Goal: Information Seeking & Learning: Learn about a topic

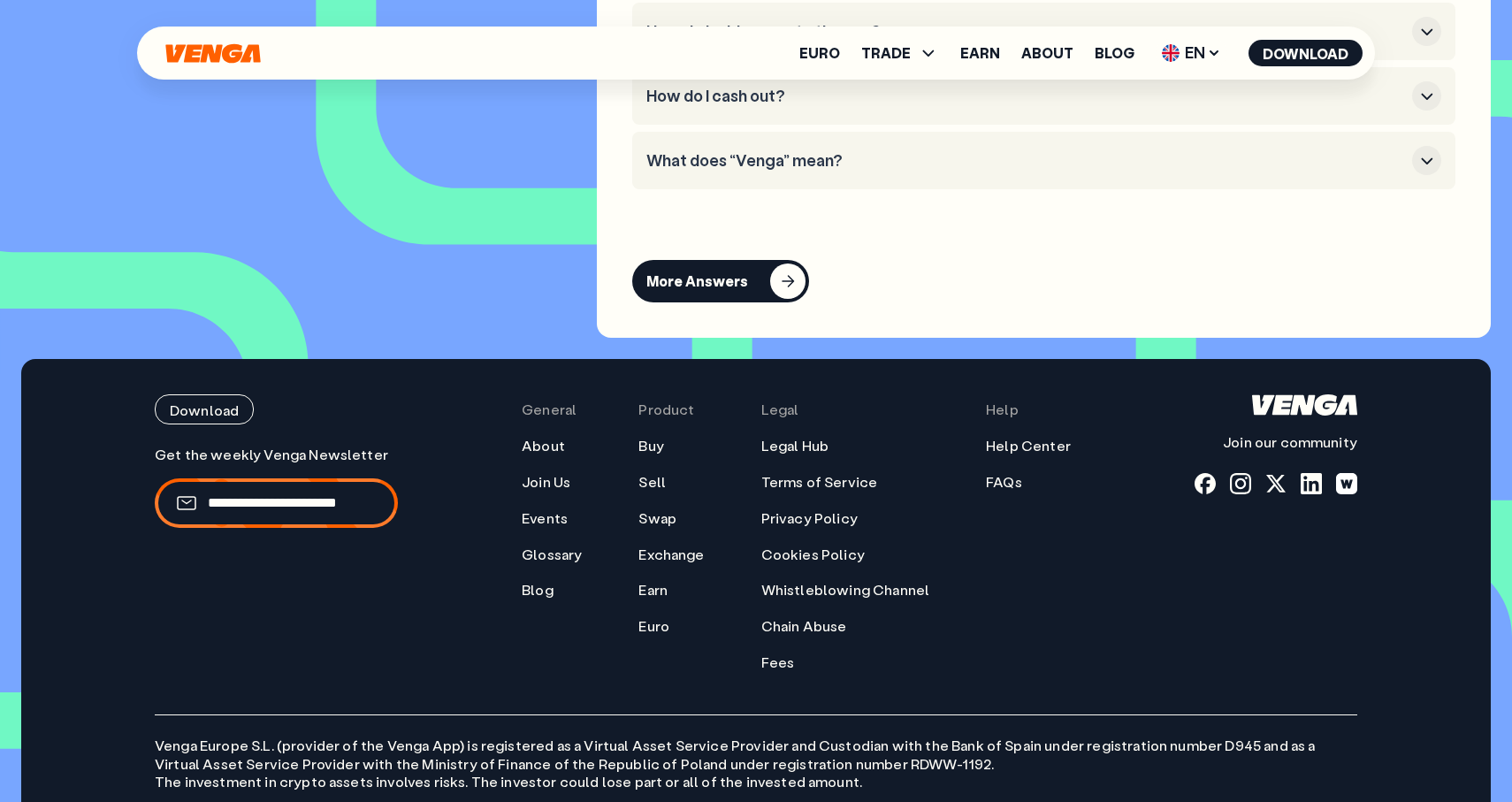
scroll to position [8166, 0]
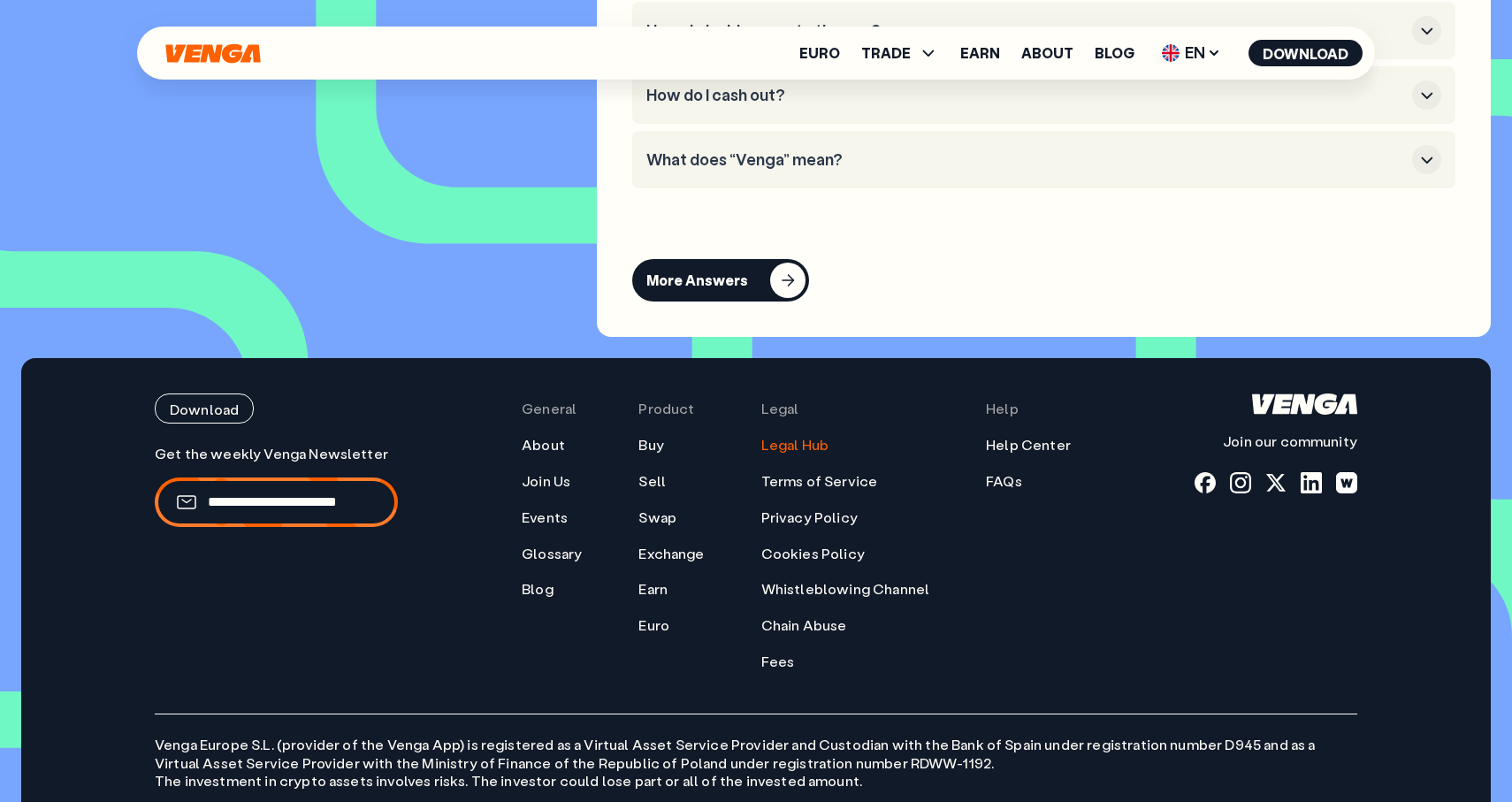
click at [797, 455] on link "Legal Hub" at bounding box center [794, 446] width 67 height 18
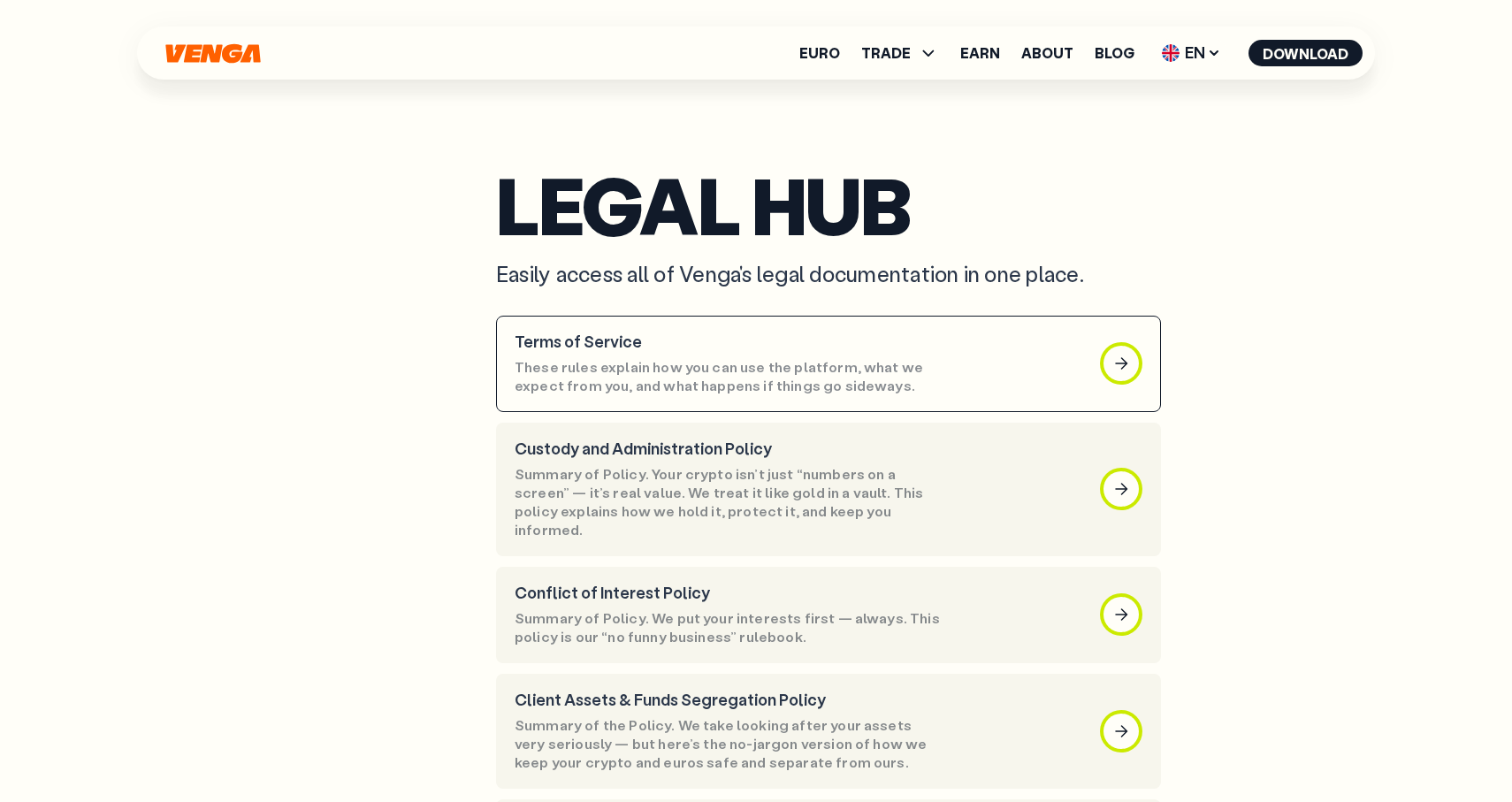
scroll to position [16, 0]
click at [791, 333] on p "Terms of Service" at bounding box center [729, 341] width 430 height 19
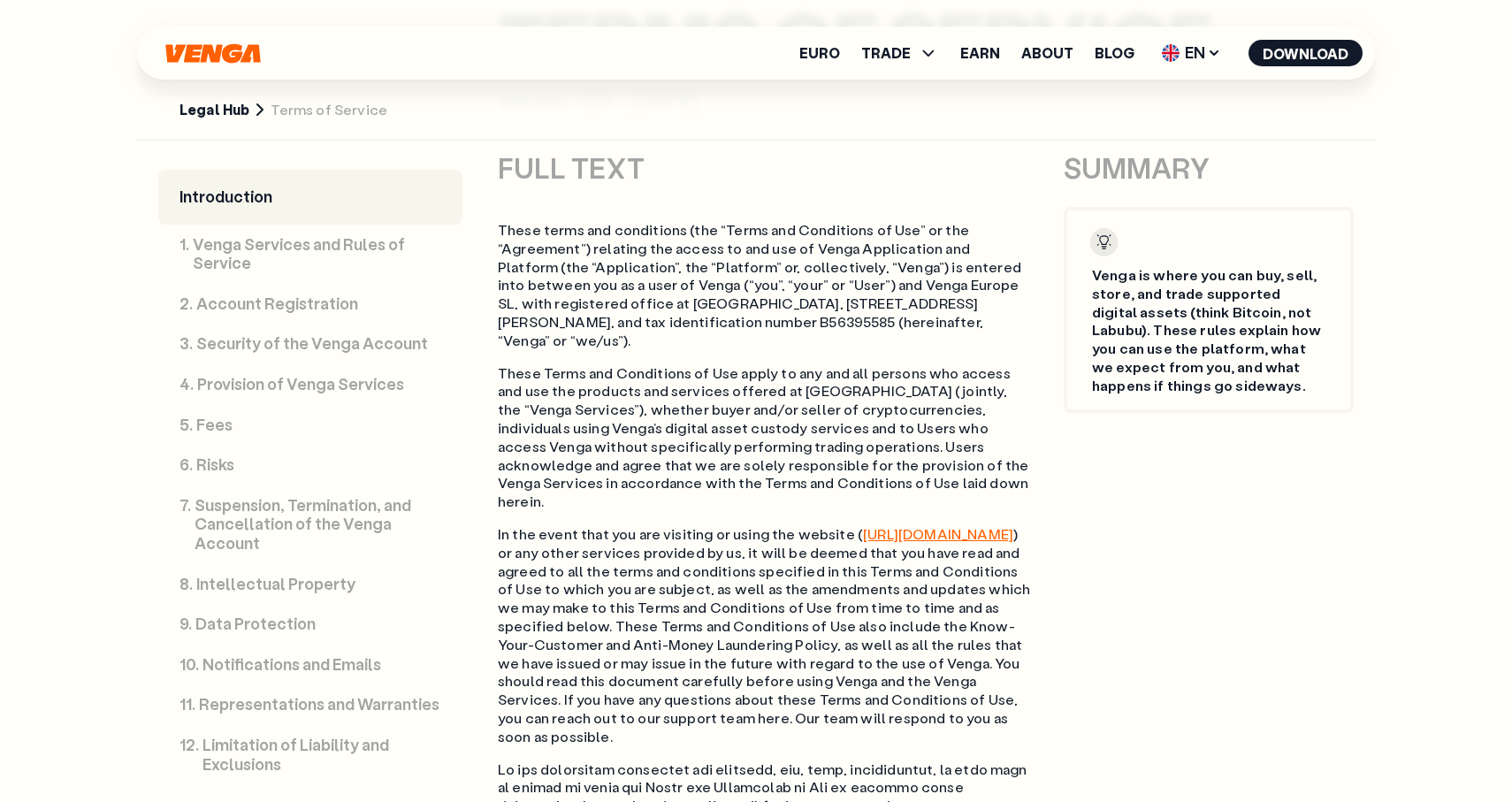
scroll to position [904, 0]
click at [890, 526] on link "[URL][DOMAIN_NAME]" at bounding box center [938, 535] width 150 height 18
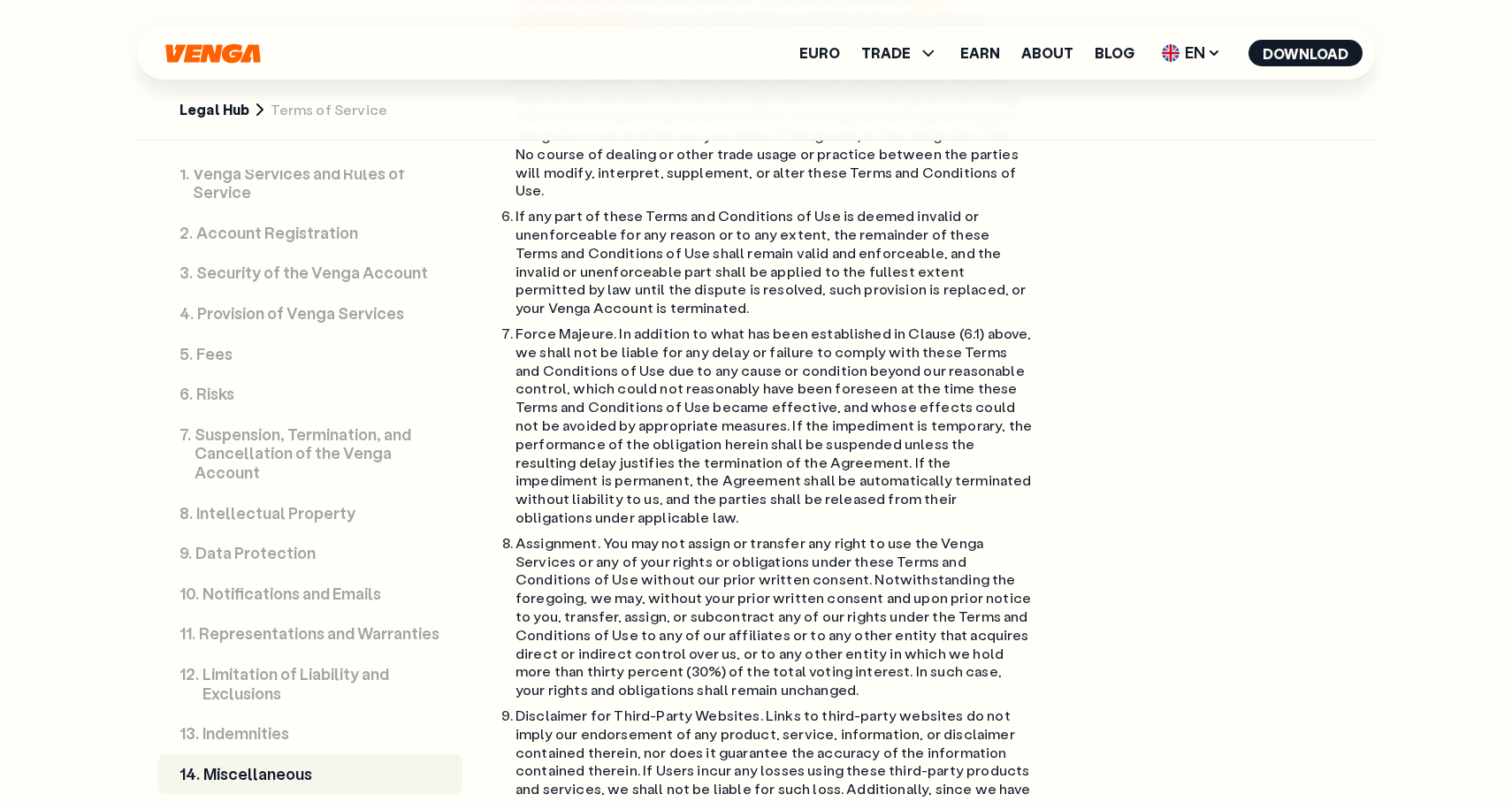
scroll to position [18727, 0]
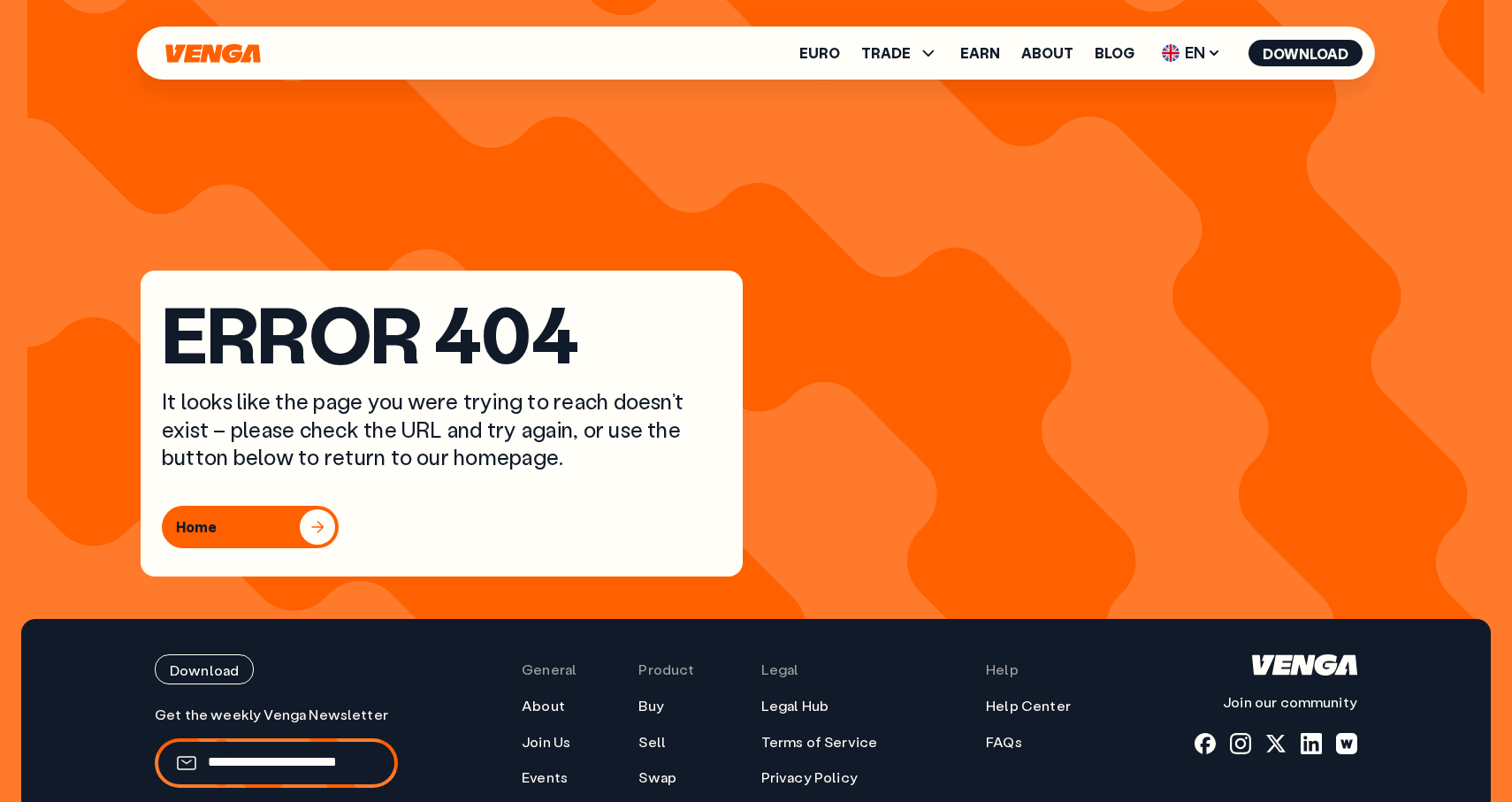
click at [288, 524] on button "Home" at bounding box center [250, 528] width 177 height 42
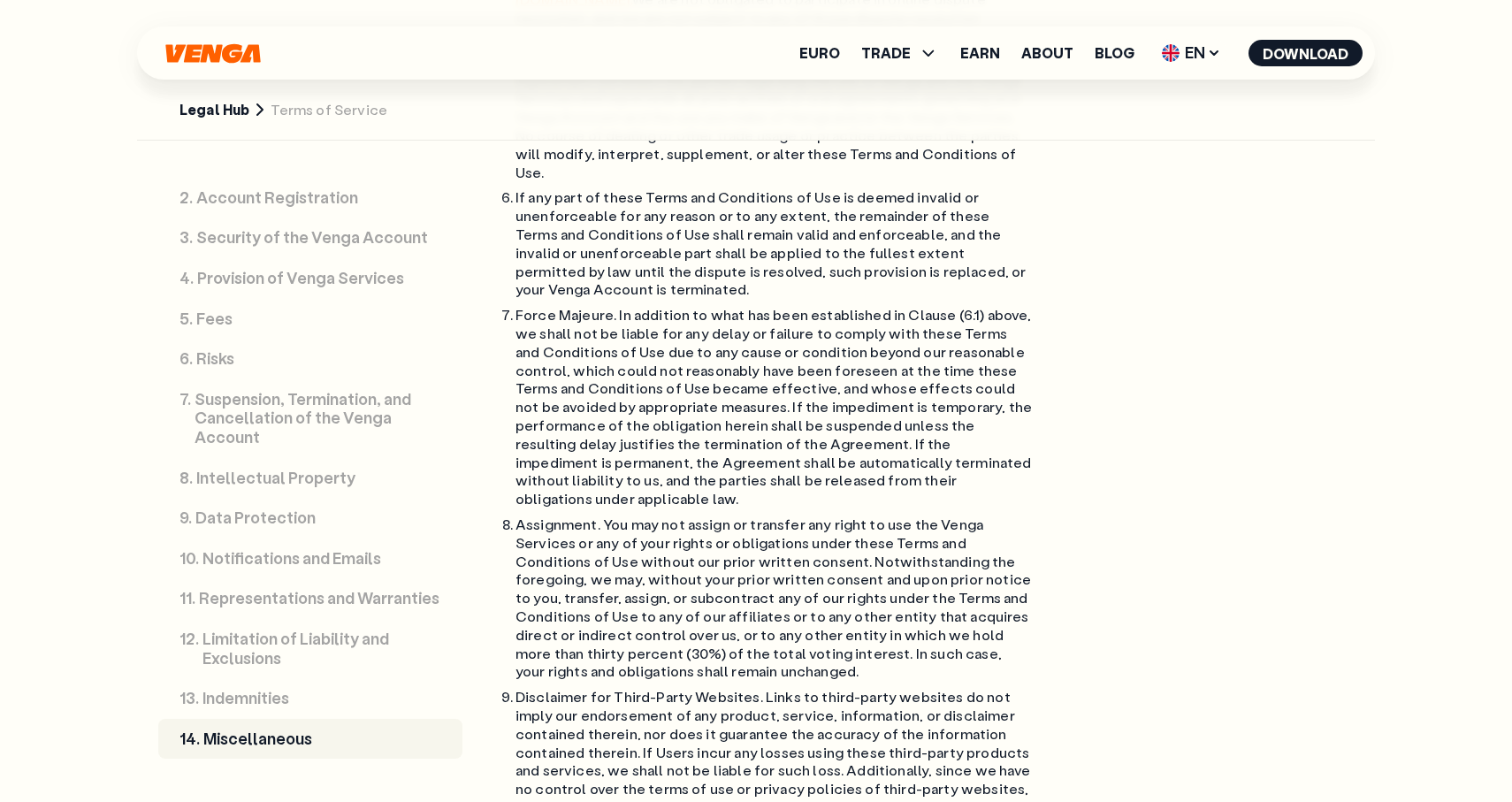
scroll to position [18727, 0]
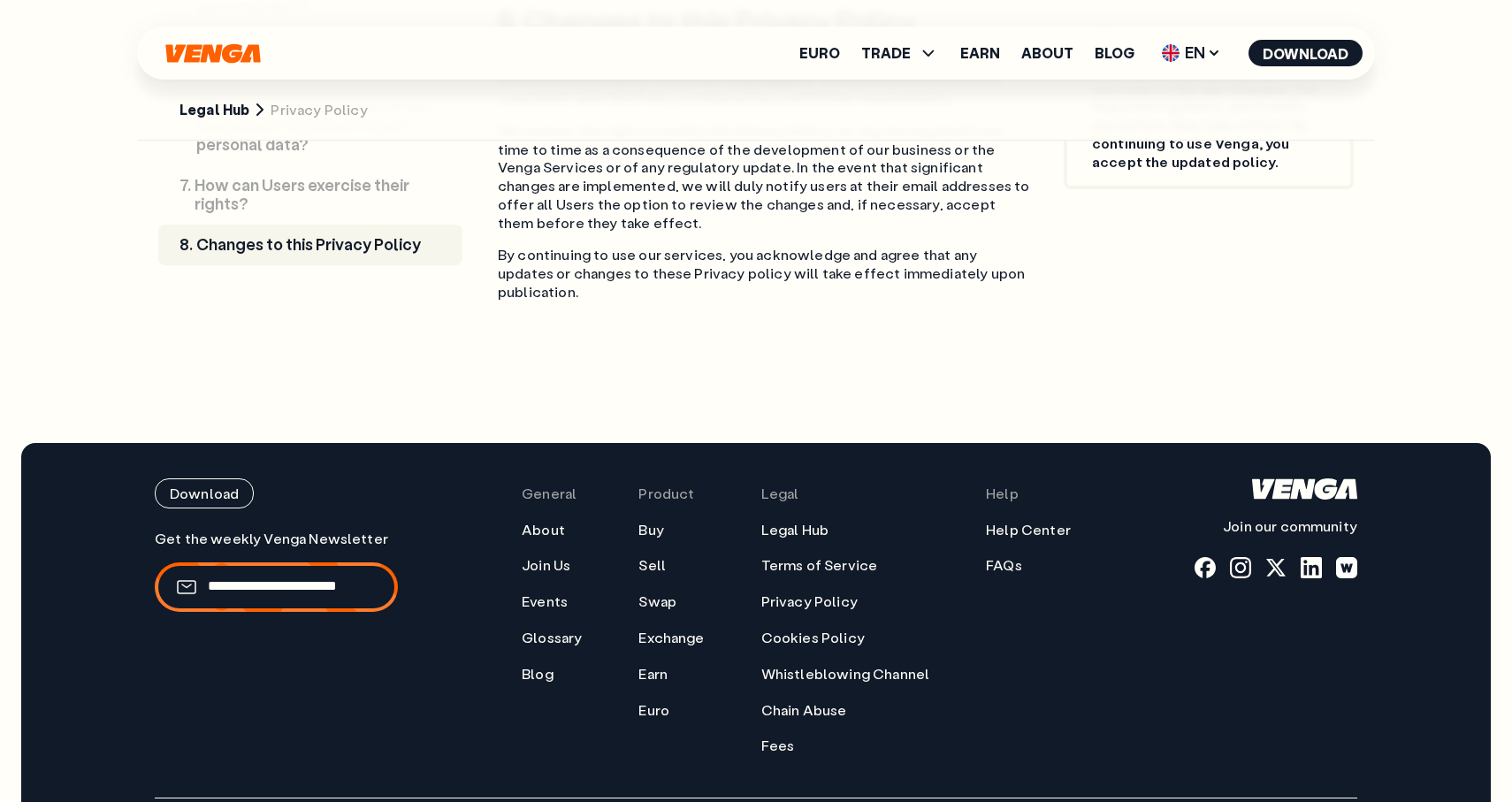
scroll to position [5369, 0]
click at [817, 520] on ul "Legal Hub Terms of Service Privacy Policy Cookies Policy Whistleblowing Channel…" at bounding box center [846, 638] width 169 height 236
click at [817, 628] on link "Cookies Policy" at bounding box center [813, 637] width 103 height 18
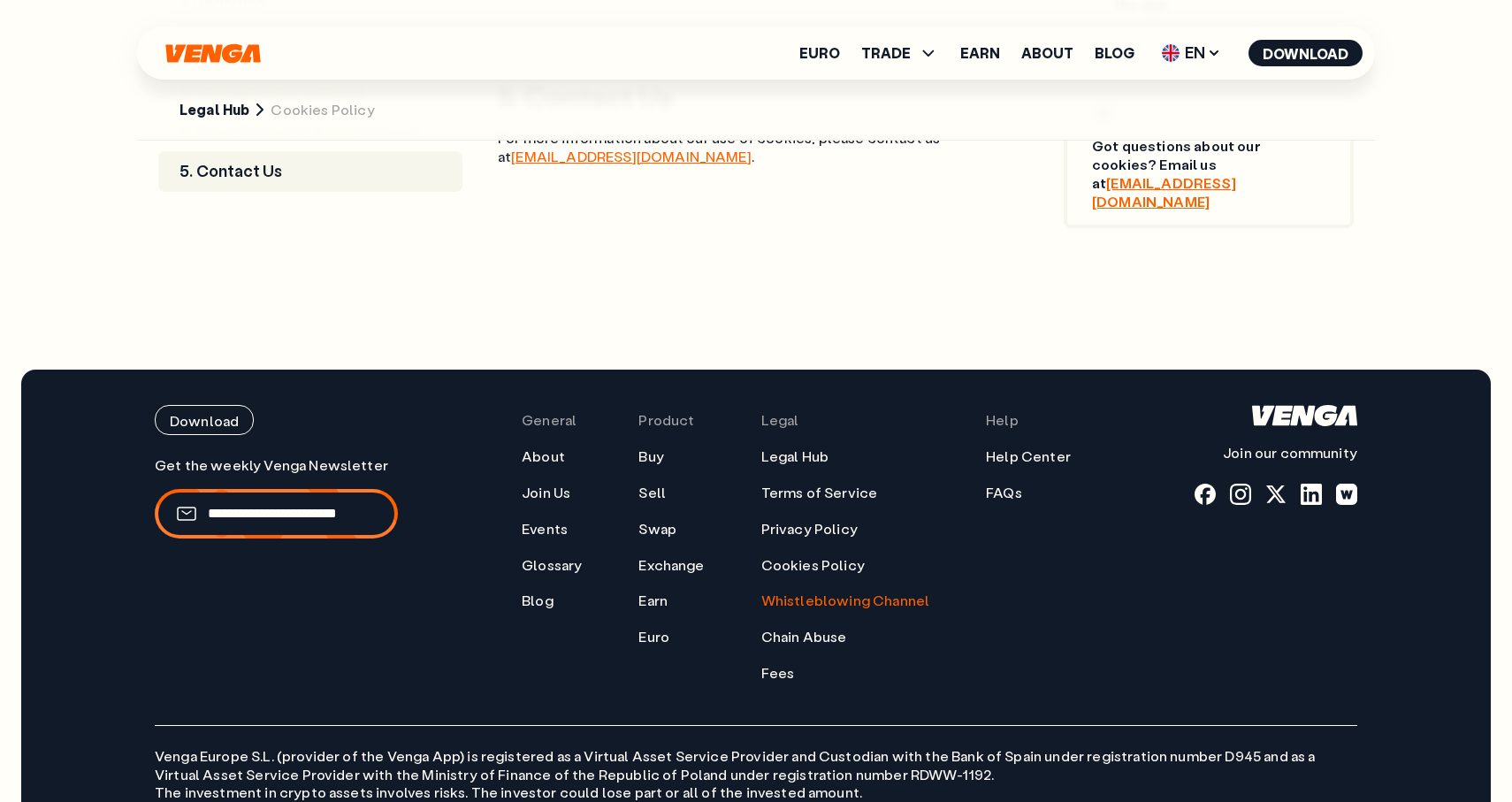
scroll to position [2265, 0]
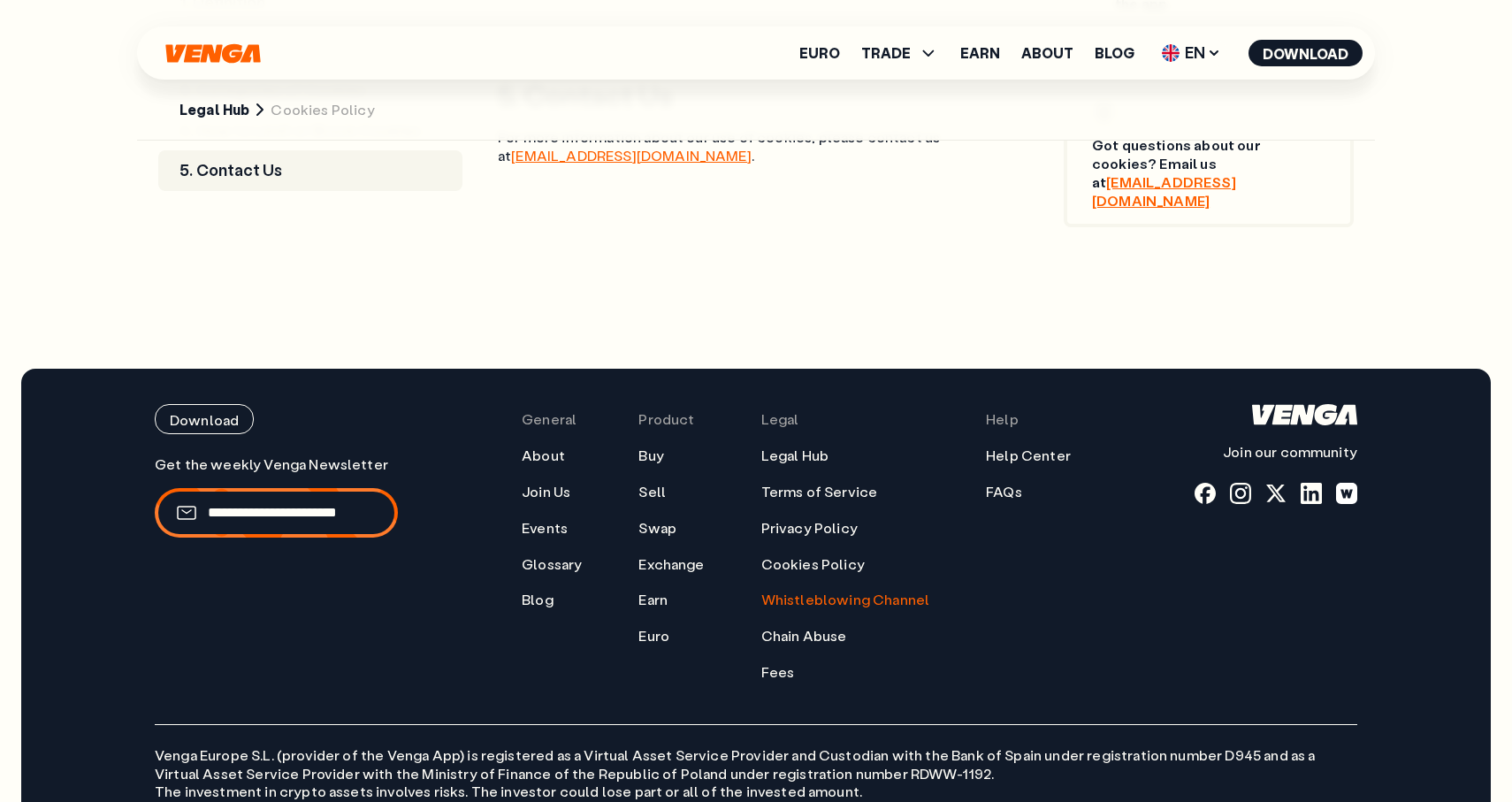
click at [814, 591] on link "Whistleblowing Channel" at bounding box center [846, 600] width 169 height 18
click at [837, 627] on link "Chain Abuse" at bounding box center [803, 636] width 86 height 18
click at [802, 483] on link "Terms of Service" at bounding box center [819, 493] width 117 height 18
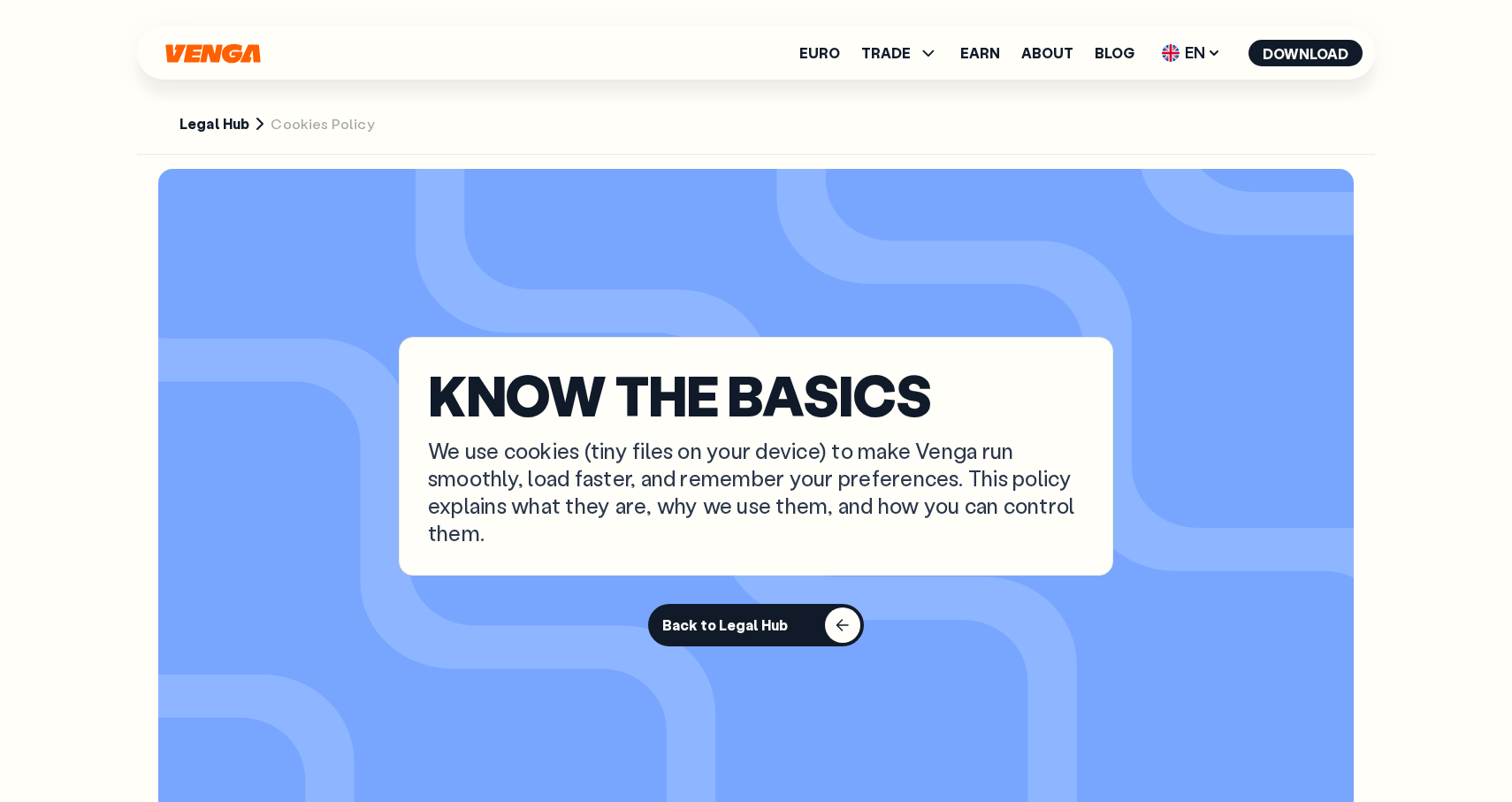
click at [223, 101] on section "Legal Hub Cookies Policy" at bounding box center [756, 74] width 1238 height 162
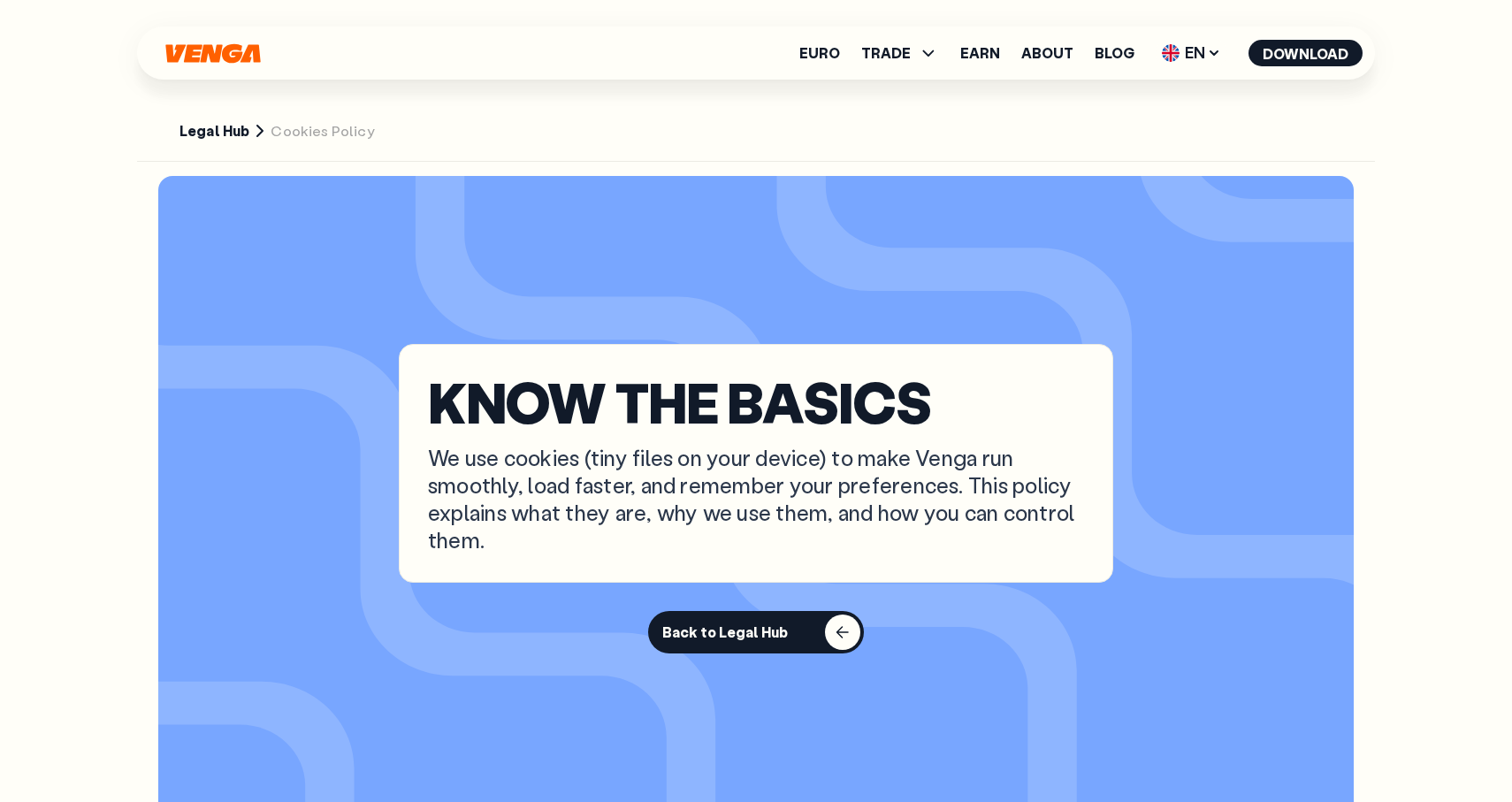
click at [227, 124] on link "Legal Hub" at bounding box center [214, 132] width 70 height 18
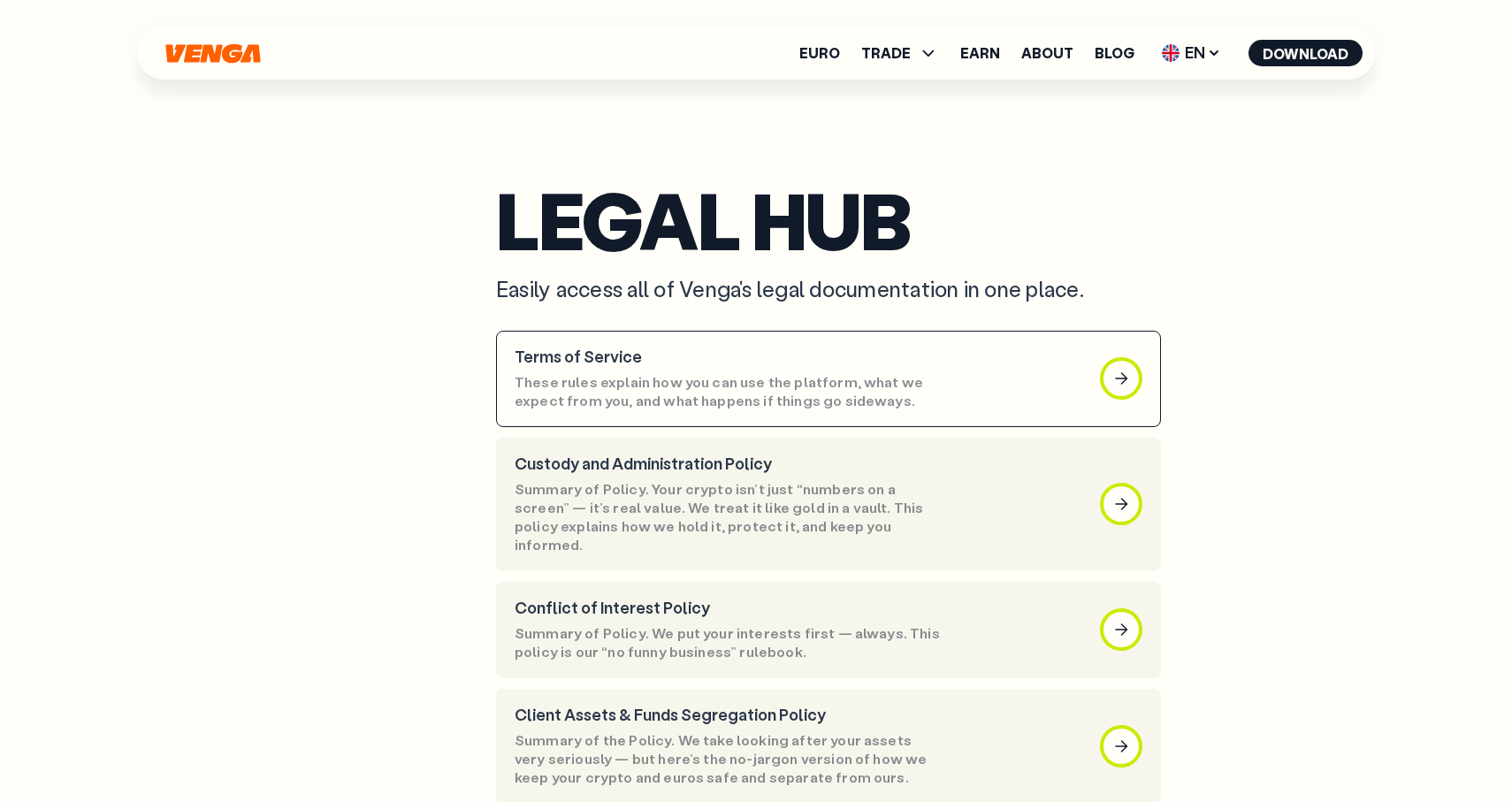
click at [774, 417] on article "Terms of Service These rules explain how you can use the platform, what we expe…" at bounding box center [828, 378] width 664 height 97
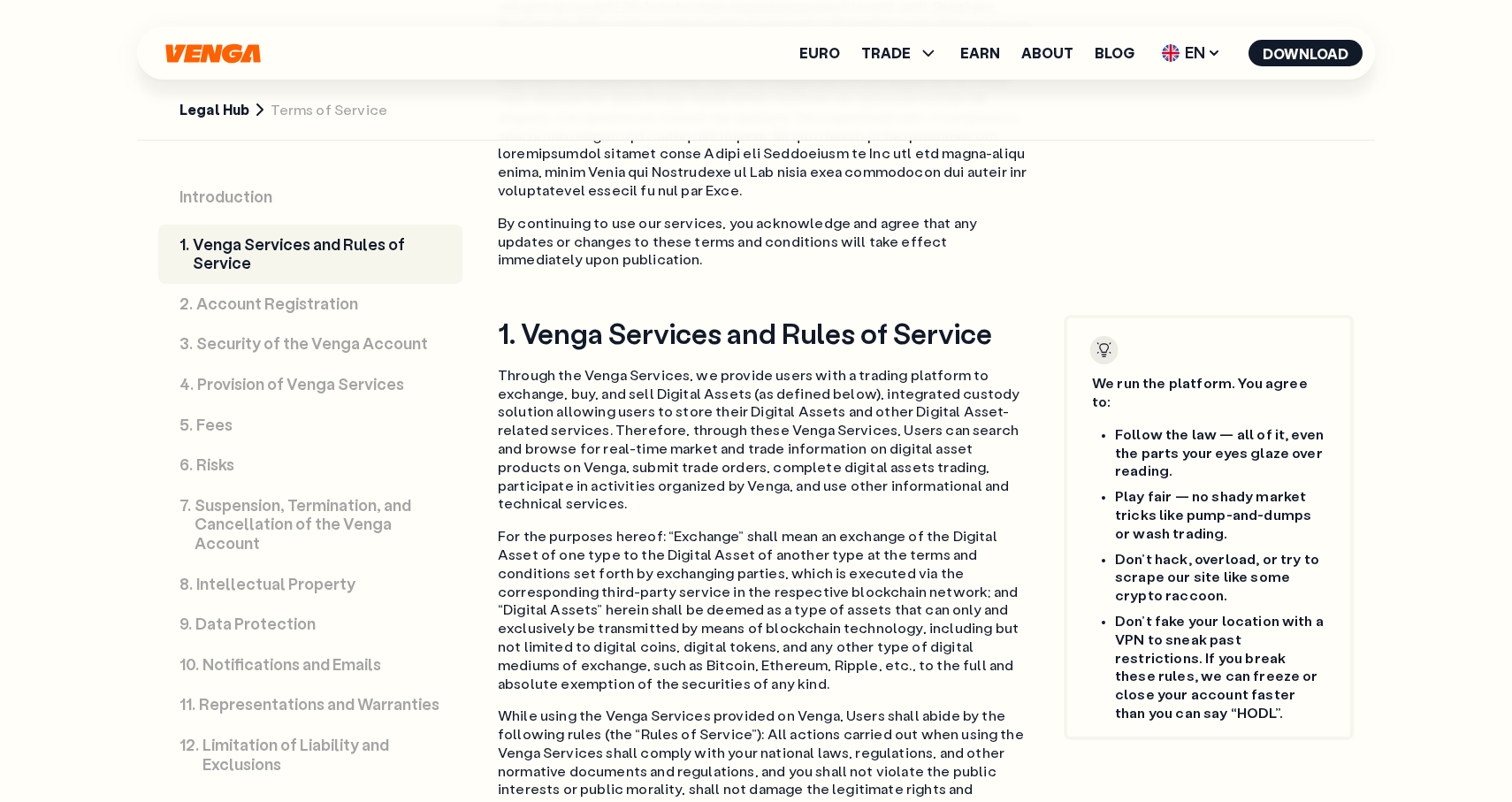
click at [222, 528] on p "Suspension, Termination, and Cancellation of the Venga Account" at bounding box center [317, 525] width 247 height 57
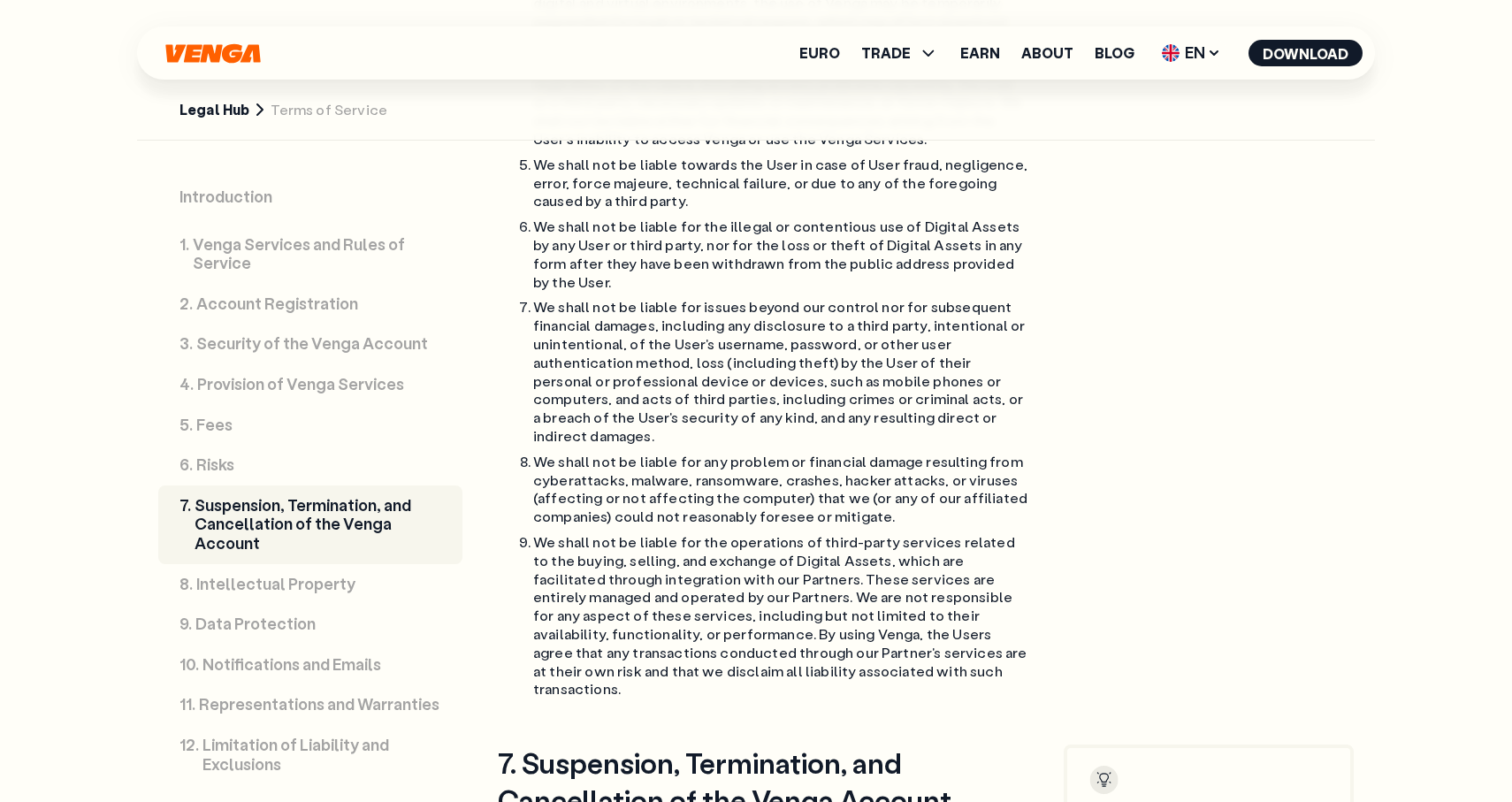
click at [259, 753] on p "Limitation of Liability and Exclusions" at bounding box center [321, 754] width 238 height 38
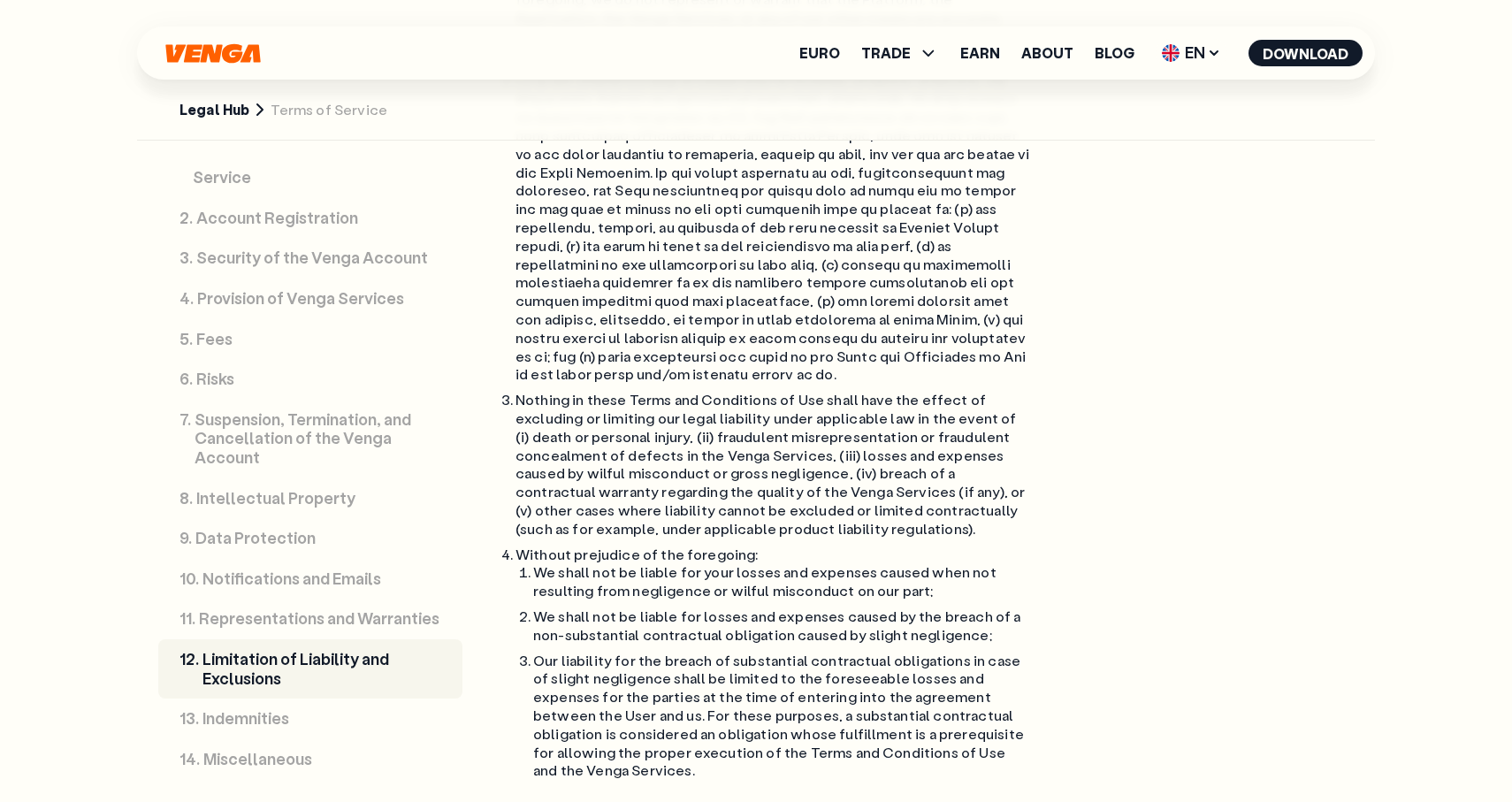
scroll to position [106, 0]
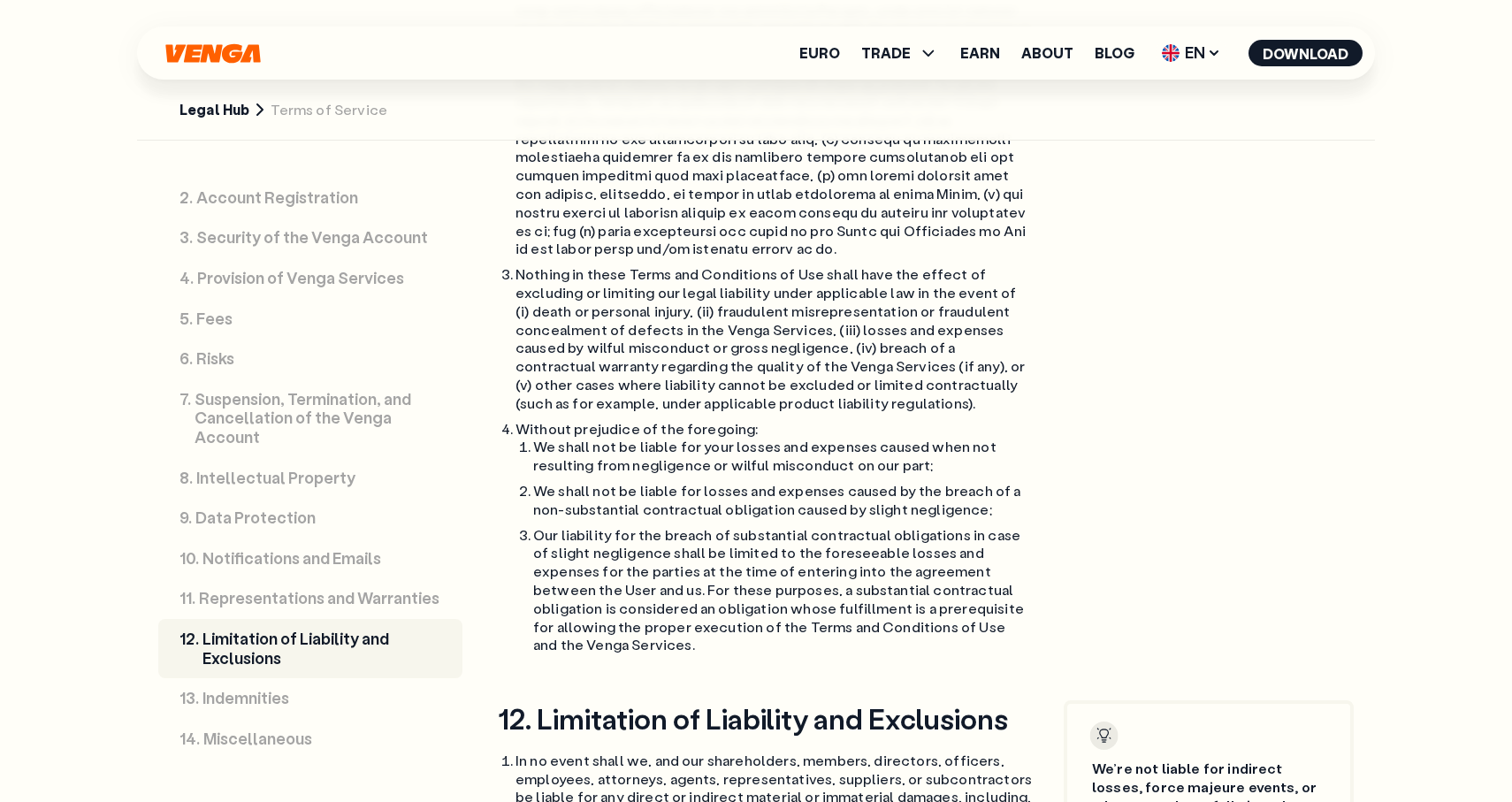
click at [256, 739] on p "Miscellaneous" at bounding box center [258, 739] width 109 height 19
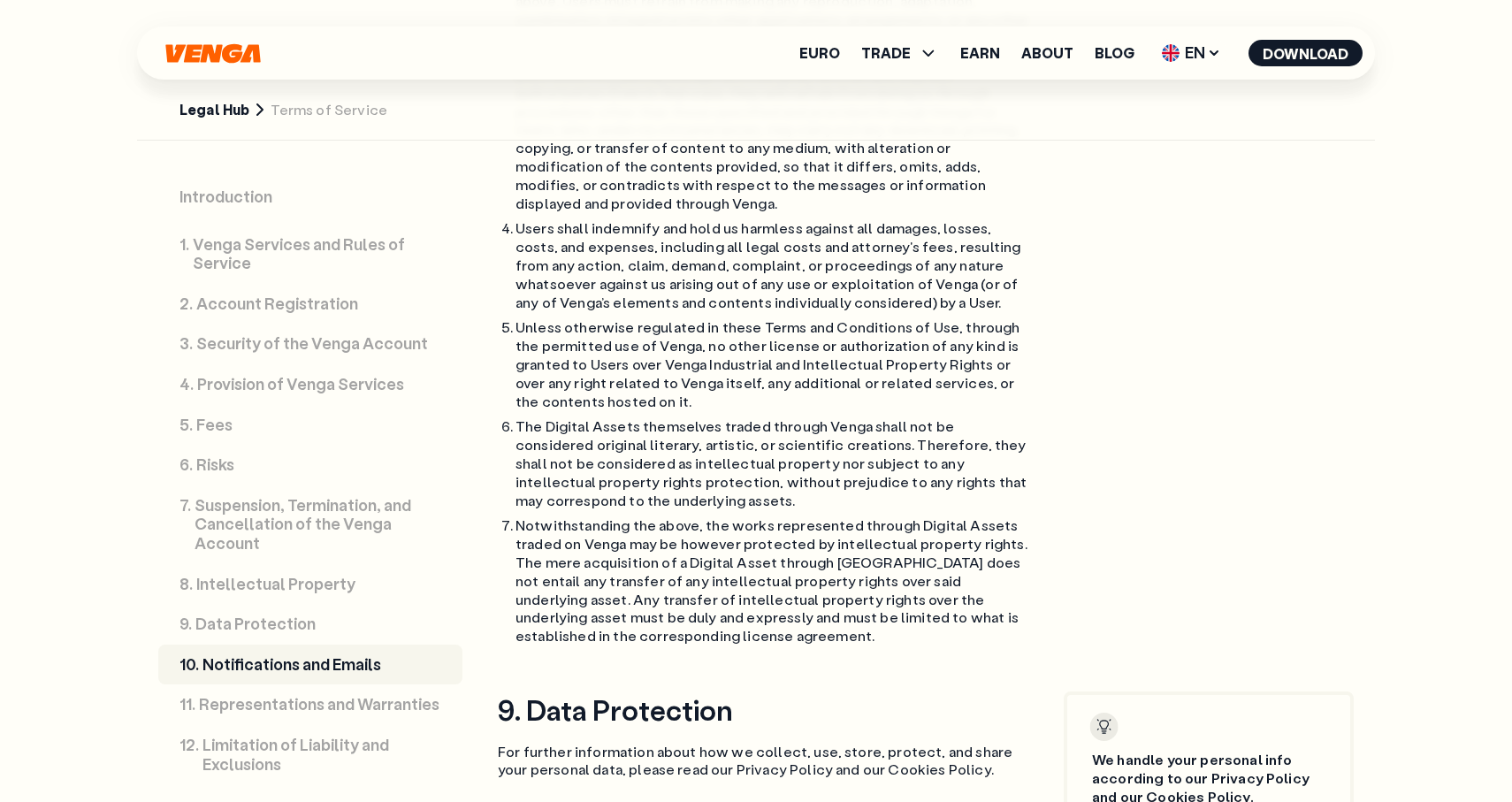
click at [221, 208] on link "Introduction" at bounding box center [310, 197] width 304 height 55
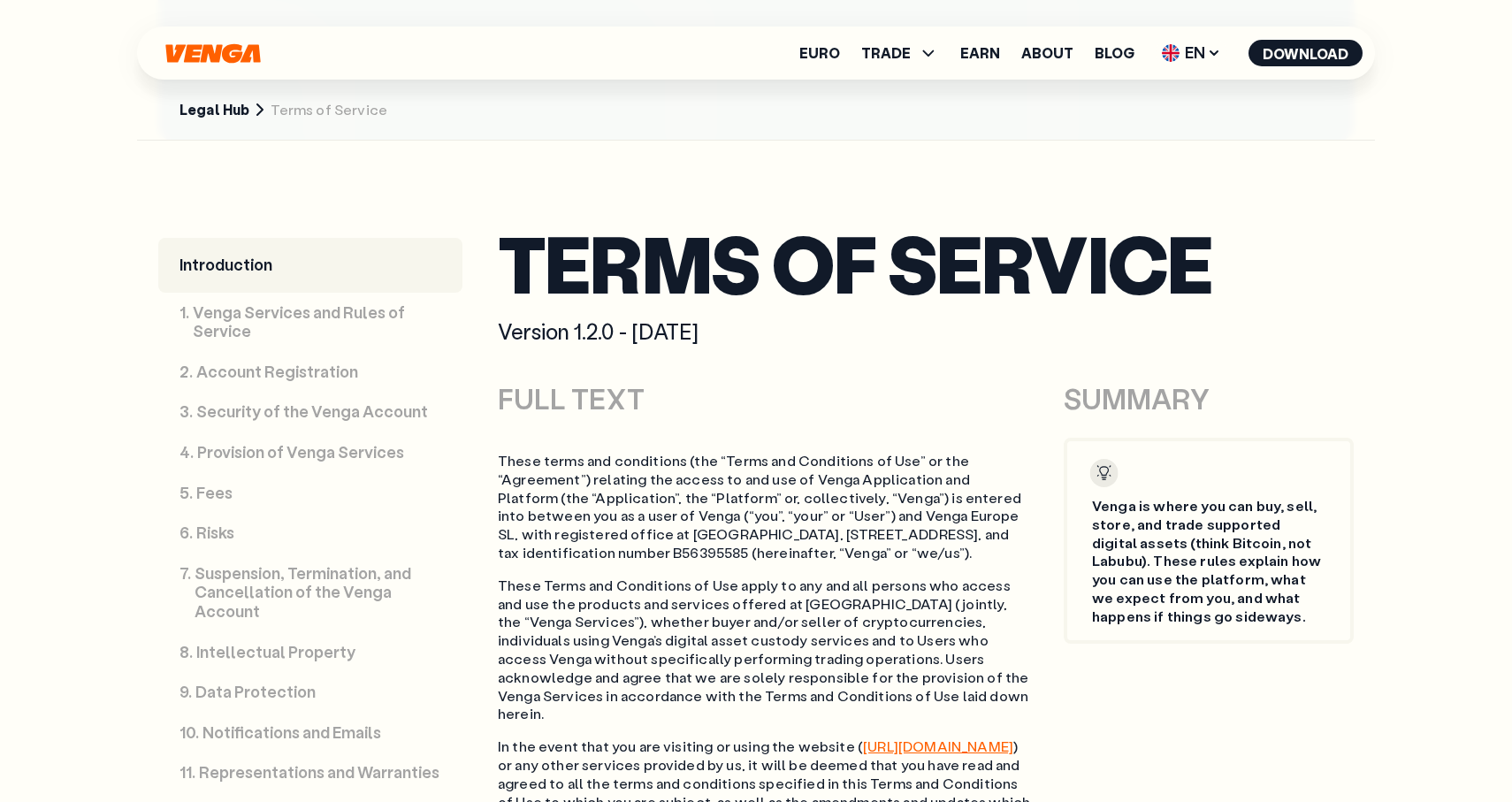
scroll to position [680, 0]
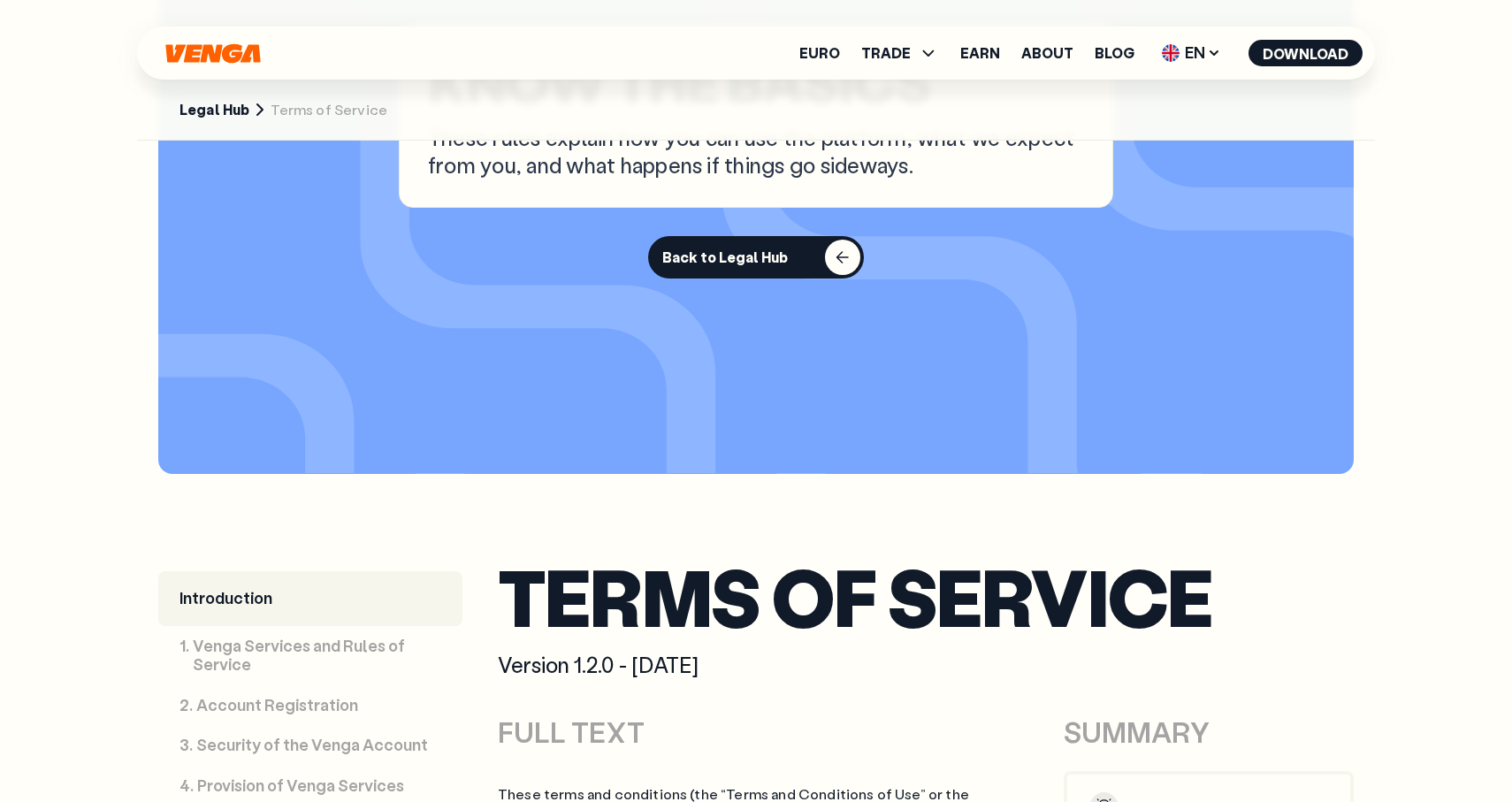
click at [234, 113] on link "Legal Hub" at bounding box center [214, 110] width 70 height 18
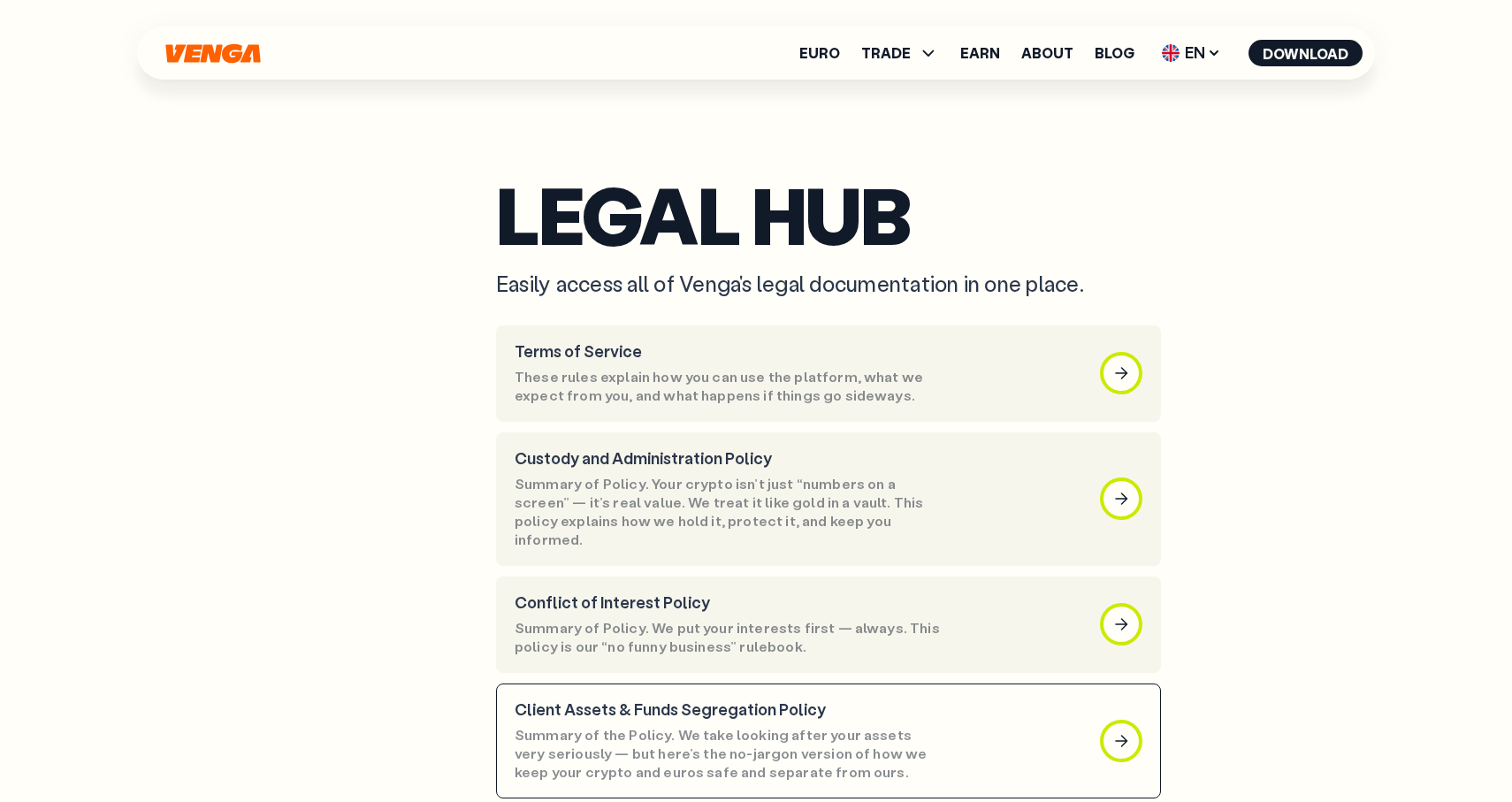
click at [685, 369] on div "Terms of Service These rules explain how you can use the platform, what we expe…" at bounding box center [729, 374] width 430 height 63
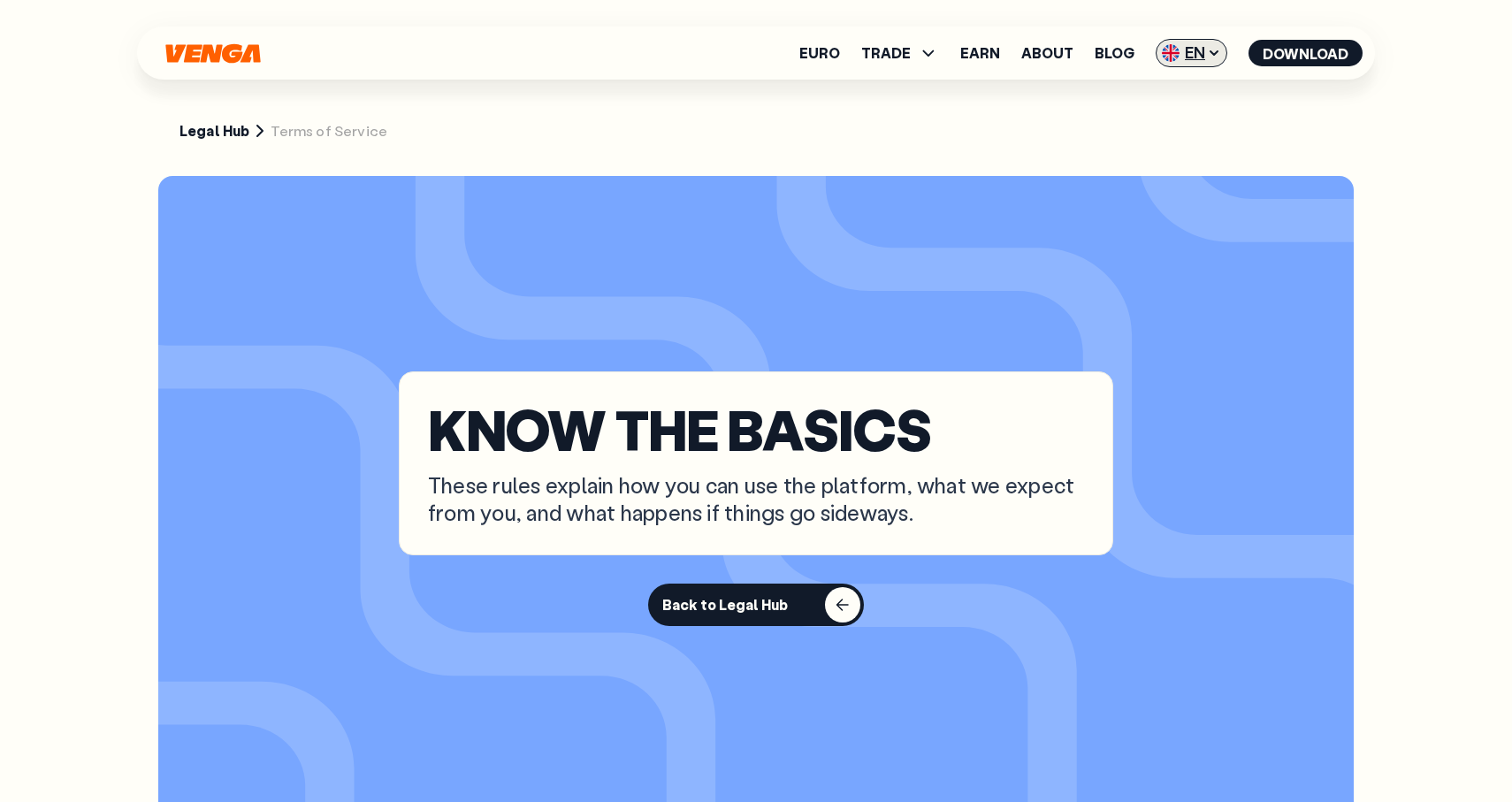
click at [1201, 50] on span "EN" at bounding box center [1192, 52] width 72 height 29
click at [1160, 119] on div "Español - ES" at bounding box center [1144, 122] width 91 height 17
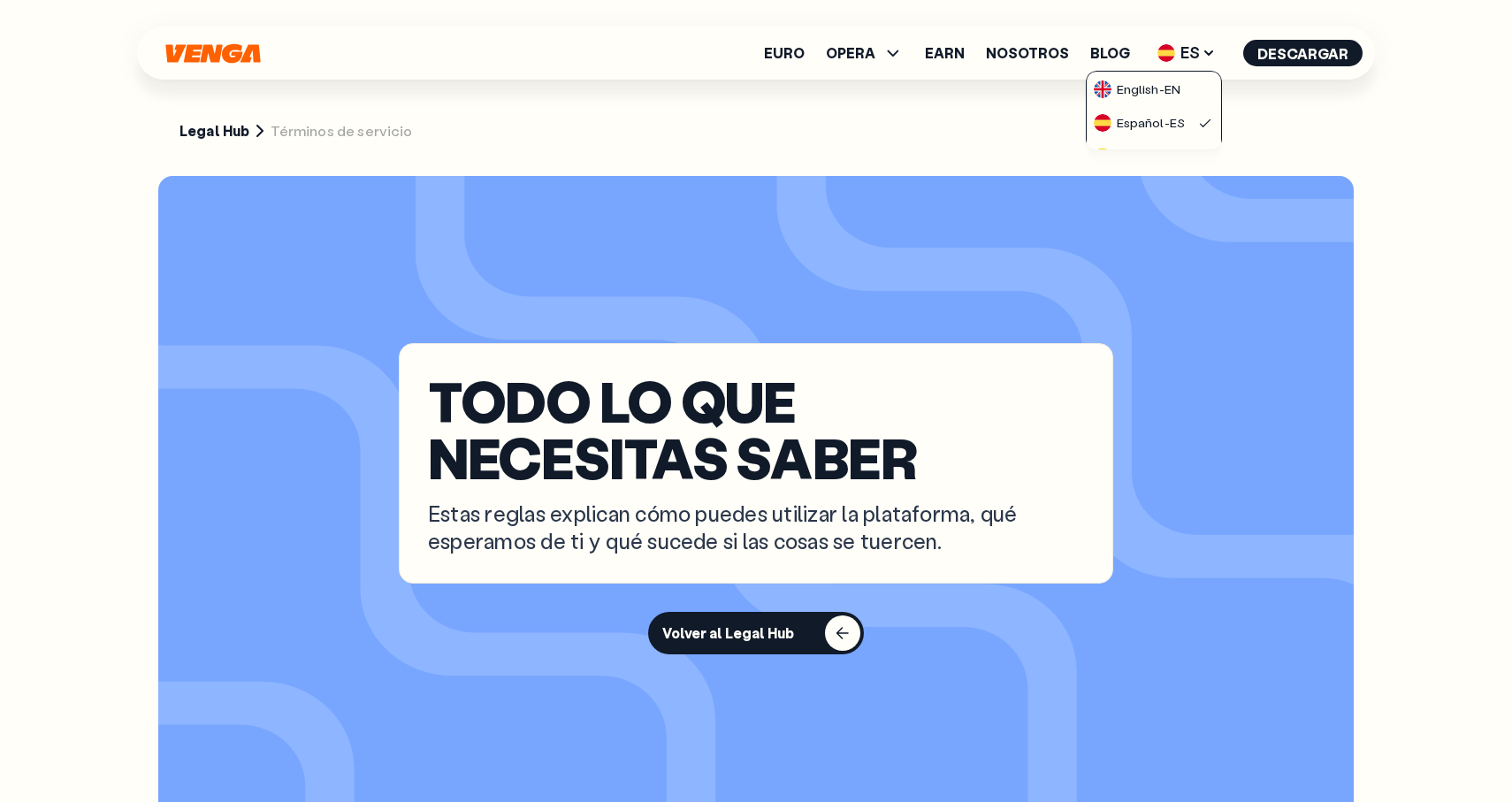
click at [909, 306] on section "TODO LO QUE NECESITAS SABER Estas reglas explican cómo puedes utilizar la plata…" at bounding box center [756, 498] width 1195 height 645
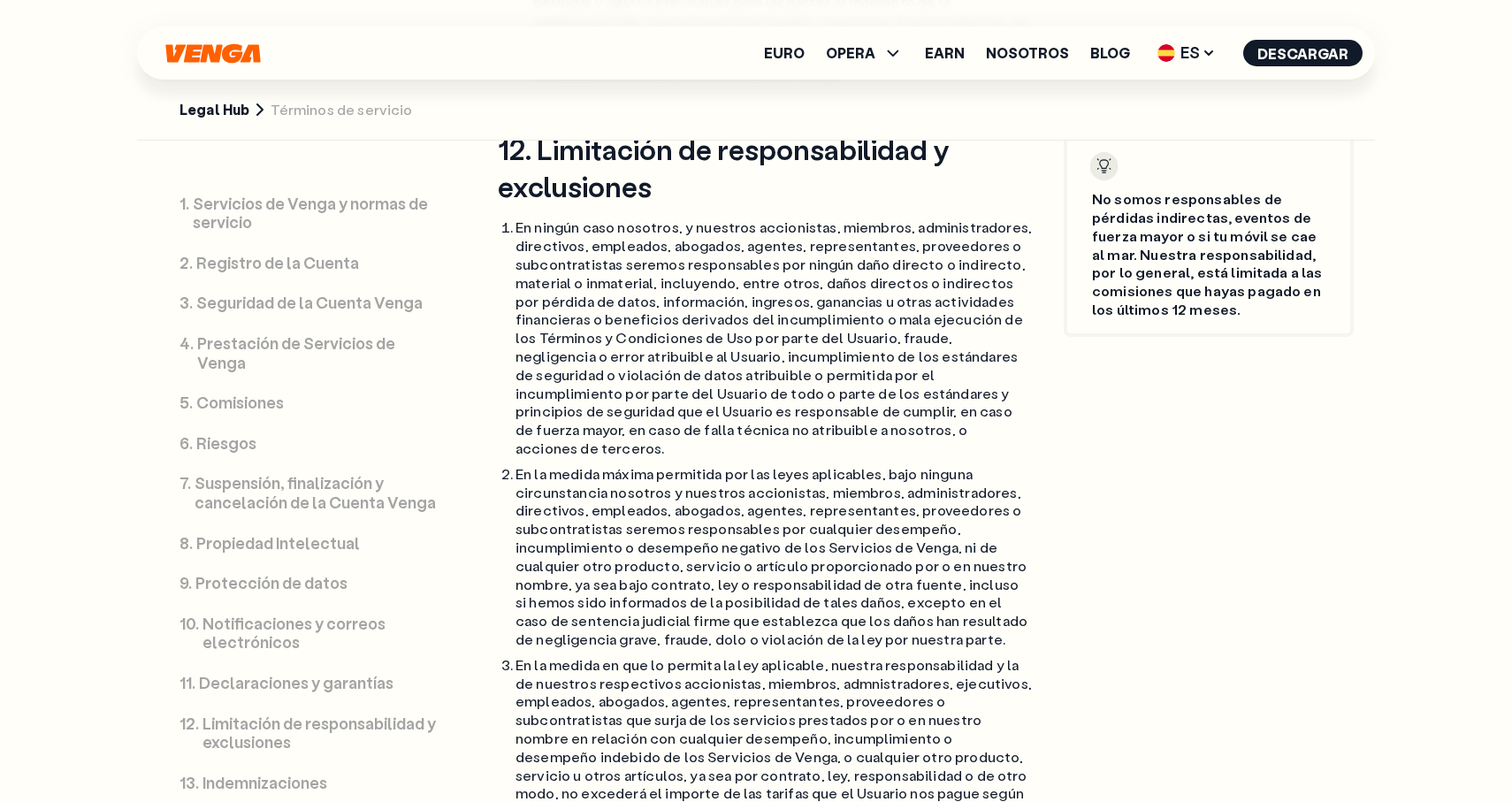
scroll to position [71, 0]
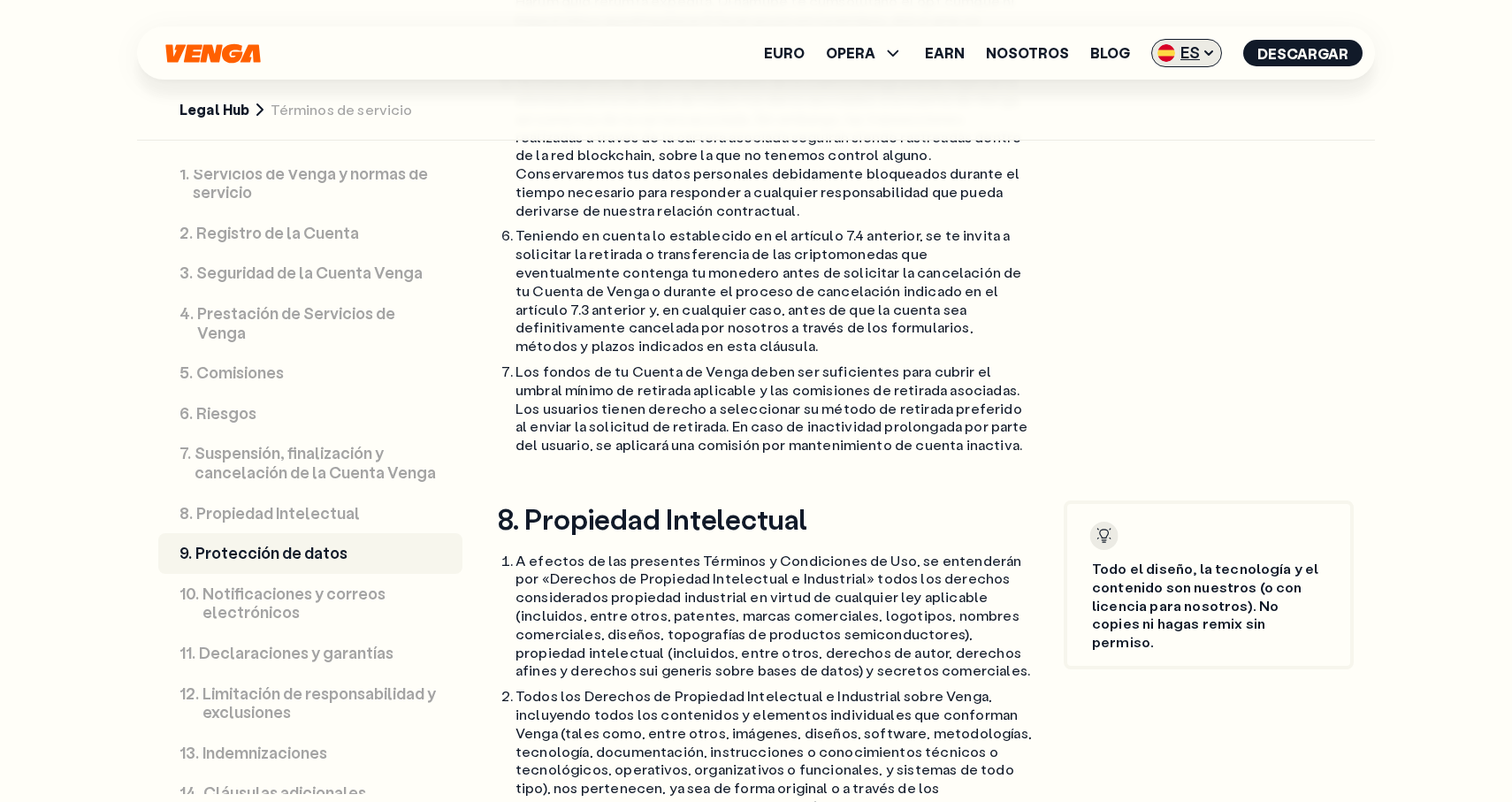
click at [1190, 44] on span "ES" at bounding box center [1186, 52] width 71 height 29
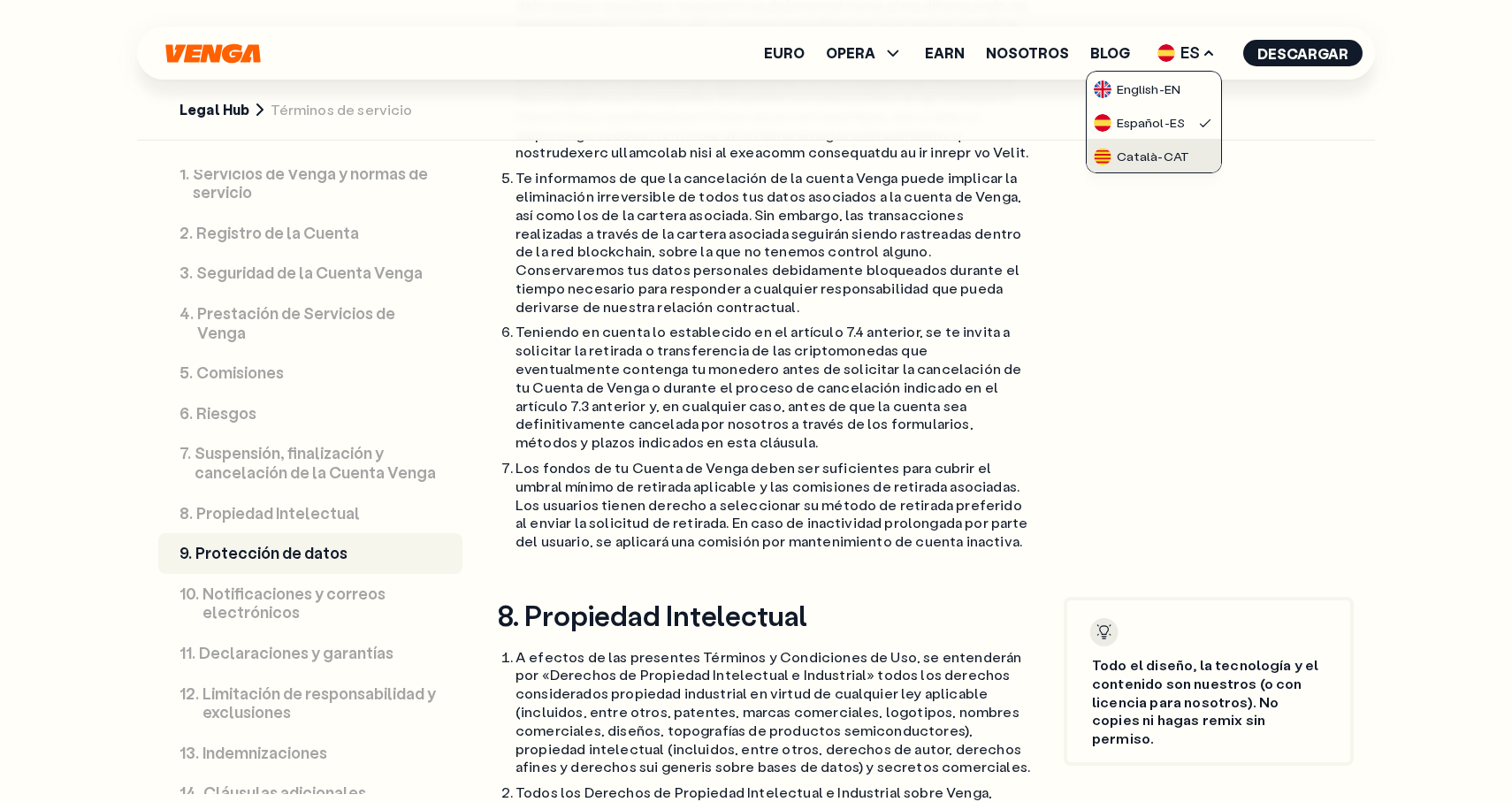
click at [1198, 143] on link "Català - CAT" at bounding box center [1154, 156] width 134 height 34
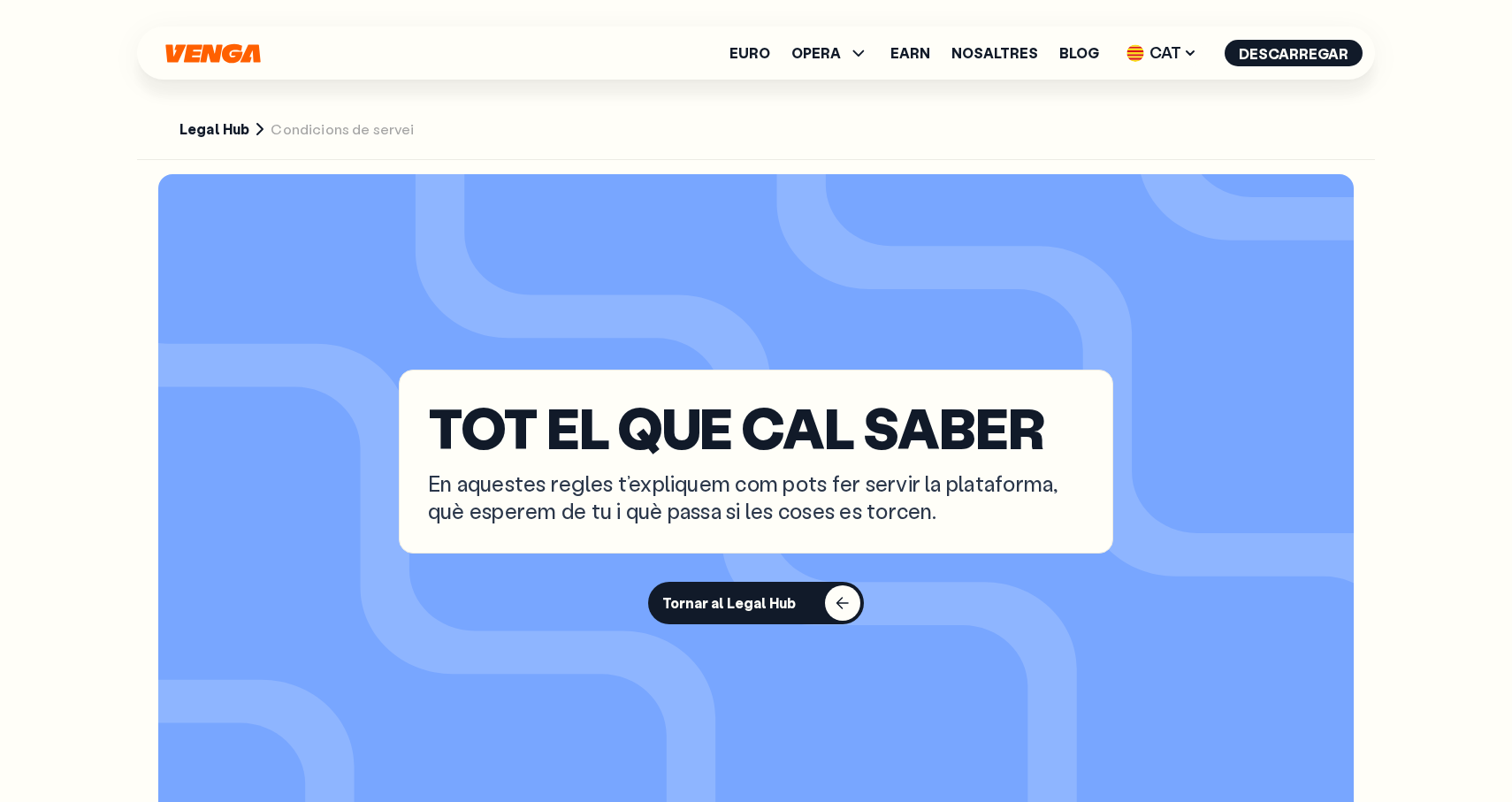
scroll to position [1, 0]
click at [219, 131] on link "Legal Hub" at bounding box center [214, 131] width 70 height 18
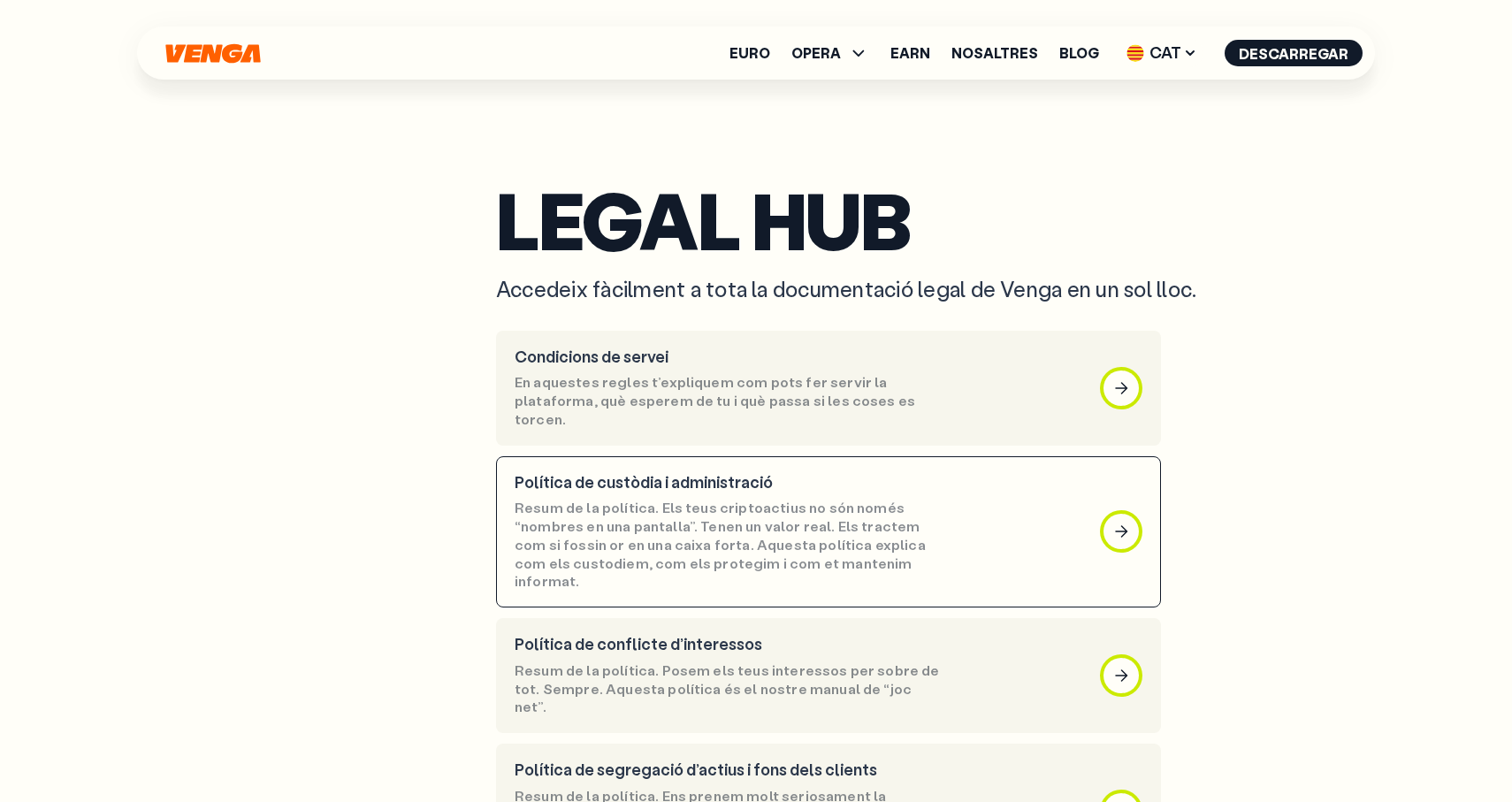
click at [768, 499] on p "Resum de la política. Els teus criptoactius no són només “nombres en una pantal…" at bounding box center [729, 545] width 430 height 92
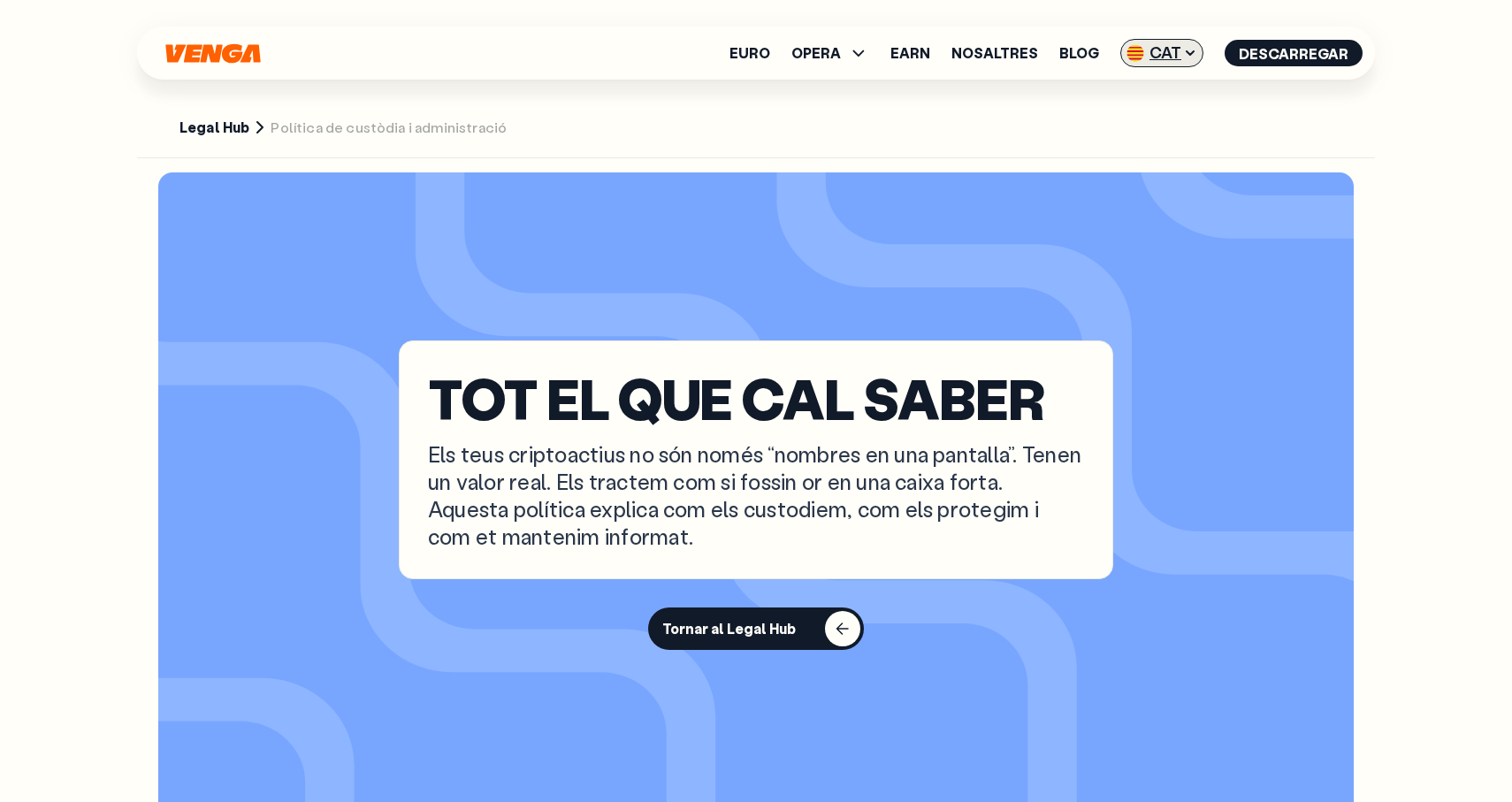
scroll to position [2, 0]
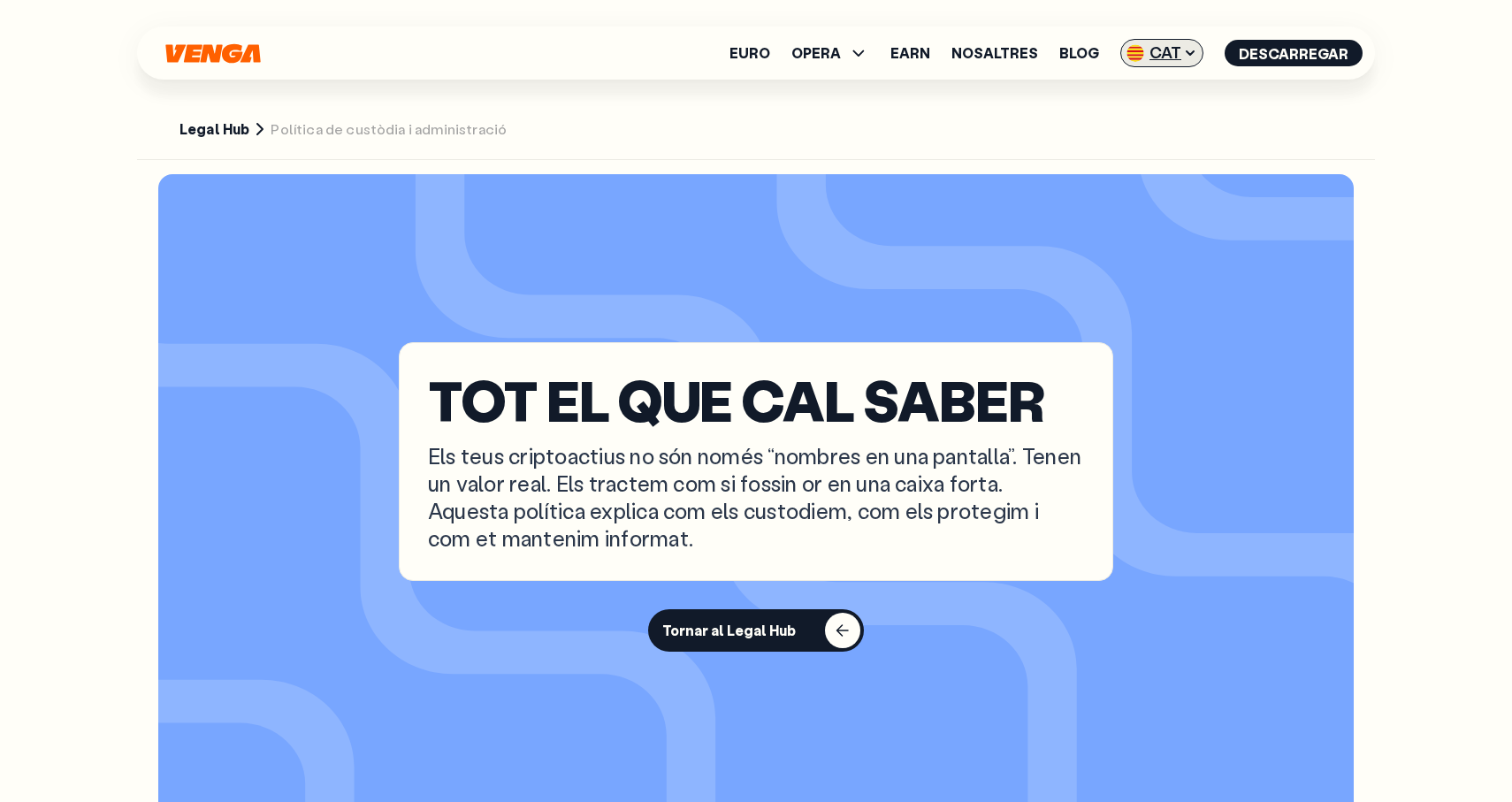
click at [1156, 44] on span "CAT" at bounding box center [1161, 52] width 83 height 29
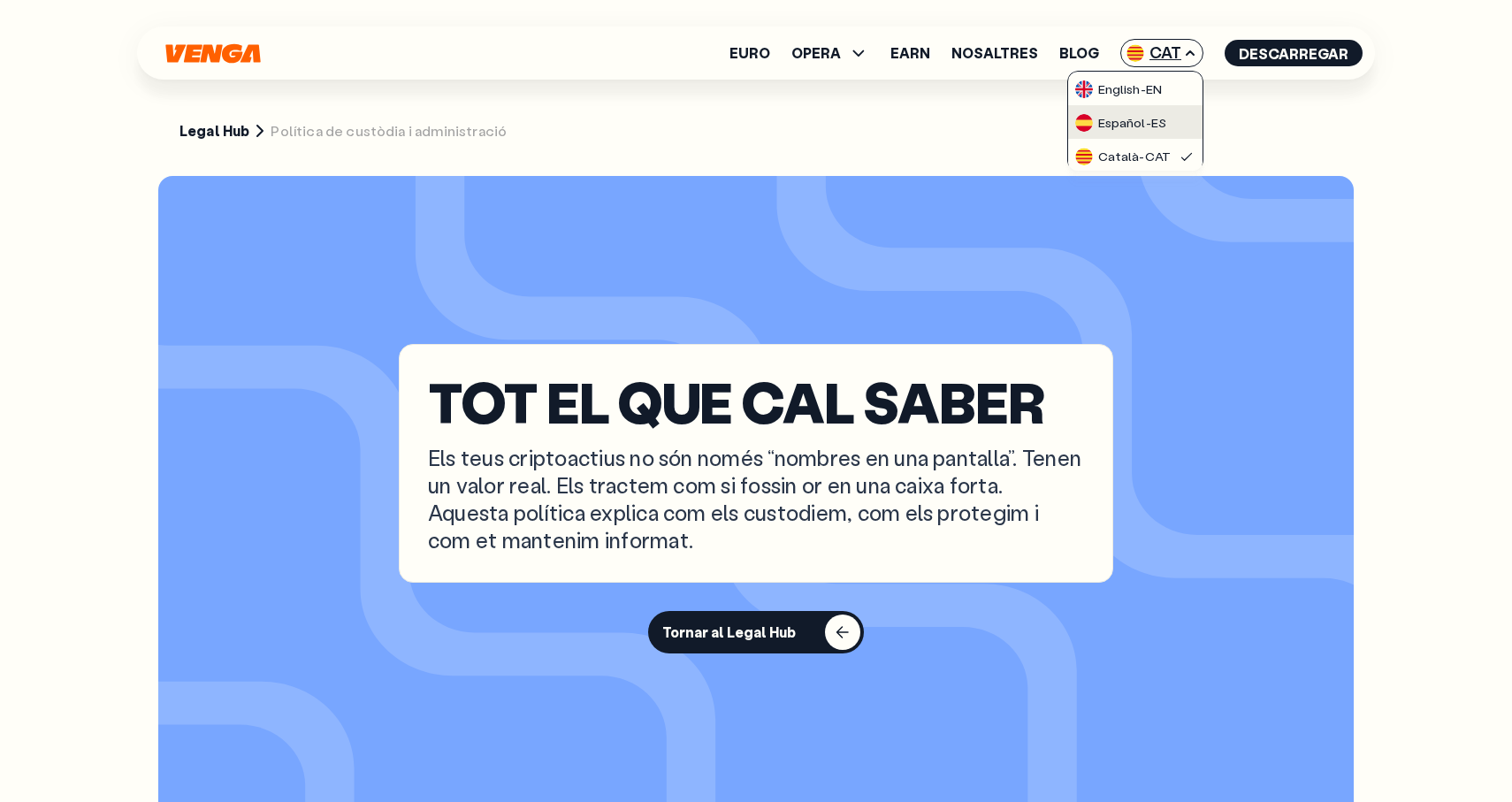
scroll to position [0, 0]
click at [1156, 118] on div "Español - ES" at bounding box center [1120, 122] width 91 height 17
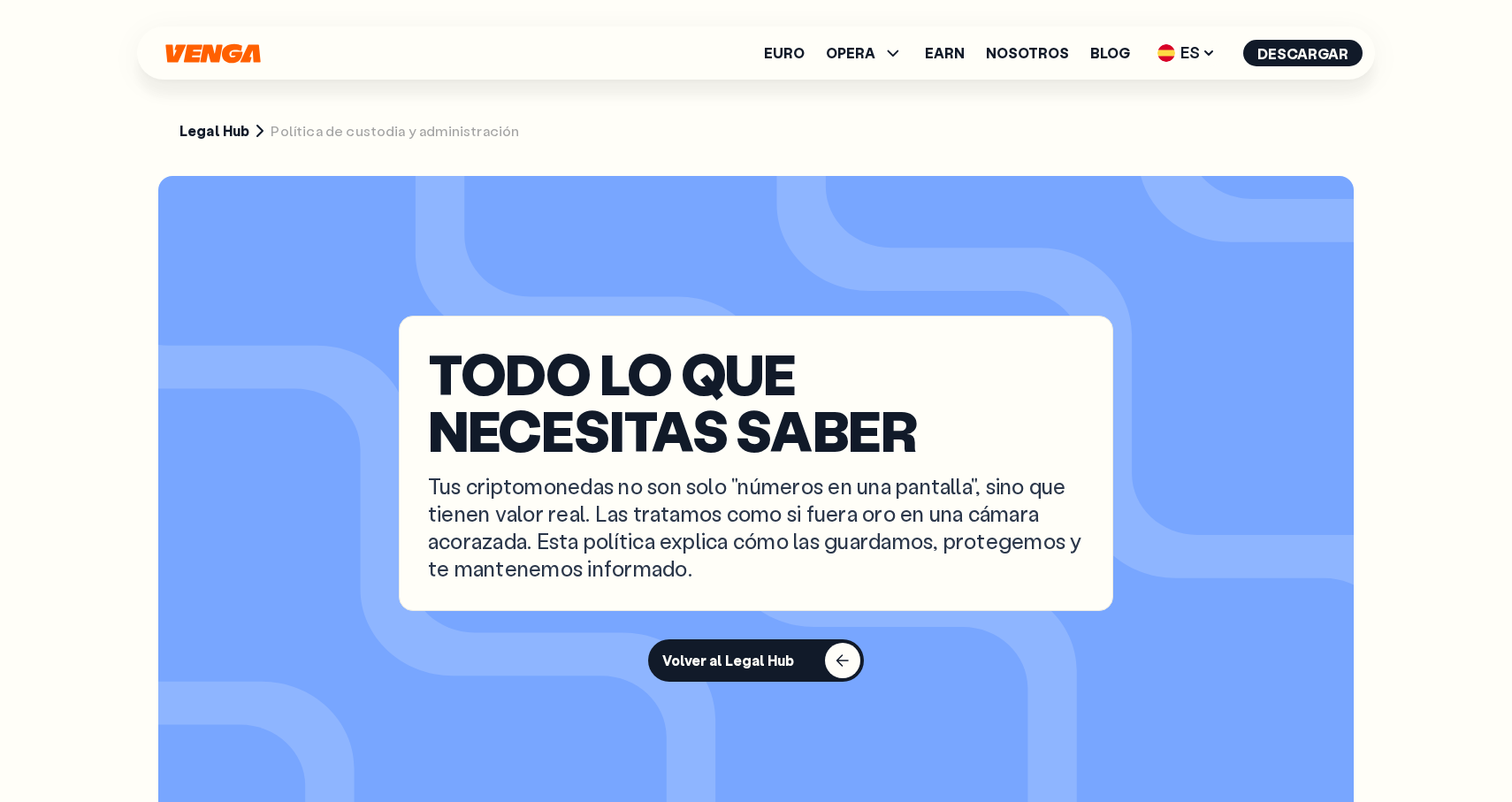
click at [1124, 316] on section "TODO LO QUE NECESITAS SABER Tus criptomonedas no son solo "números en una panta…" at bounding box center [756, 498] width 1195 height 645
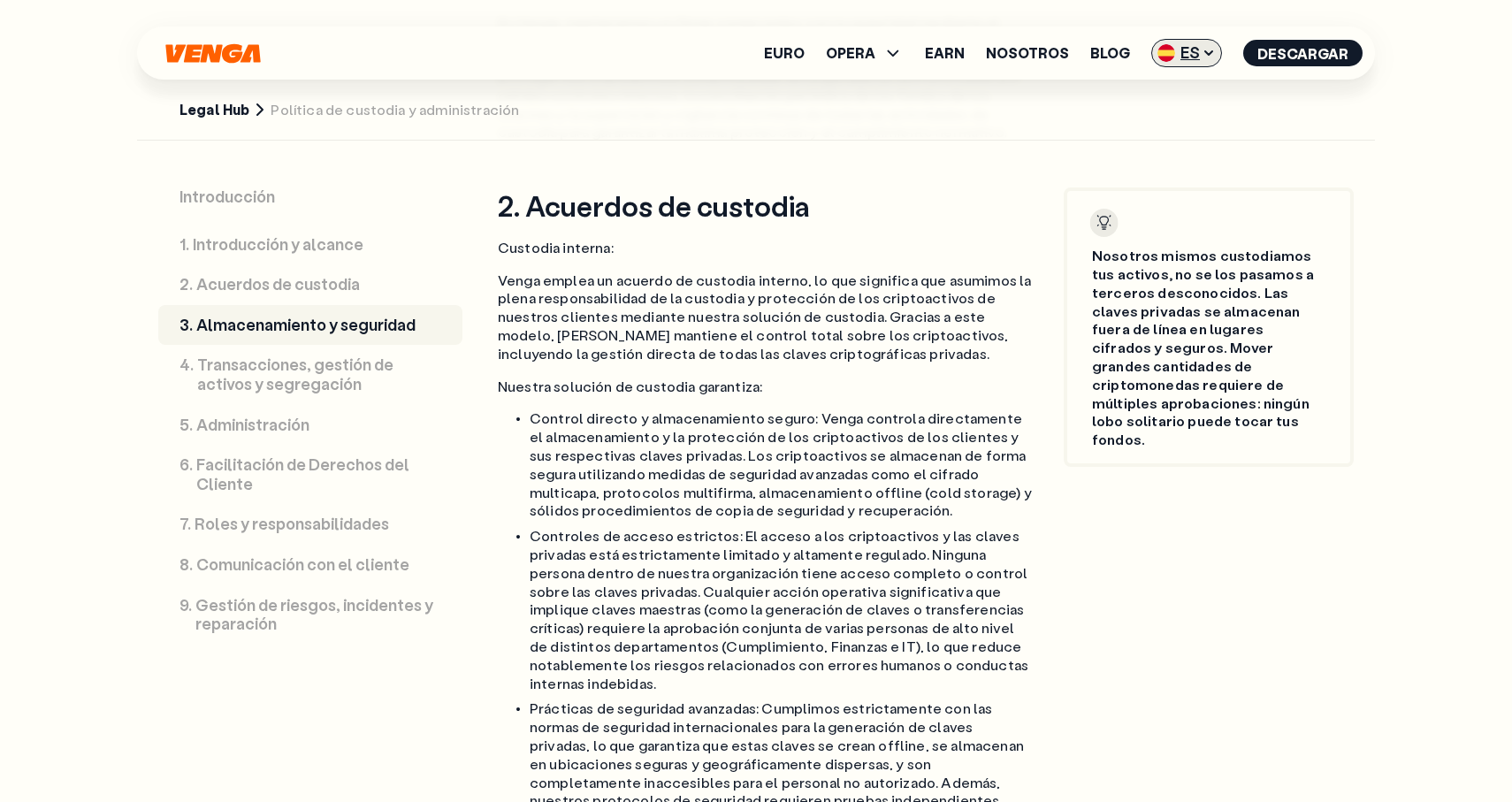
click at [1174, 47] on img at bounding box center [1166, 52] width 17 height 17
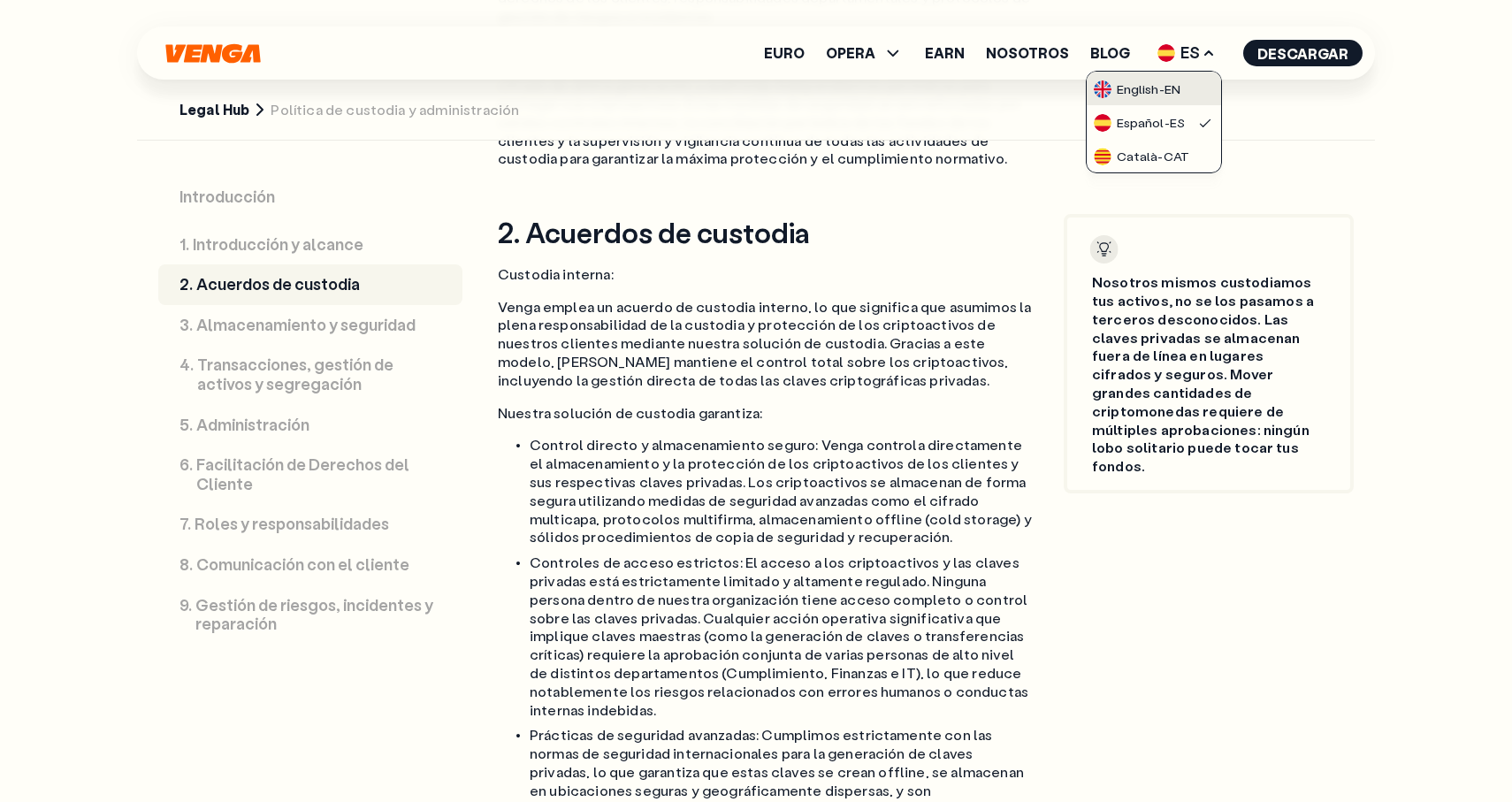
click at [1172, 86] on div "English - EN" at bounding box center [1137, 88] width 87 height 17
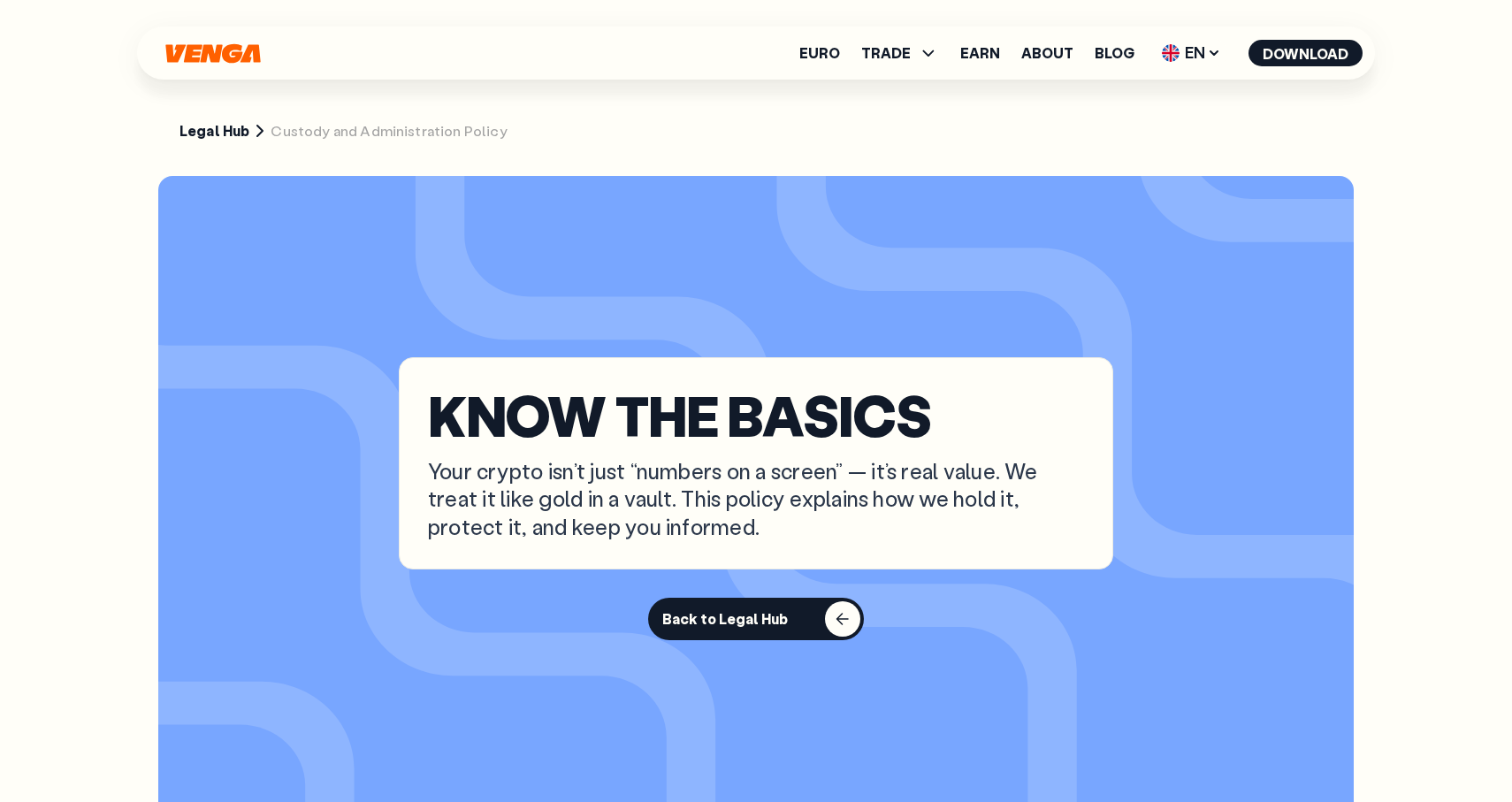
click at [1021, 393] on p "KNOW THE BASICS" at bounding box center [756, 414] width 656 height 56
click at [803, 604] on button "Back to Legal Hub" at bounding box center [756, 619] width 215 height 42
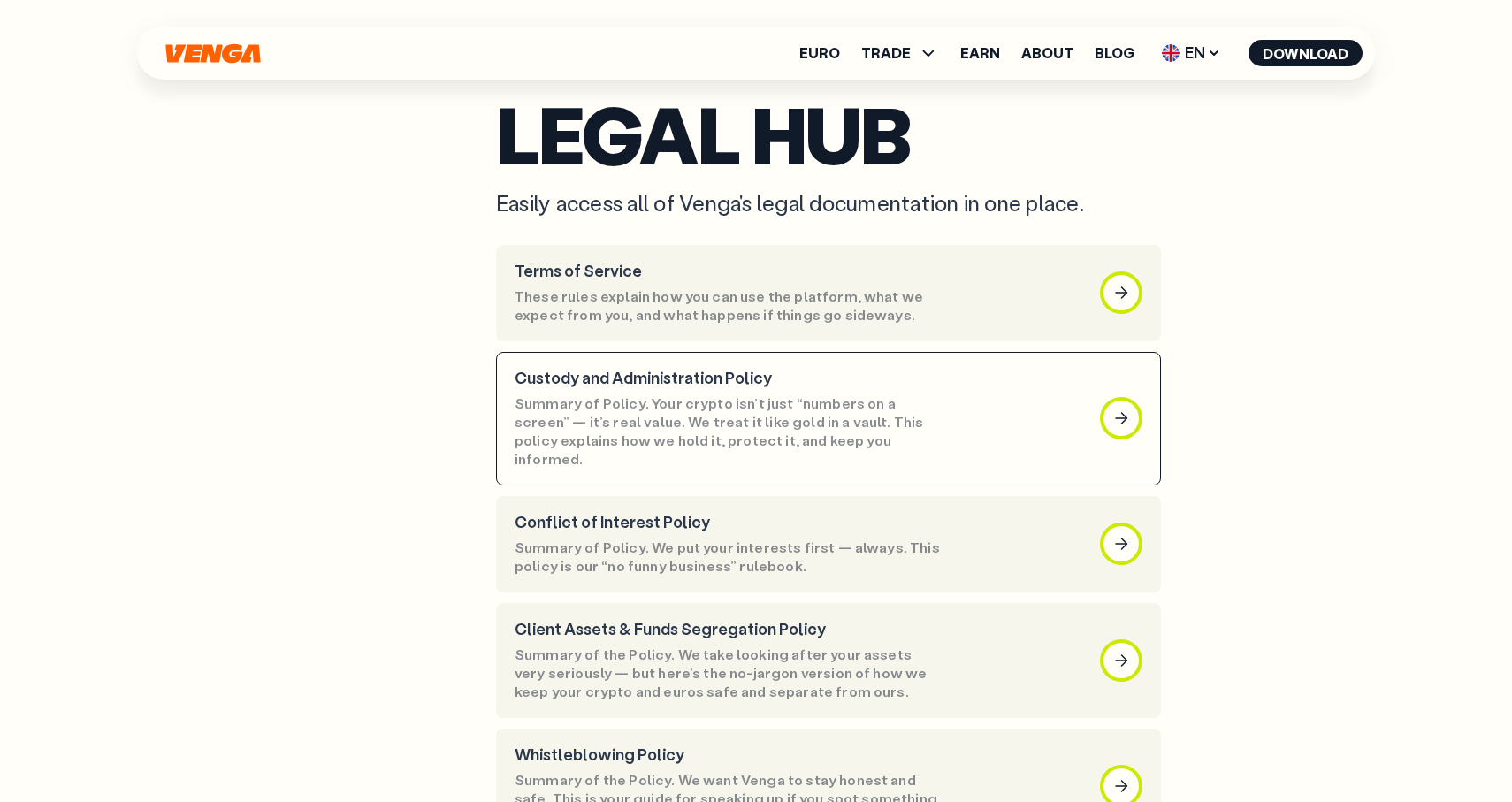
scroll to position [126, 0]
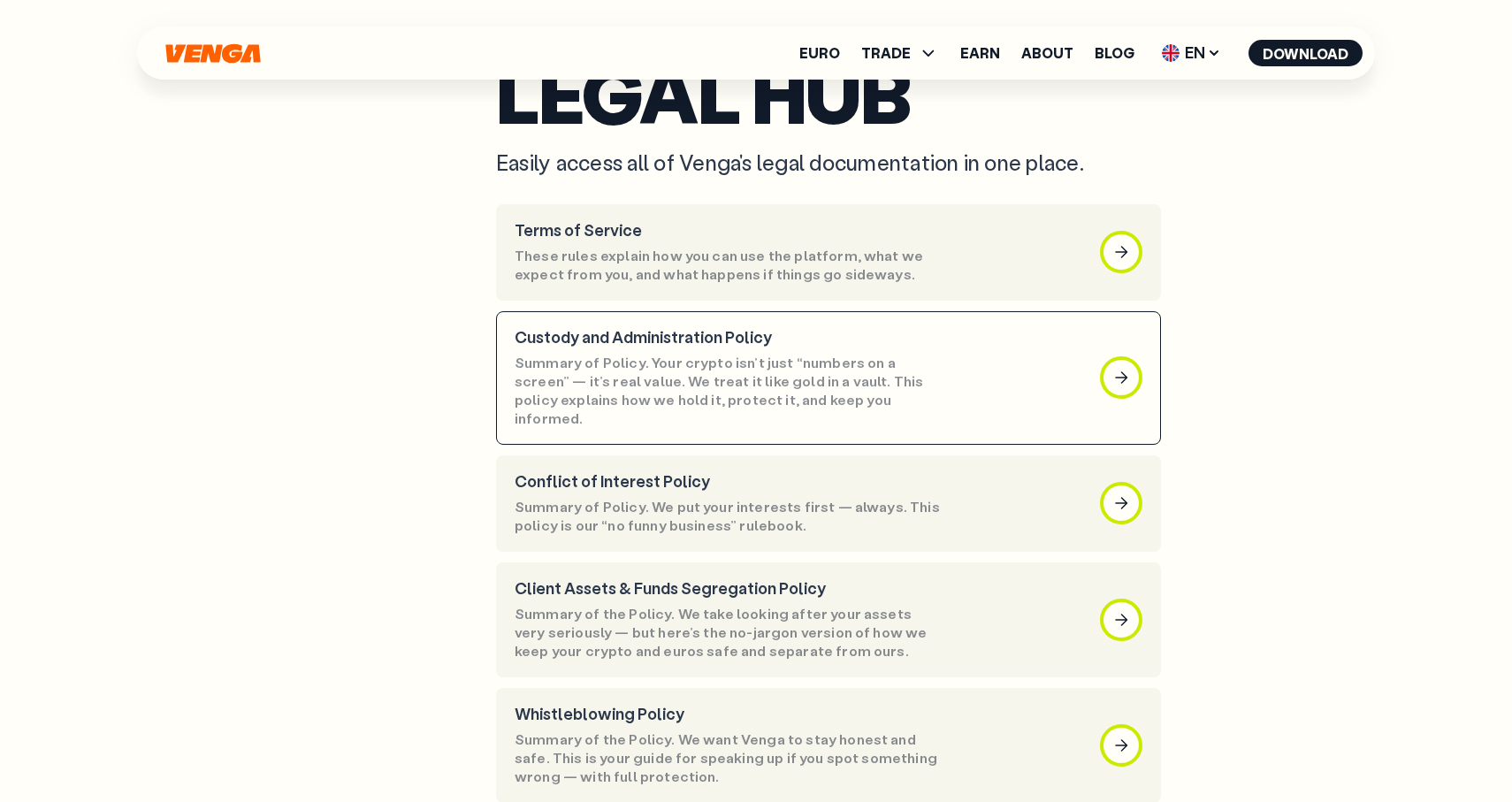
click at [778, 511] on p "Summary of Policy. We put your interests first — always. This policy is our “no…" at bounding box center [729, 517] width 430 height 37
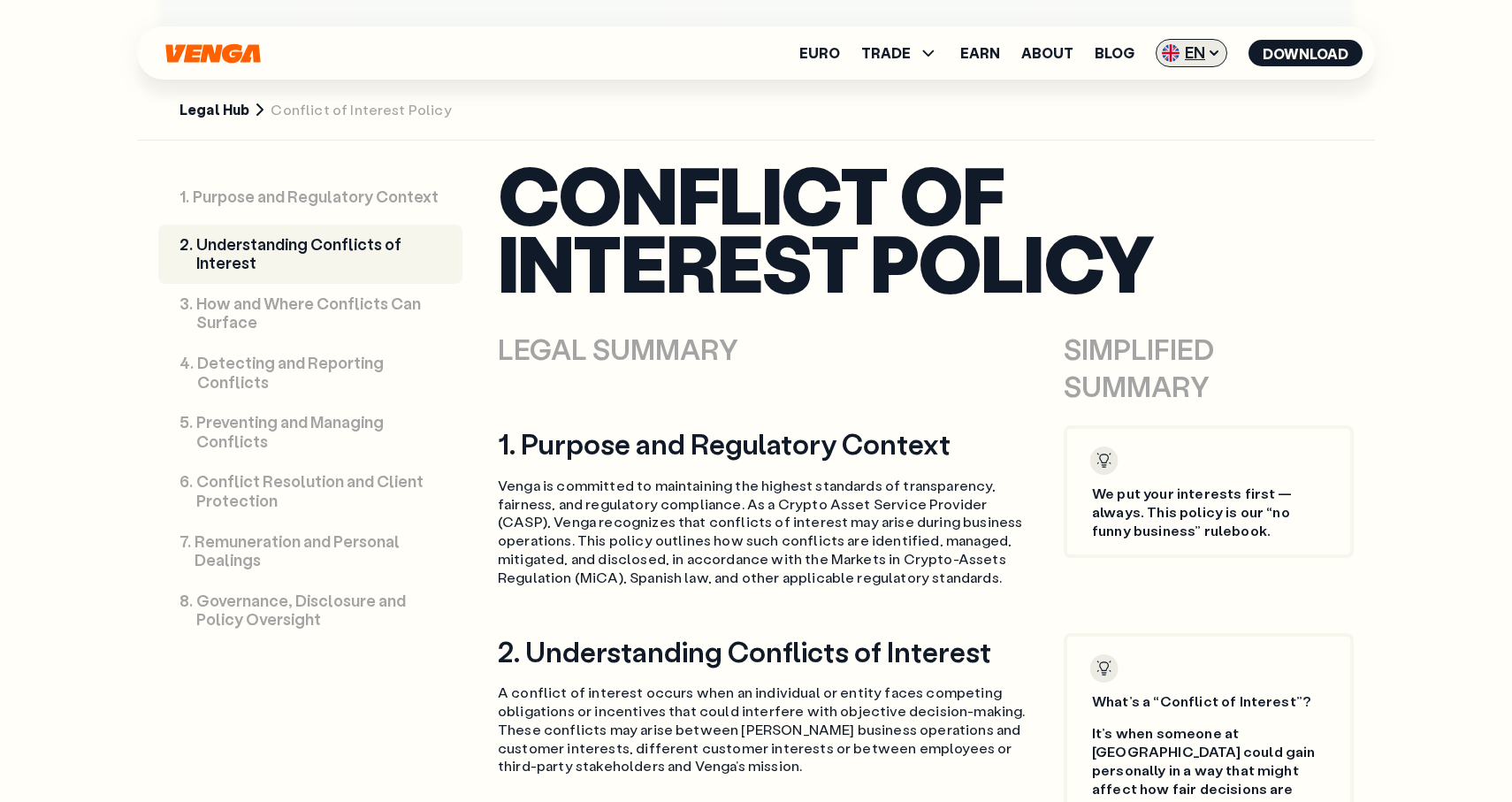
click at [1170, 54] on img at bounding box center [1170, 52] width 17 height 17
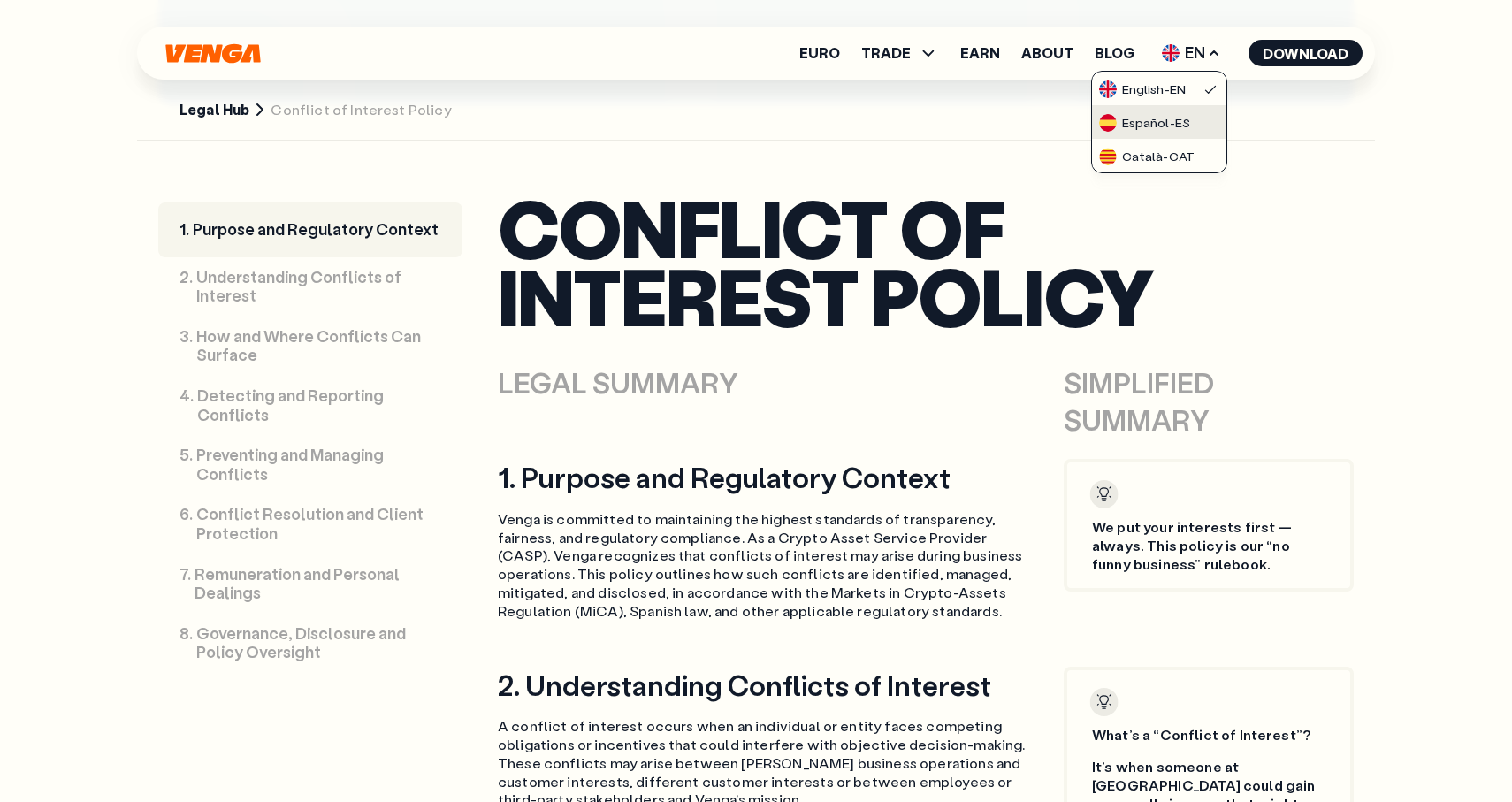
click at [1150, 128] on div "Español - ES" at bounding box center [1144, 122] width 91 height 17
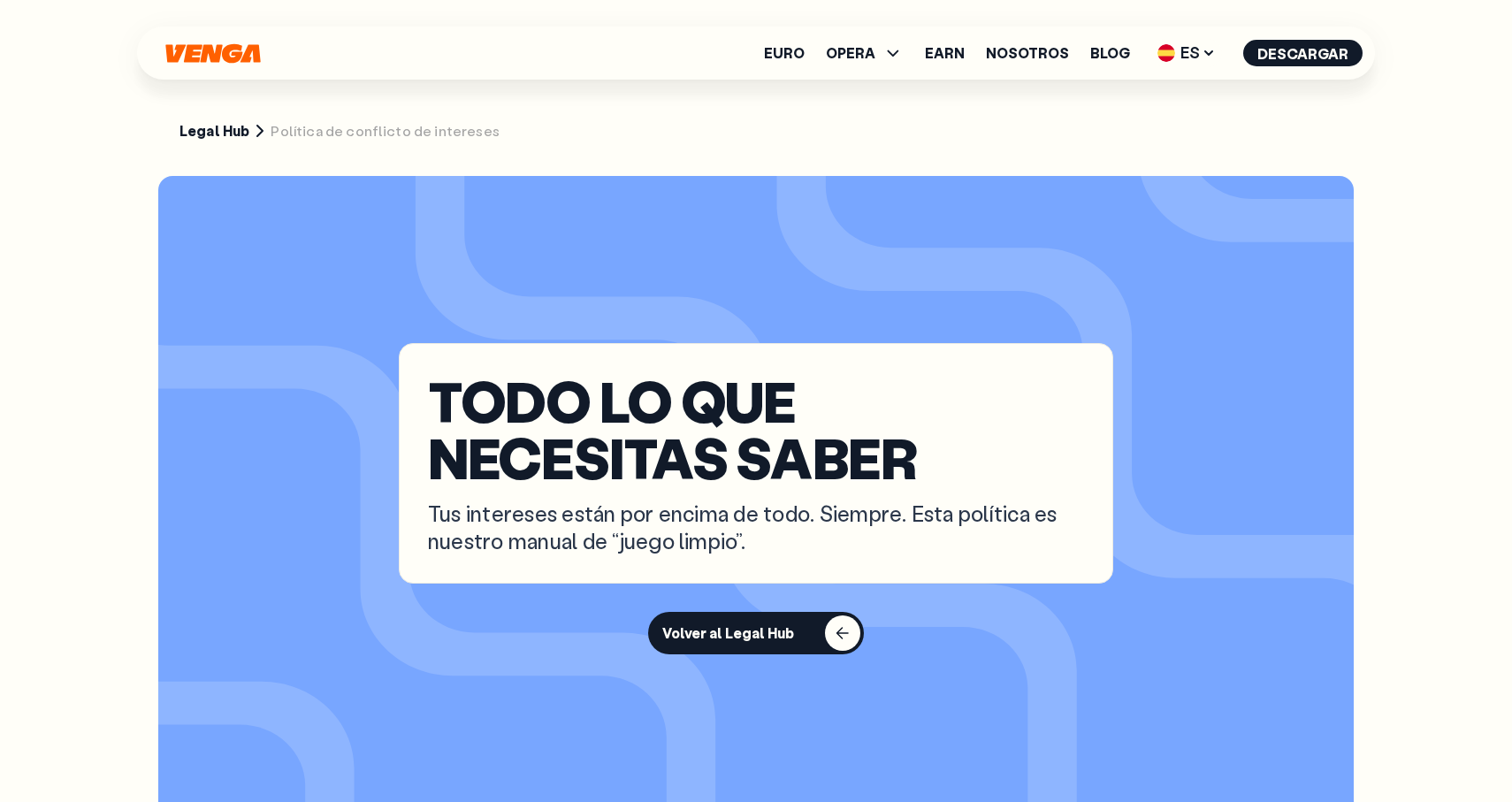
click at [1017, 347] on div "TODO LO QUE NECESITAS SABER Tus intereses están por encima de todo. Siempre. Es…" at bounding box center [756, 463] width 714 height 240
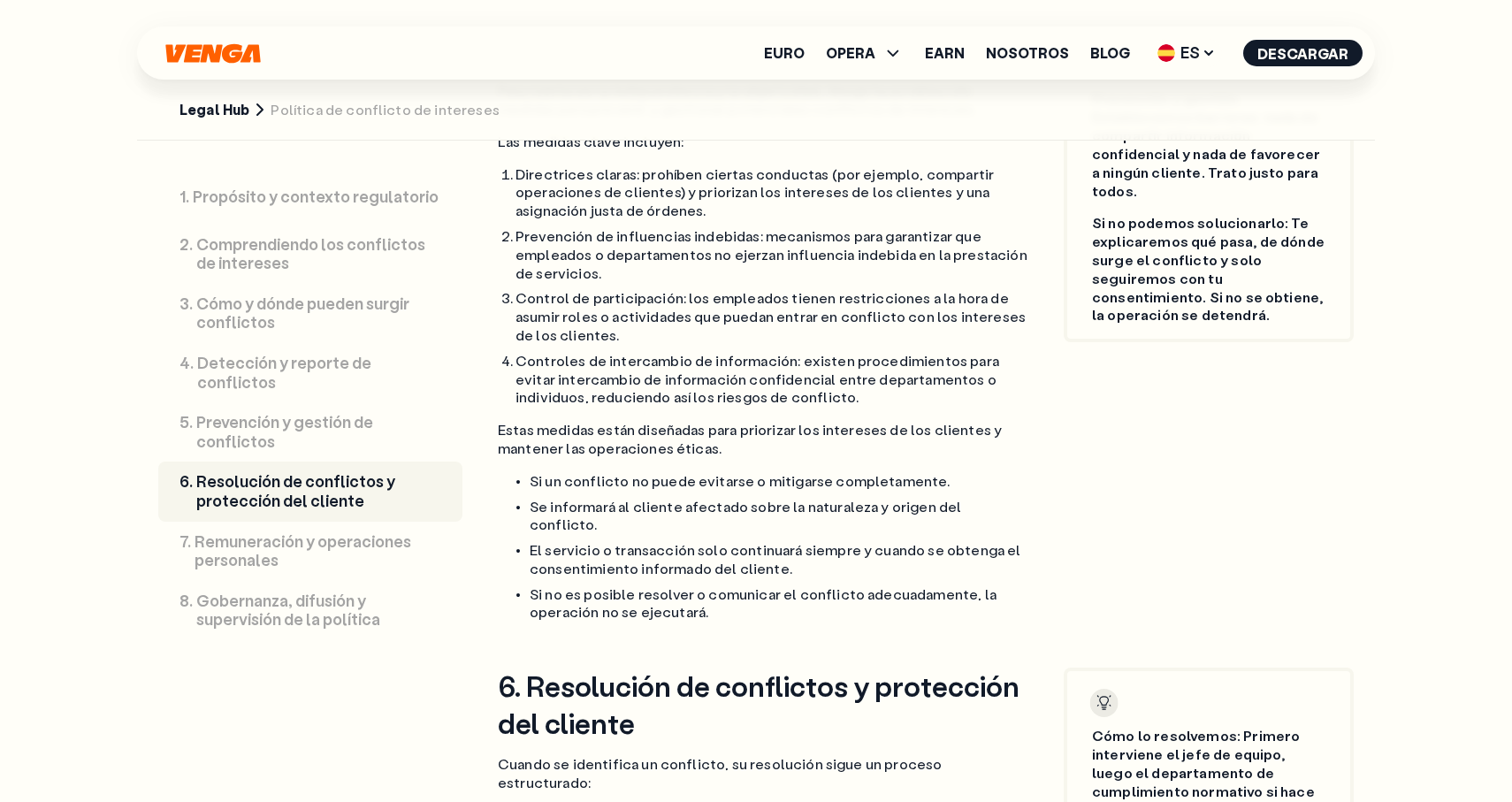
click at [1185, 27] on div "Euro OPERA Comprar Vender Cambiar Exchange Earn Nosotros Blog ES English - EN E…" at bounding box center [756, 53] width 1238 height 53
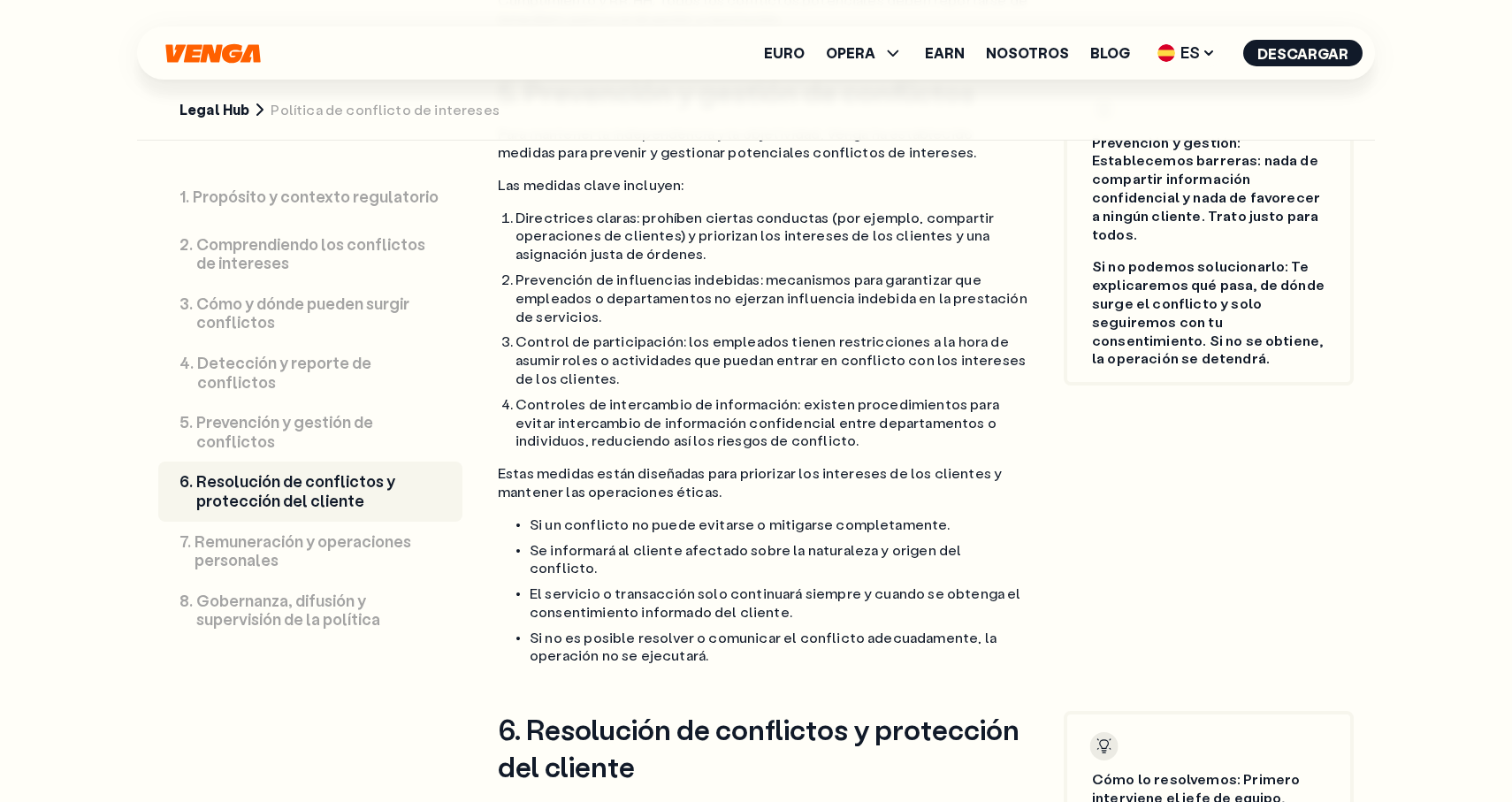
click at [1185, 37] on div "Euro OPERA Comprar Vender Cambiar Exchange Earn Nosotros Blog ES English - EN E…" at bounding box center [756, 53] width 1238 height 53
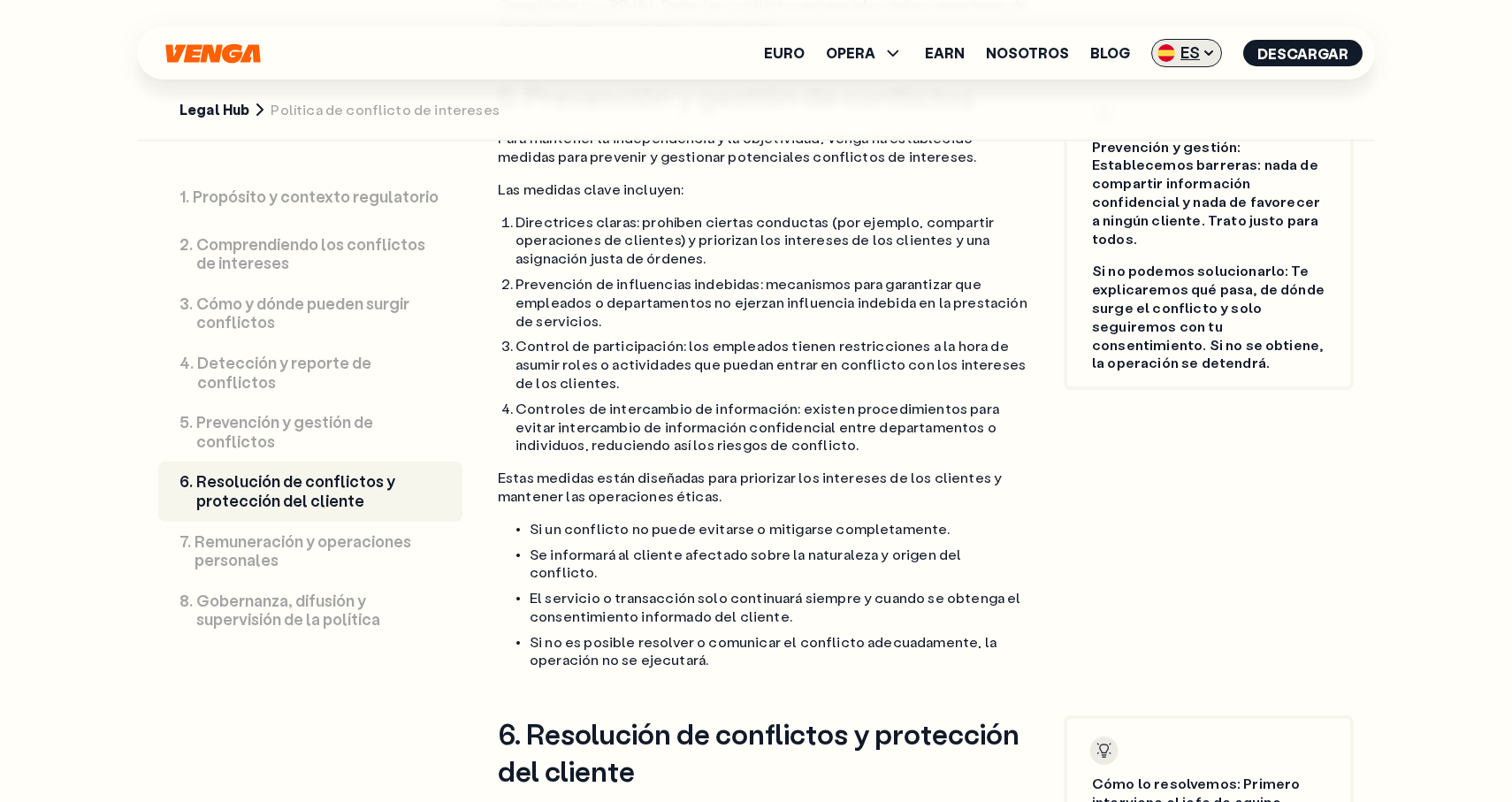
scroll to position [2358, 0]
click at [1184, 56] on span "ES" at bounding box center [1186, 52] width 71 height 29
click at [1181, 146] on link "Català - CAT" at bounding box center [1154, 156] width 134 height 34
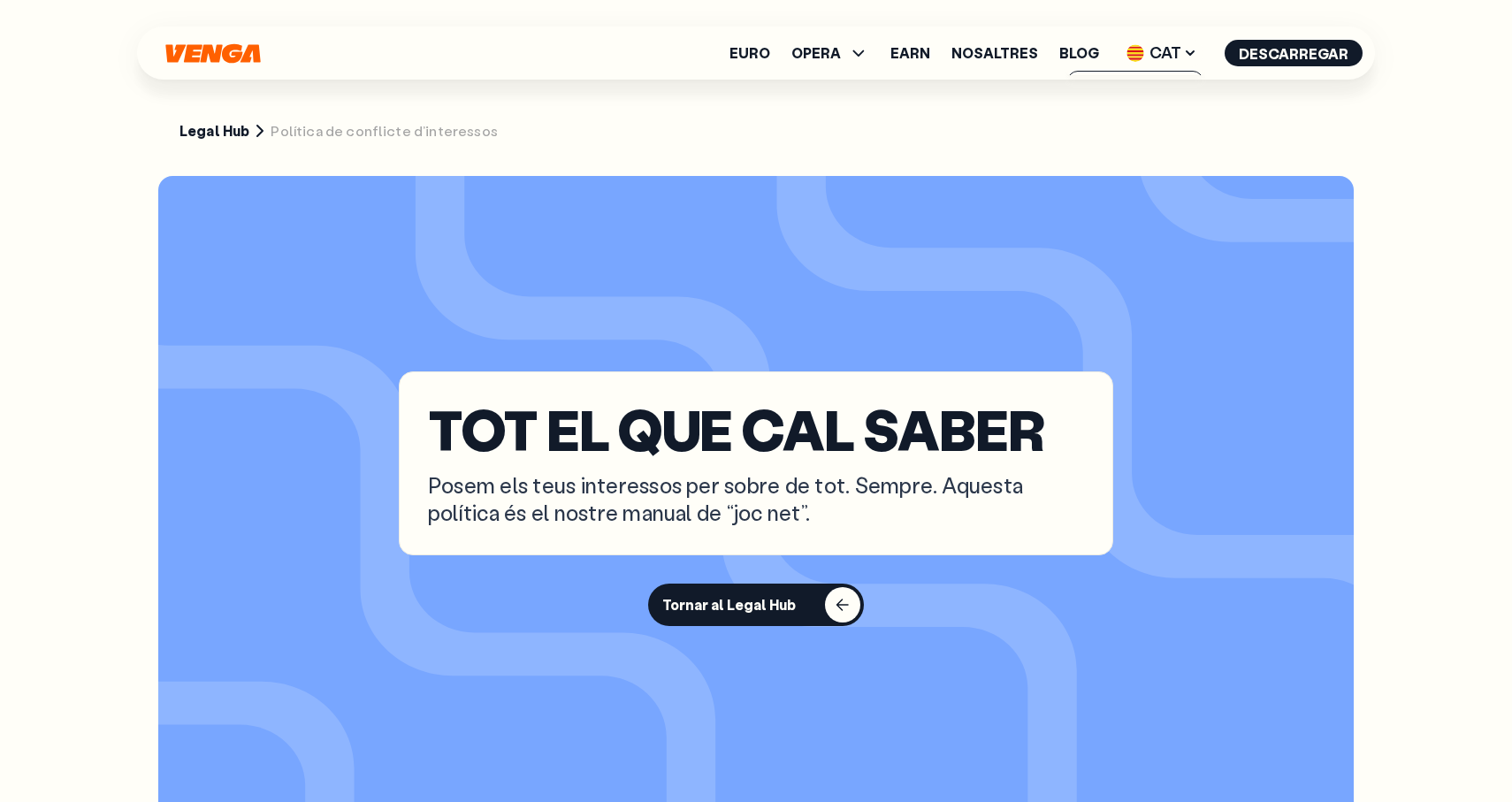
click at [1293, 381] on section "TOT EL QUE CAL SABER Posem els teus interessos per sobre de tot. Sempre. Aquest…" at bounding box center [756, 498] width 1195 height 645
click at [214, 125] on link "Legal Hub" at bounding box center [214, 132] width 70 height 18
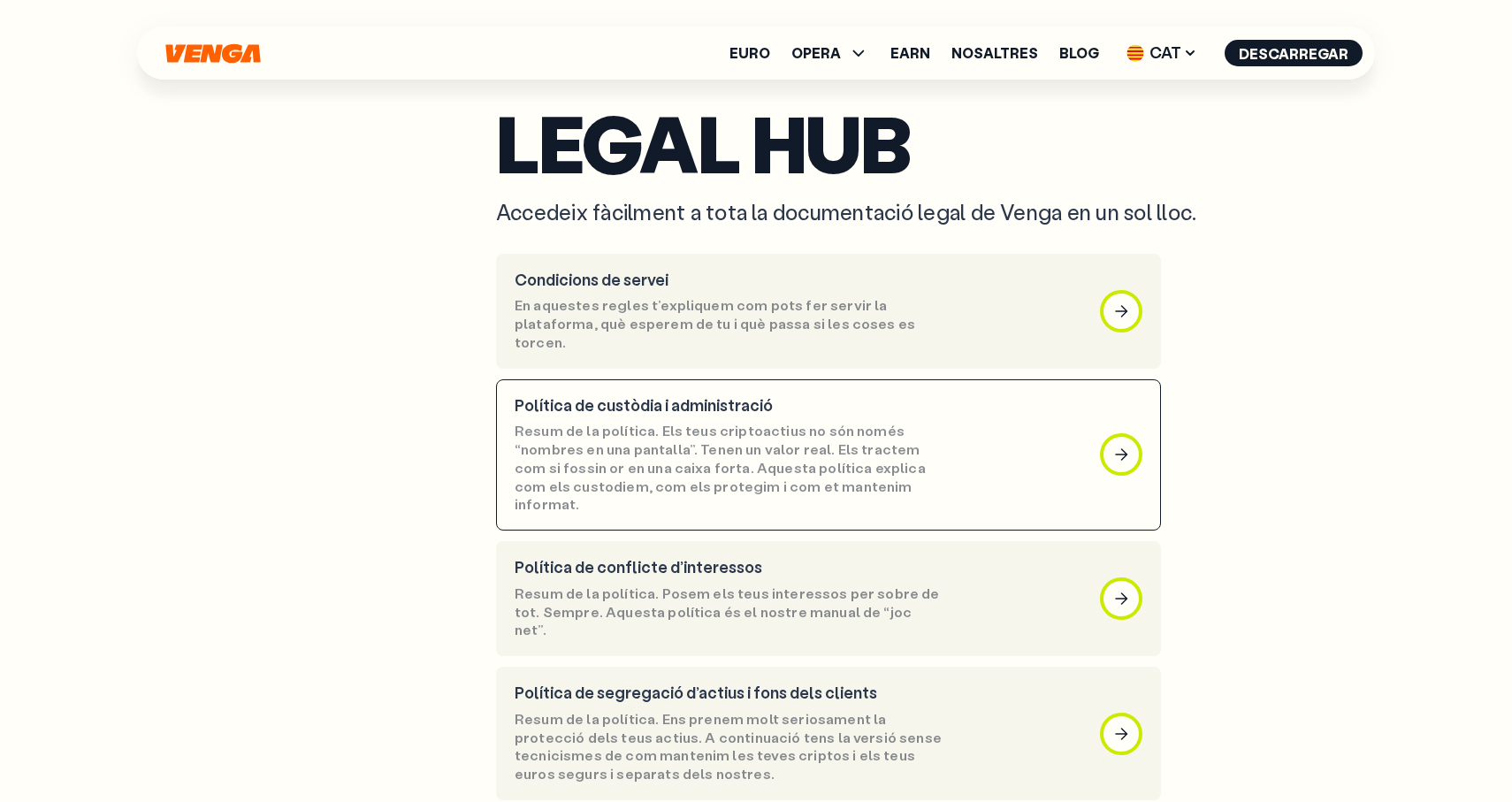
scroll to position [78, 0]
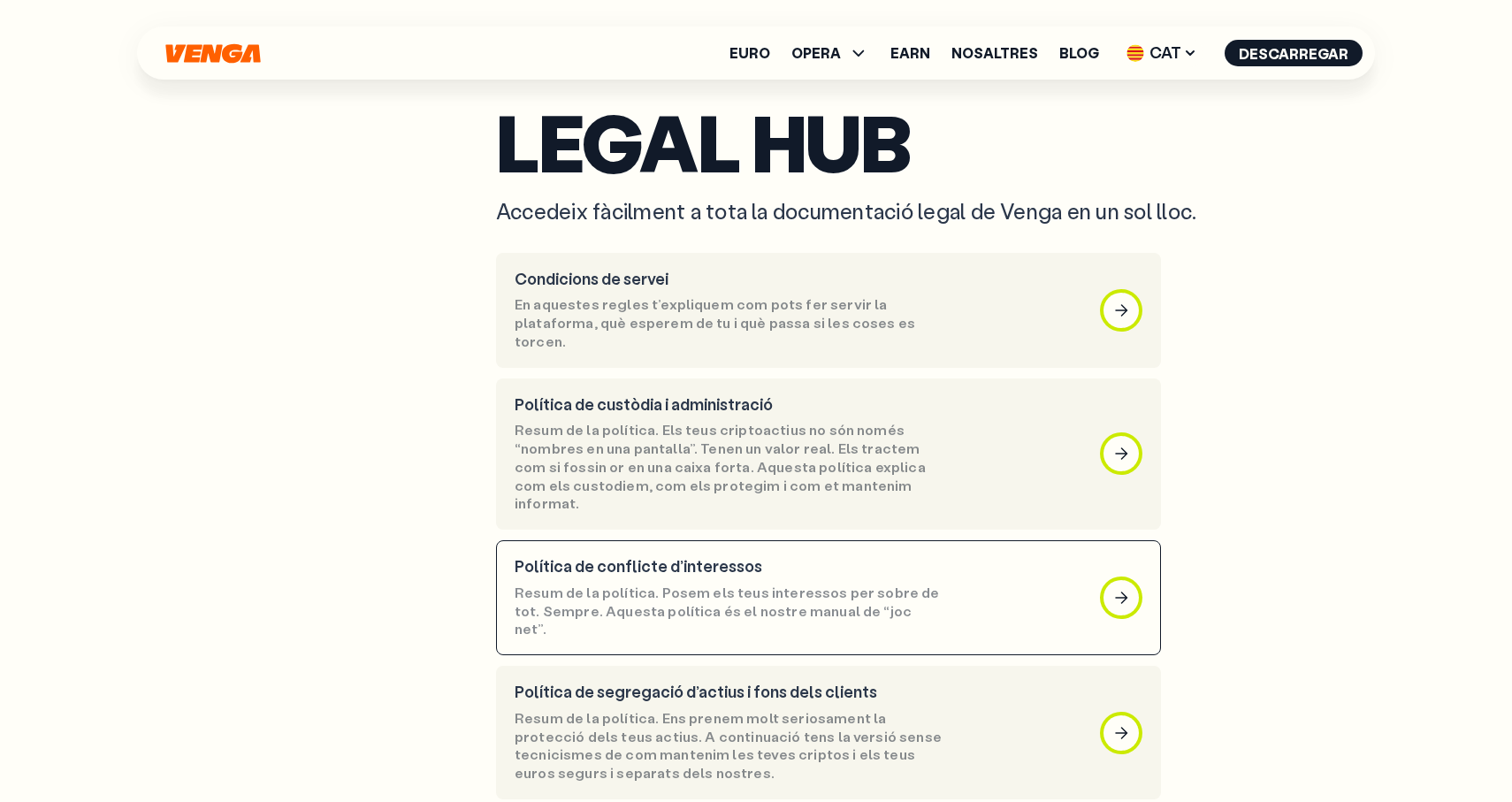
click at [756, 557] on p "Política de conflicte d’interessos" at bounding box center [729, 566] width 430 height 19
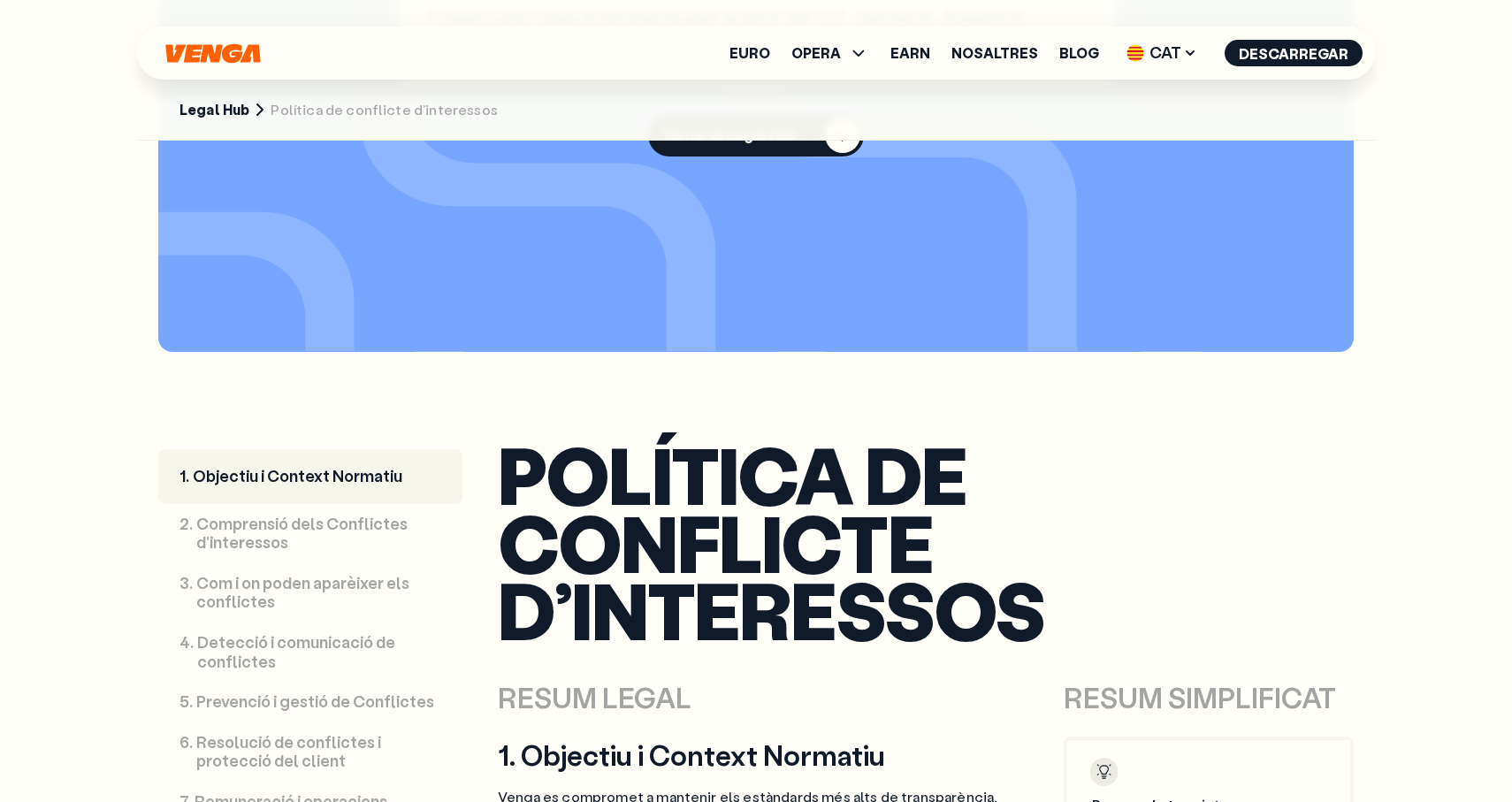
scroll to position [471, 0]
click at [1161, 57] on span "CAT" at bounding box center [1161, 52] width 83 height 29
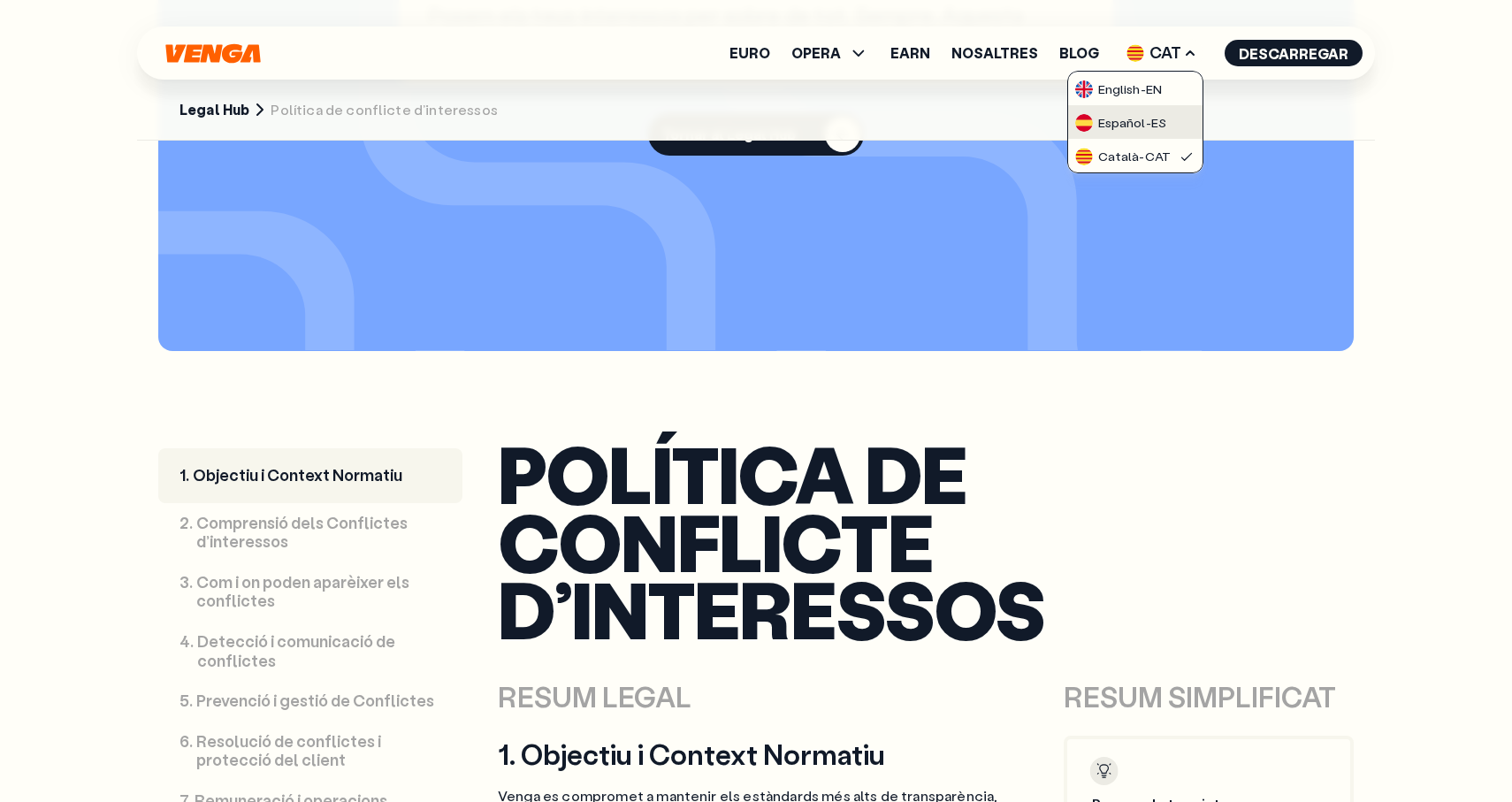
click at [1160, 127] on div "Español - ES" at bounding box center [1120, 122] width 91 height 17
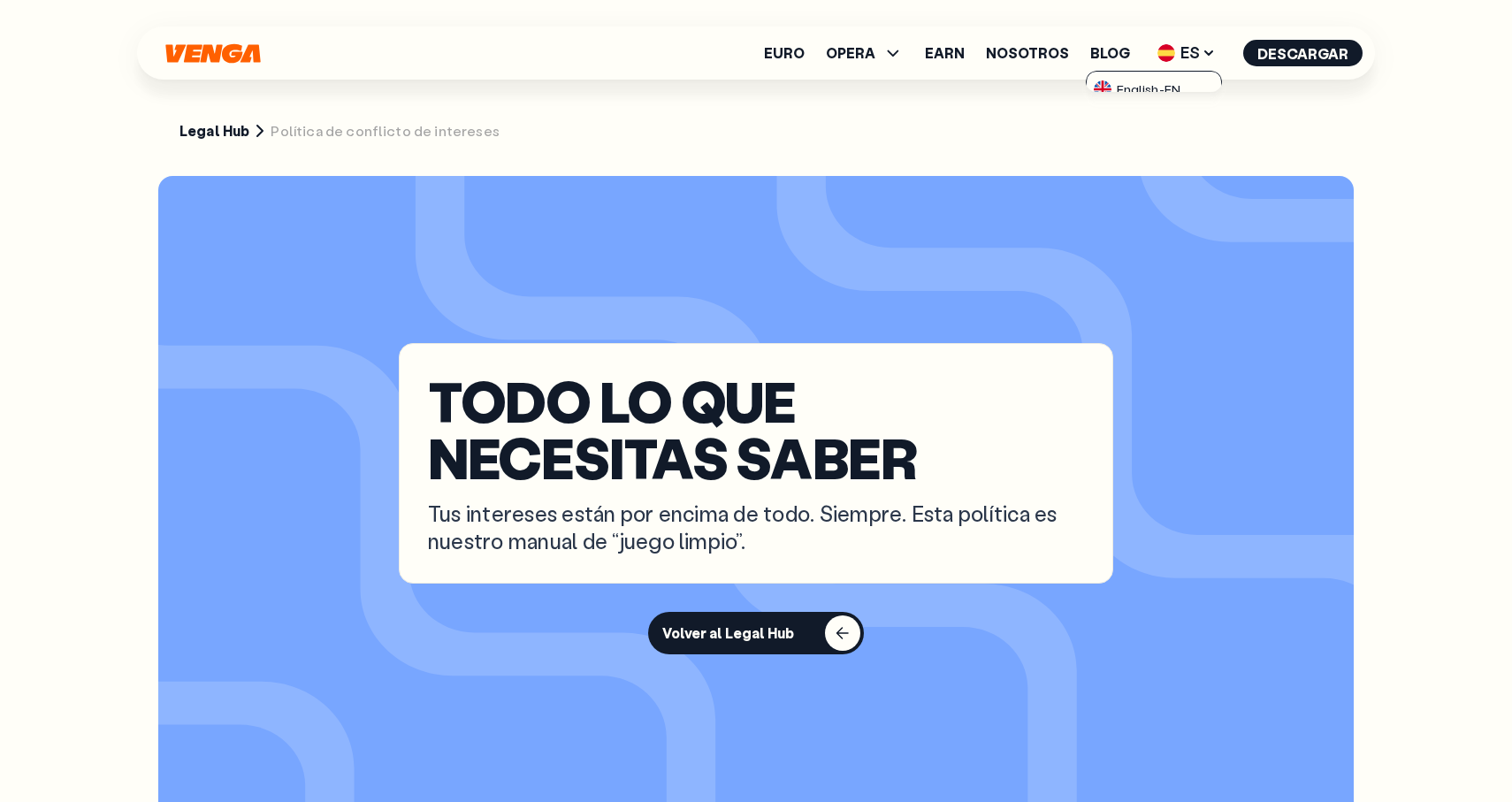
click at [1068, 404] on p "TODO LO QUE NECESITAS SABER" at bounding box center [756, 428] width 656 height 113
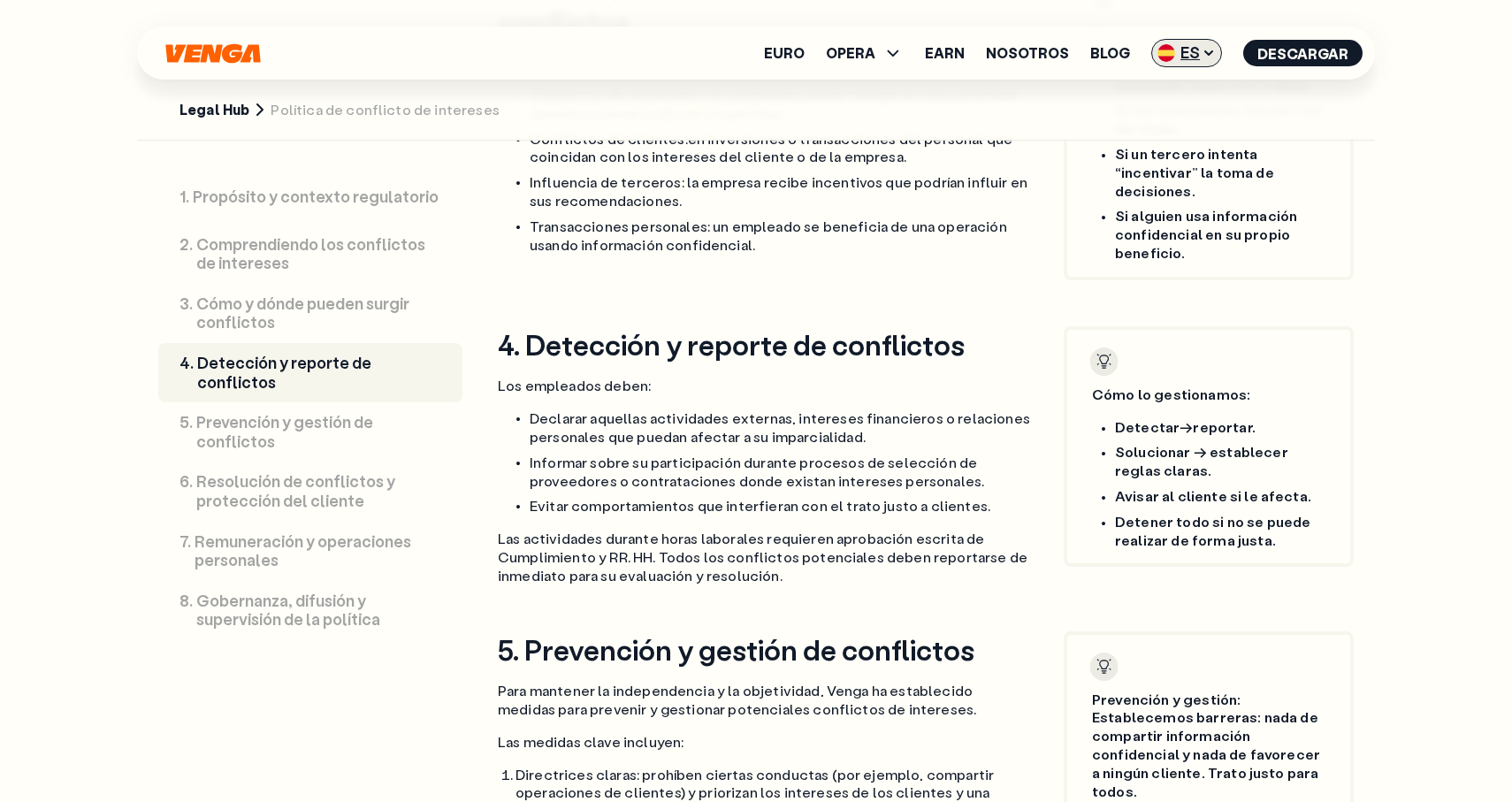
click at [1173, 56] on img at bounding box center [1166, 52] width 17 height 17
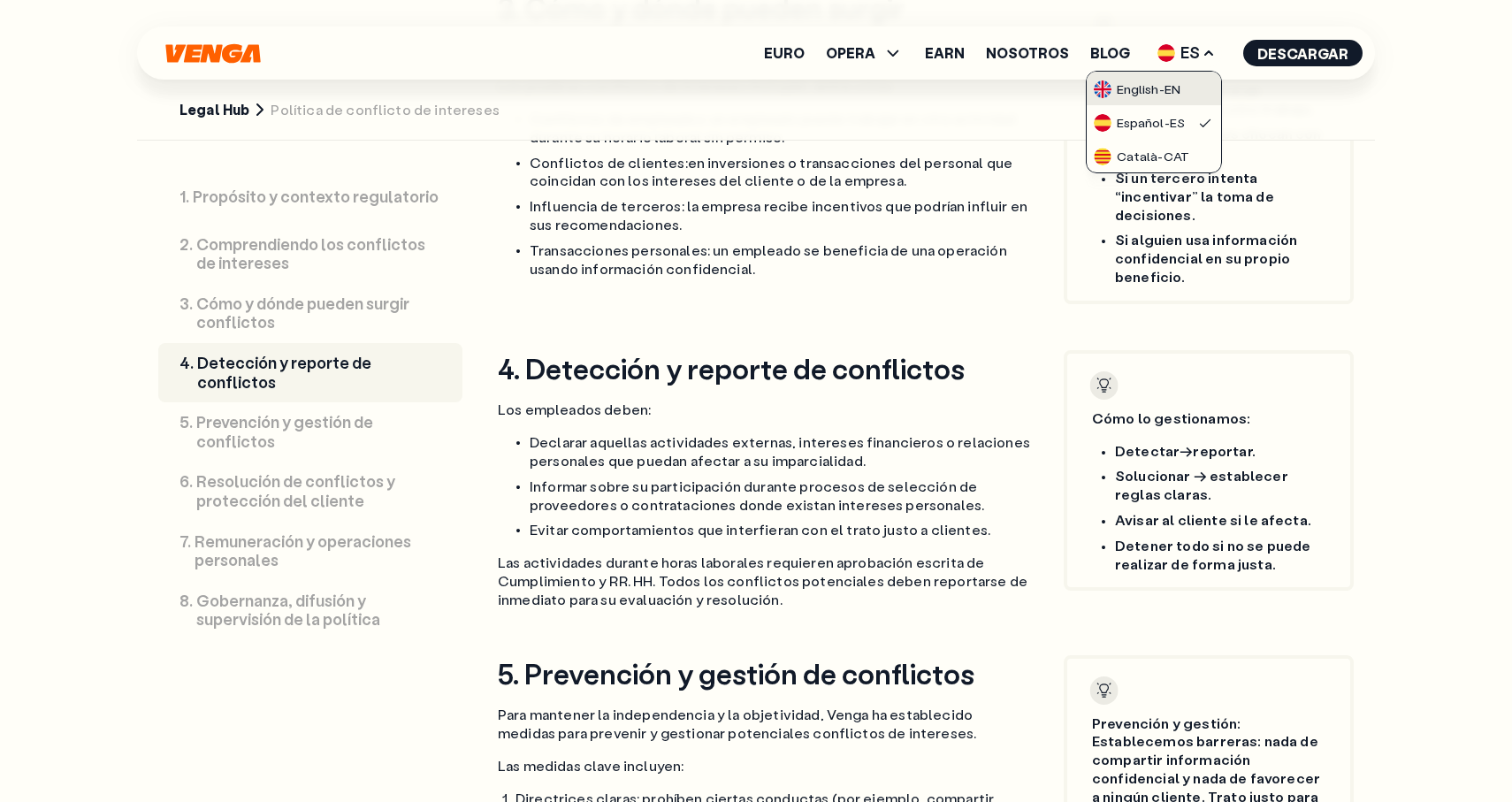
scroll to position [1781, 0]
click at [1172, 94] on div "English - EN" at bounding box center [1137, 88] width 87 height 17
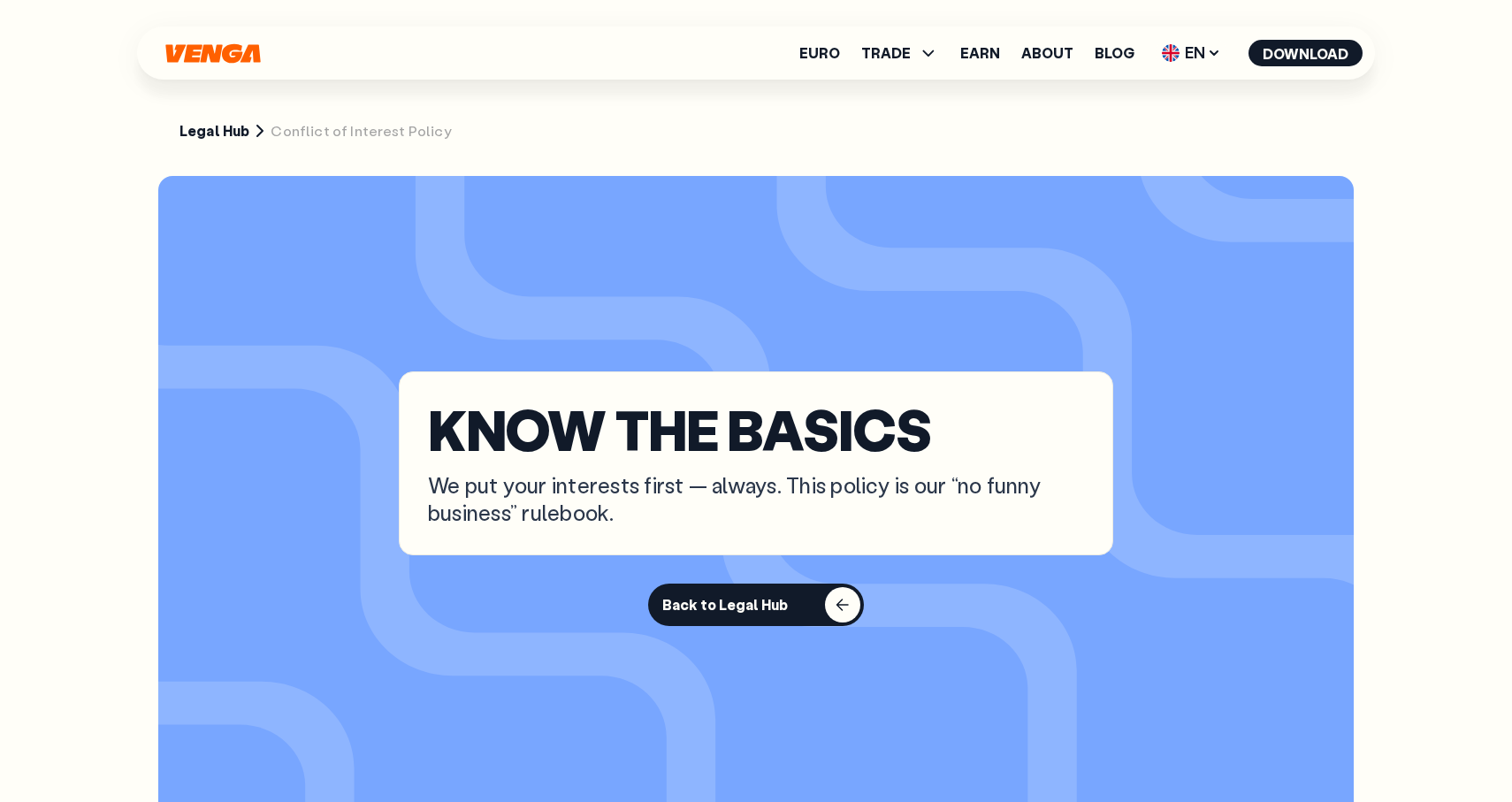
click at [888, 366] on section "KNOW THE BASICS We put your interests first — always. This policy is our “no fu…" at bounding box center [756, 498] width 1195 height 645
click at [774, 618] on button "Back to Legal Hub" at bounding box center [756, 605] width 215 height 42
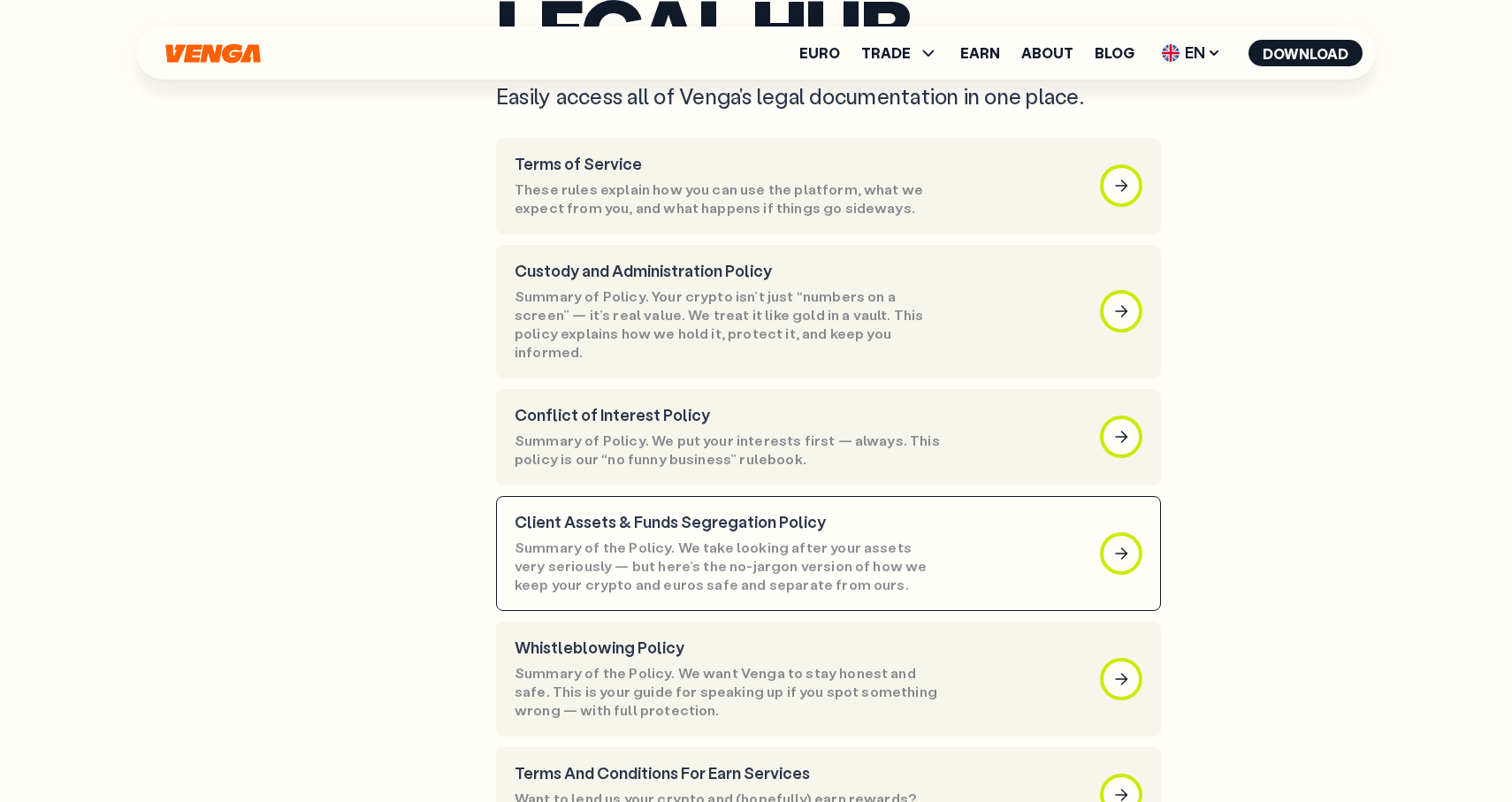
scroll to position [194, 0]
click at [734, 511] on p "Client Assets & Funds Segregation Policy" at bounding box center [729, 520] width 430 height 19
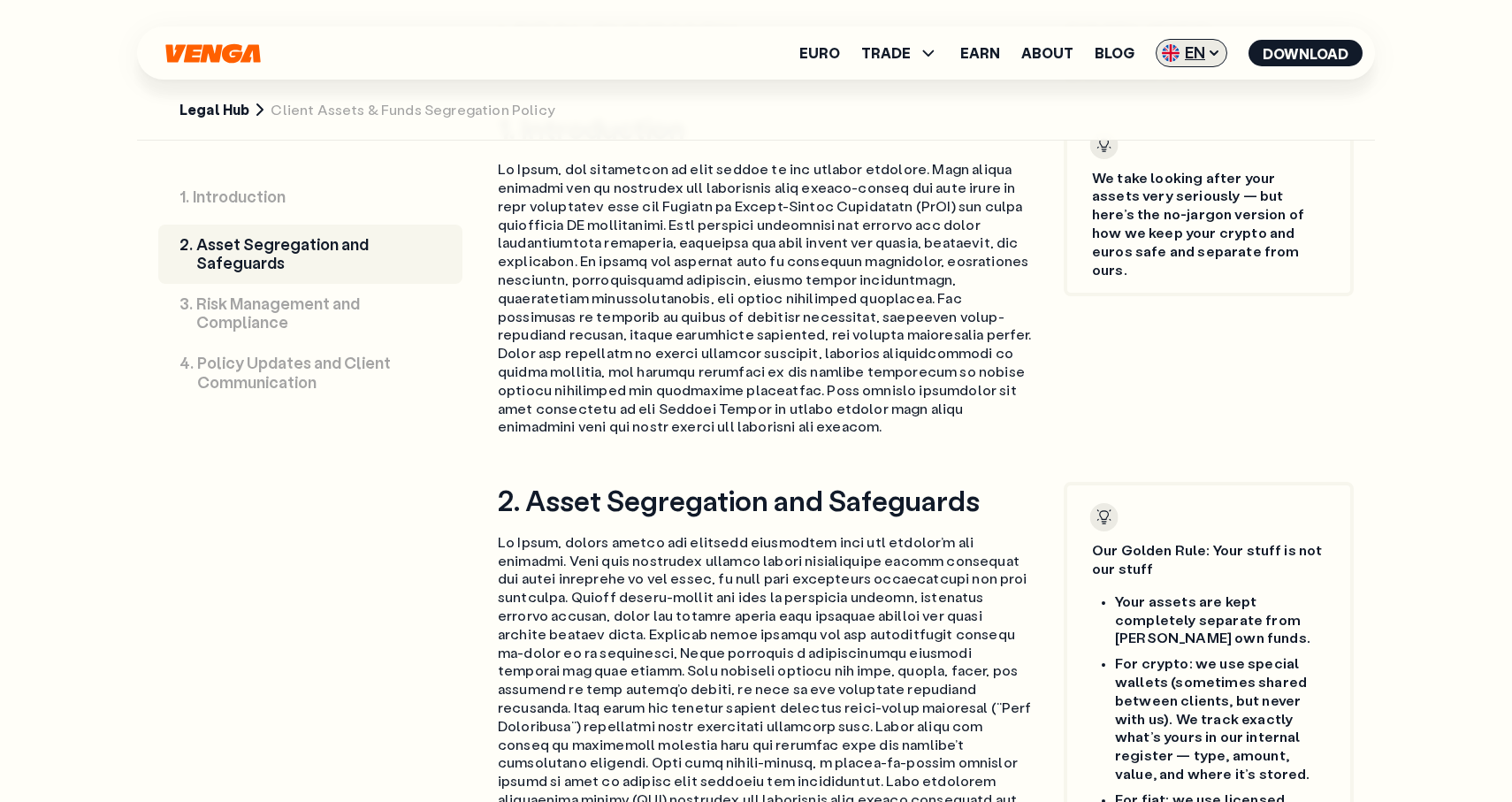
click at [1217, 49] on icon at bounding box center [1213, 52] width 14 height 14
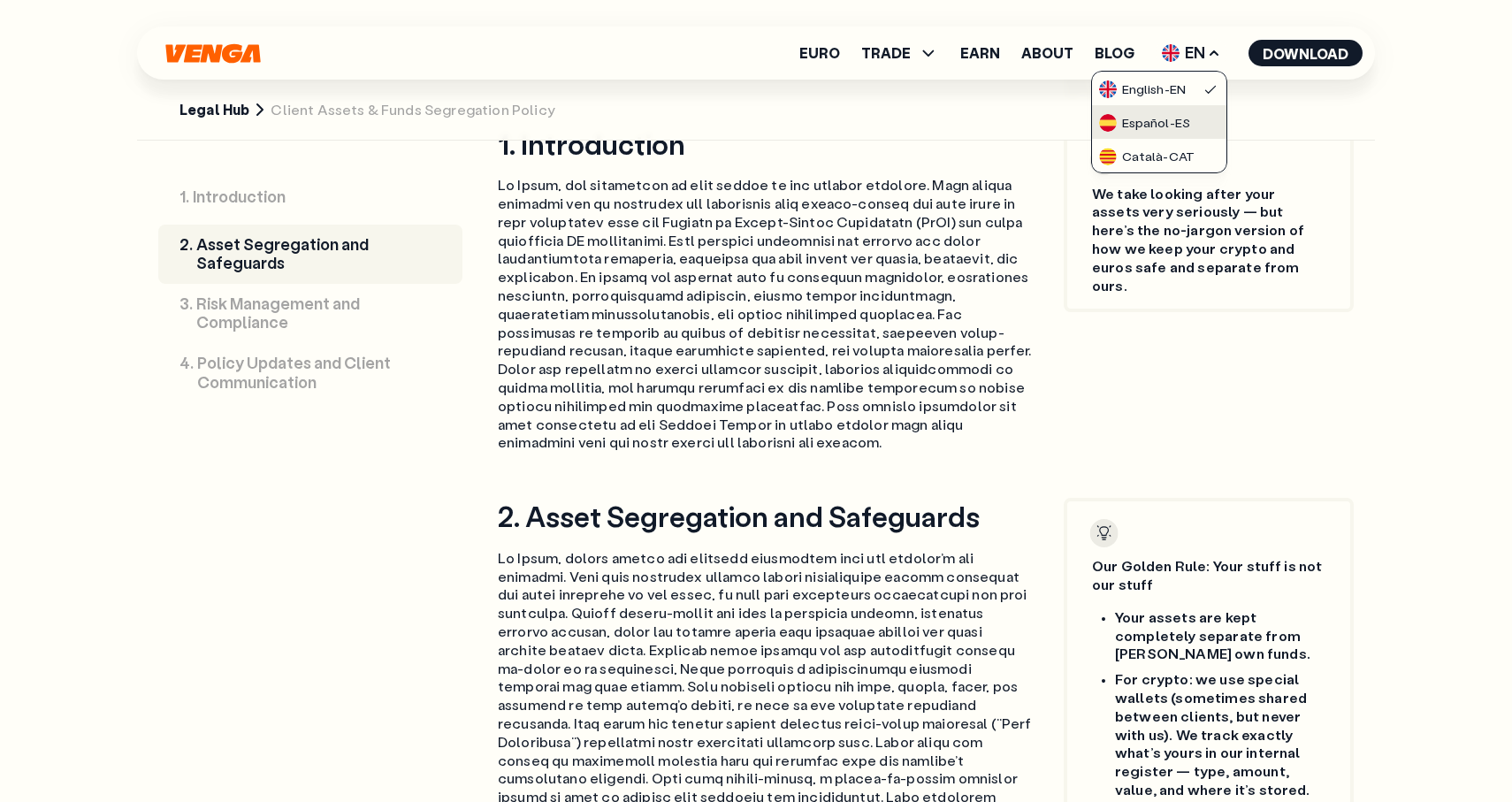
click at [1183, 123] on div "Español - ES" at bounding box center [1144, 122] width 91 height 17
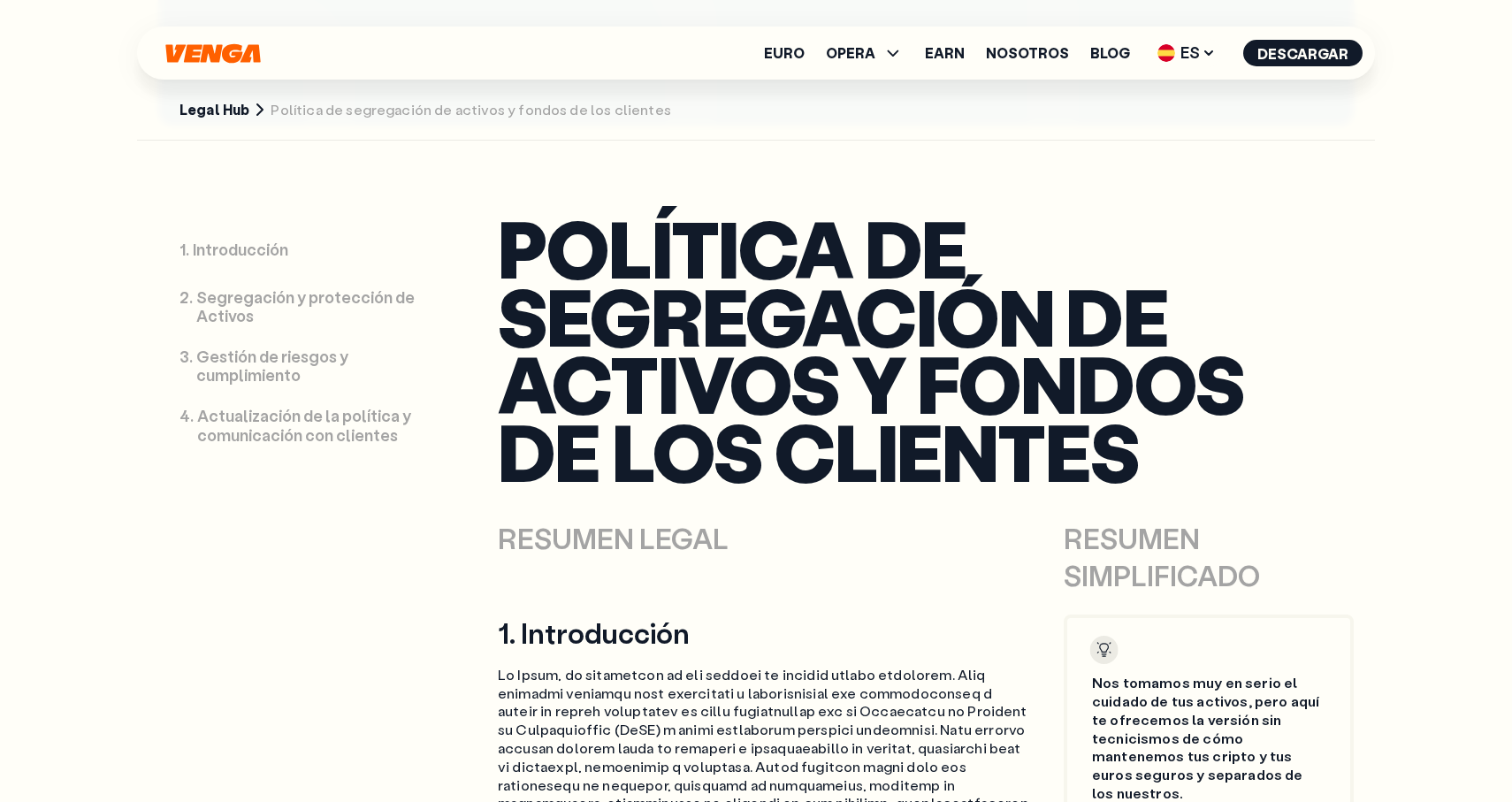
scroll to position [697, 0]
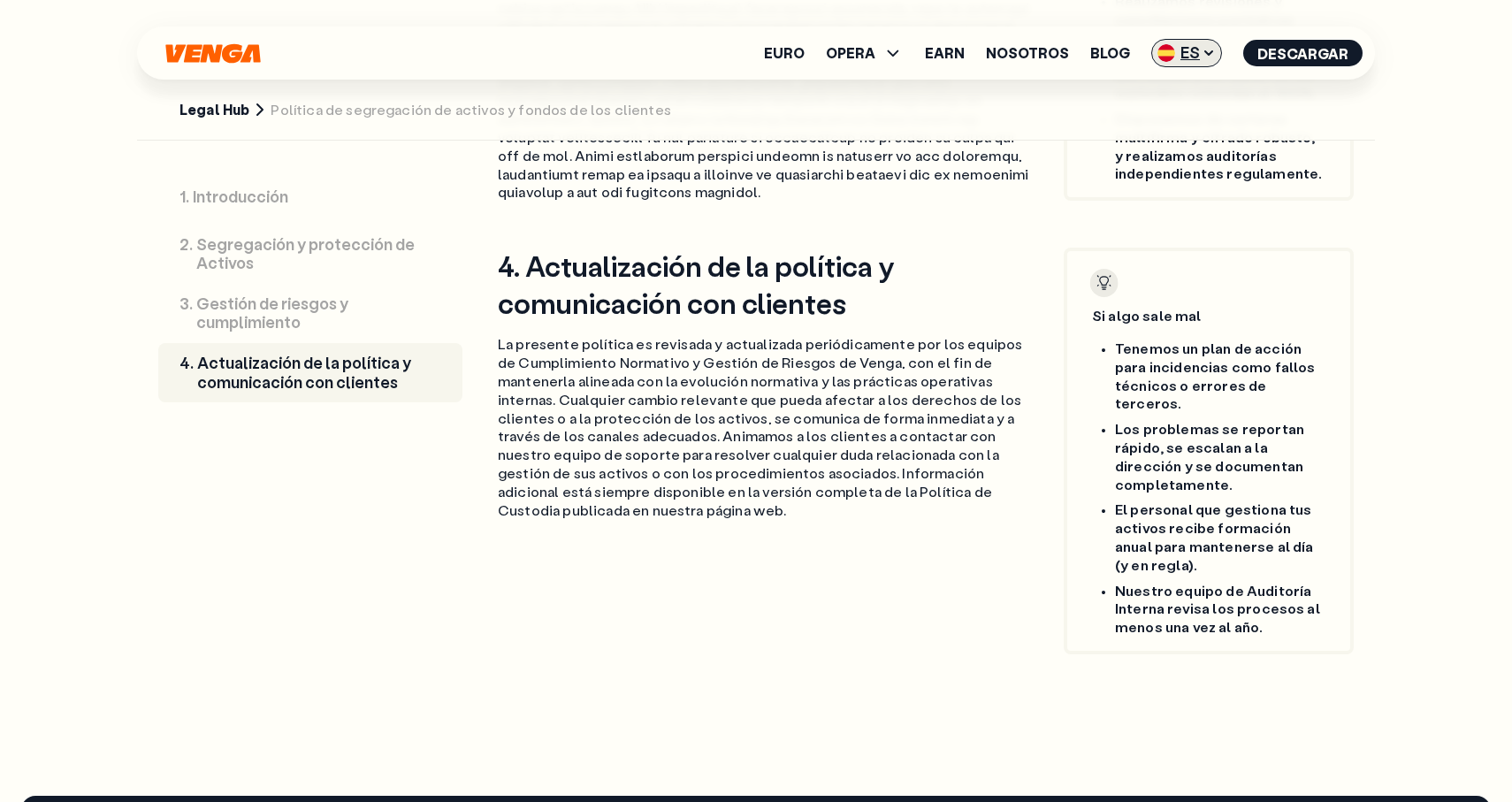
click at [1190, 53] on span "ES" at bounding box center [1186, 52] width 71 height 29
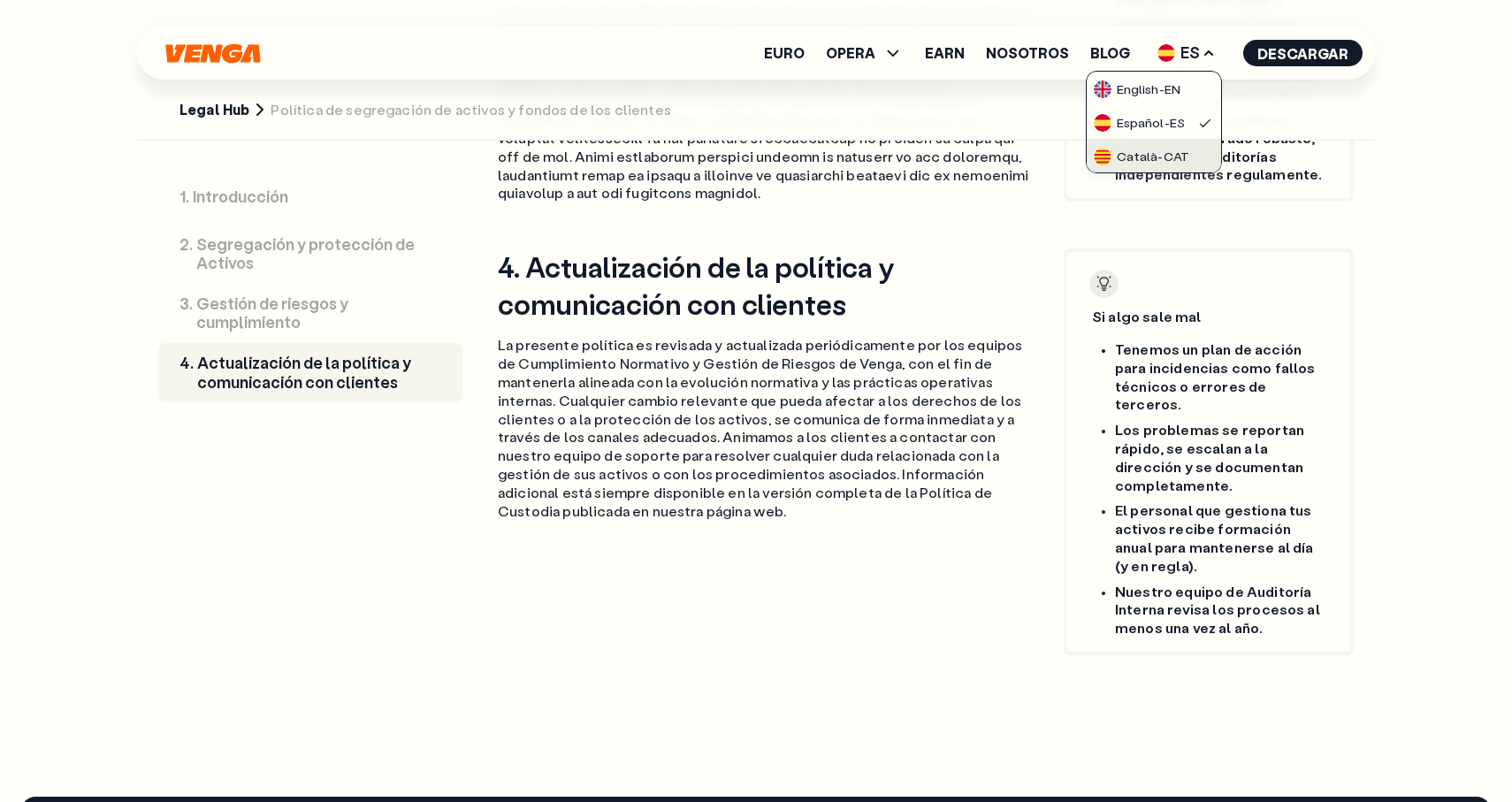
click at [1174, 152] on div "Català - CAT" at bounding box center [1141, 156] width 96 height 17
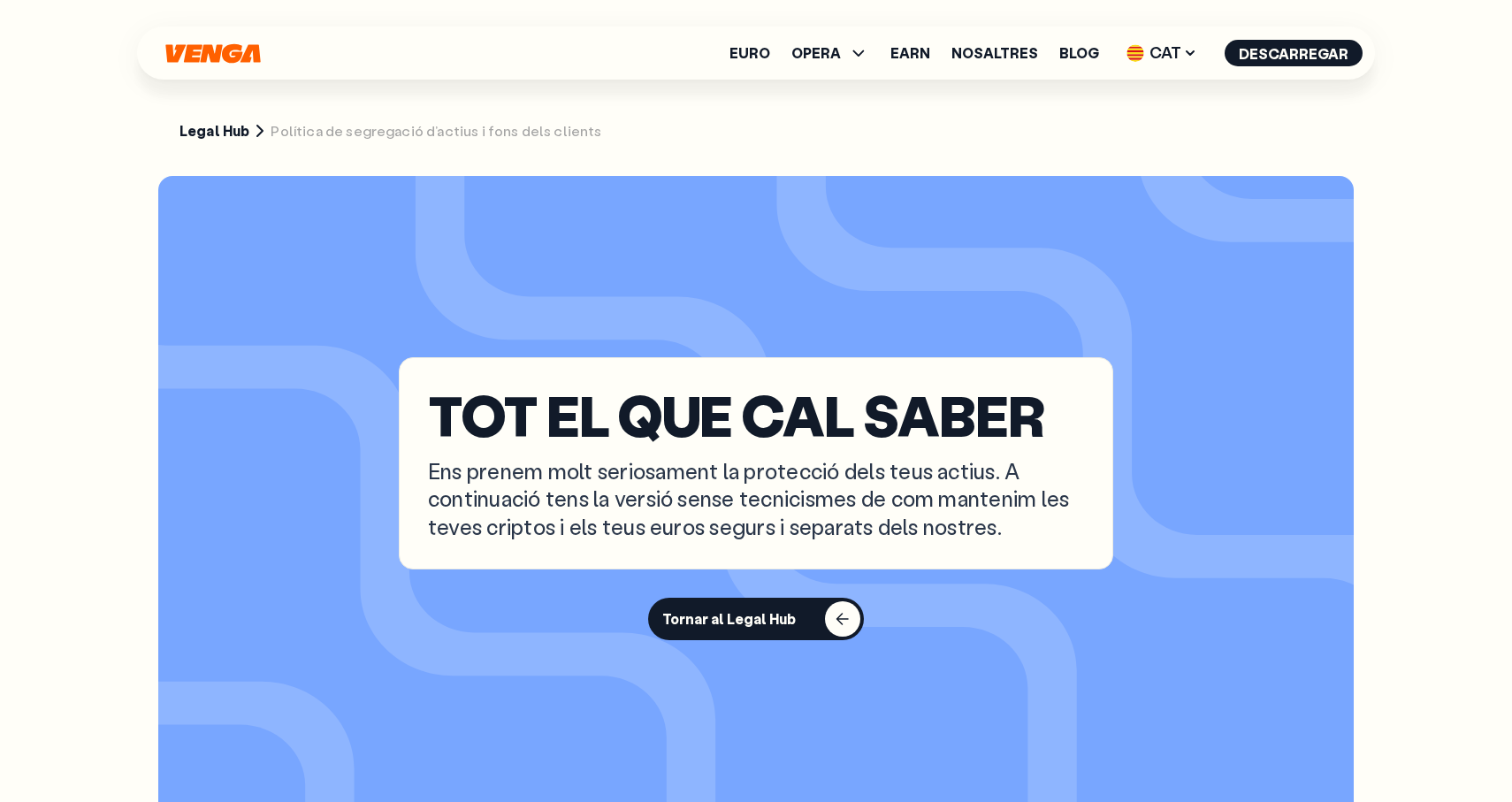
click at [880, 336] on section "TOT EL QUE CAL SABER Ens prenem molt seriosament la protecció dels teus actius.…" at bounding box center [756, 498] width 1195 height 645
click at [1182, 51] on span "CAT" at bounding box center [1161, 52] width 83 height 29
click at [1162, 99] on link "English - EN" at bounding box center [1136, 88] width 134 height 34
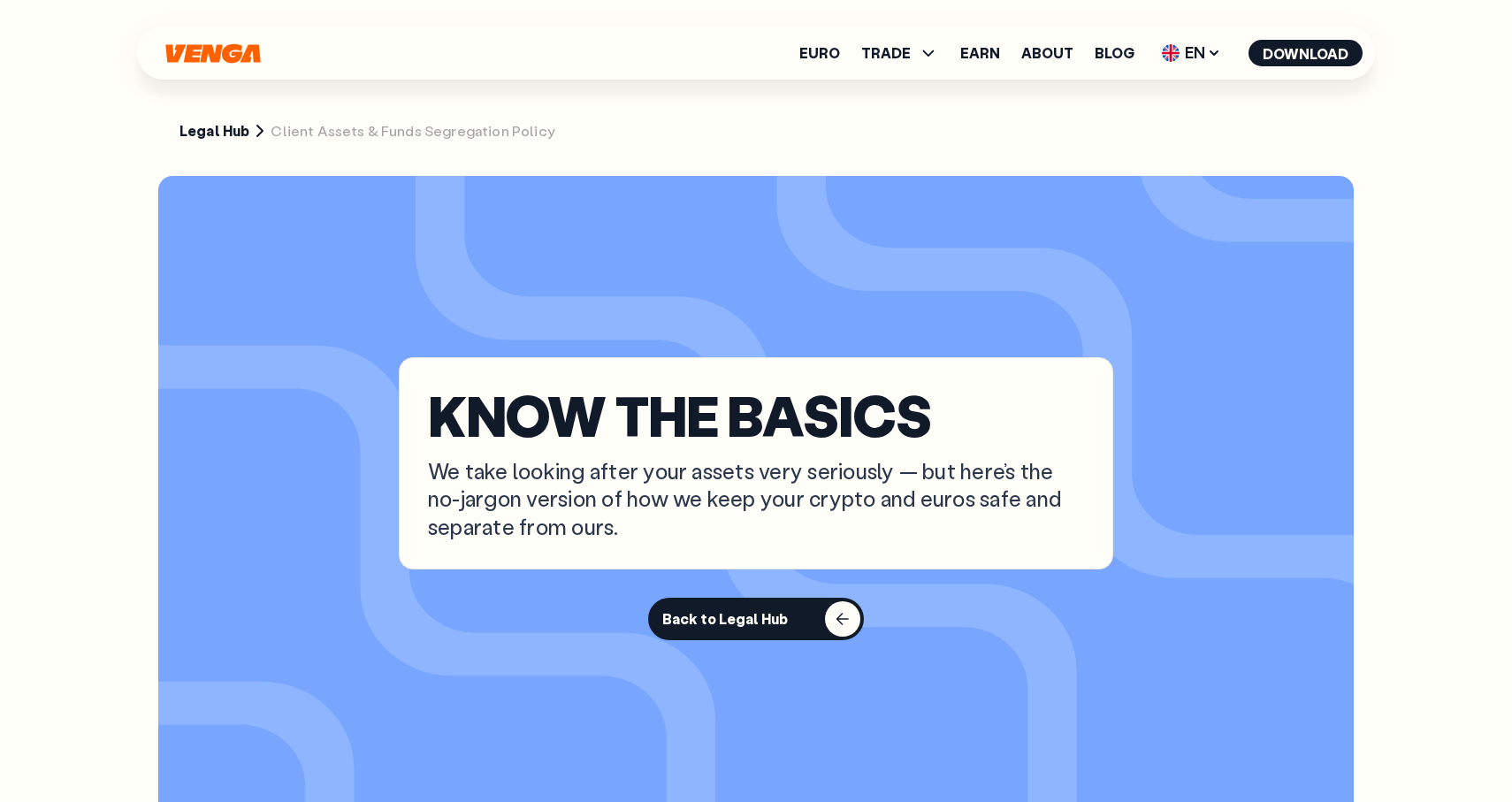
click at [746, 610] on div "Back to Legal Hub" at bounding box center [725, 619] width 125 height 17
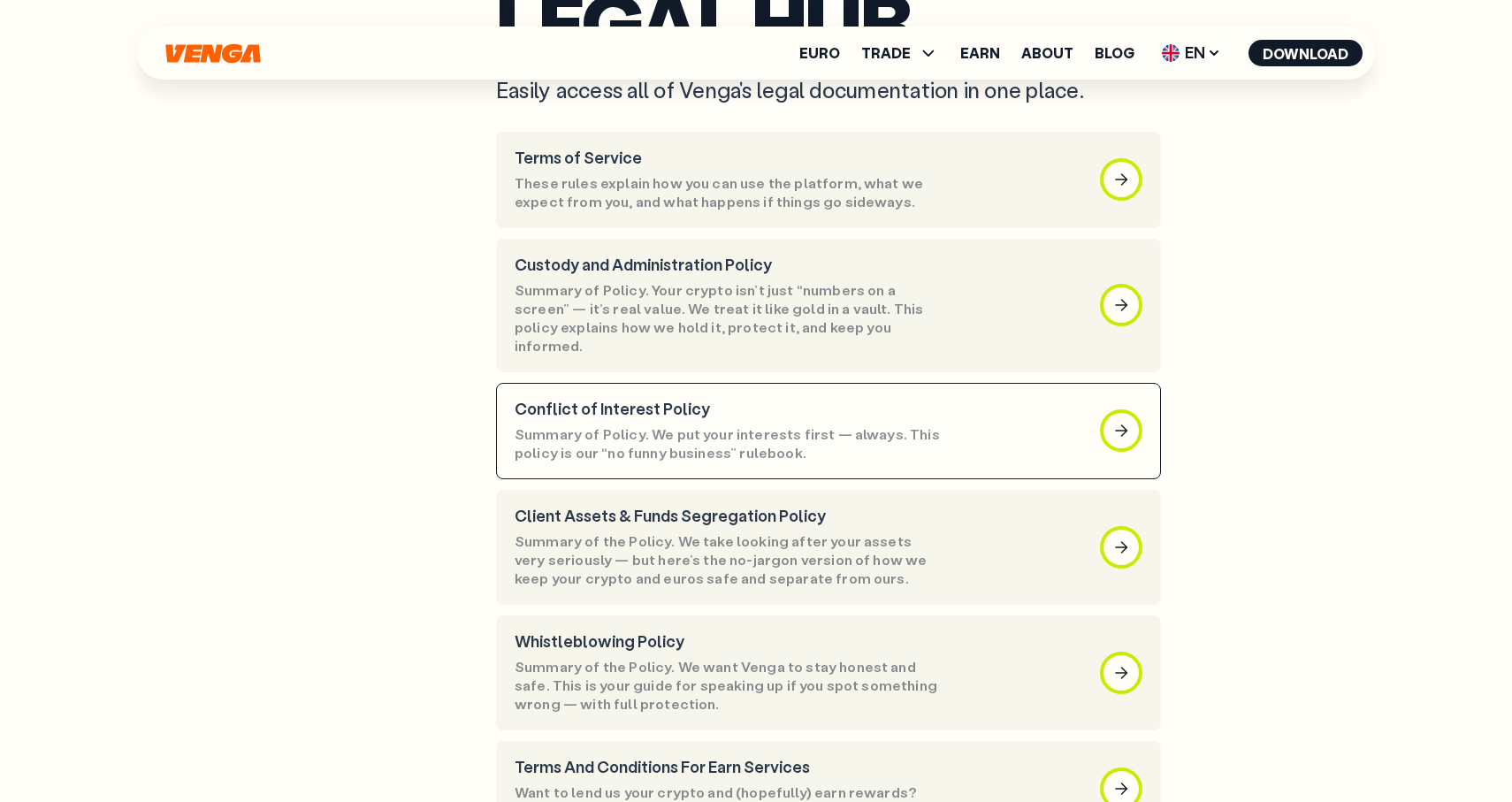
scroll to position [208, 0]
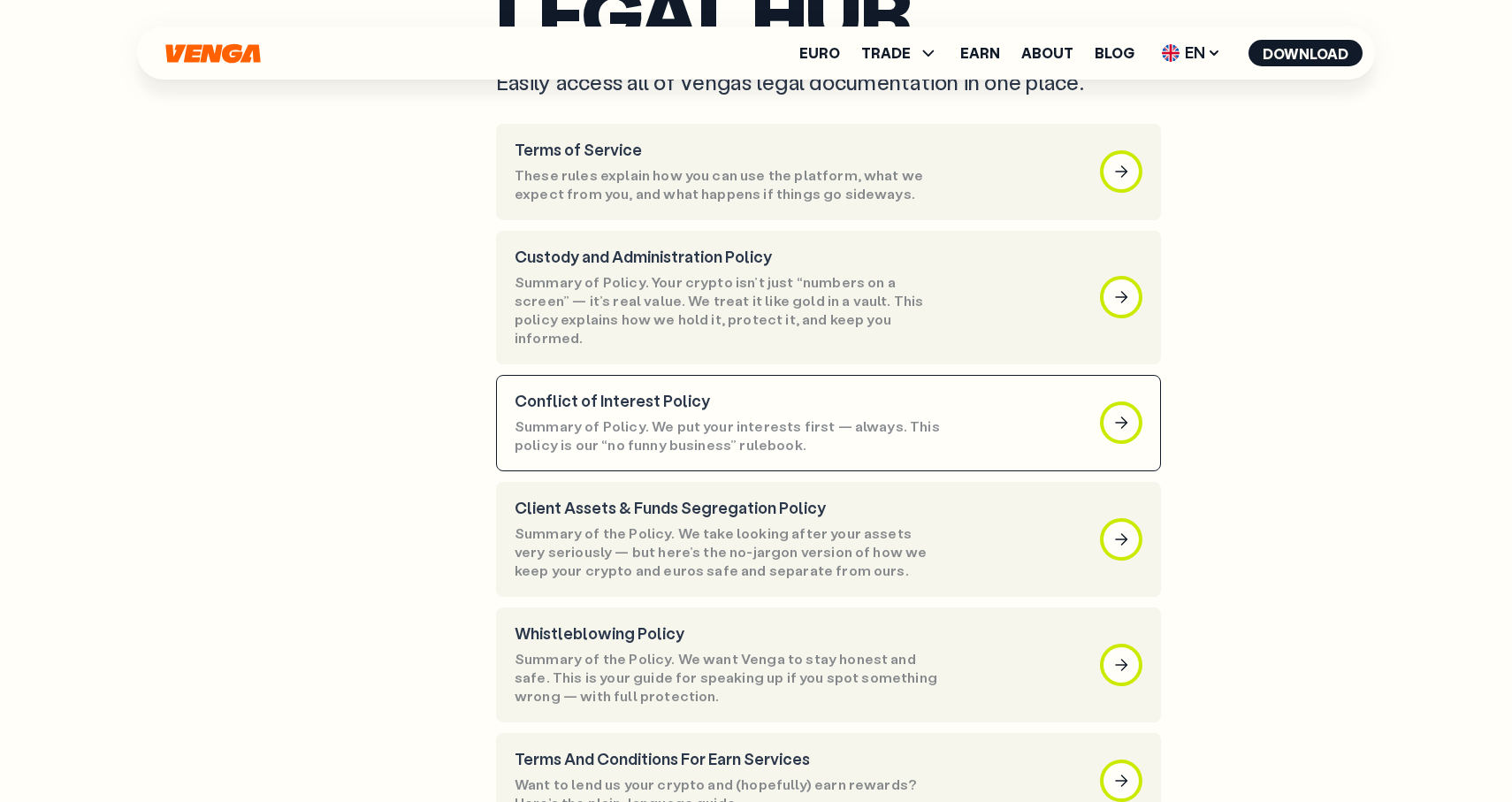
click at [746, 650] on p "Summary of the Policy. We want Venga to stay honest and safe. This is your guid…" at bounding box center [729, 678] width 430 height 55
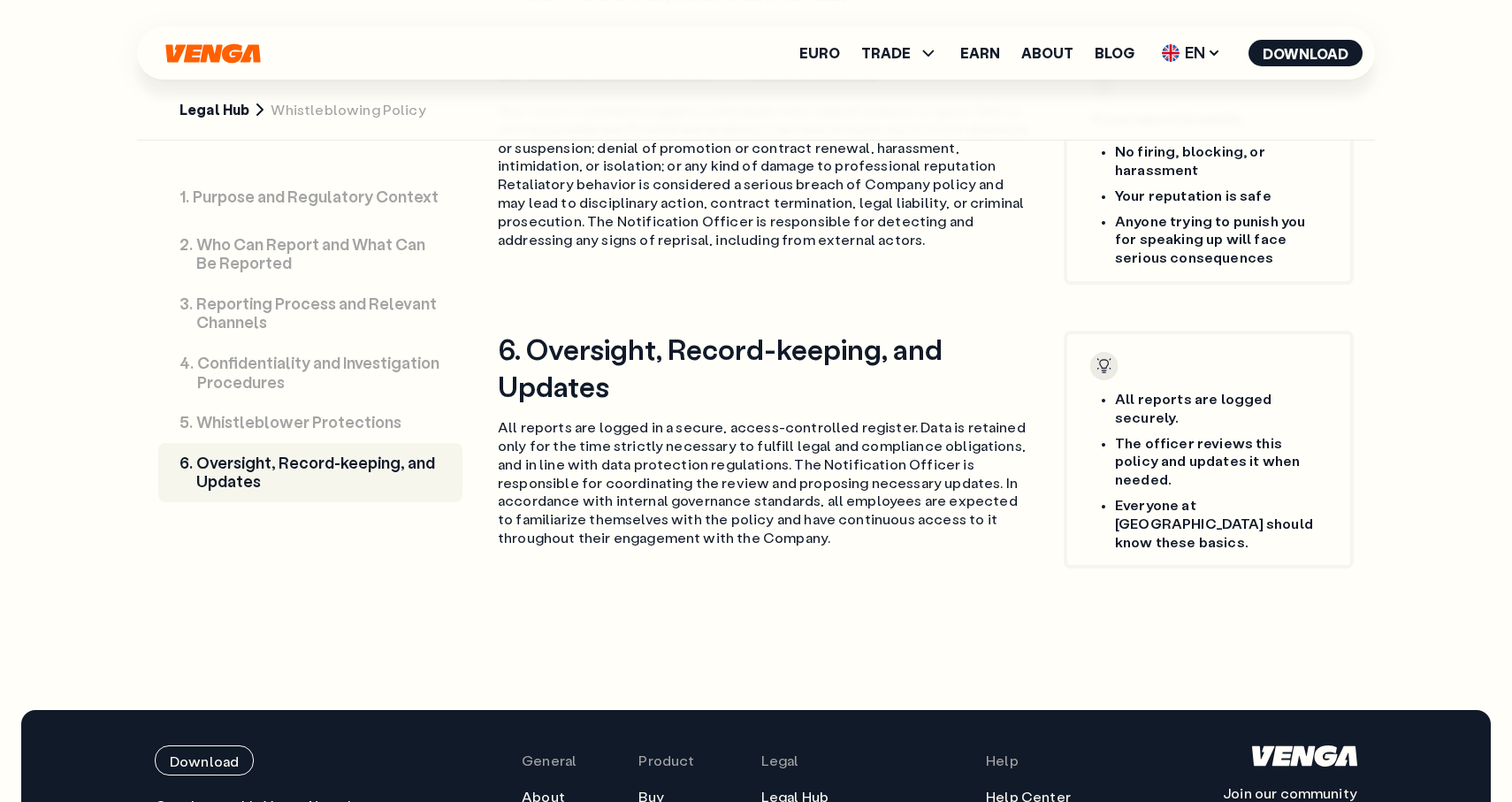
scroll to position [2534, 0]
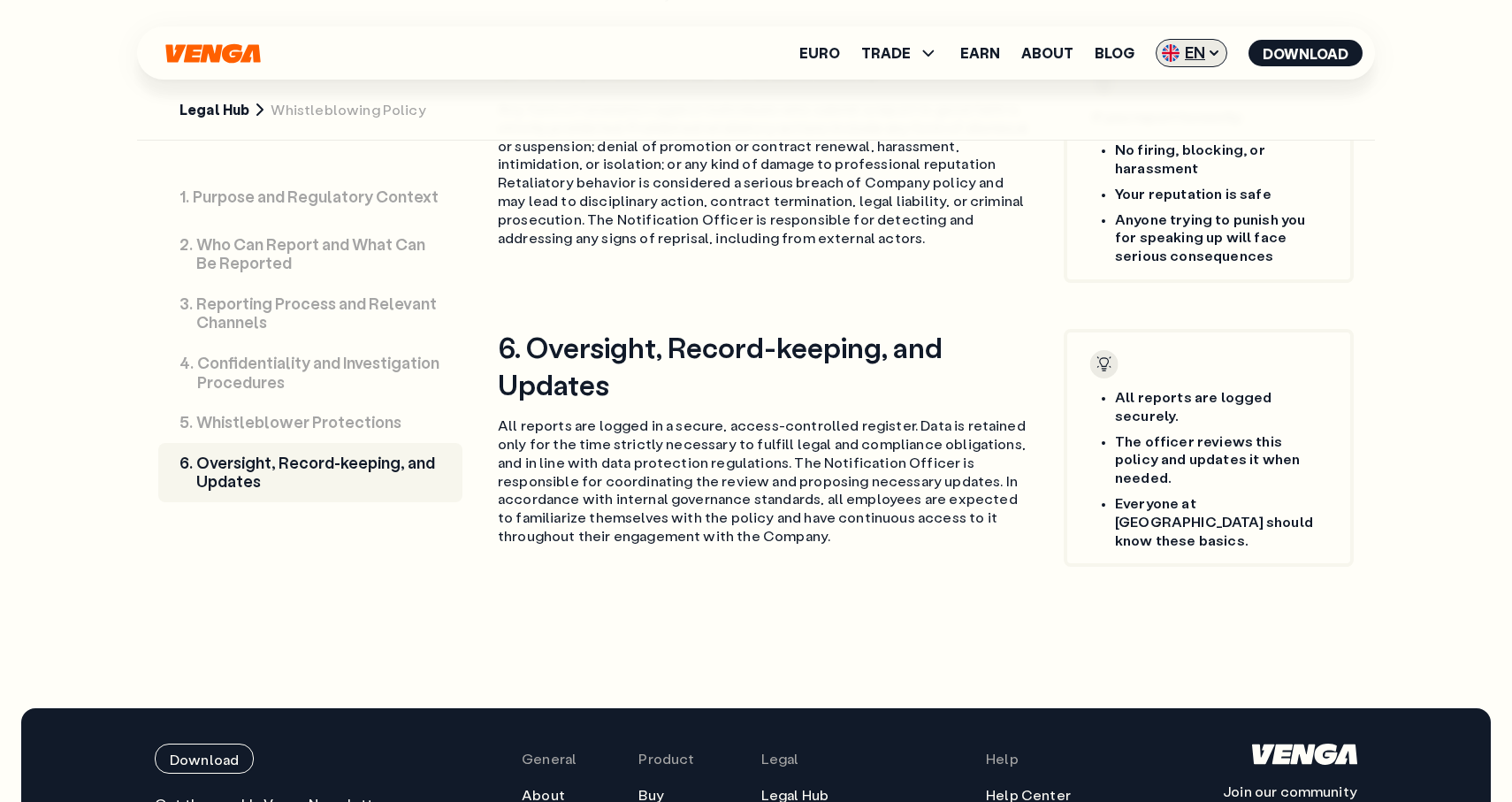
click at [1192, 46] on span "EN" at bounding box center [1192, 52] width 72 height 29
click at [1176, 116] on div "Español - ES" at bounding box center [1144, 122] width 91 height 17
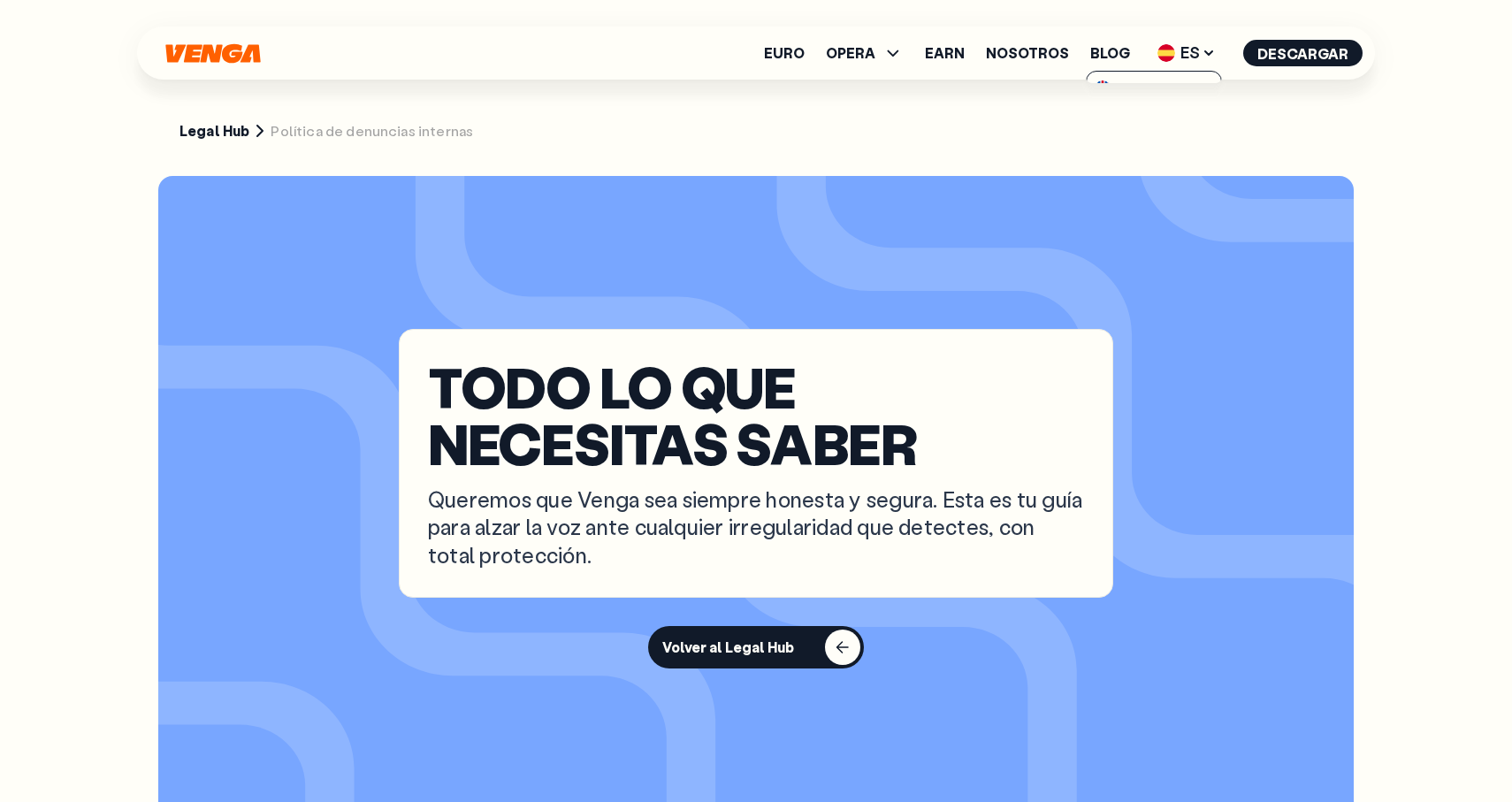
click at [912, 341] on div "TODO LO QUE NECESITAS SABER Queremos que Venga sea siempre honesta y segura. Es…" at bounding box center [756, 463] width 714 height 269
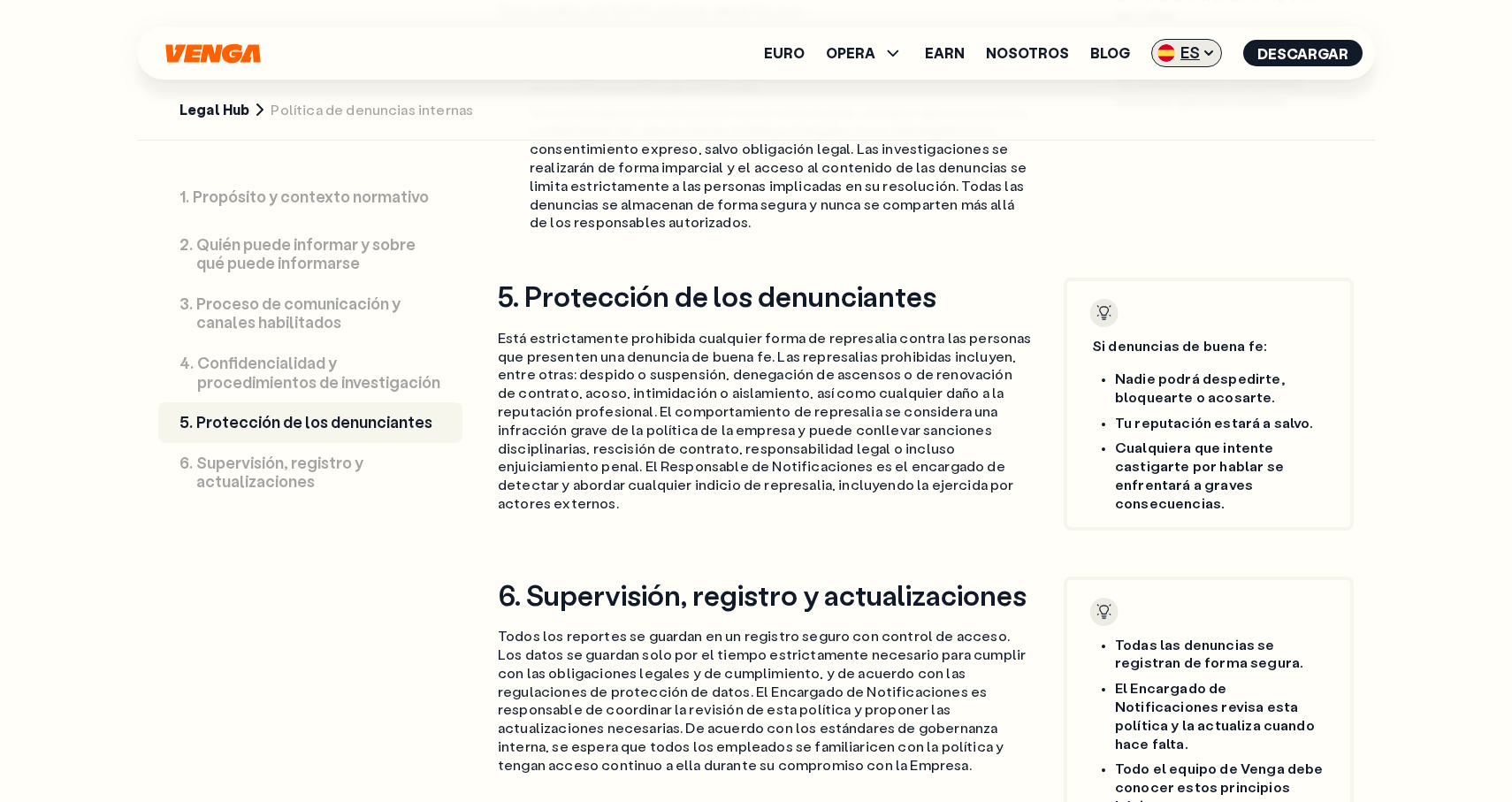
click at [1181, 52] on span "ES" at bounding box center [1186, 52] width 71 height 29
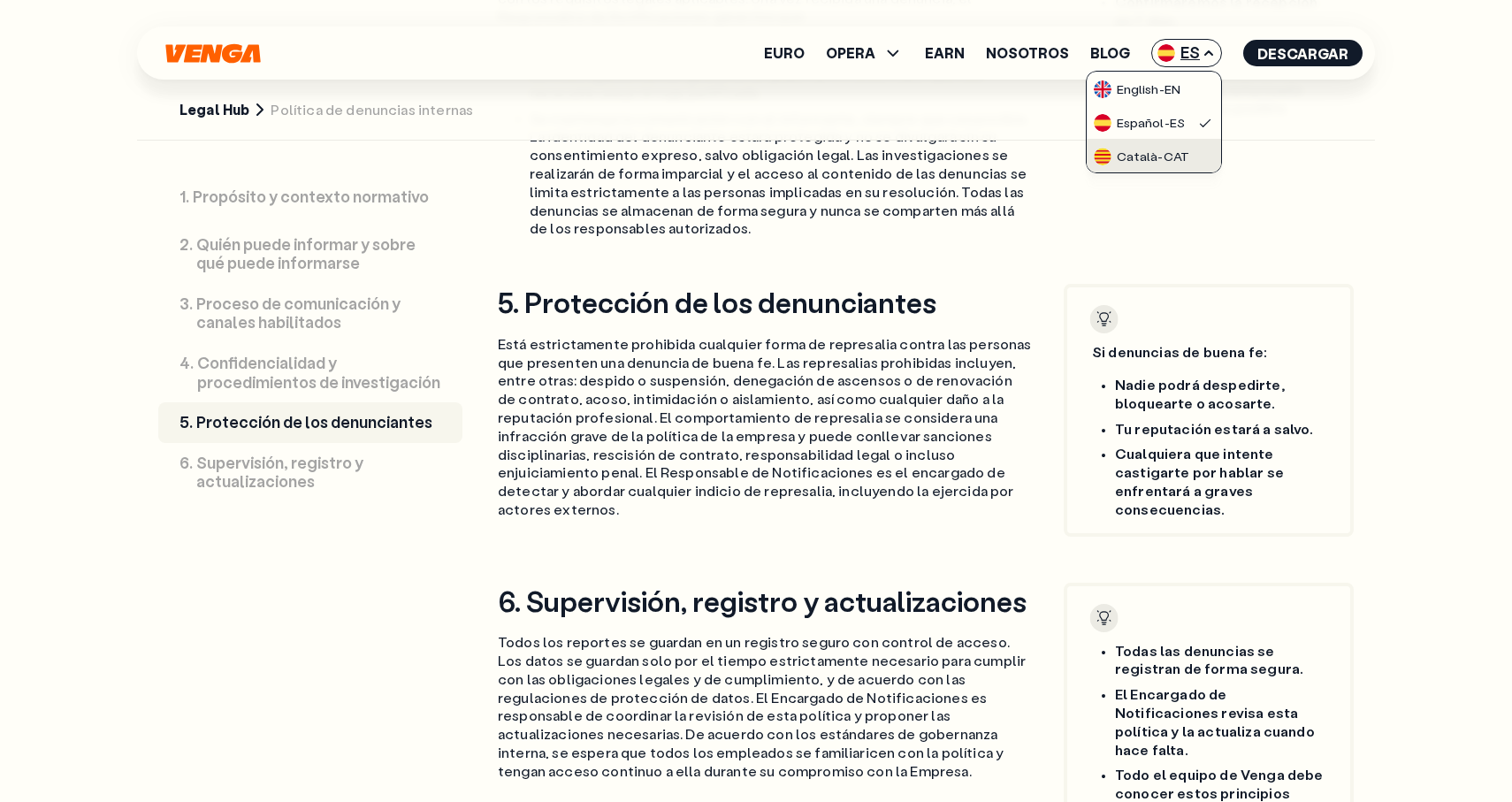
scroll to position [2408, 0]
click at [1155, 158] on div "Català - CAT" at bounding box center [1141, 156] width 96 height 17
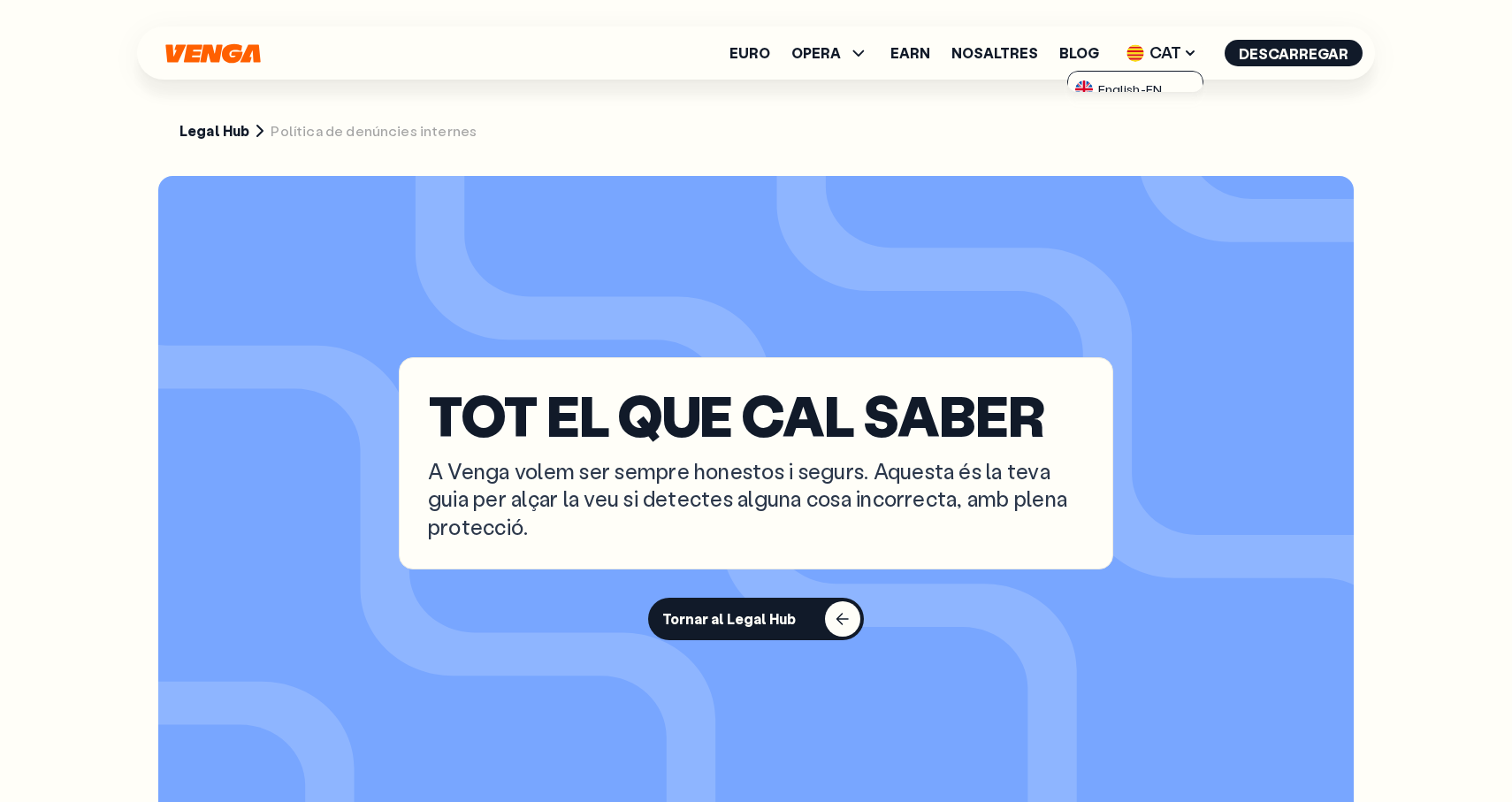
click at [1033, 296] on section "TOT EL QUE CAL SABER A Venga volem ser sempre honestos i segurs. Aquesta és la …" at bounding box center [756, 498] width 1195 height 645
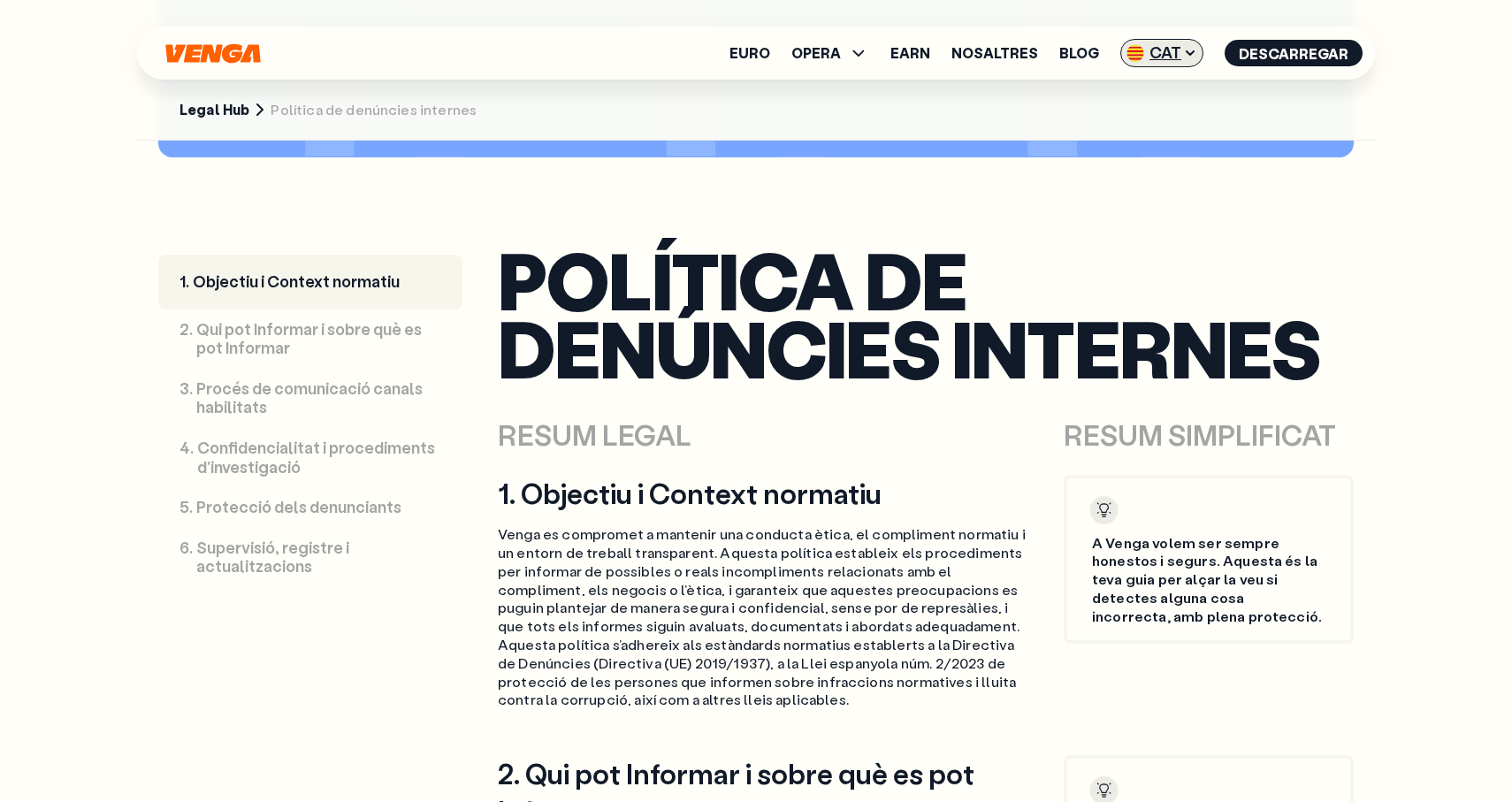
scroll to position [664, 0]
click at [1172, 56] on span "CAT" at bounding box center [1161, 52] width 83 height 29
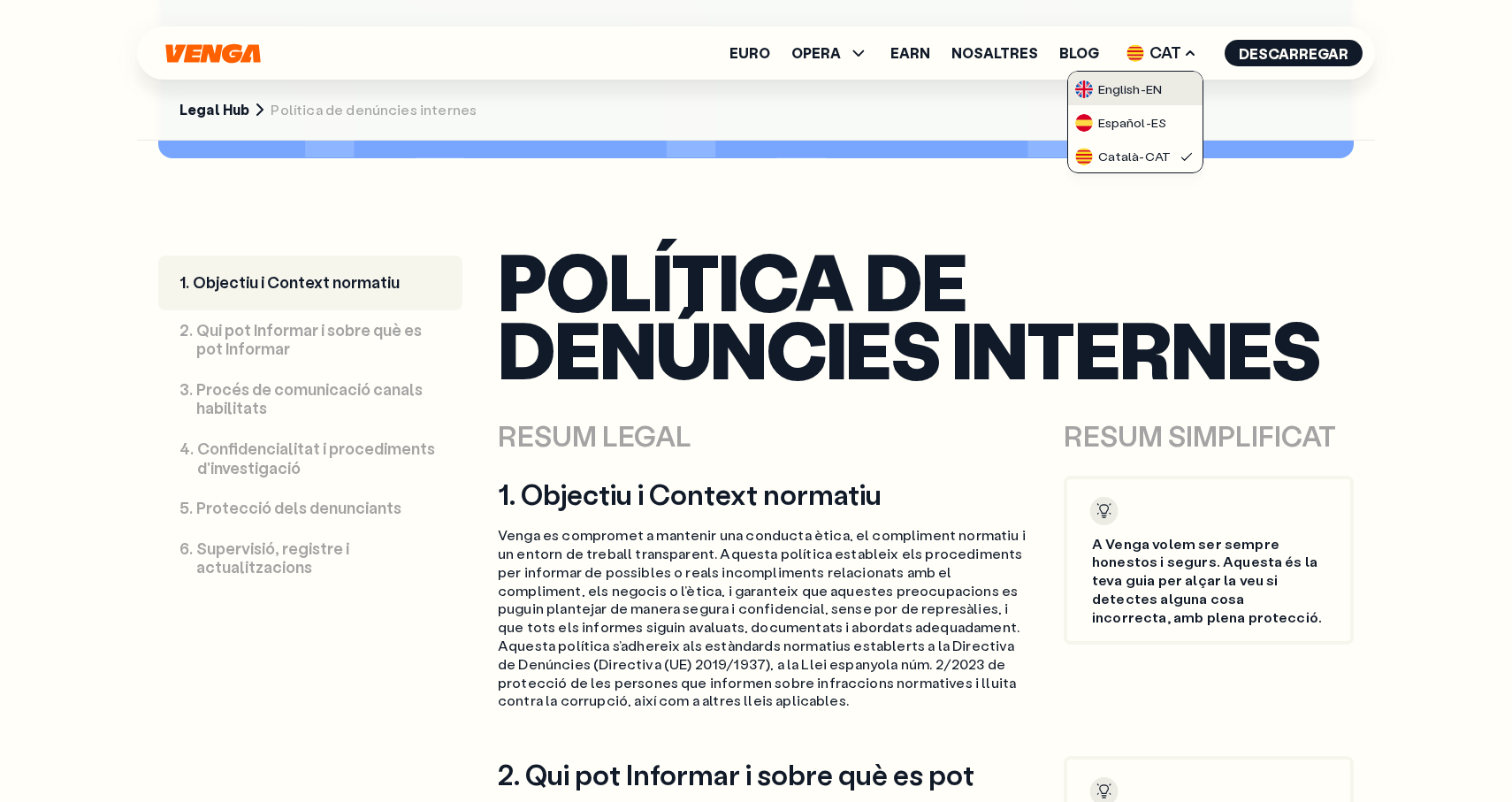
click at [1161, 90] on div "English - EN" at bounding box center [1118, 88] width 87 height 17
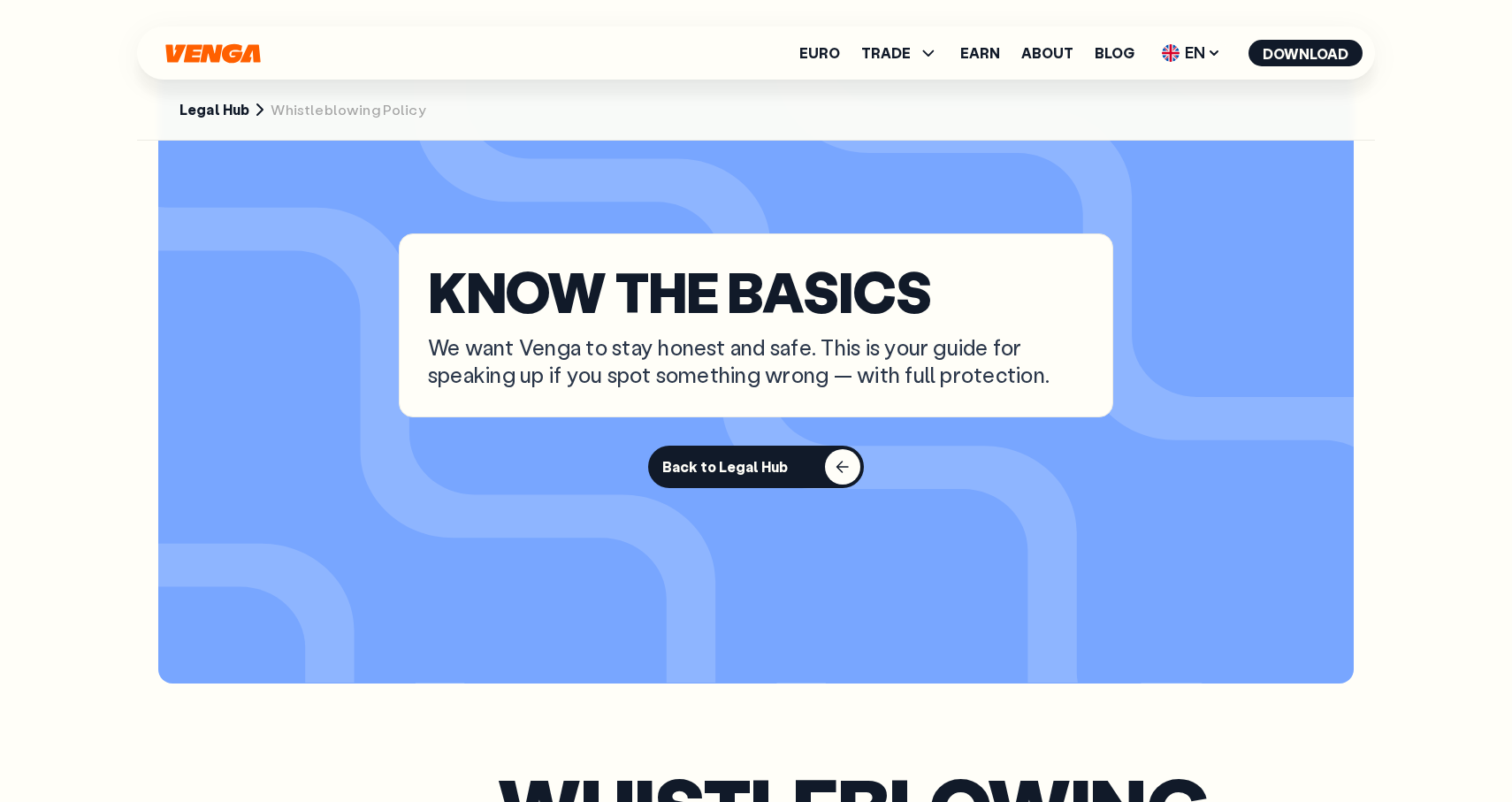
click at [755, 444] on section "KNOW THE BASICS We want Venga to stay honest and safe. This is your guide for s…" at bounding box center [756, 360] width 1195 height 645
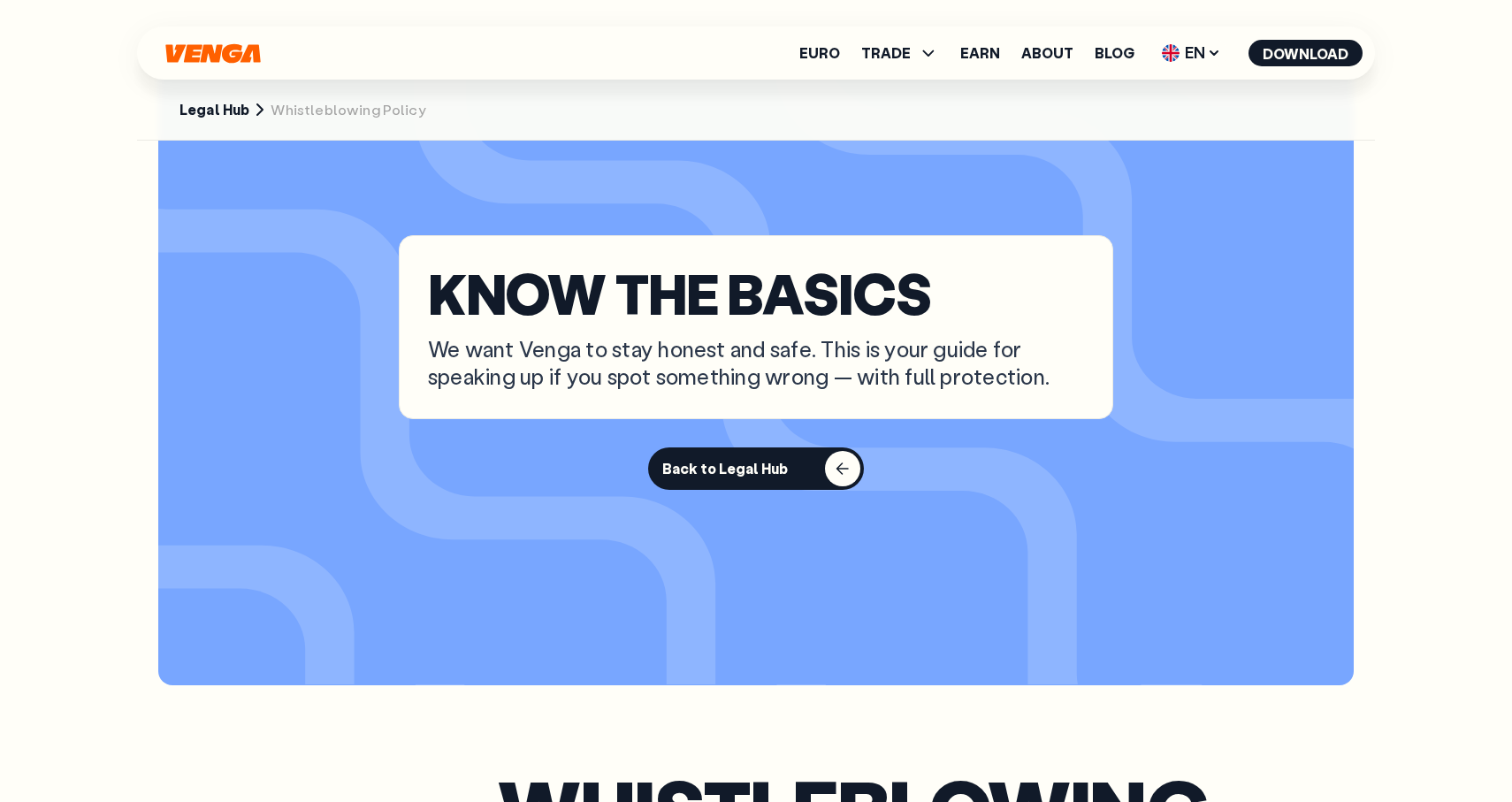
click at [746, 467] on div "Back to Legal Hub" at bounding box center [725, 469] width 125 height 17
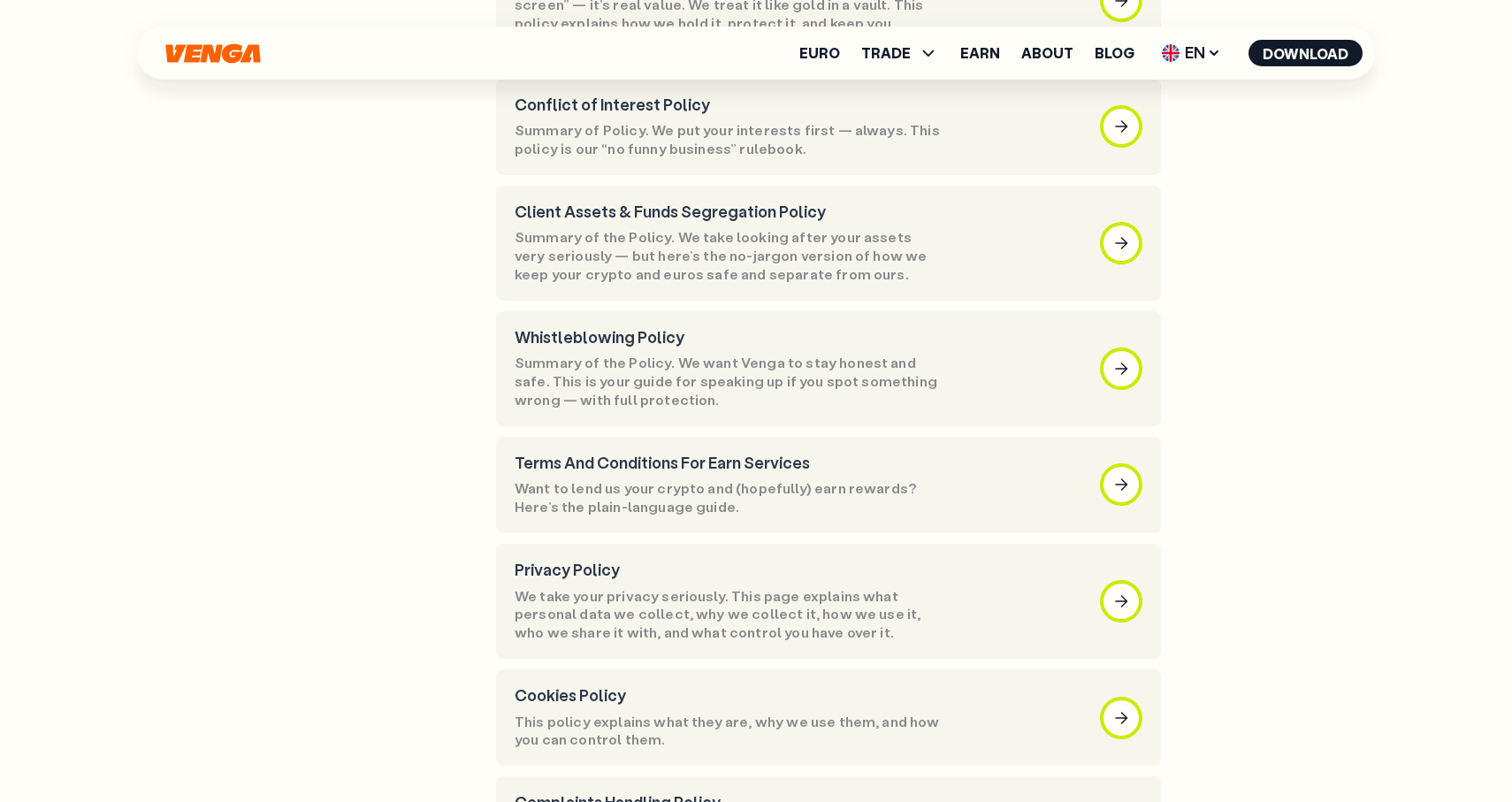
click at [746, 480] on p "Want to lend us your crypto and (hopefully) earn rewards? Here’s the plain-lang…" at bounding box center [729, 498] width 430 height 37
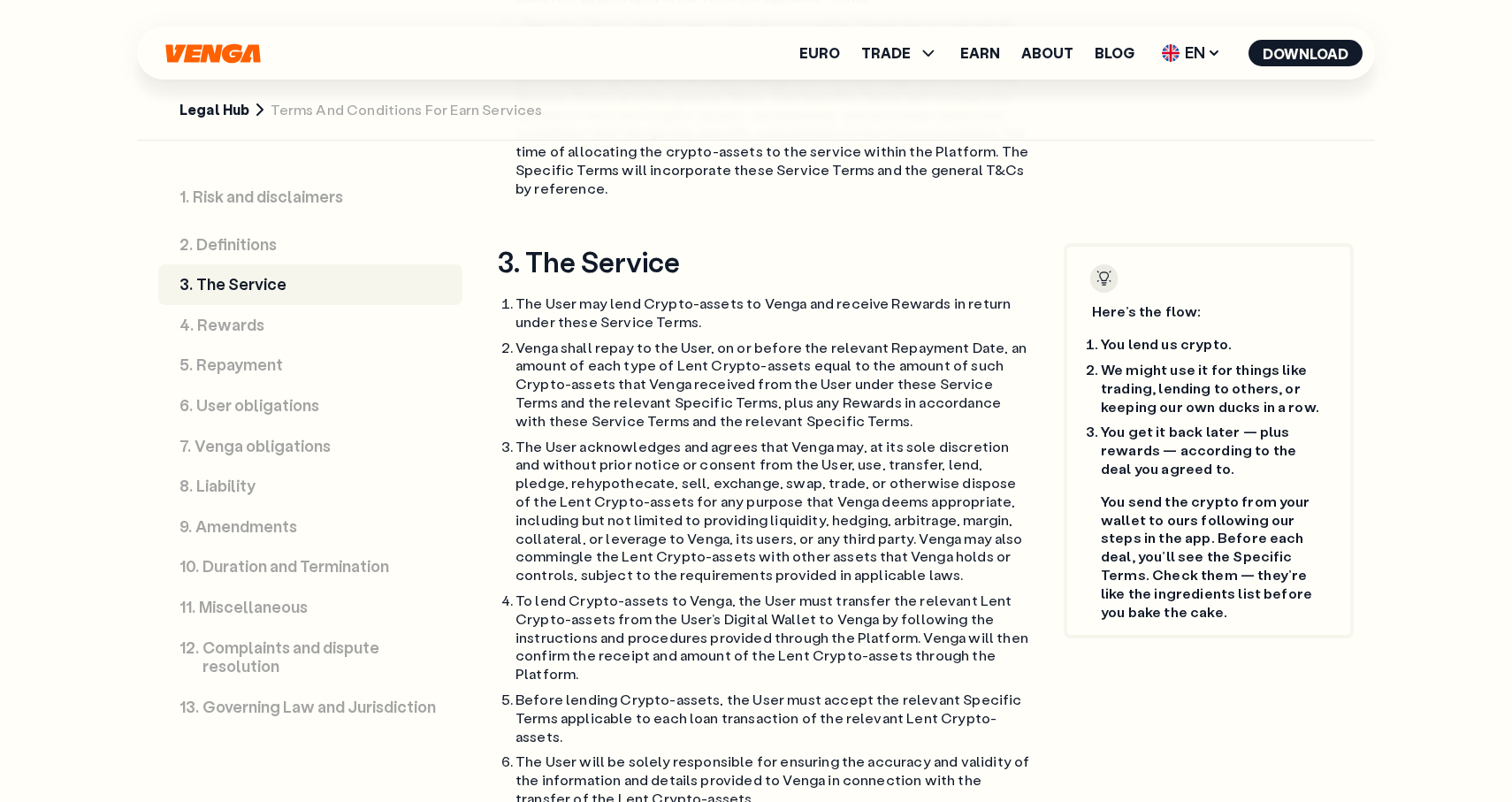
click at [1182, 68] on div "Euro TRADE Buy Sell Swap Exchange Earn About Blog EN English - EN Español - ES …" at bounding box center [756, 53] width 1238 height 53
click at [1182, 56] on span "EN" at bounding box center [1192, 52] width 72 height 29
click at [1189, 122] on div "Español - ES" at bounding box center [1144, 122] width 91 height 17
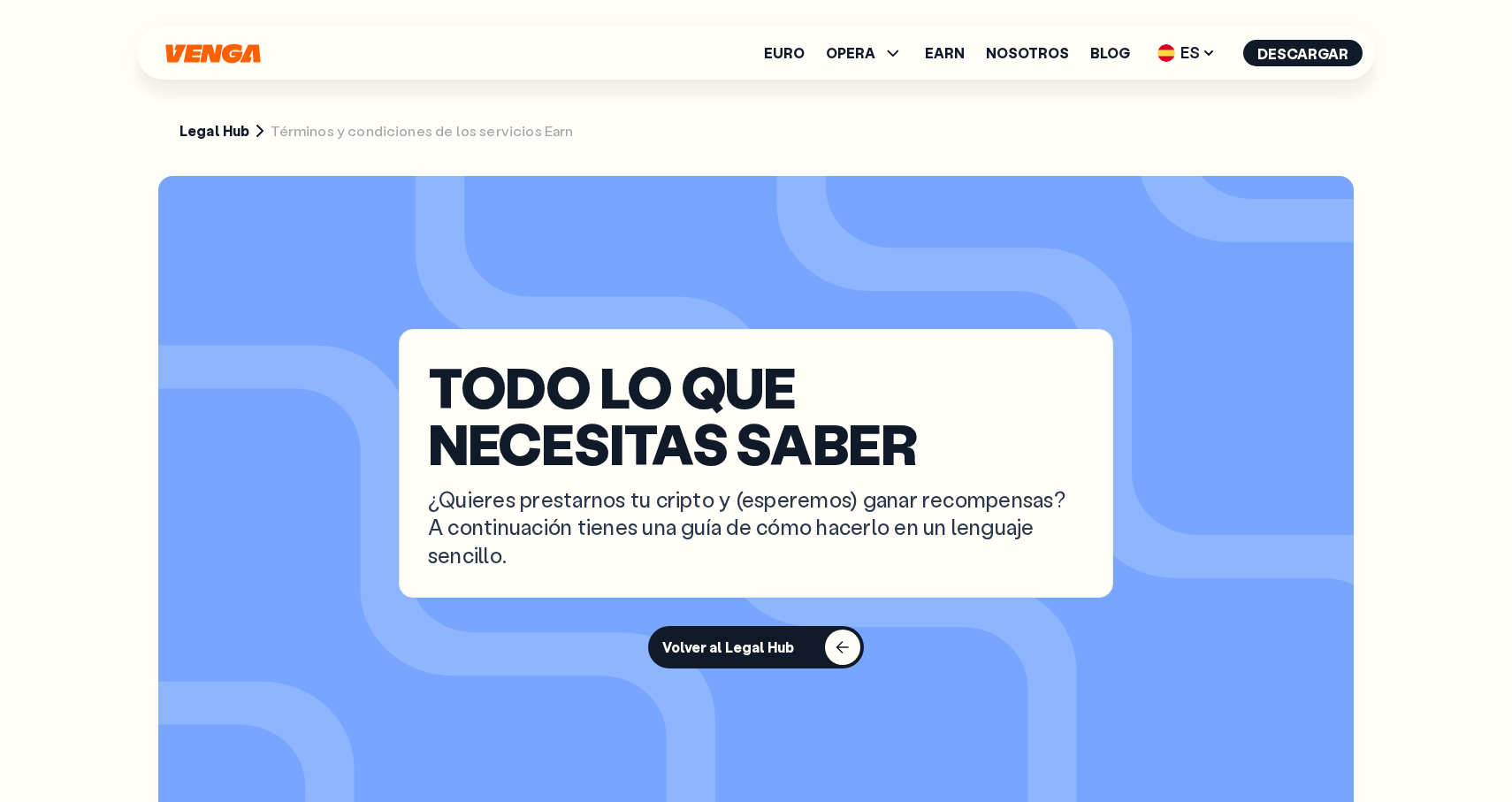
click at [939, 348] on div "TODO LO QUE NECESITAS SABER ¿Quieres prestarnos tu cripto y (esperemos) ganar r…" at bounding box center [756, 463] width 714 height 269
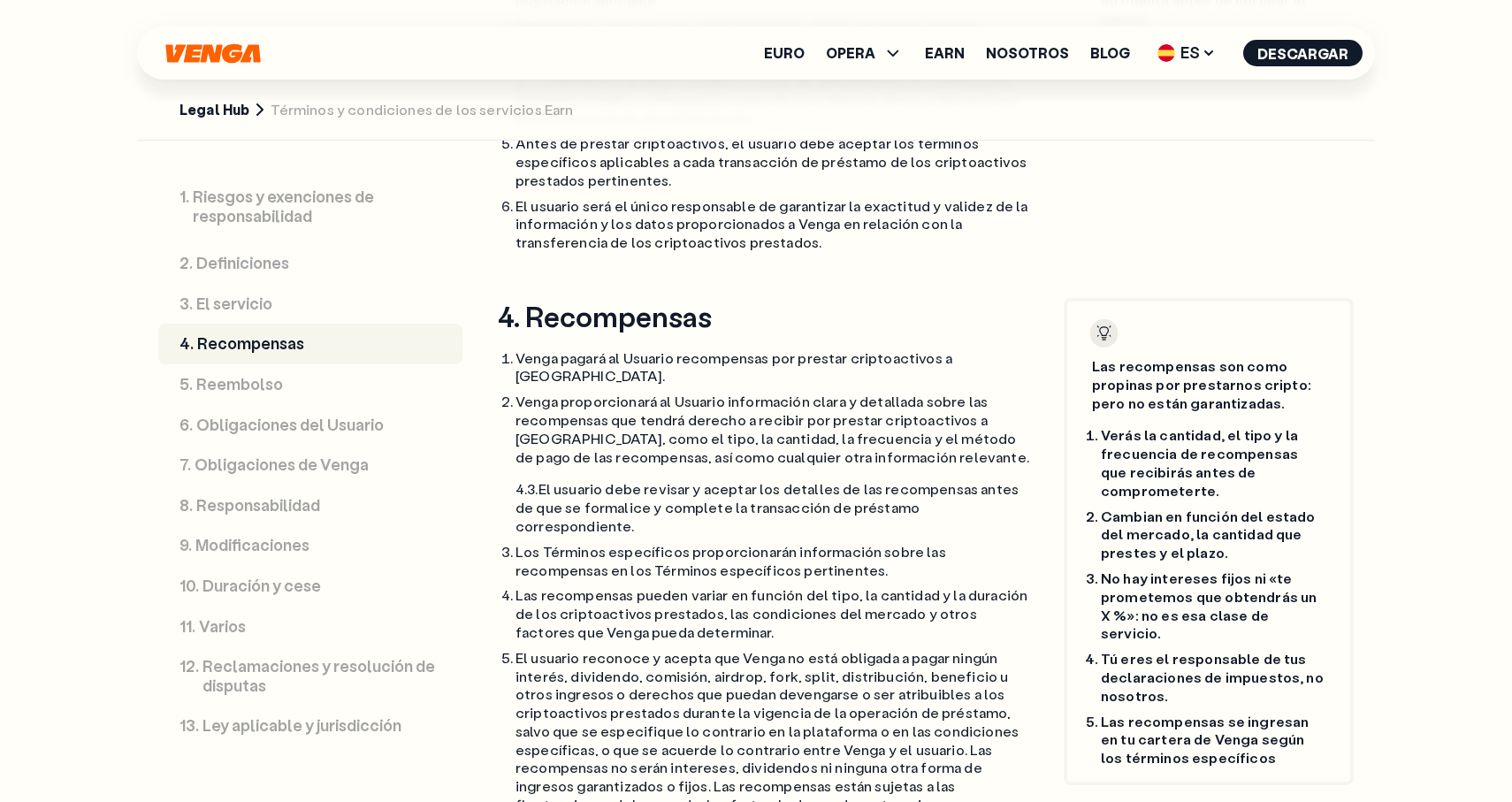
scroll to position [3298, 0]
click at [1207, 56] on icon at bounding box center [1208, 52] width 14 height 14
click at [1177, 105] on link "Español - ES" at bounding box center [1154, 122] width 134 height 34
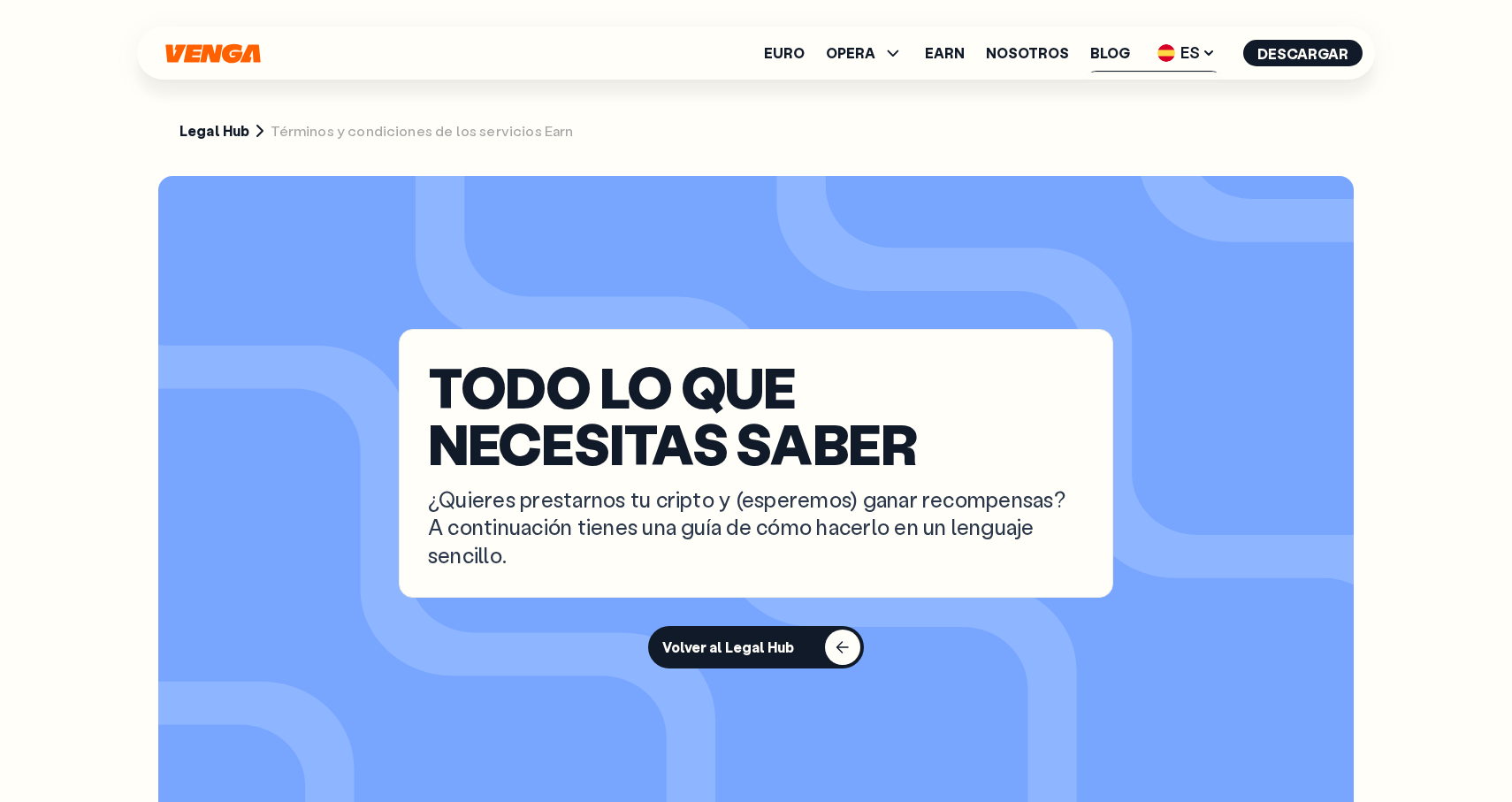
click at [1195, 49] on span "ES" at bounding box center [1186, 52] width 71 height 29
click at [1195, 76] on link "English - EN" at bounding box center [1154, 88] width 134 height 34
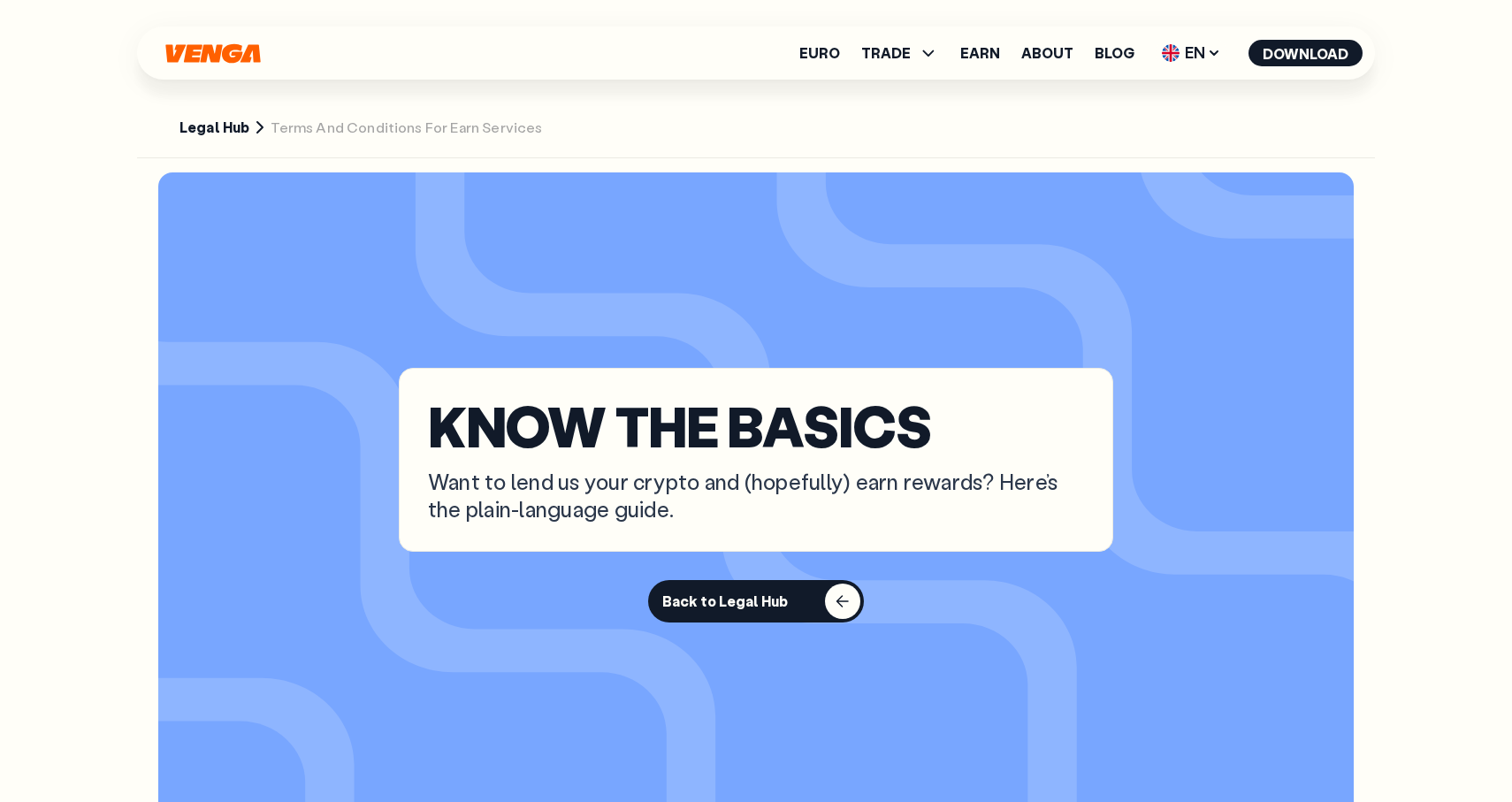
click at [1200, 67] on div "Euro TRADE Buy Sell Swap Exchange Earn About Blog EN English - EN Español - ES …" at bounding box center [756, 53] width 1238 height 53
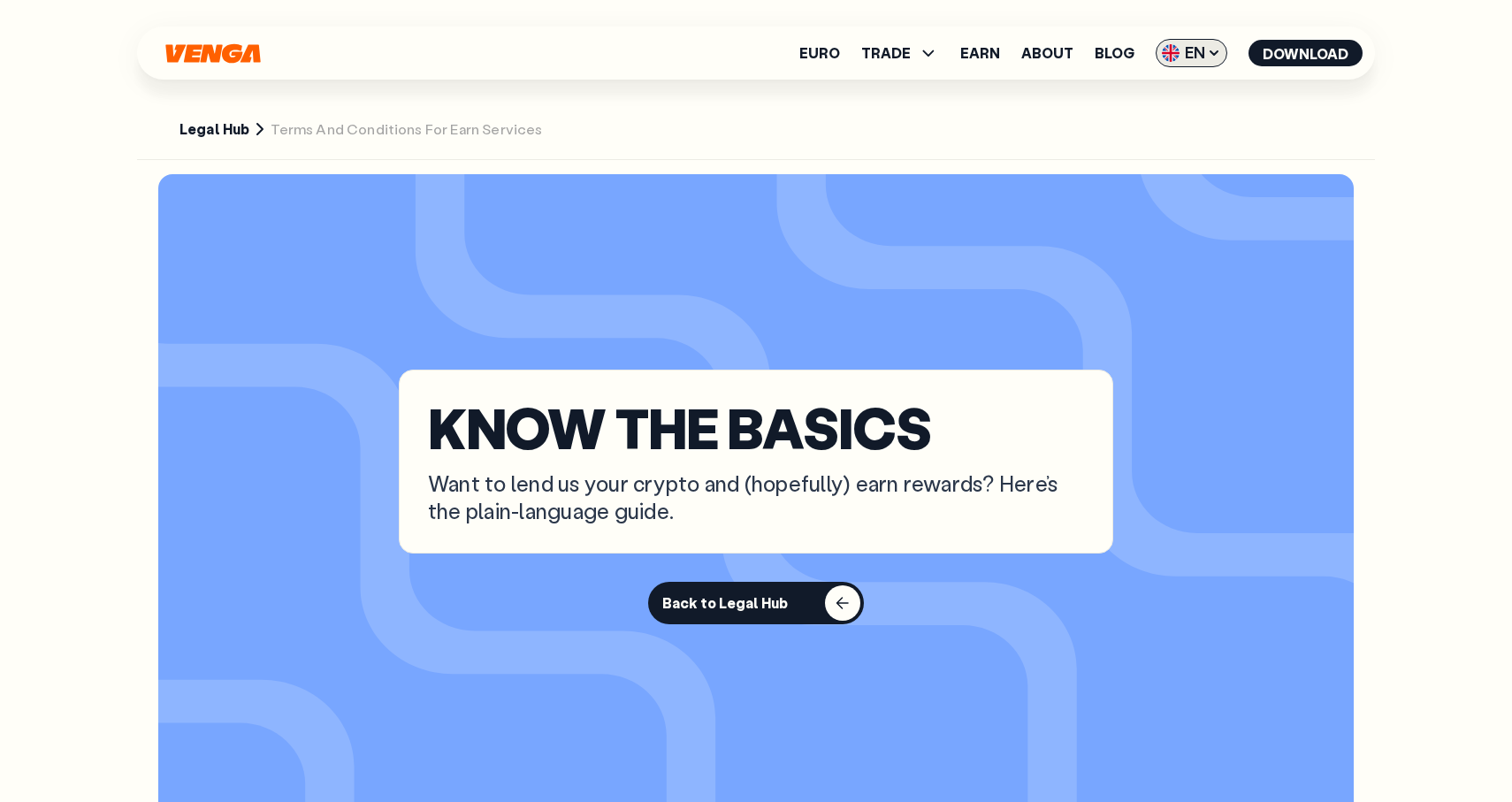
scroll to position [1, 0]
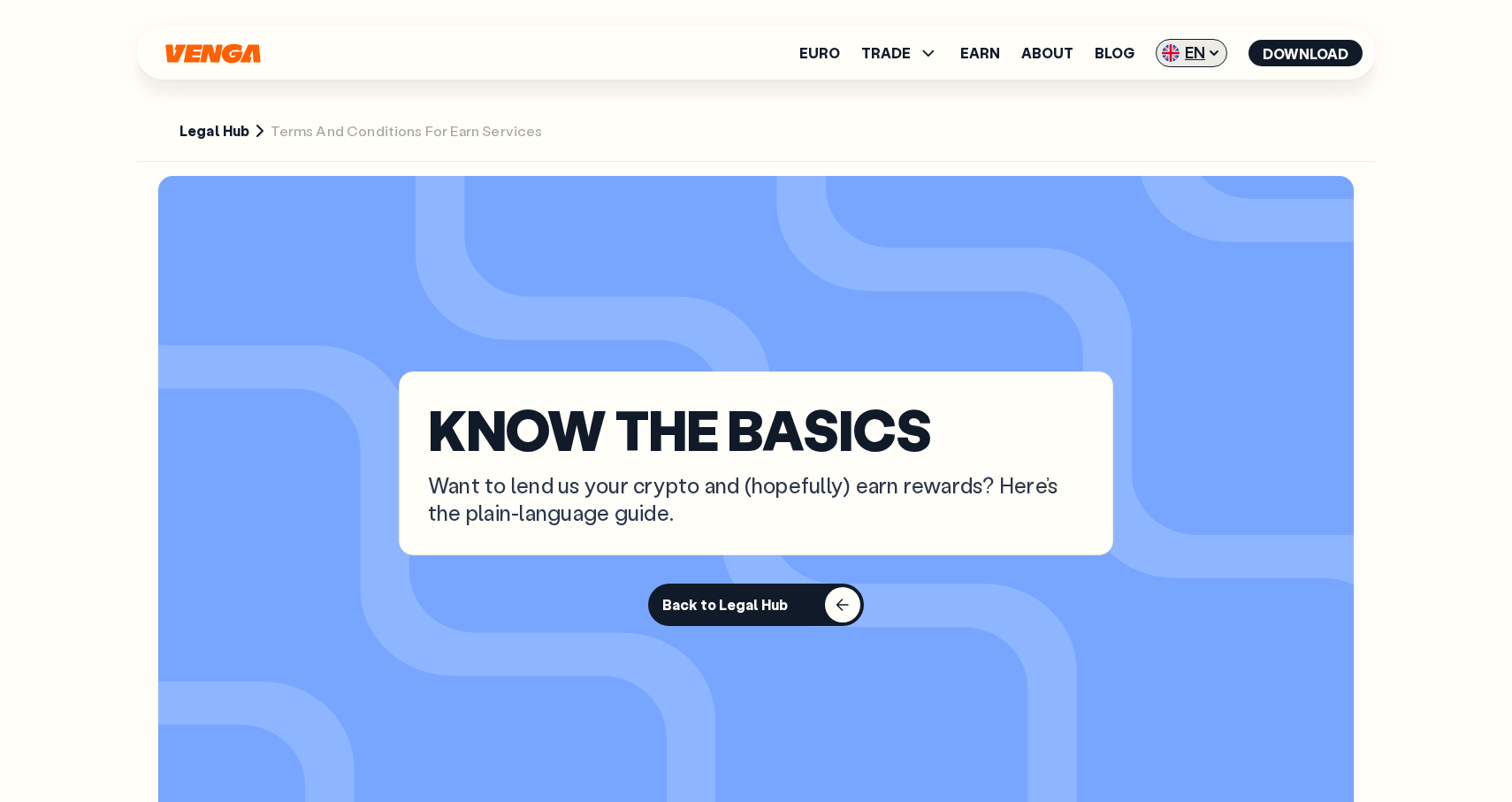
click at [1200, 63] on span "EN" at bounding box center [1192, 52] width 72 height 29
click at [1199, 124] on link "Español - ES" at bounding box center [1160, 122] width 134 height 34
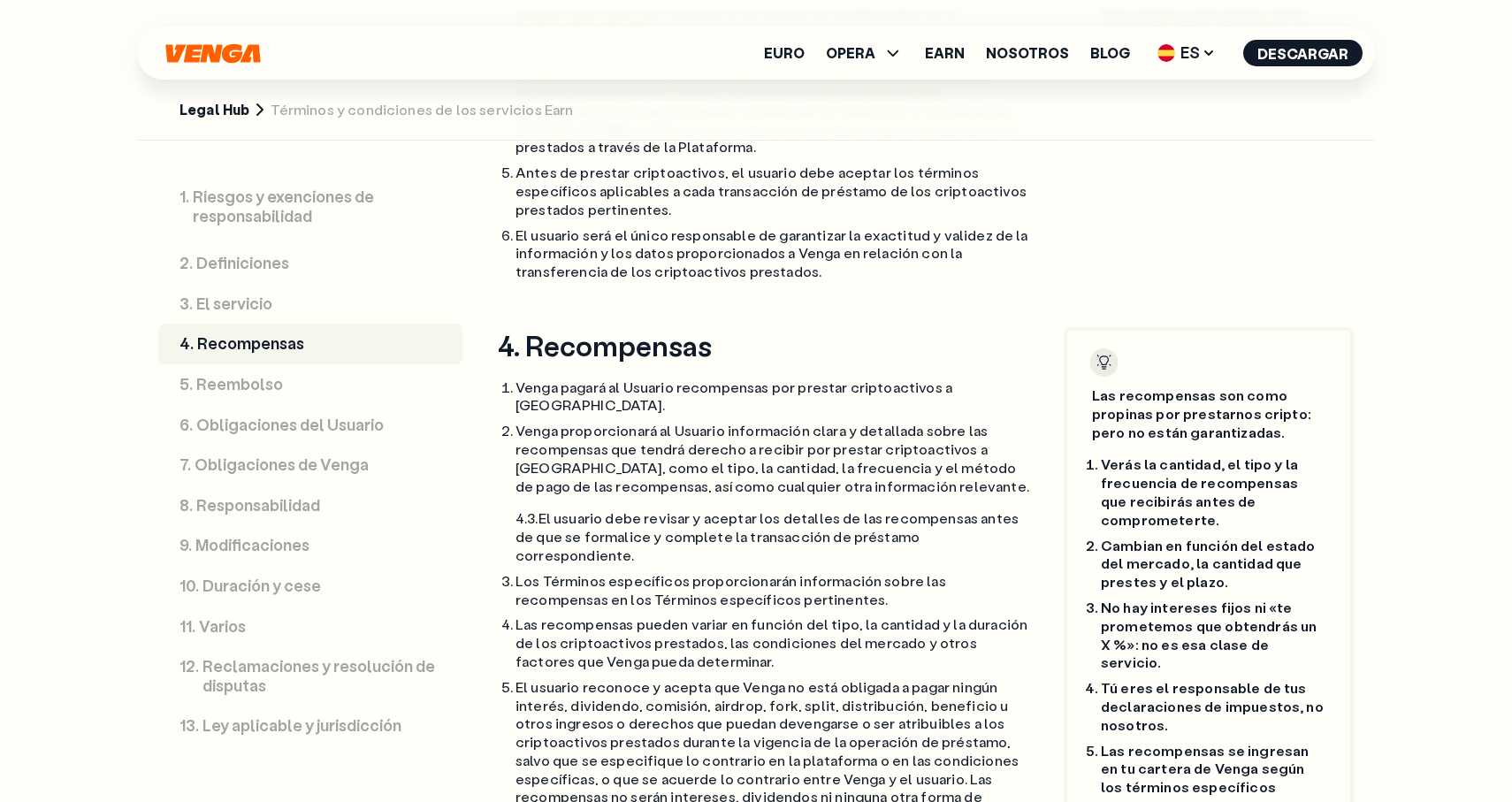
scroll to position [3270, 0]
click at [1175, 53] on img at bounding box center [1166, 52] width 17 height 17
click at [1181, 88] on div "English - EN" at bounding box center [1137, 88] width 87 height 17
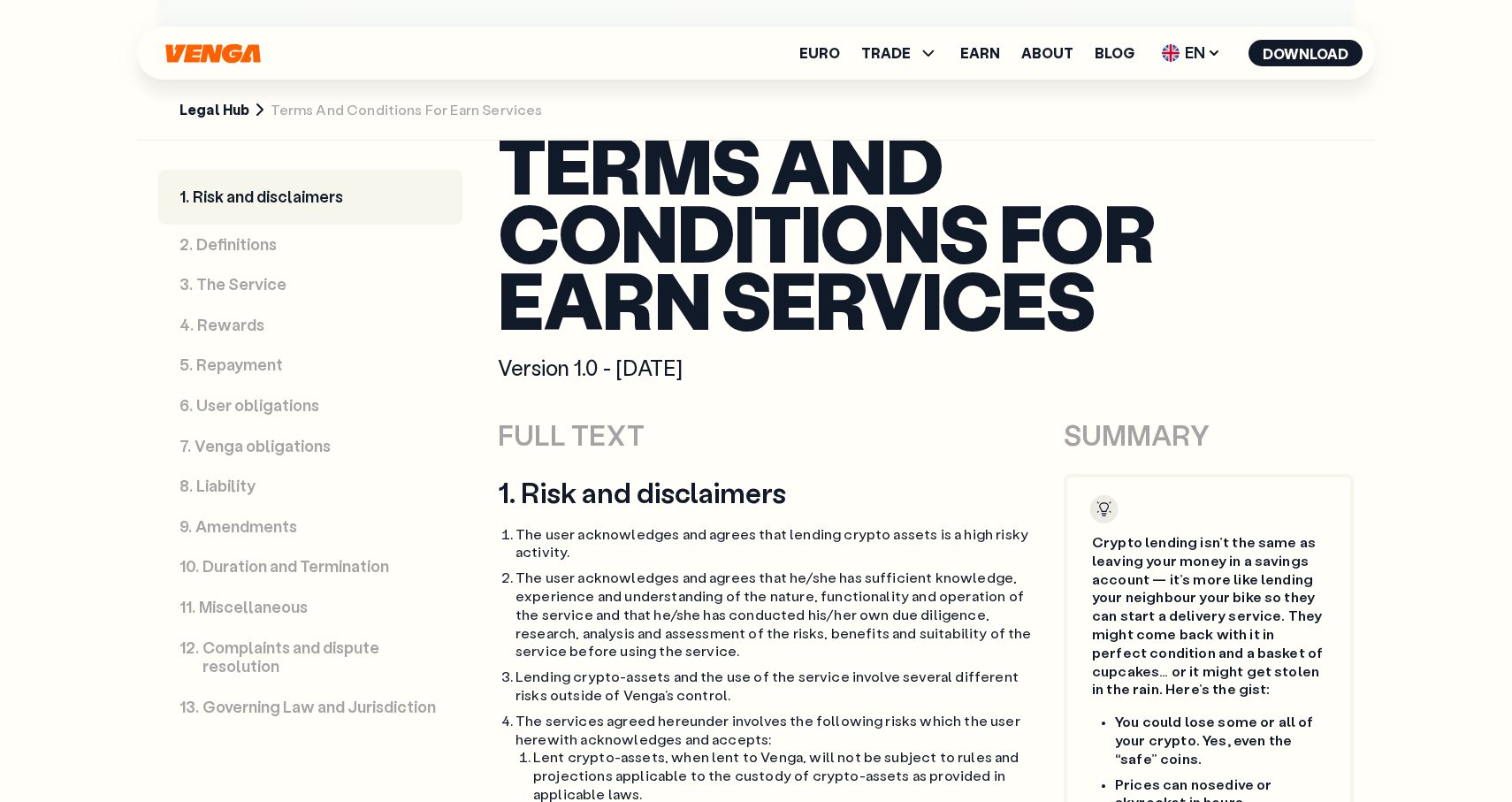
click at [292, 321] on link "4 . Rewards" at bounding box center [310, 325] width 304 height 41
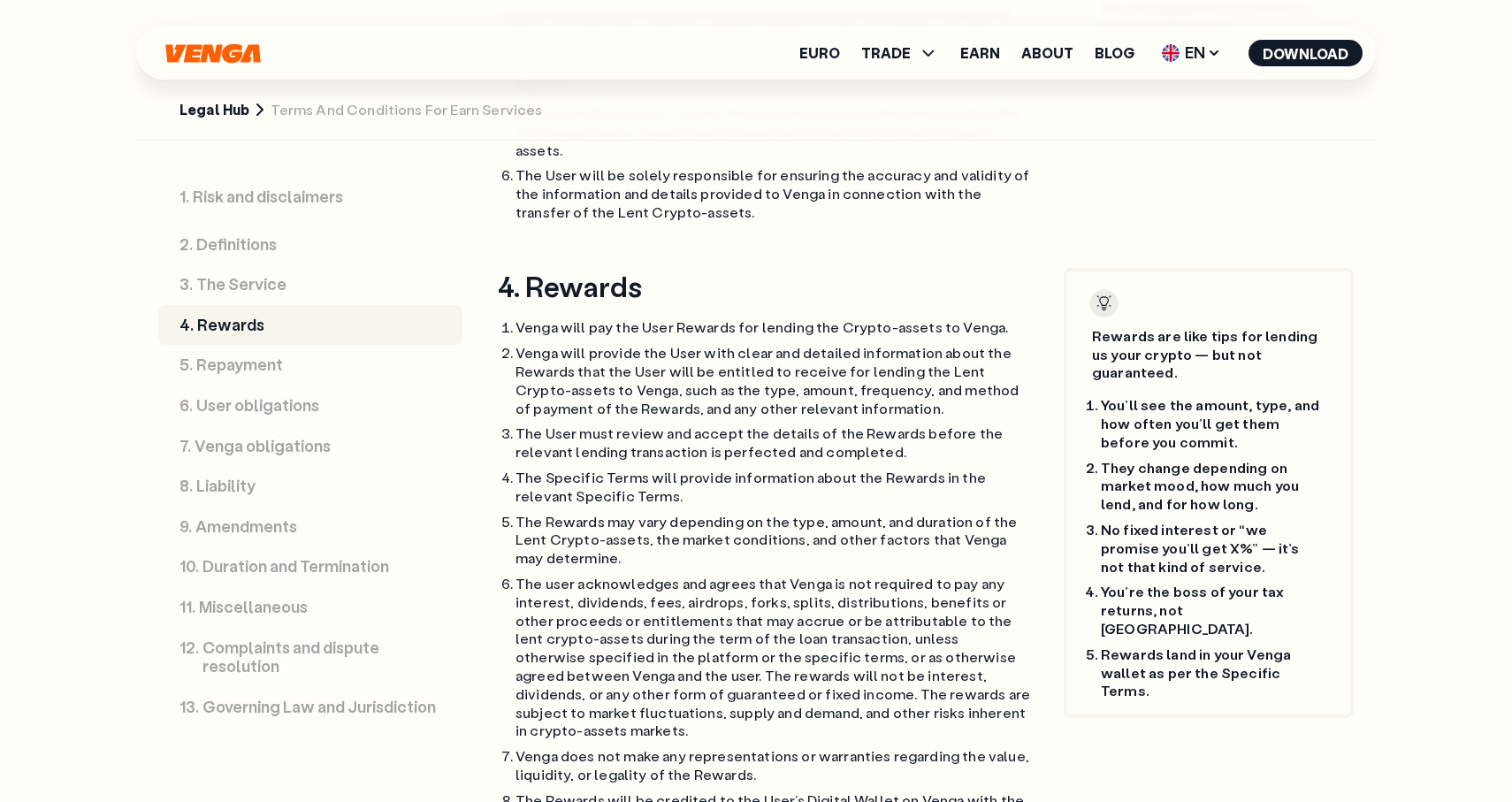
scroll to position [3072, 0]
click at [1196, 63] on span "EN" at bounding box center [1192, 52] width 72 height 29
click at [1201, 127] on link "Español - ES" at bounding box center [1160, 122] width 134 height 34
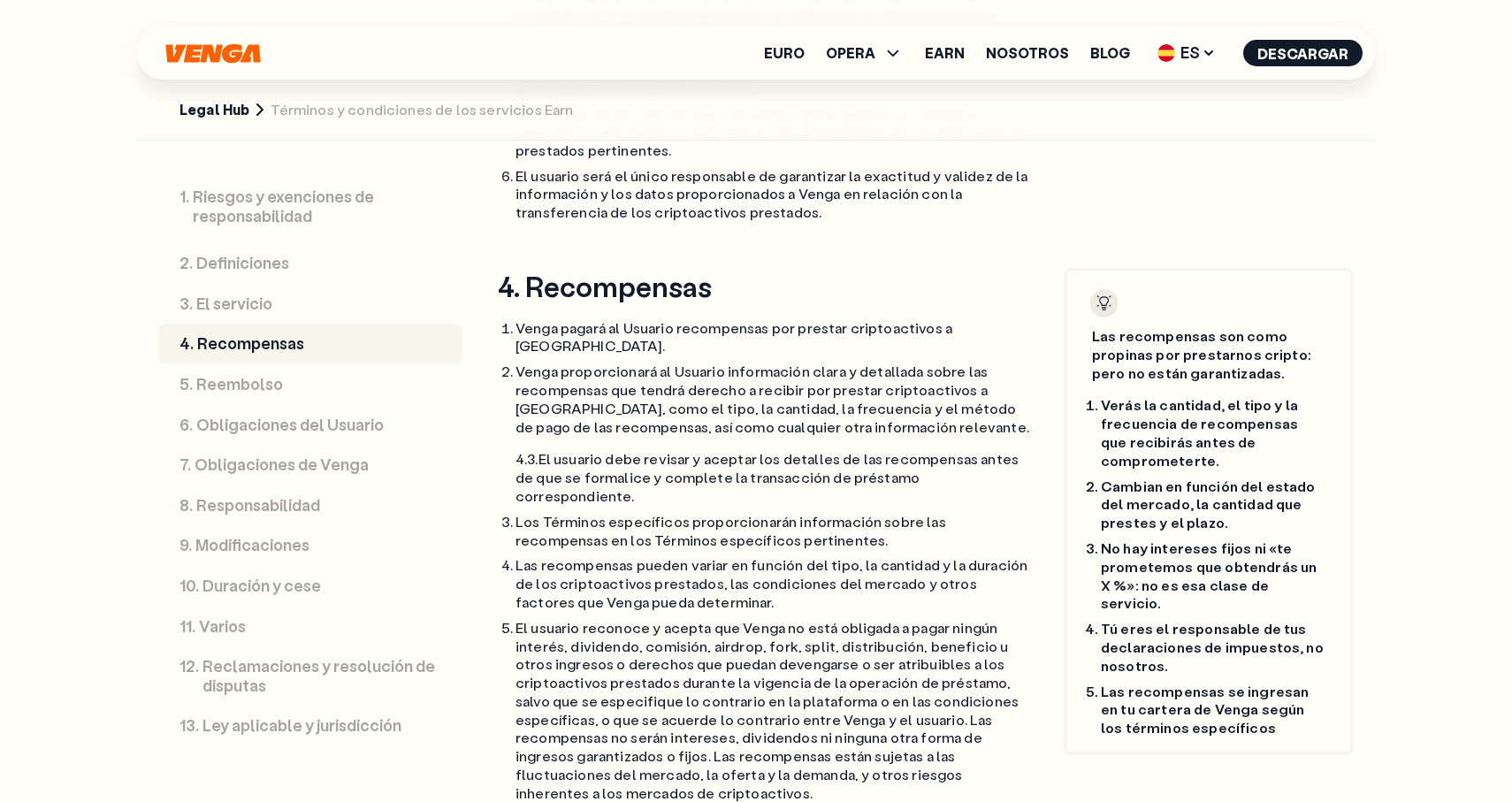
scroll to position [3328, 0]
click at [1203, 54] on span "ES" at bounding box center [1186, 52] width 71 height 29
click at [1180, 157] on div "Català - CAT" at bounding box center [1141, 156] width 96 height 17
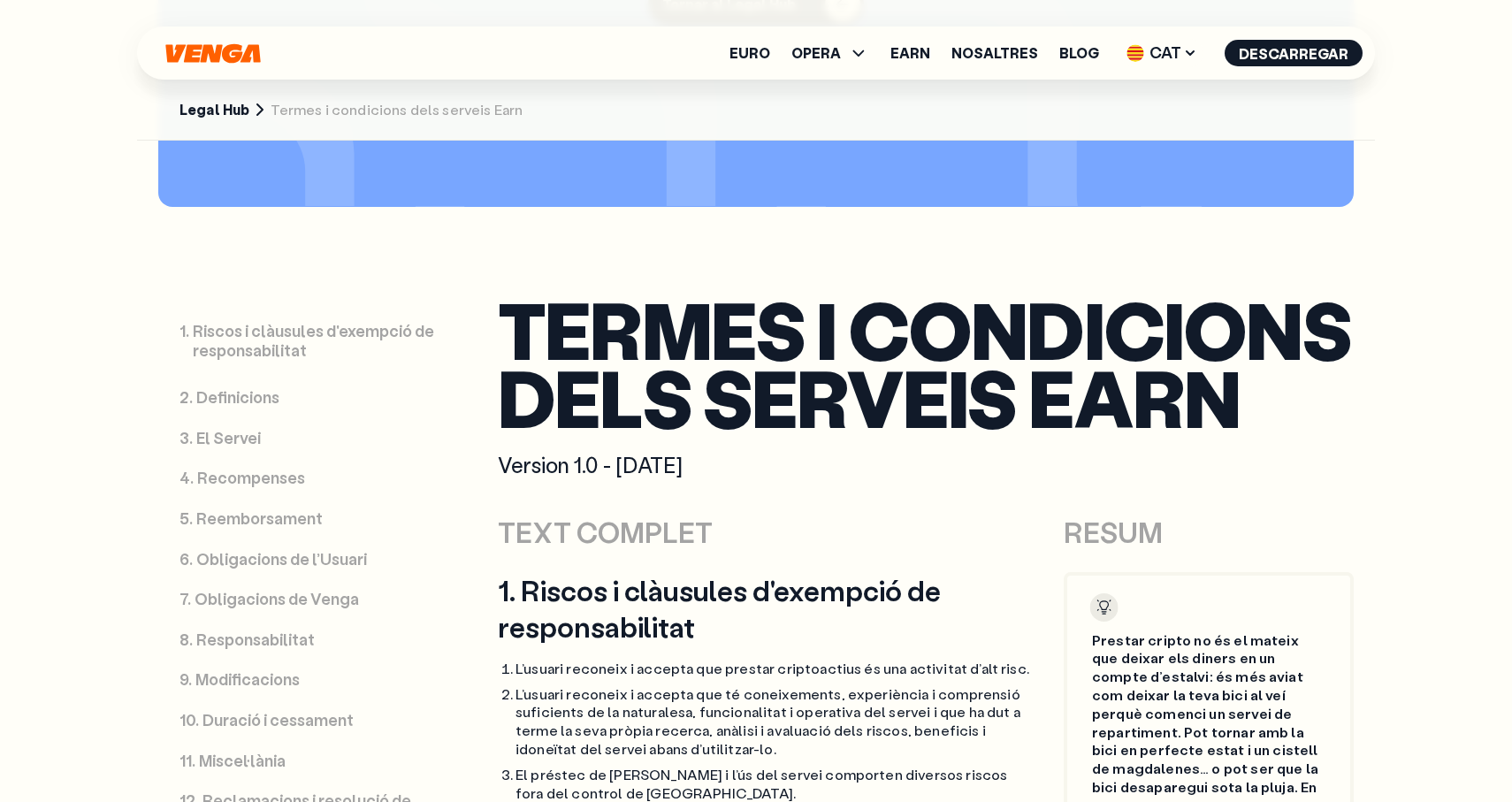
click at [271, 481] on p "Recompenses" at bounding box center [250, 478] width 108 height 19
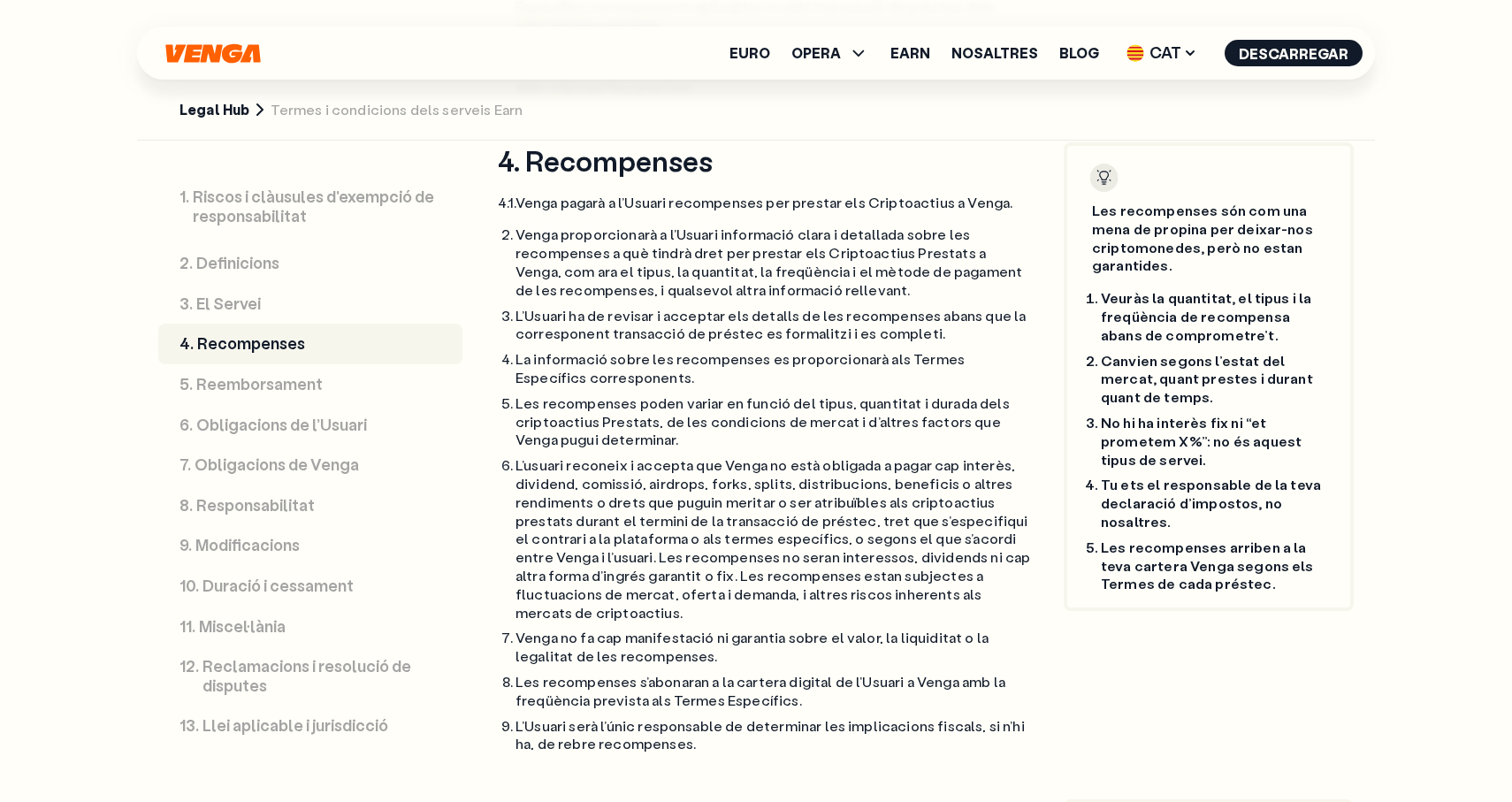
scroll to position [3237, 0]
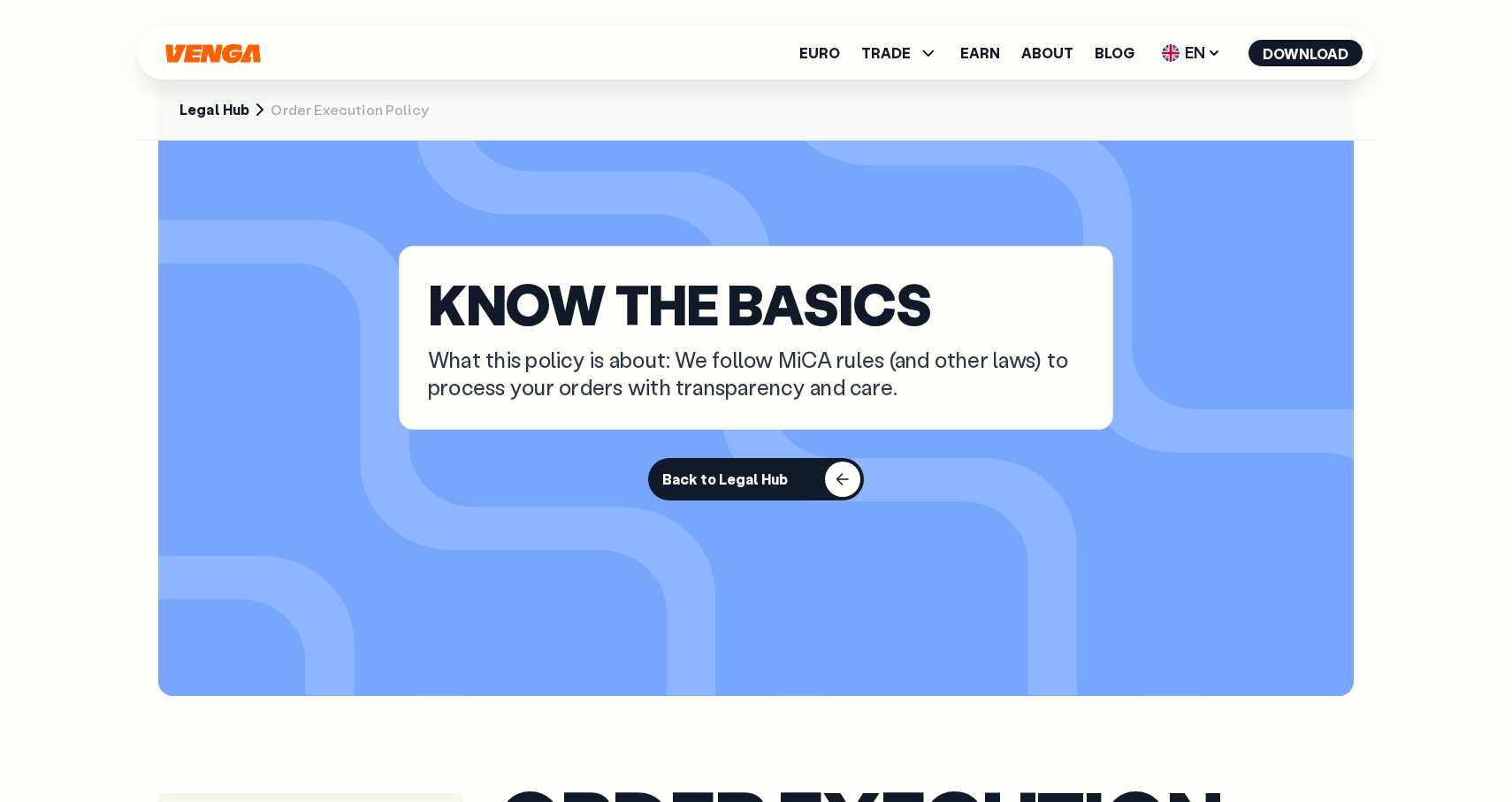
scroll to position [127, 0]
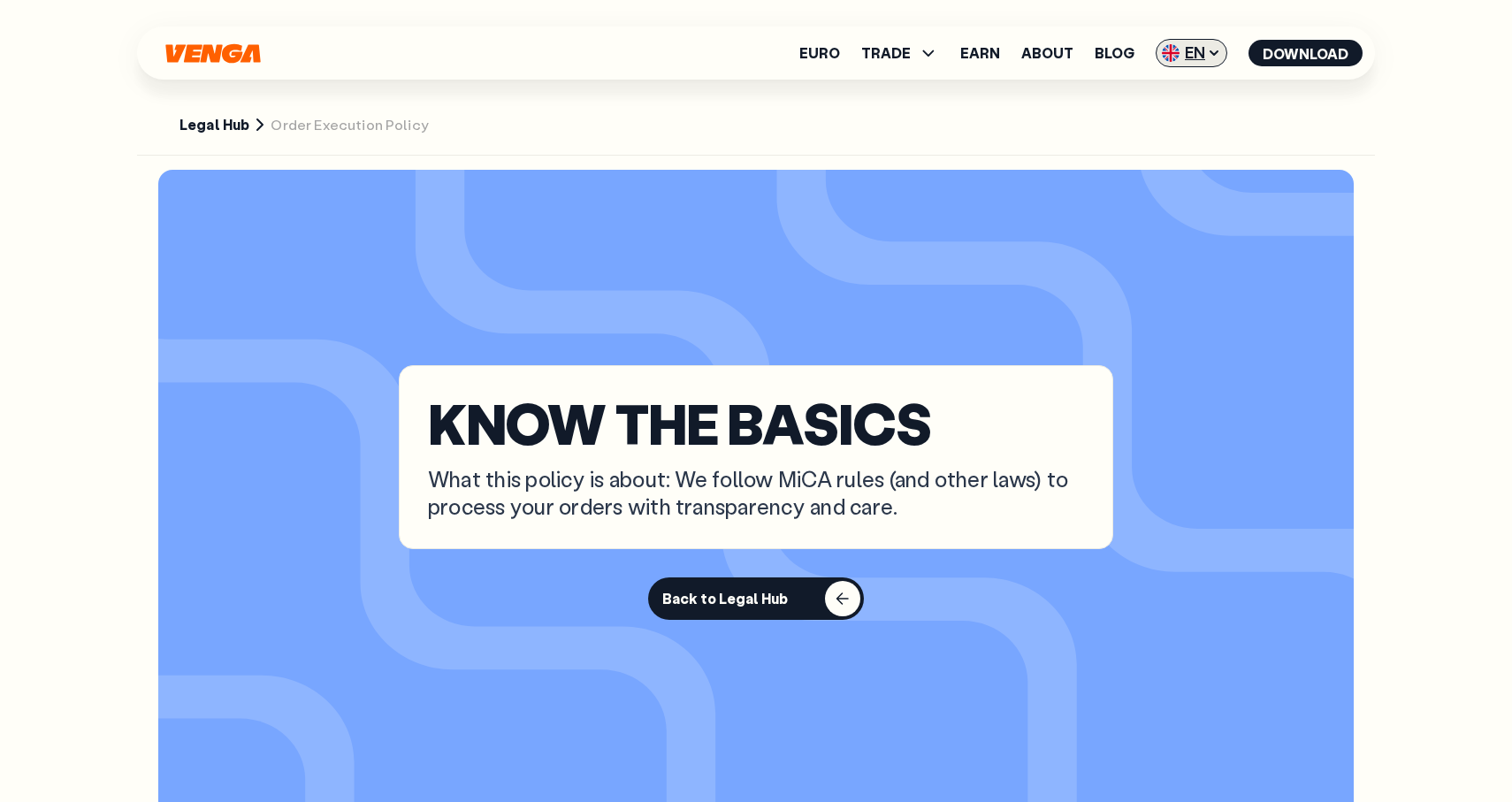
click at [1193, 66] on span "EN" at bounding box center [1192, 52] width 72 height 29
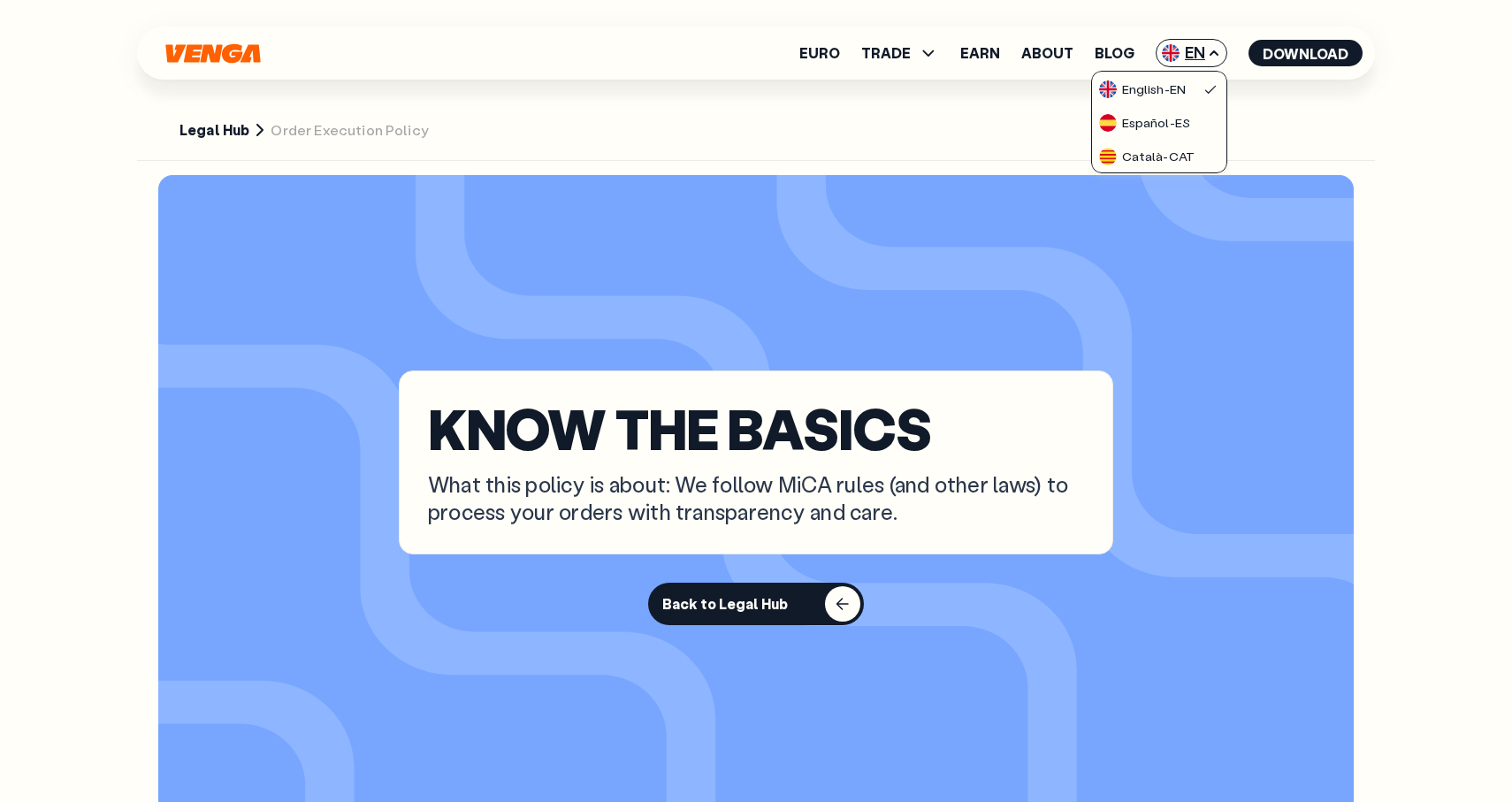
scroll to position [0, 0]
click at [1172, 120] on div "Español - ES" at bounding box center [1144, 122] width 91 height 17
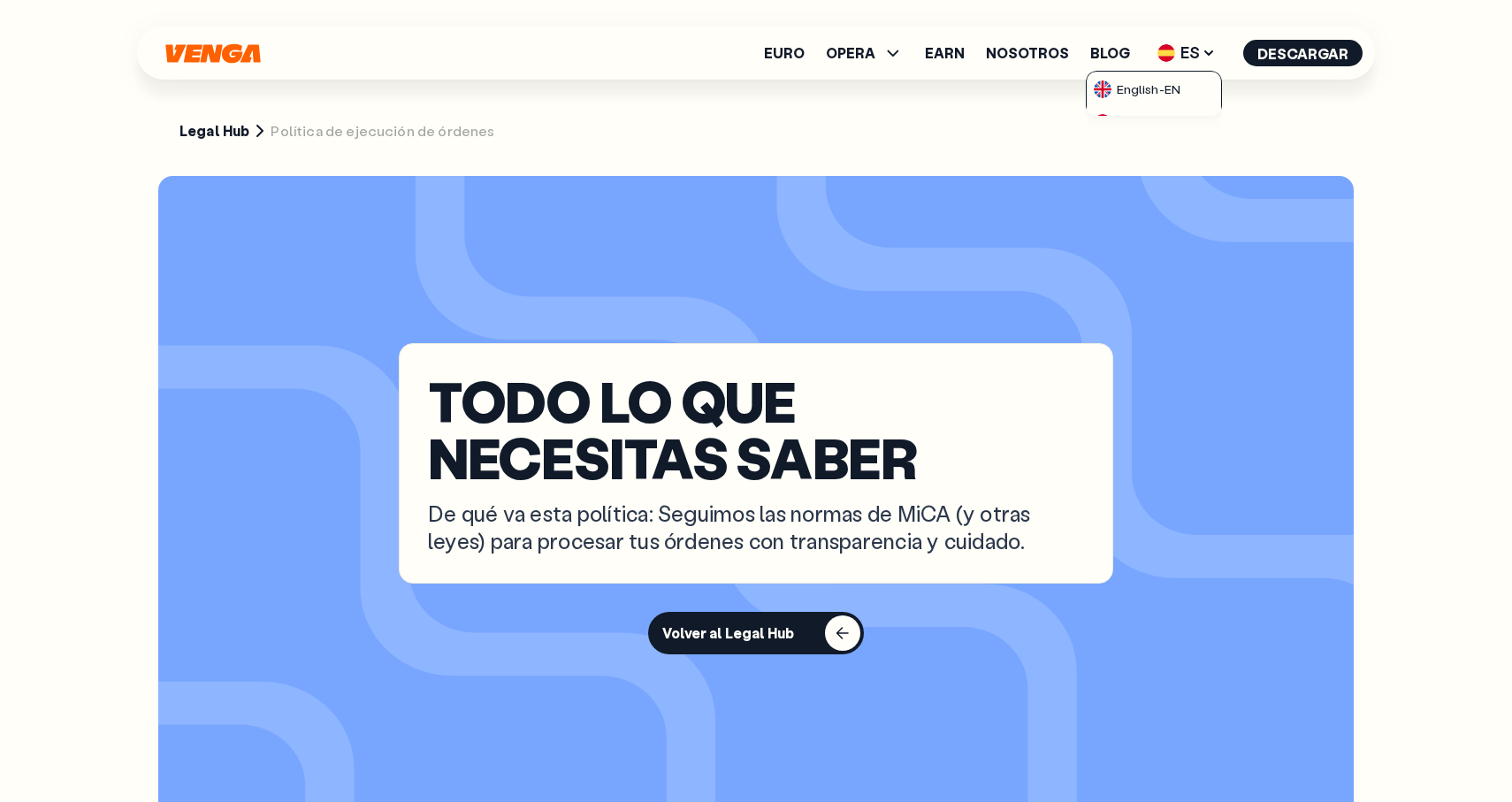
click at [1043, 333] on section "TODO LO QUE NECESITAS SABER De qué va esta política: Seguimos las normas de MiC…" at bounding box center [756, 498] width 1195 height 645
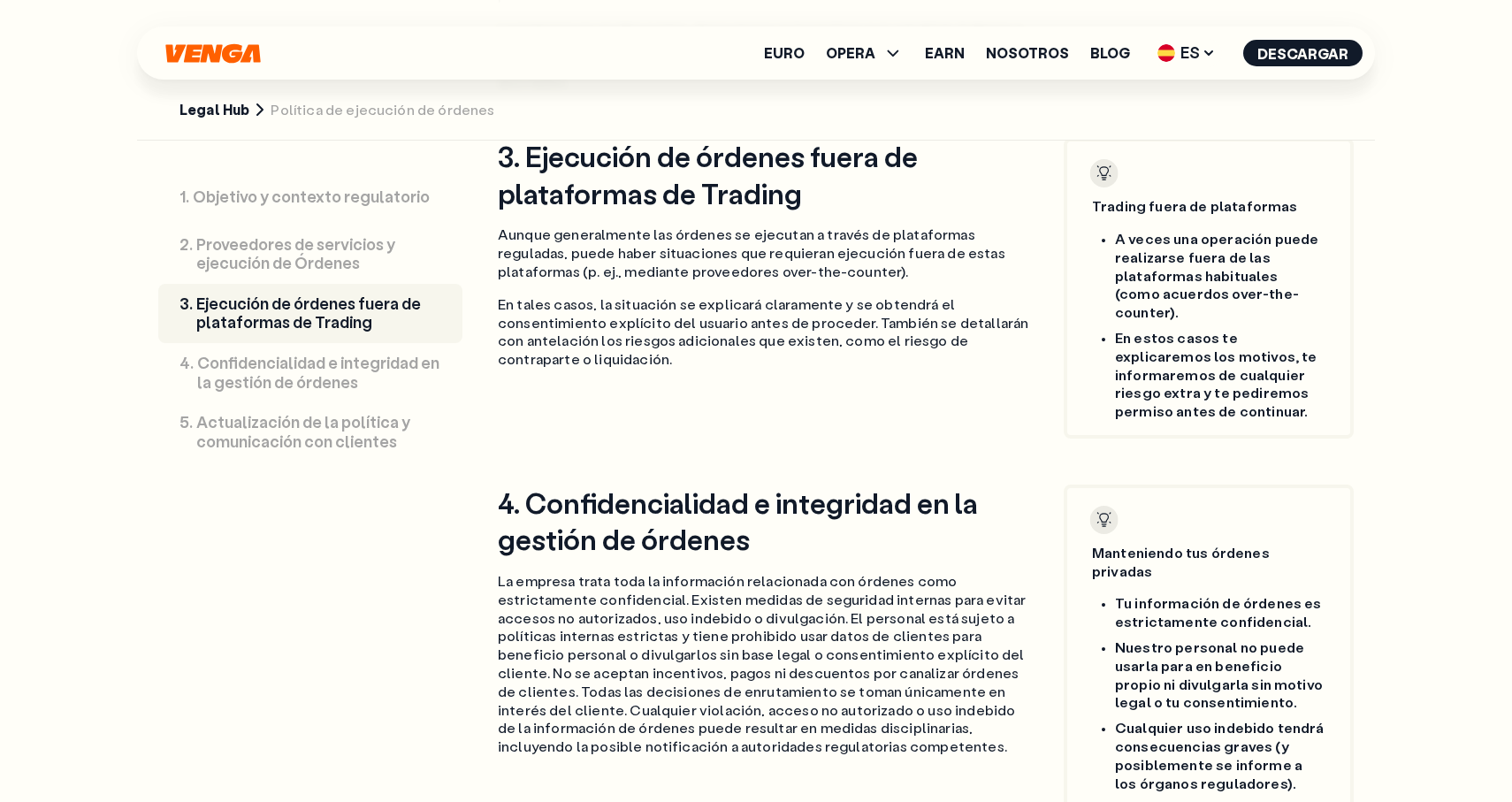
scroll to position [2304, 0]
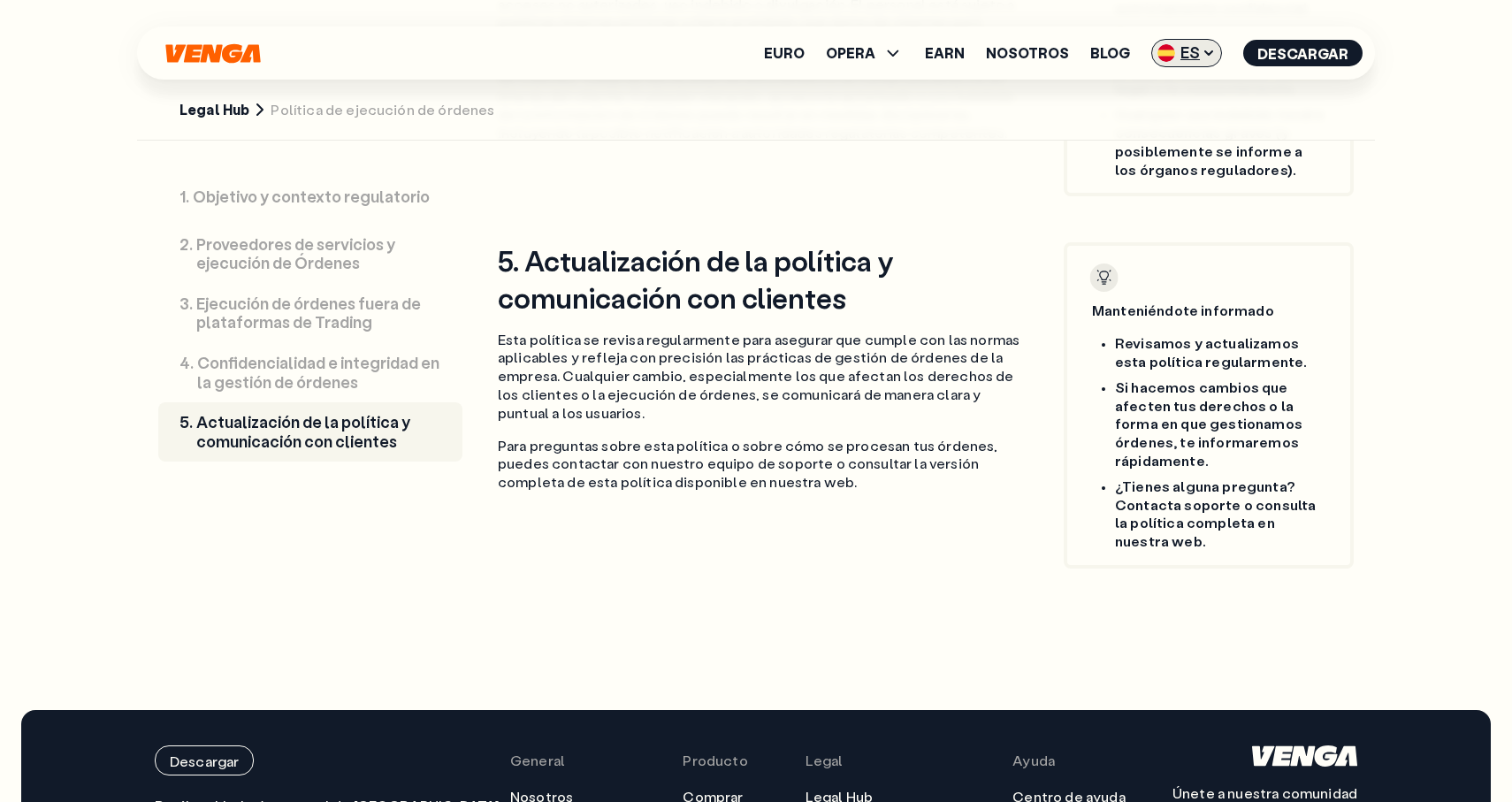
click at [1177, 59] on span "ES" at bounding box center [1186, 52] width 71 height 29
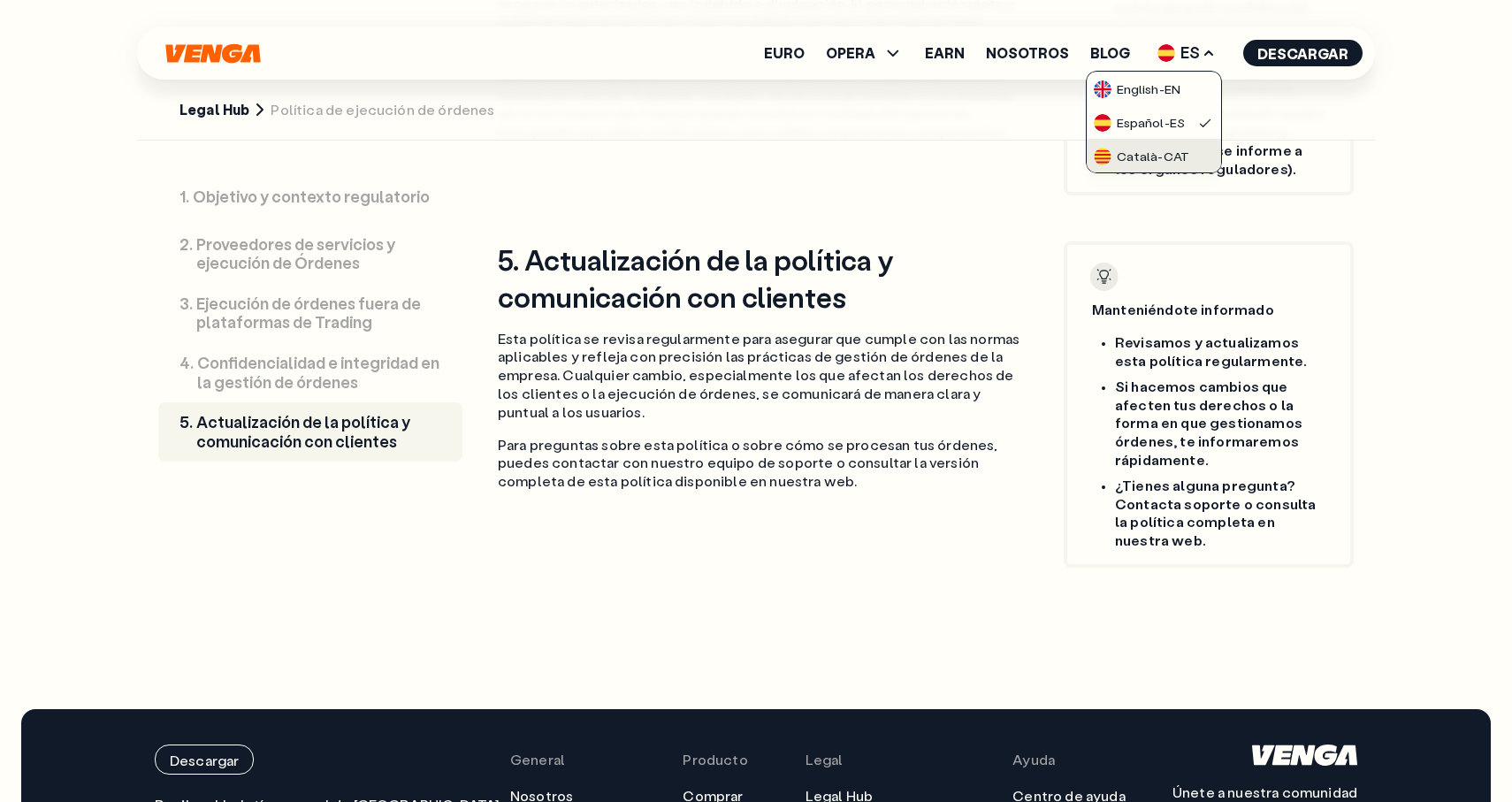
click at [1169, 147] on div "Català - CAT" at bounding box center [1141, 156] width 96 height 17
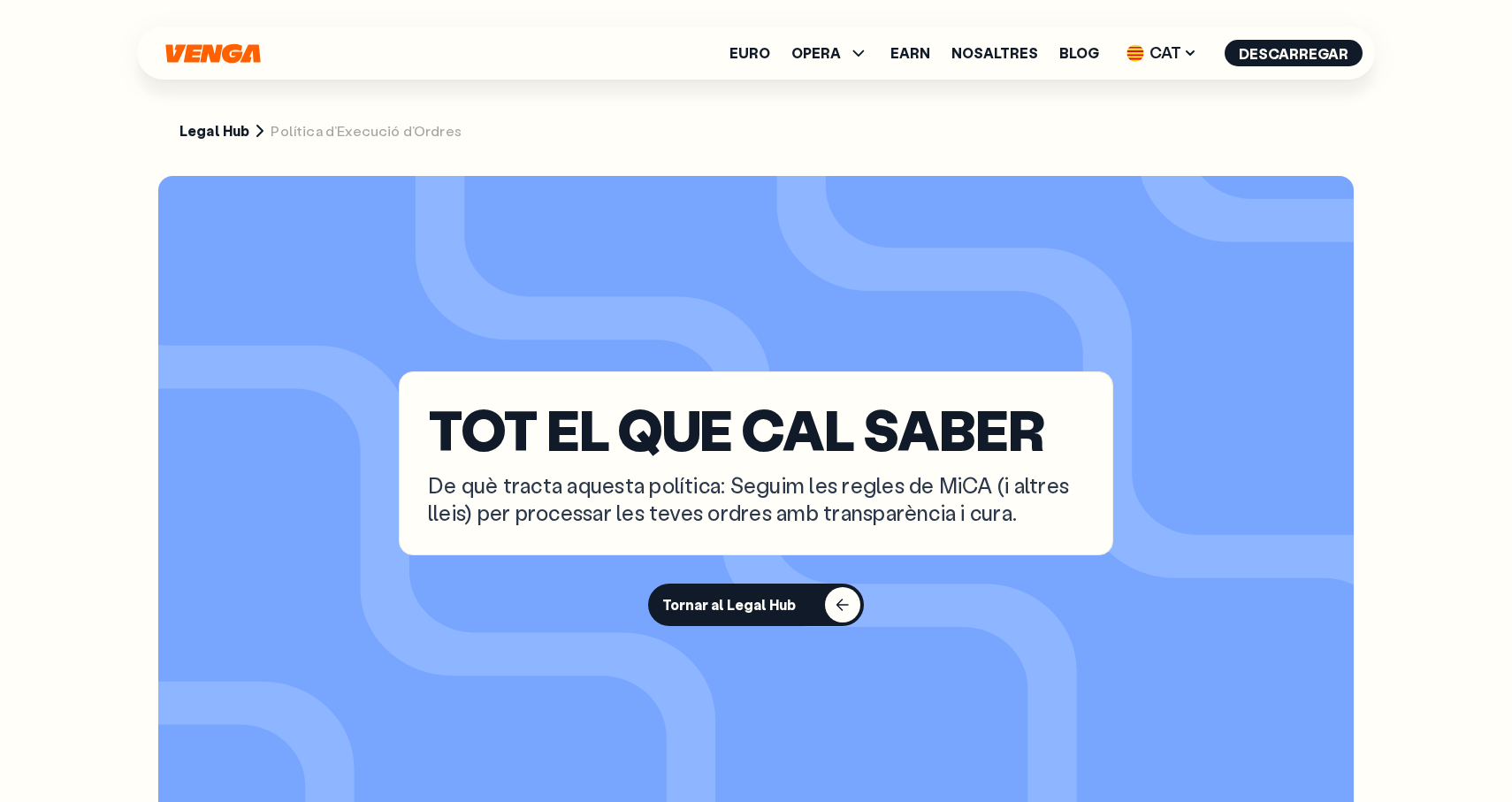
click at [903, 243] on section "TOT EL QUE CAL SABER De què tracta aquesta política: Seguim les regles de [PERS…" at bounding box center [756, 498] width 1195 height 645
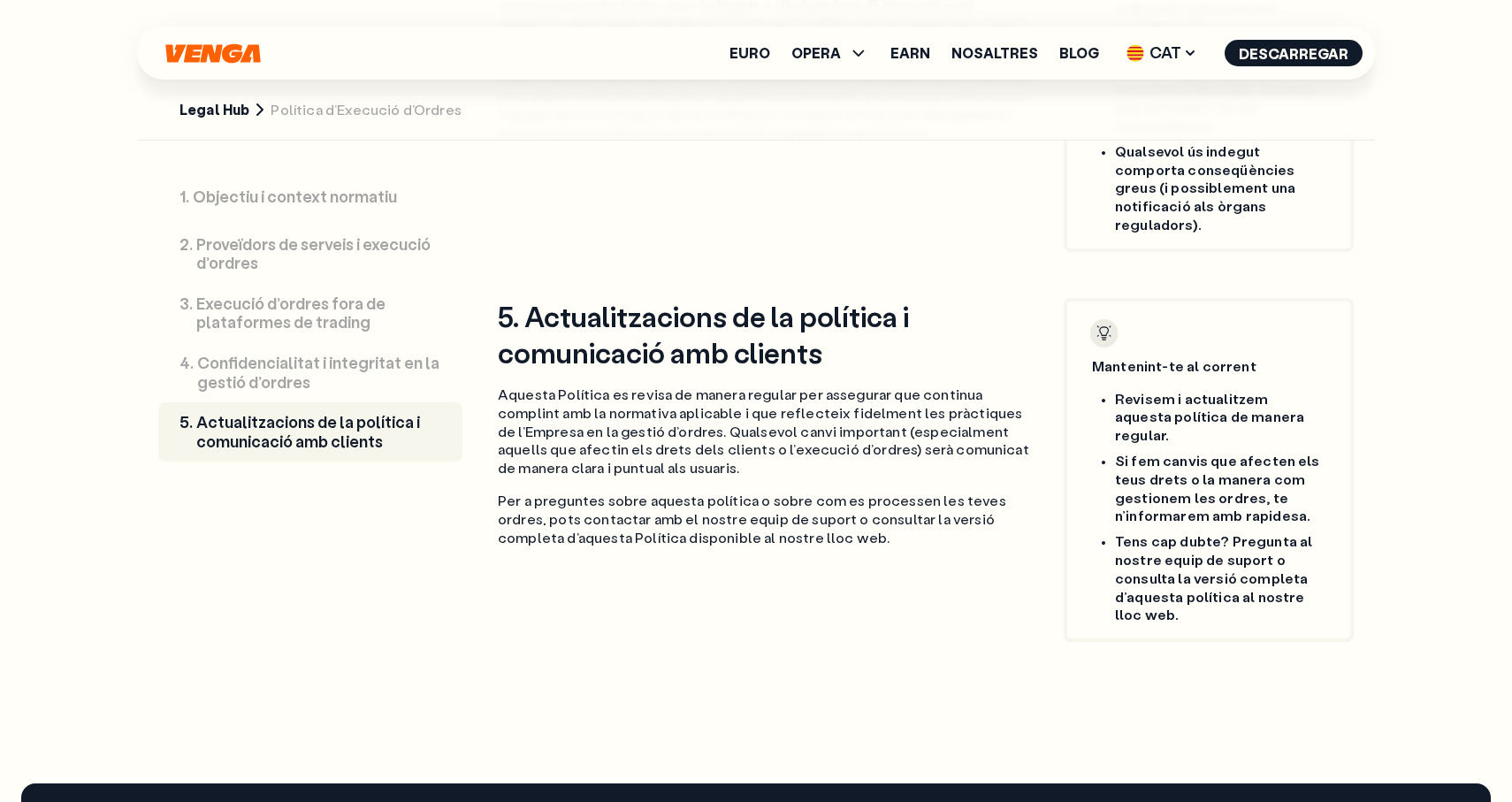
scroll to position [2905, 0]
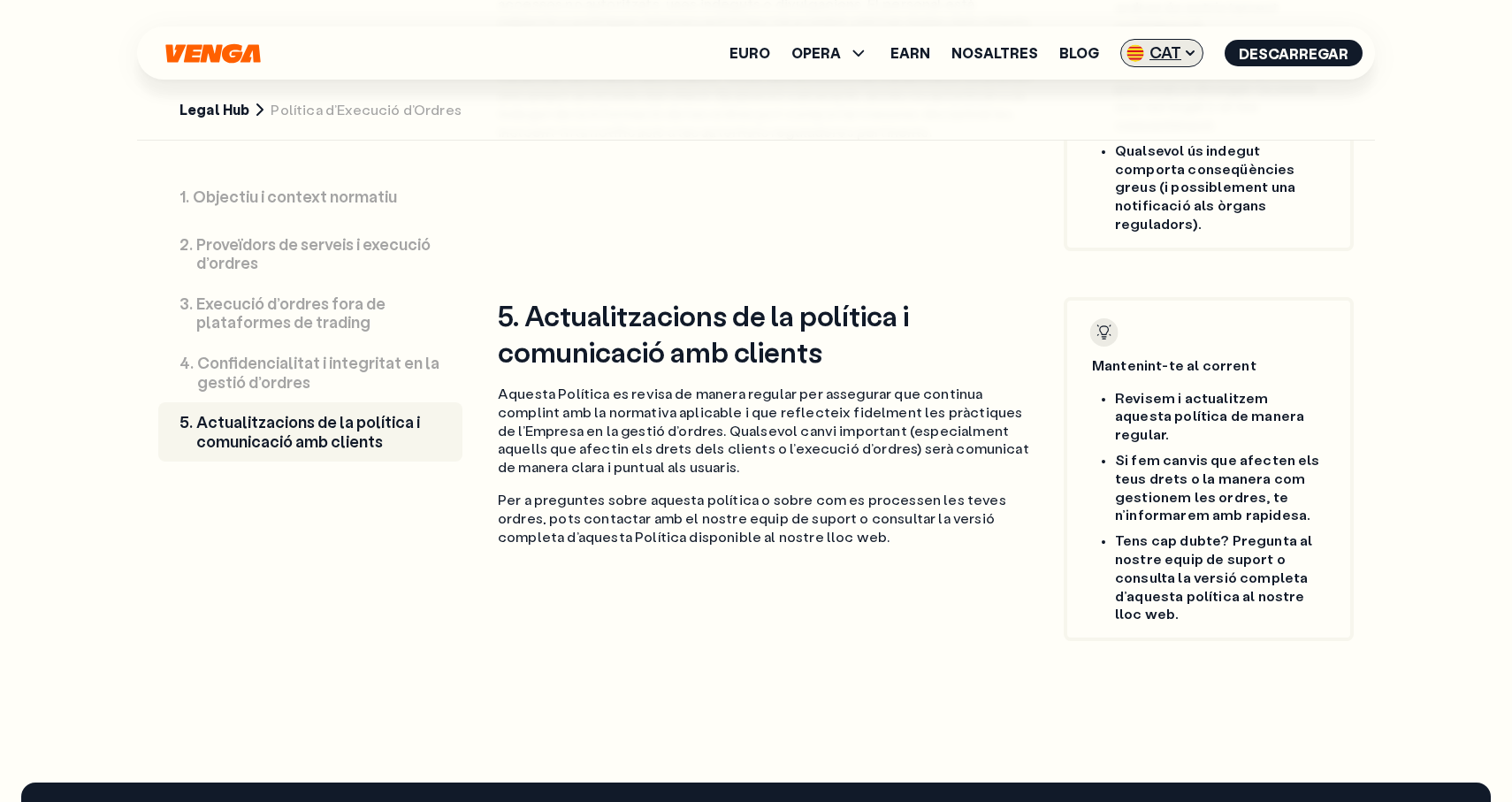
click at [1189, 43] on span "CAT" at bounding box center [1161, 52] width 83 height 29
click at [1159, 88] on div "English - EN" at bounding box center [1118, 88] width 87 height 17
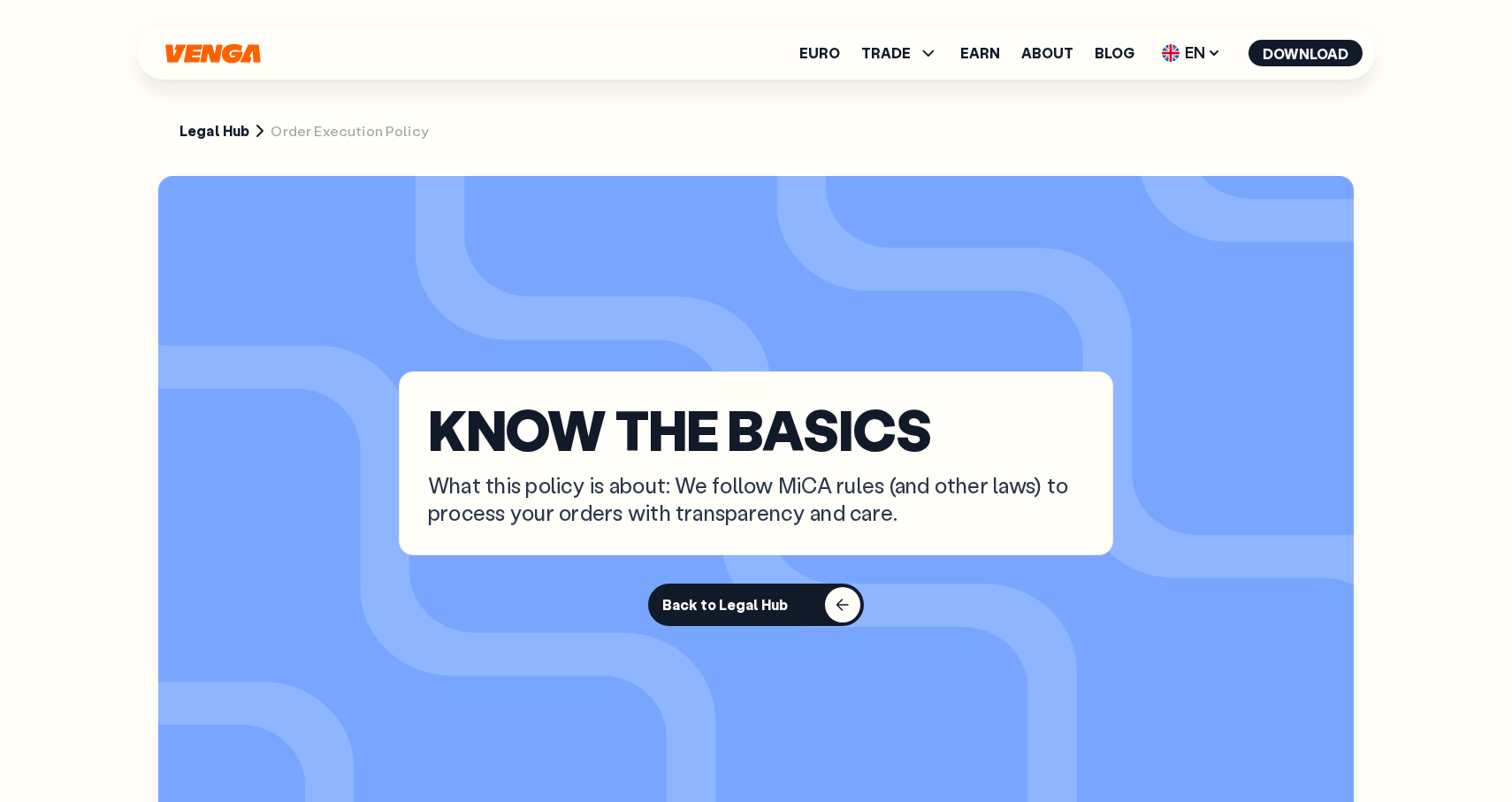
click at [217, 133] on link "Legal Hub" at bounding box center [214, 132] width 70 height 18
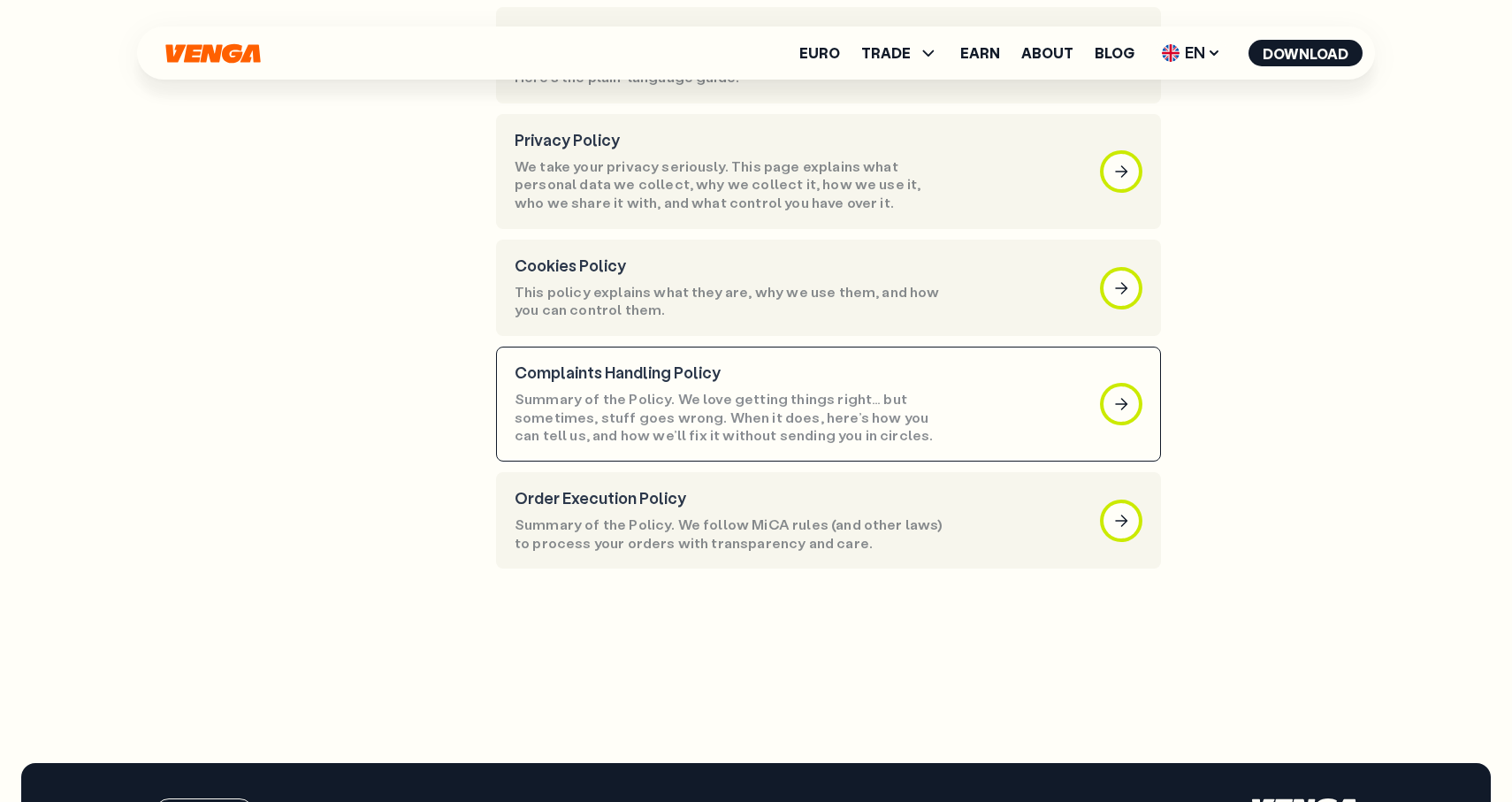
scroll to position [935, 0]
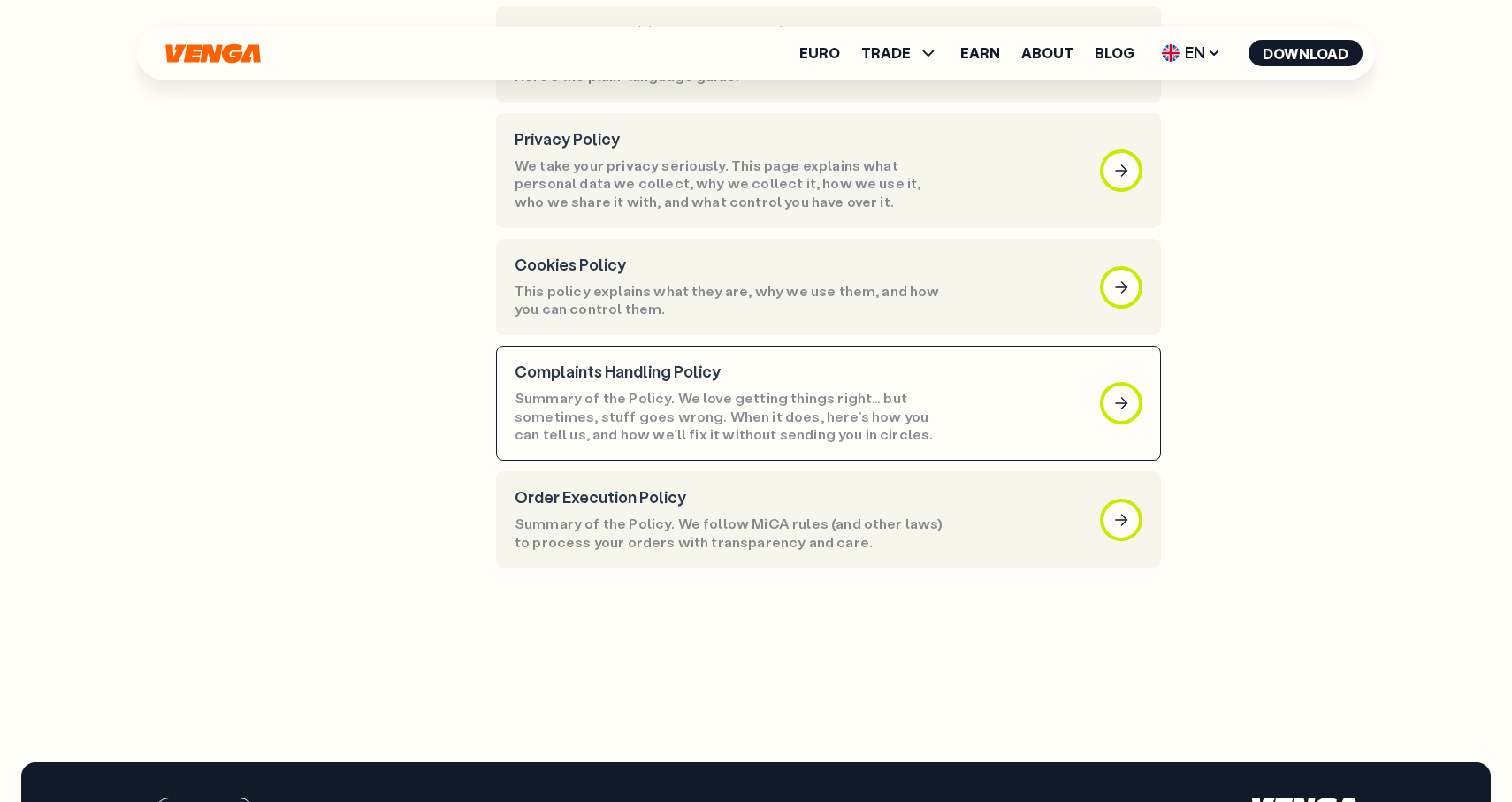
click at [730, 394] on p "Summary of the Policy. We love getting things right… but sometimes, stuff goes …" at bounding box center [729, 417] width 430 height 55
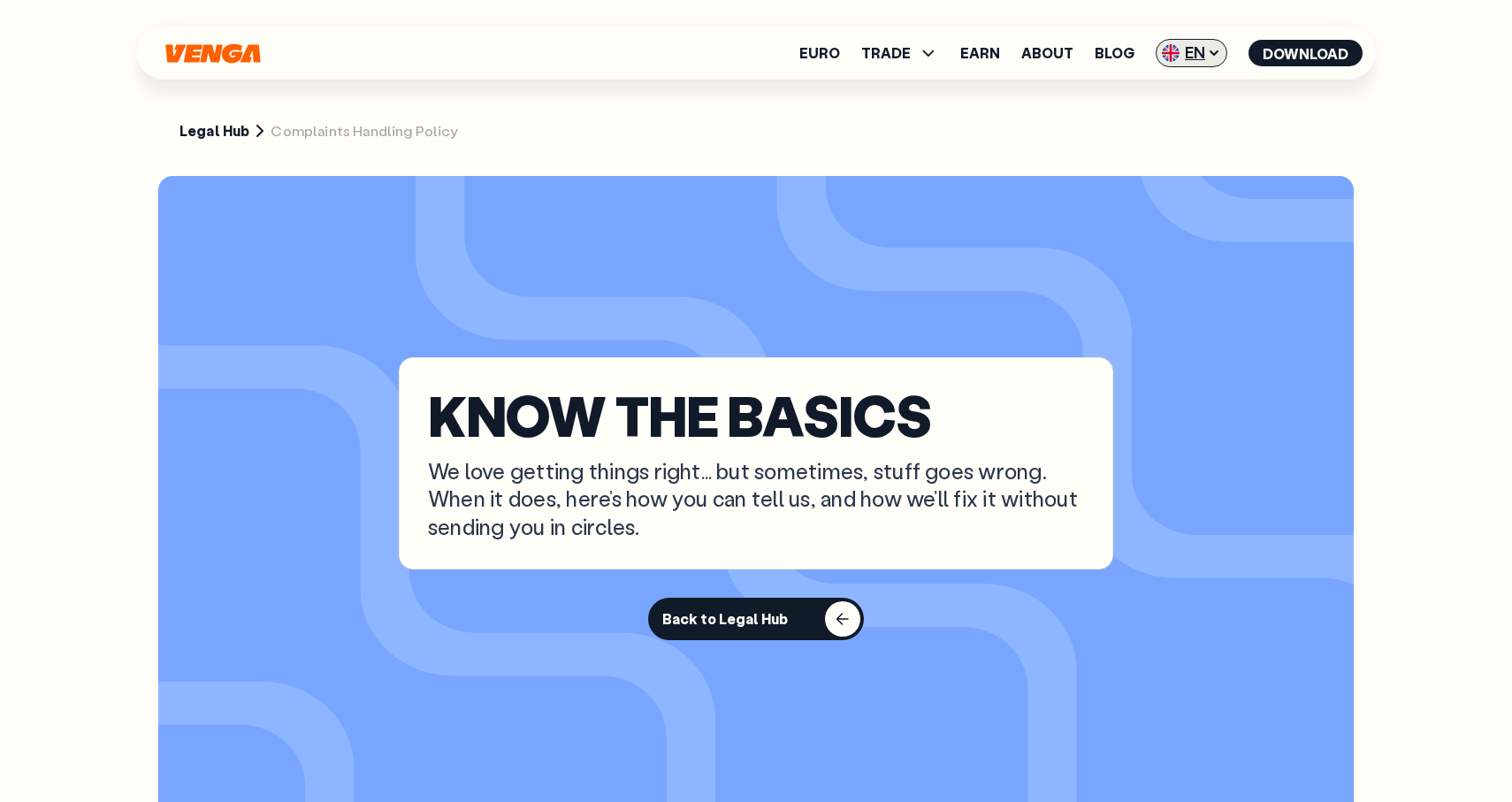
click at [1192, 45] on span "EN" at bounding box center [1192, 52] width 72 height 29
click at [1181, 120] on div "Español - ES" at bounding box center [1144, 122] width 91 height 17
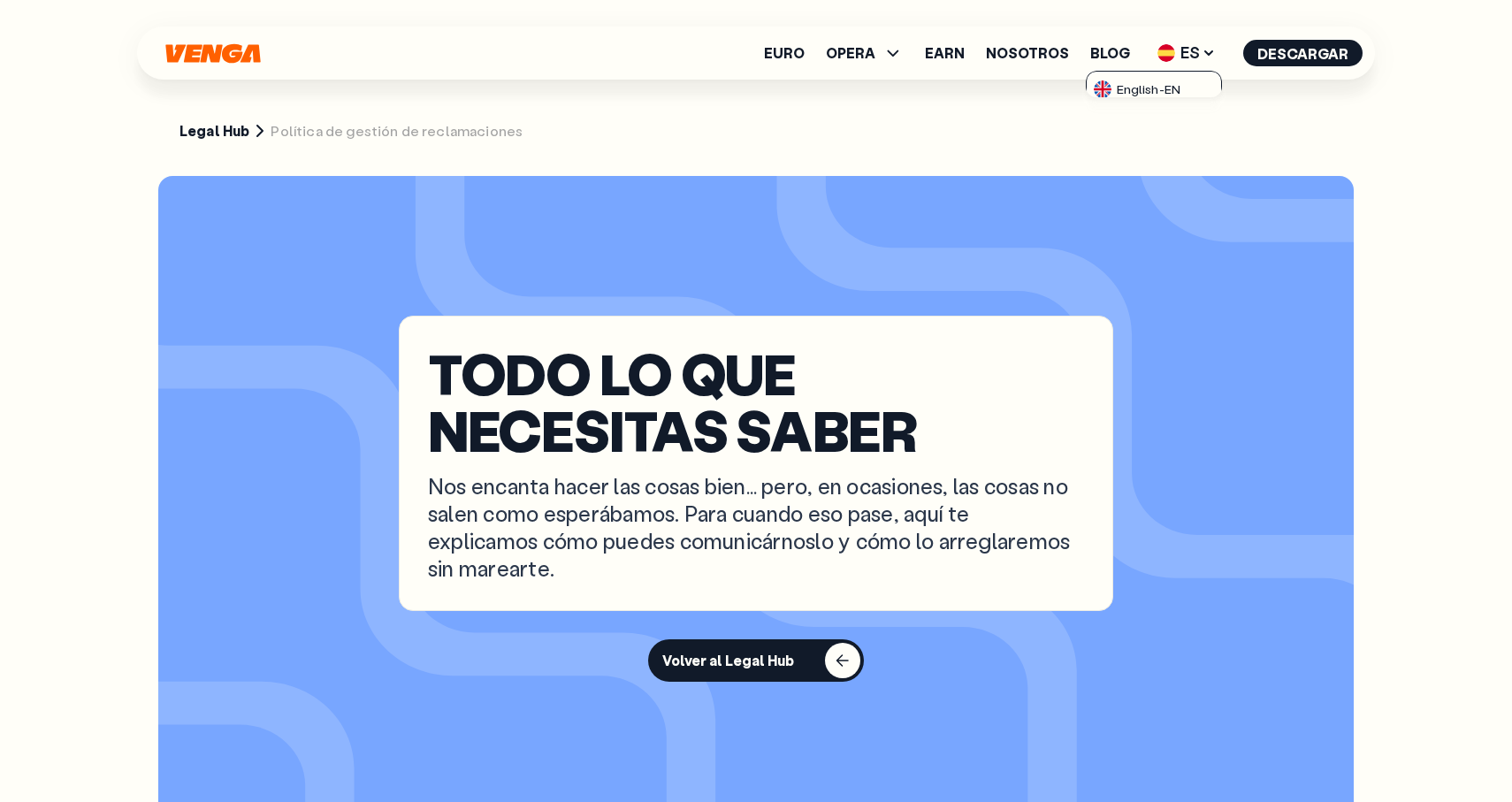
click at [955, 192] on section "TODO LO QUE NECESITAS SABER Nos encanta hacer las cosas bien… pero, en ocasione…" at bounding box center [756, 498] width 1195 height 645
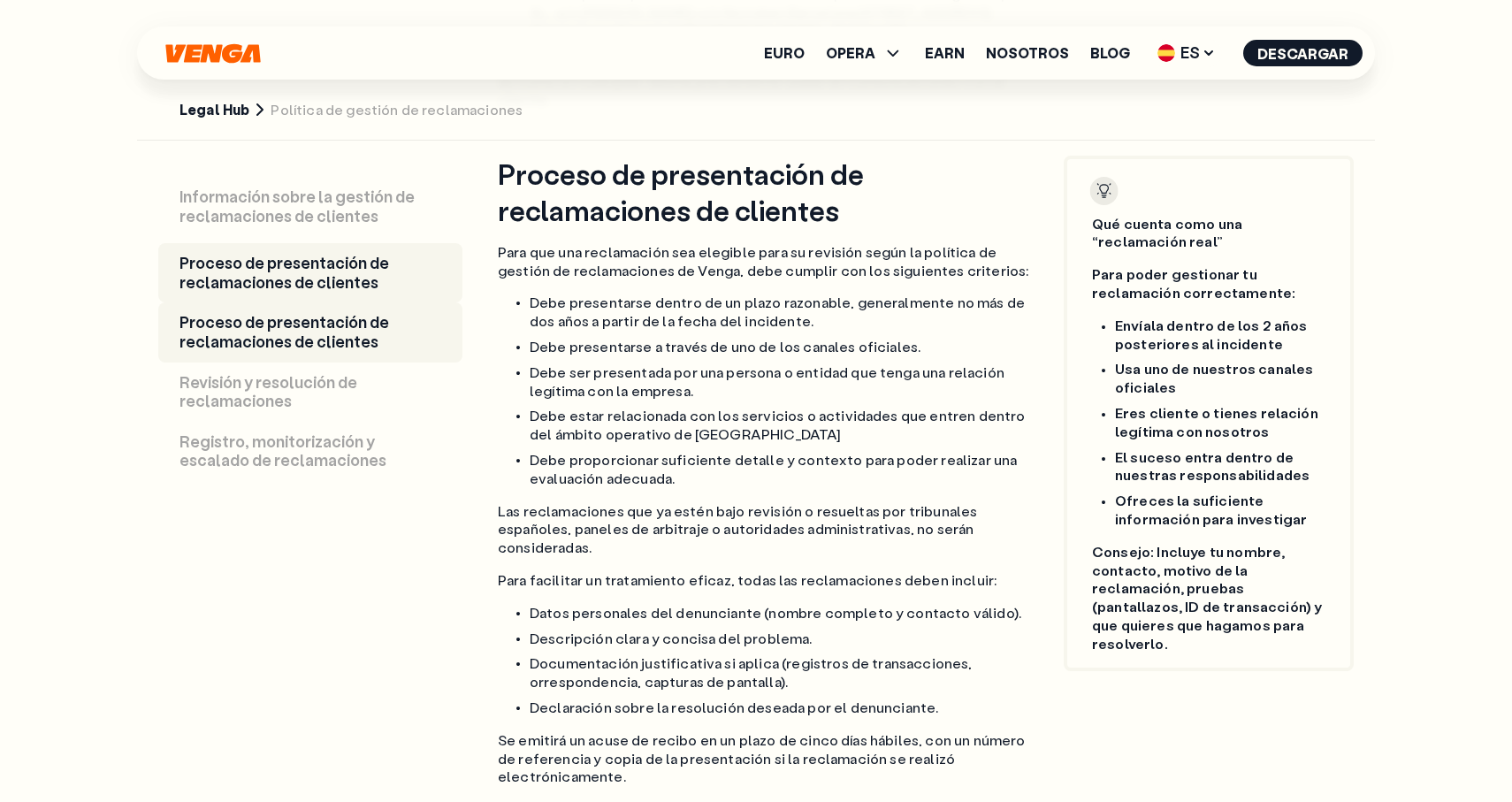
scroll to position [1971, 0]
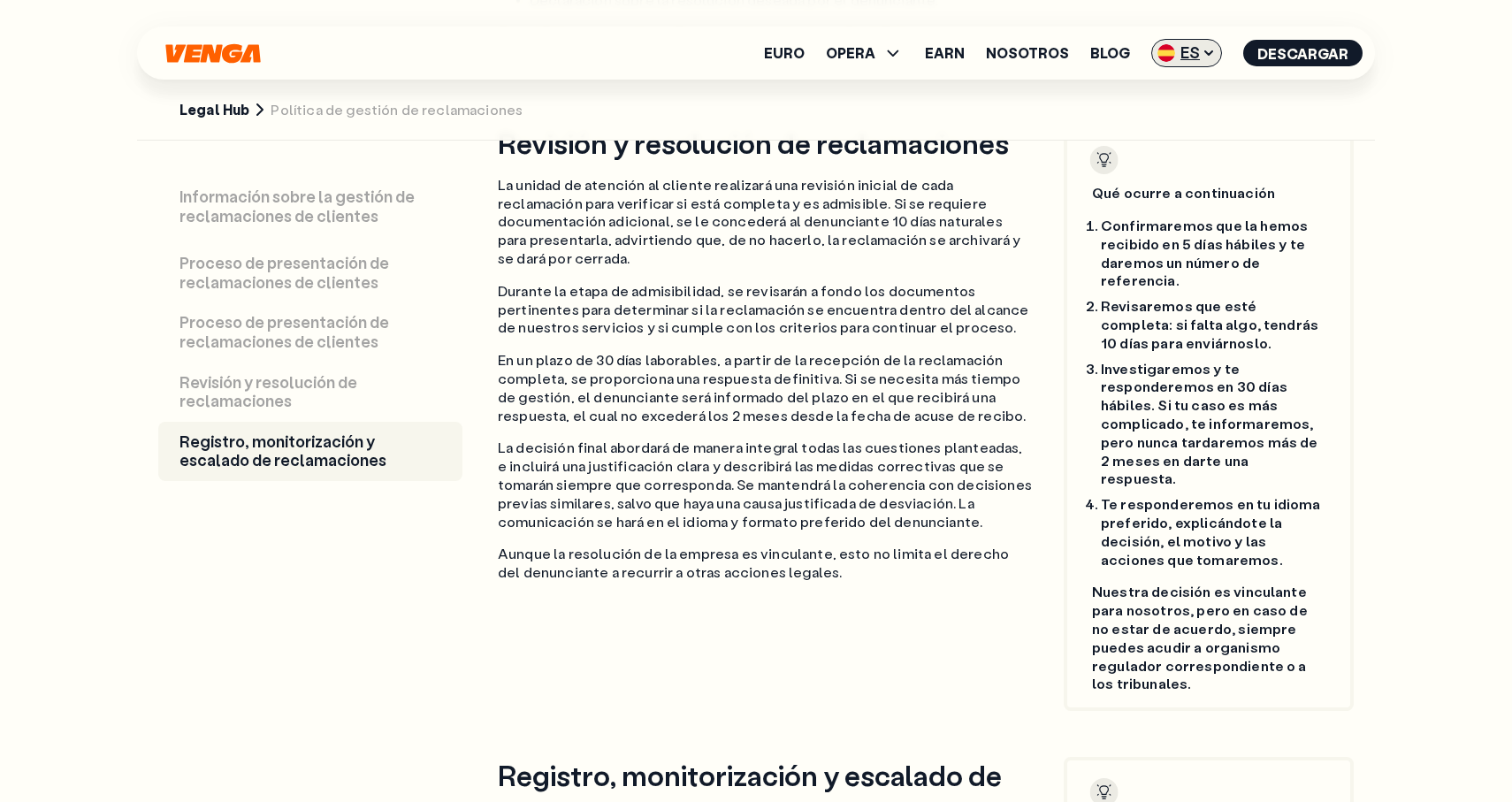
click at [1197, 52] on span "ES" at bounding box center [1186, 52] width 71 height 29
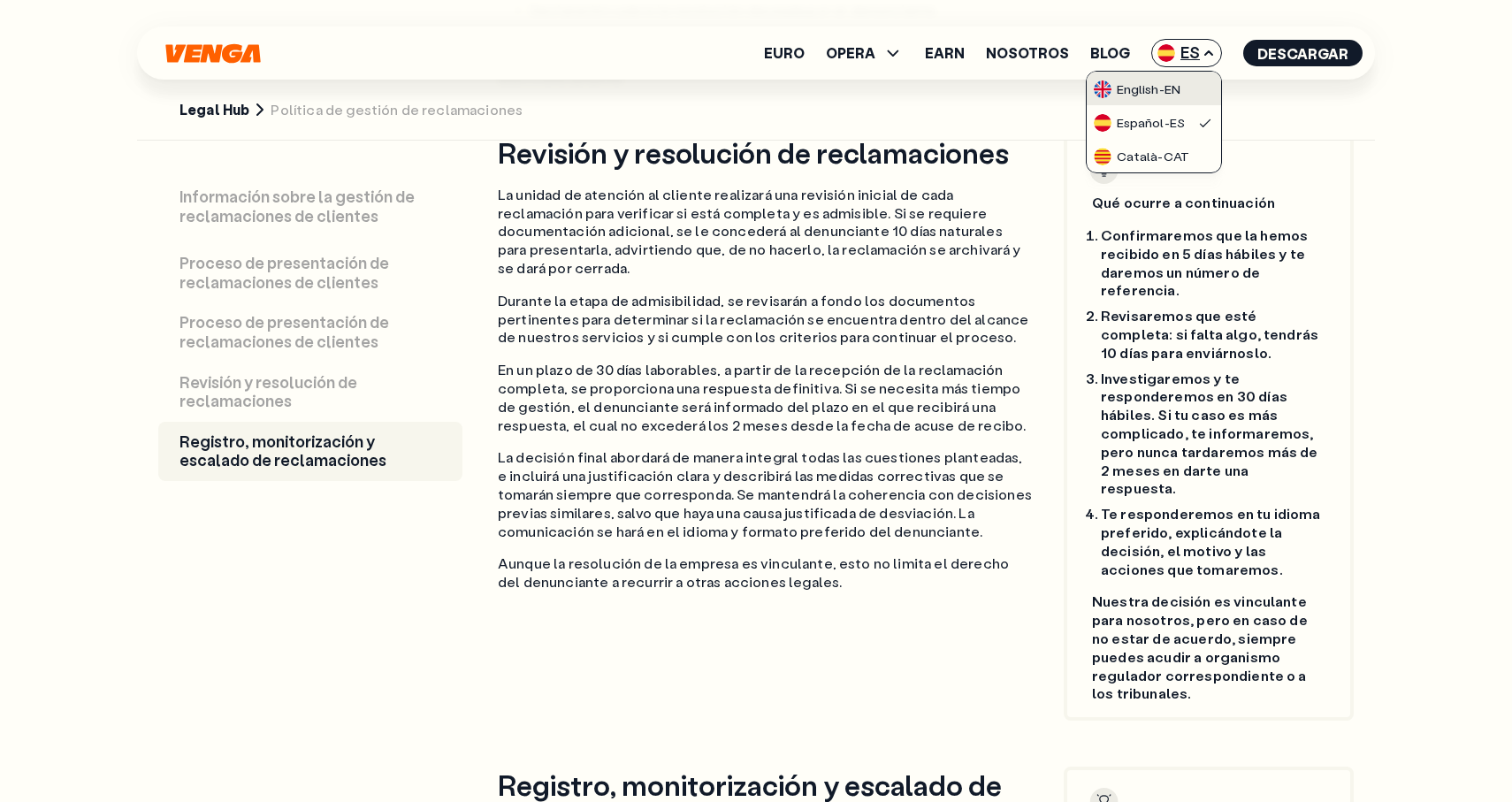
scroll to position [2668, 0]
click at [1162, 153] on div "Català - CAT" at bounding box center [1141, 156] width 96 height 17
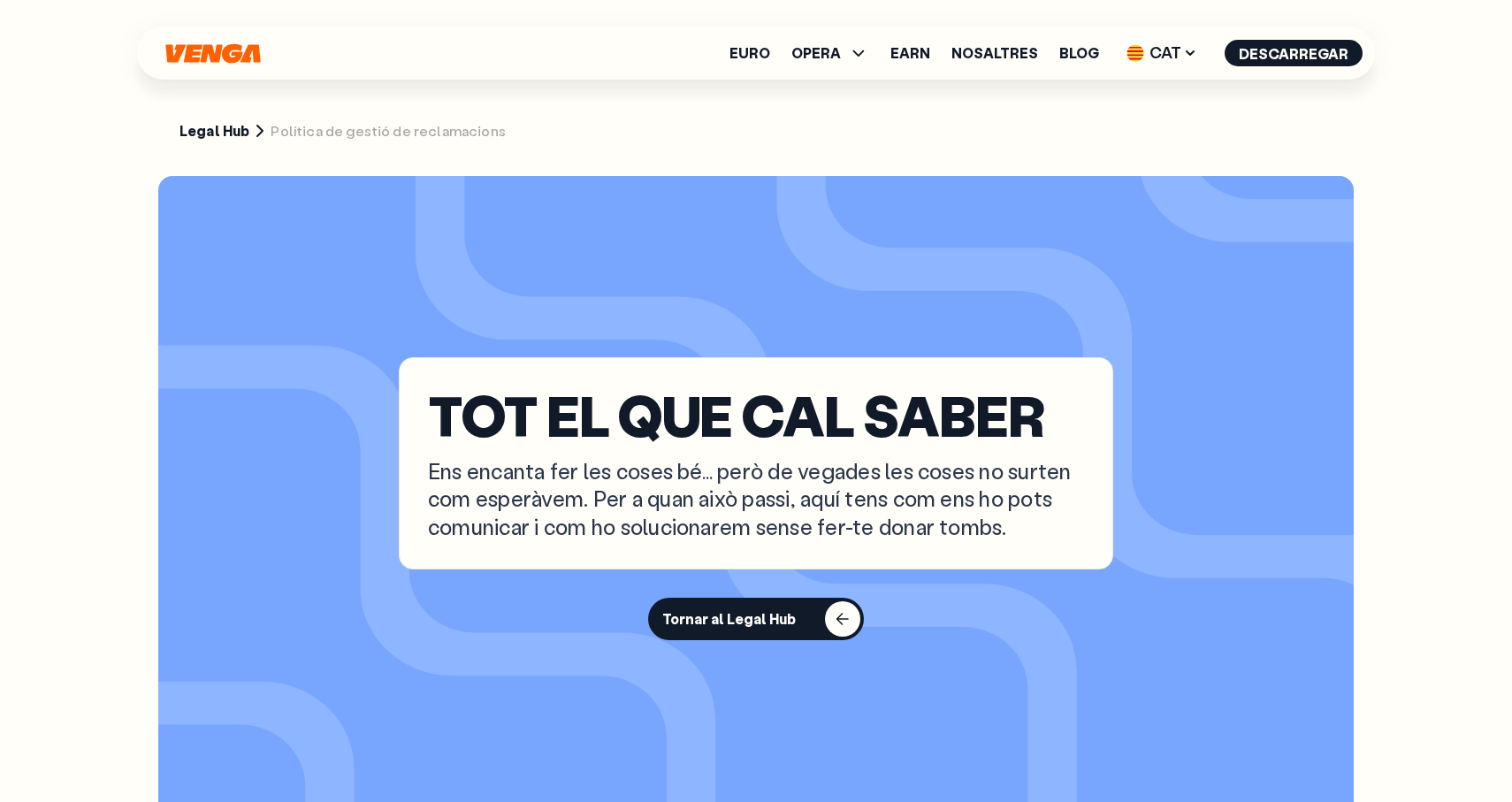
click at [904, 305] on section "TOT EL QUE CAL SABER Ens encanta fer les coses bé… però de vegades les coses no…" at bounding box center [756, 498] width 1195 height 645
click at [202, 124] on link "Legal Hub" at bounding box center [214, 132] width 70 height 18
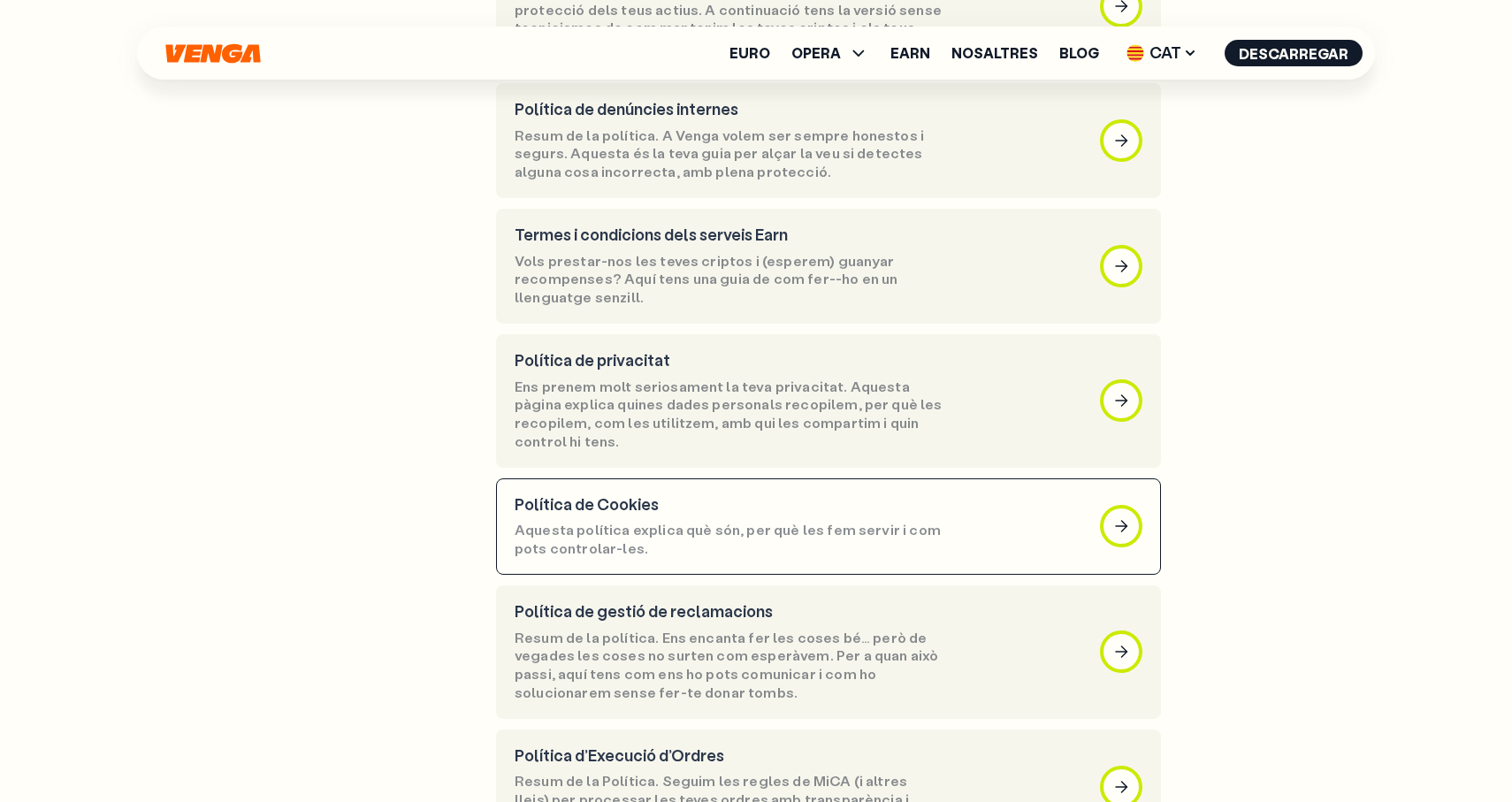
scroll to position [803, 0]
click at [817, 523] on p "Aquesta política explica què són, per què les fem servir i com pots controlar-l…" at bounding box center [729, 541] width 430 height 37
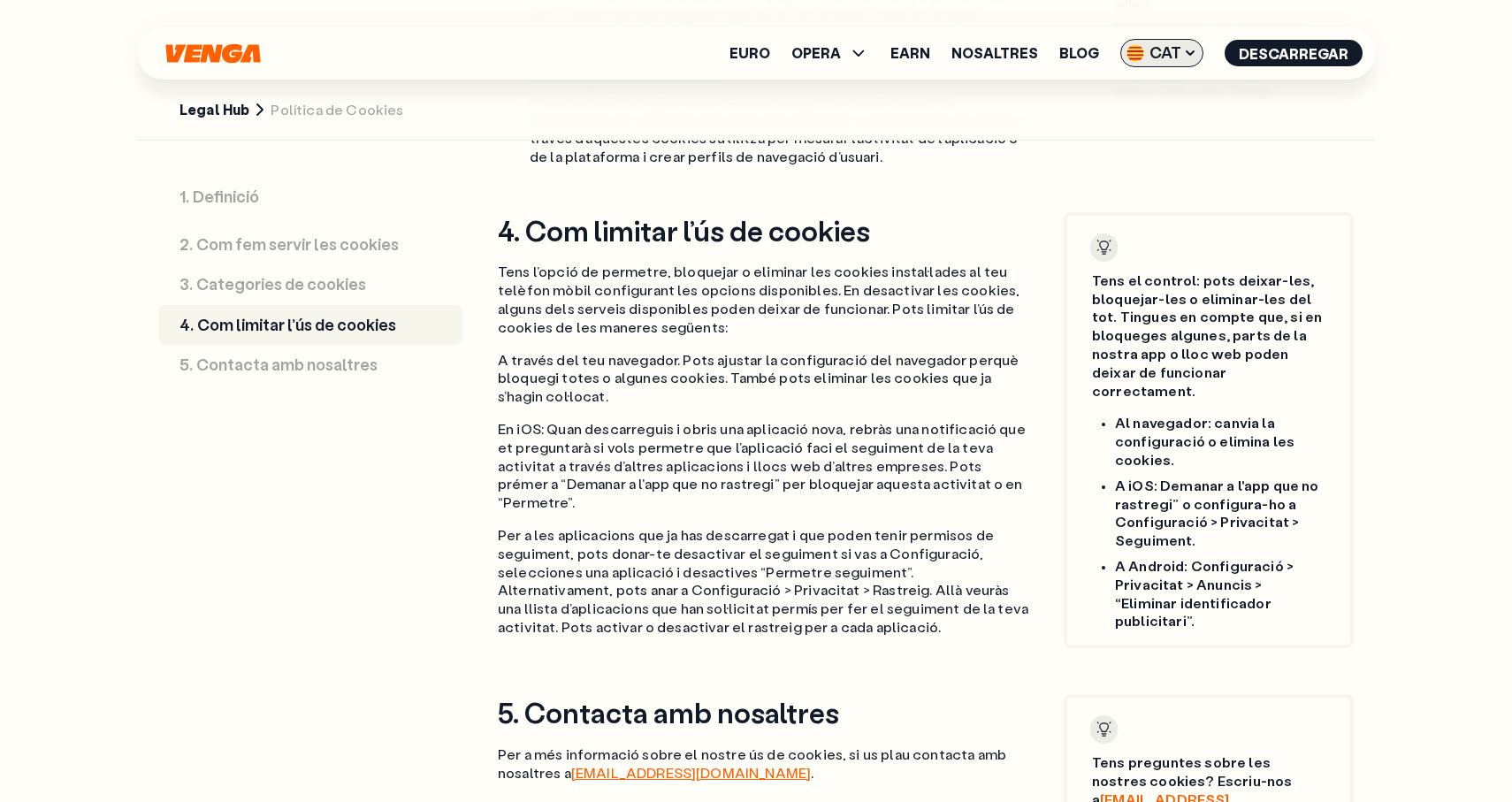
scroll to position [1953, 0]
click at [1174, 45] on span "CAT" at bounding box center [1161, 52] width 83 height 29
click at [1166, 121] on div "Español - ES" at bounding box center [1120, 122] width 91 height 17
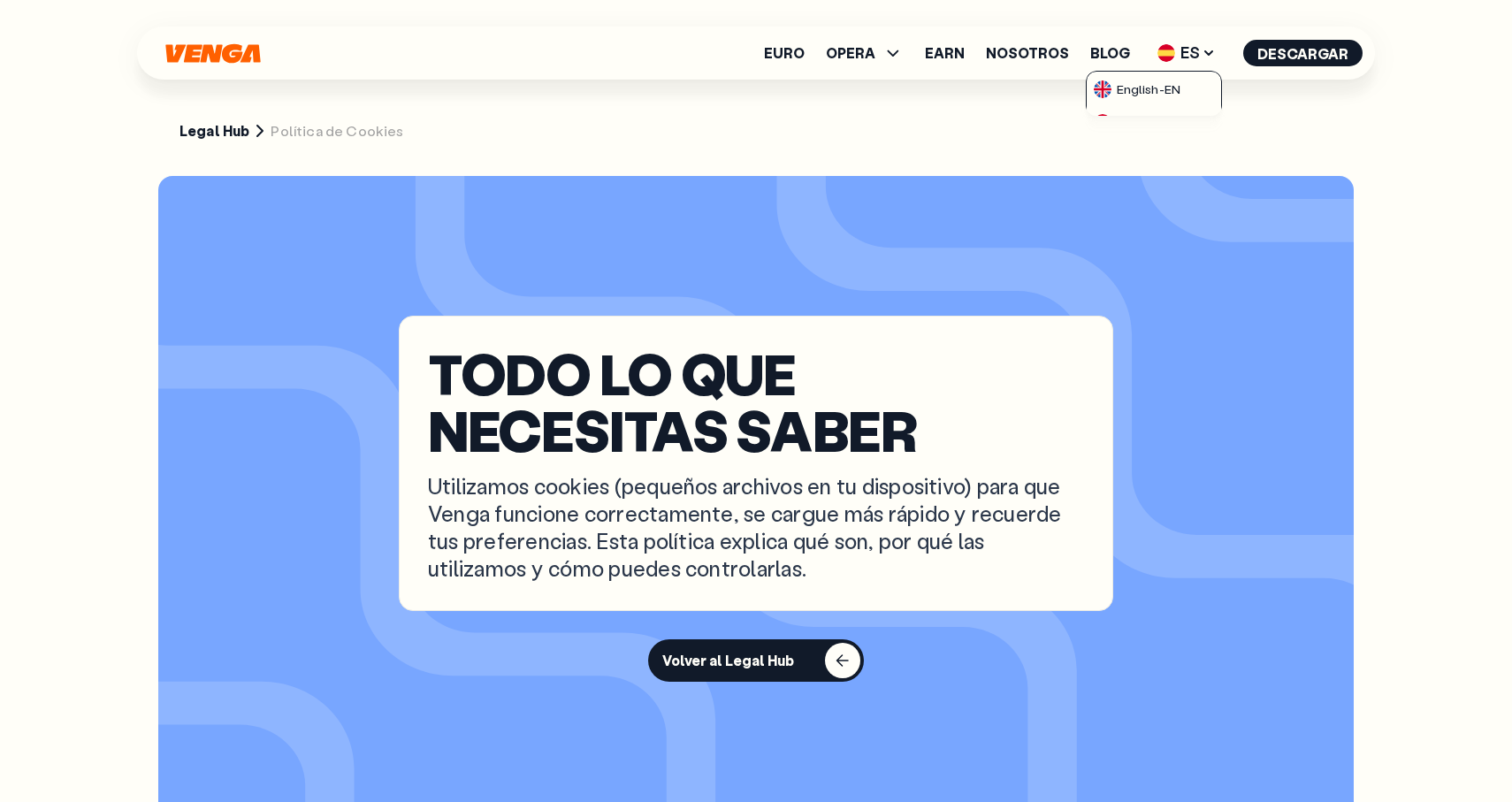
click at [845, 316] on div "TODO LO QUE NECESITAS SABER Utilizamos cookies (pequeños archivos en tu disposi…" at bounding box center [756, 464] width 714 height 296
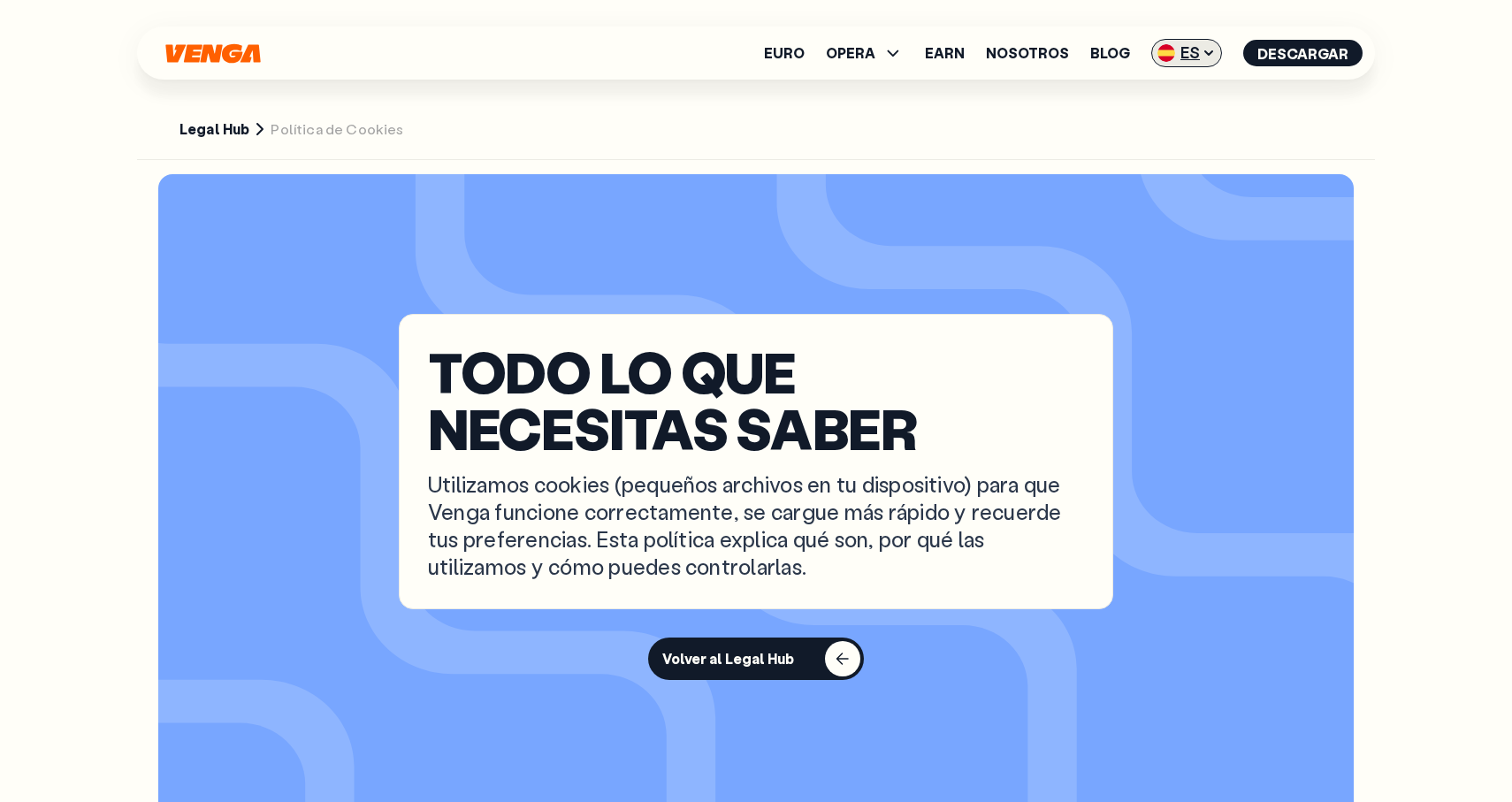
scroll to position [1, 0]
click at [1211, 46] on icon at bounding box center [1208, 52] width 14 height 14
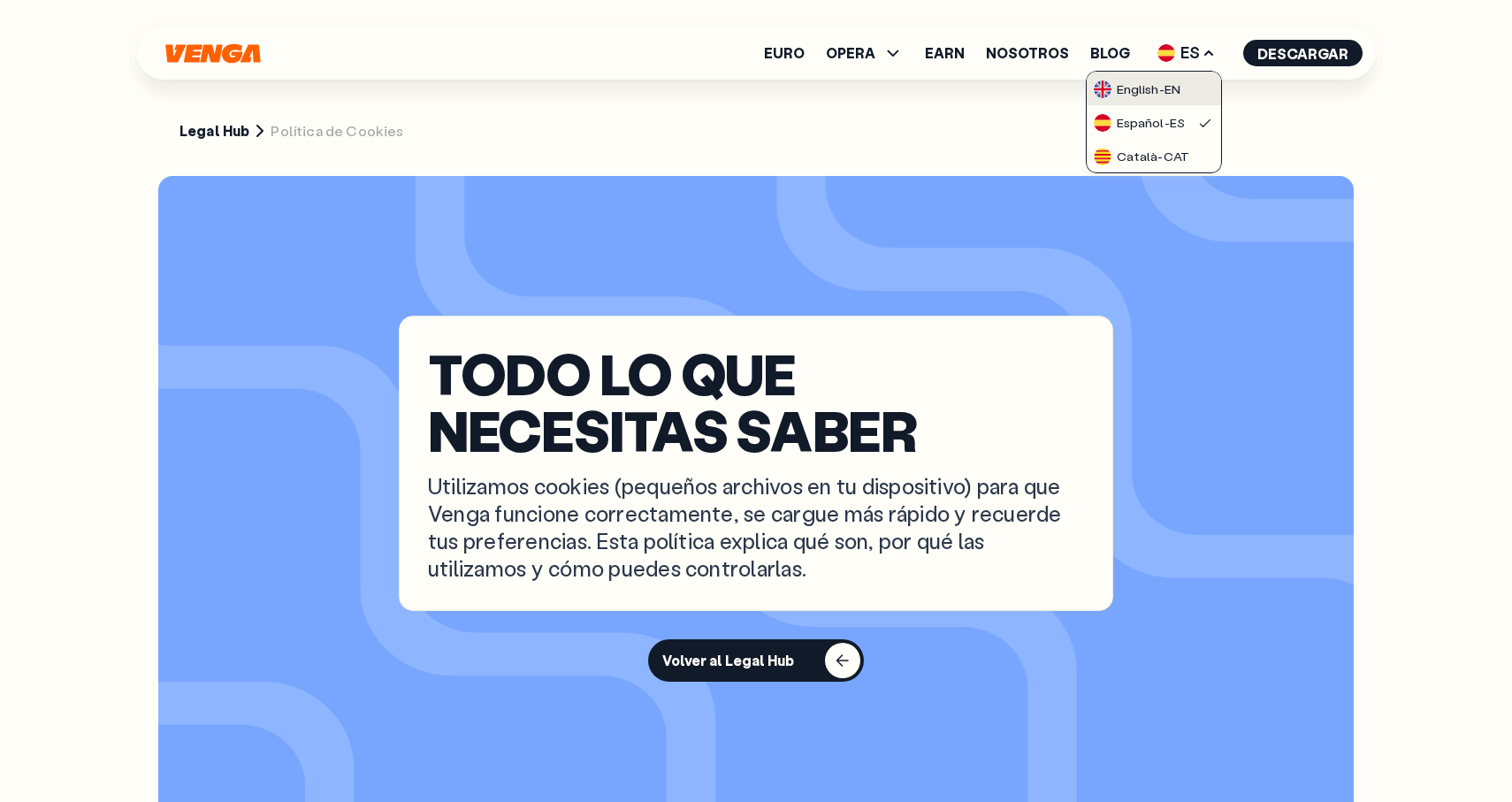
click at [1181, 85] on div "English - EN" at bounding box center [1137, 88] width 87 height 17
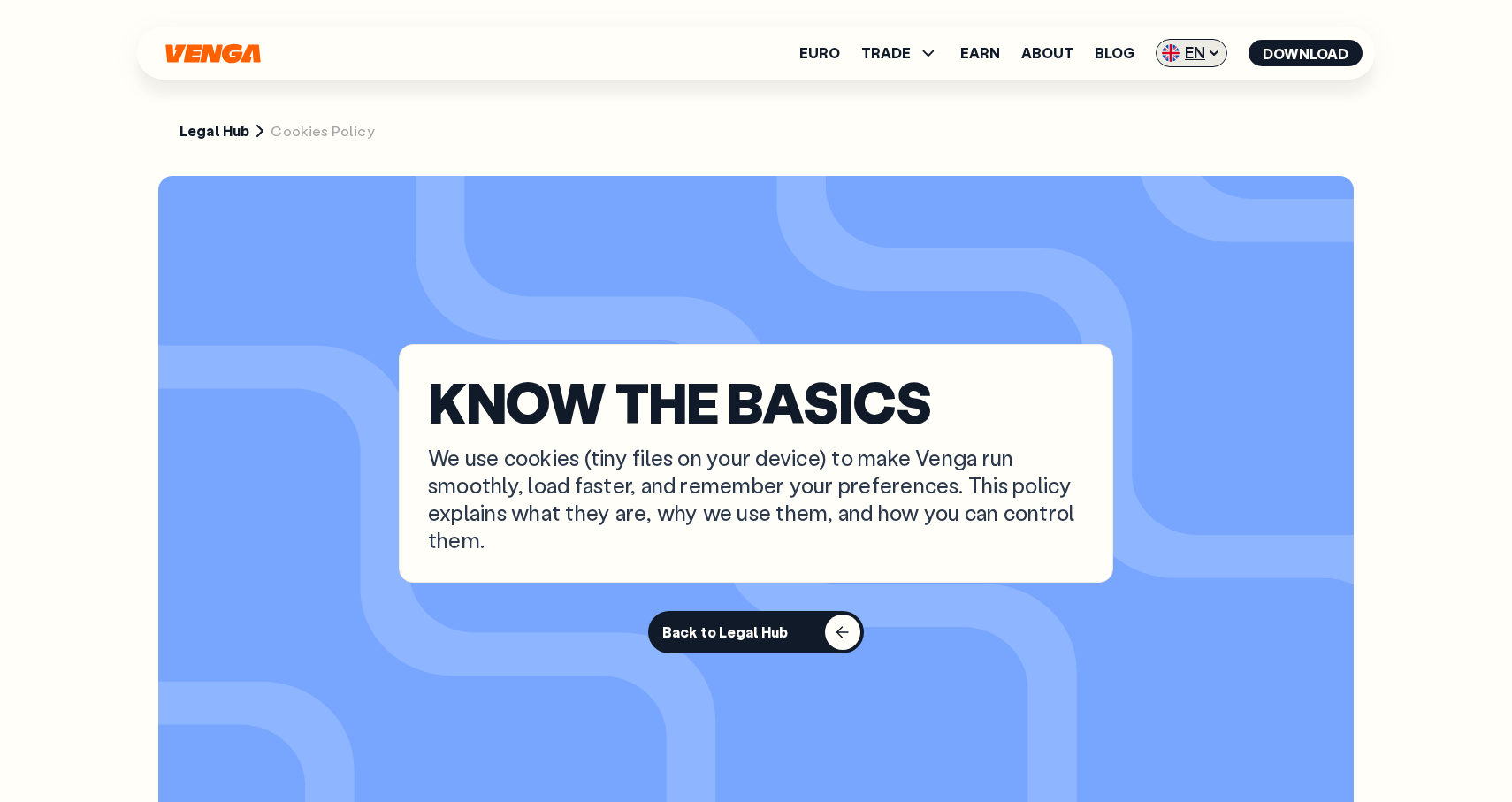
click at [1204, 49] on span "EN" at bounding box center [1192, 52] width 72 height 29
click at [1056, 266] on section "KNOW THE BASICS We use cookies (tiny files on your device) to make Venga run sm…" at bounding box center [756, 498] width 1195 height 645
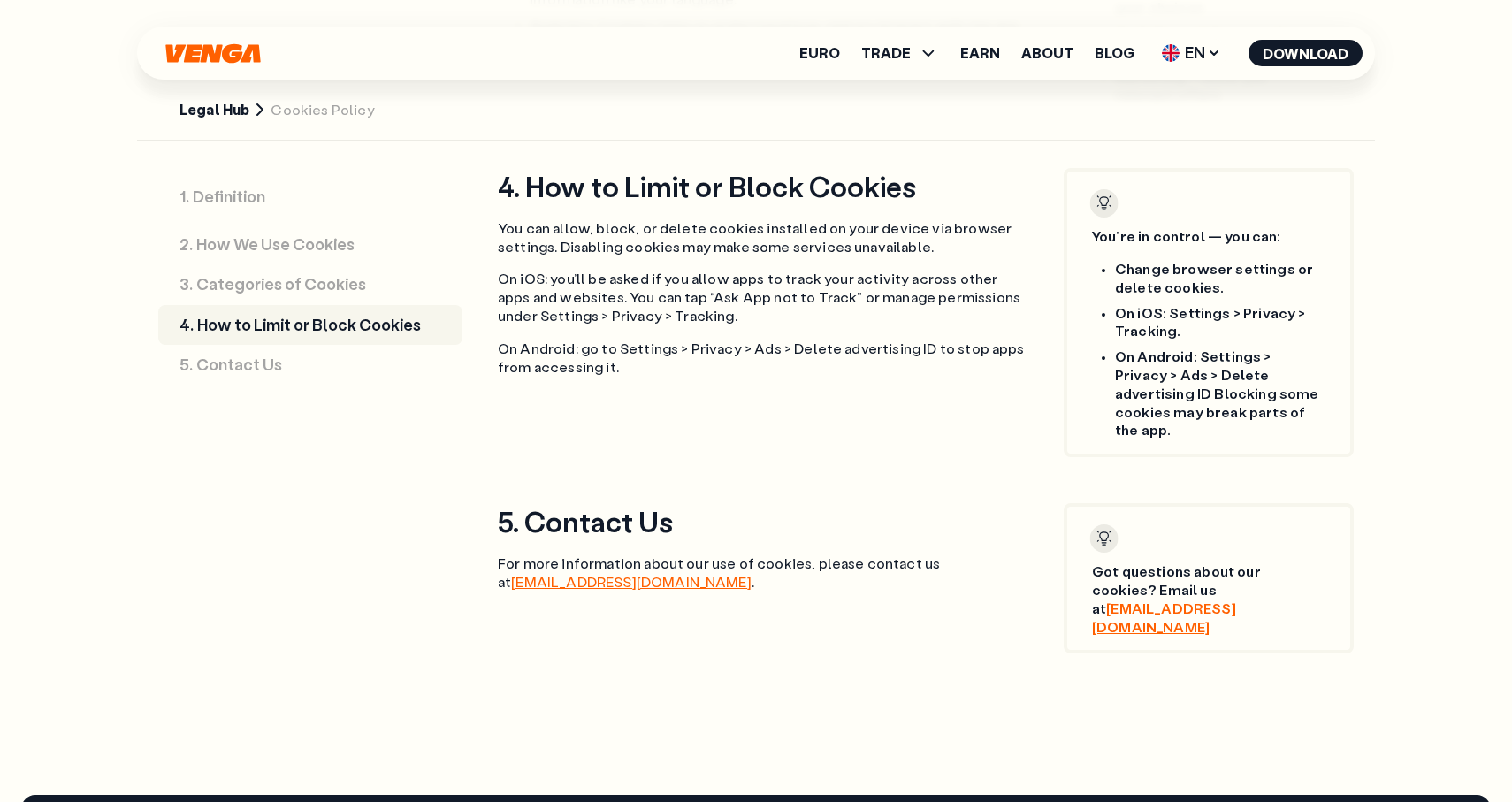
scroll to position [1847, 0]
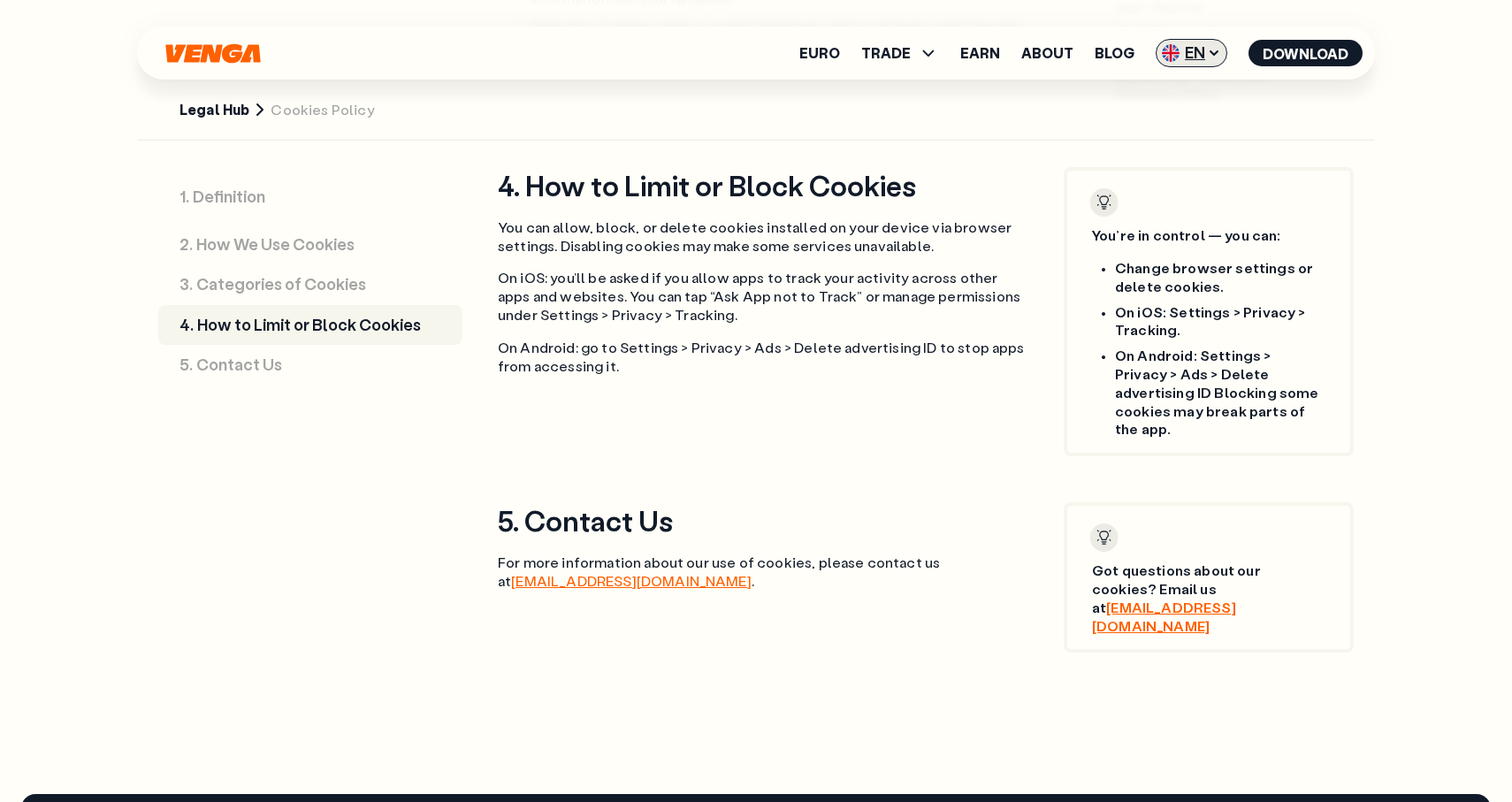
click at [1190, 56] on span "EN" at bounding box center [1192, 52] width 72 height 29
click at [1183, 145] on link "Català - CAT" at bounding box center [1160, 156] width 134 height 34
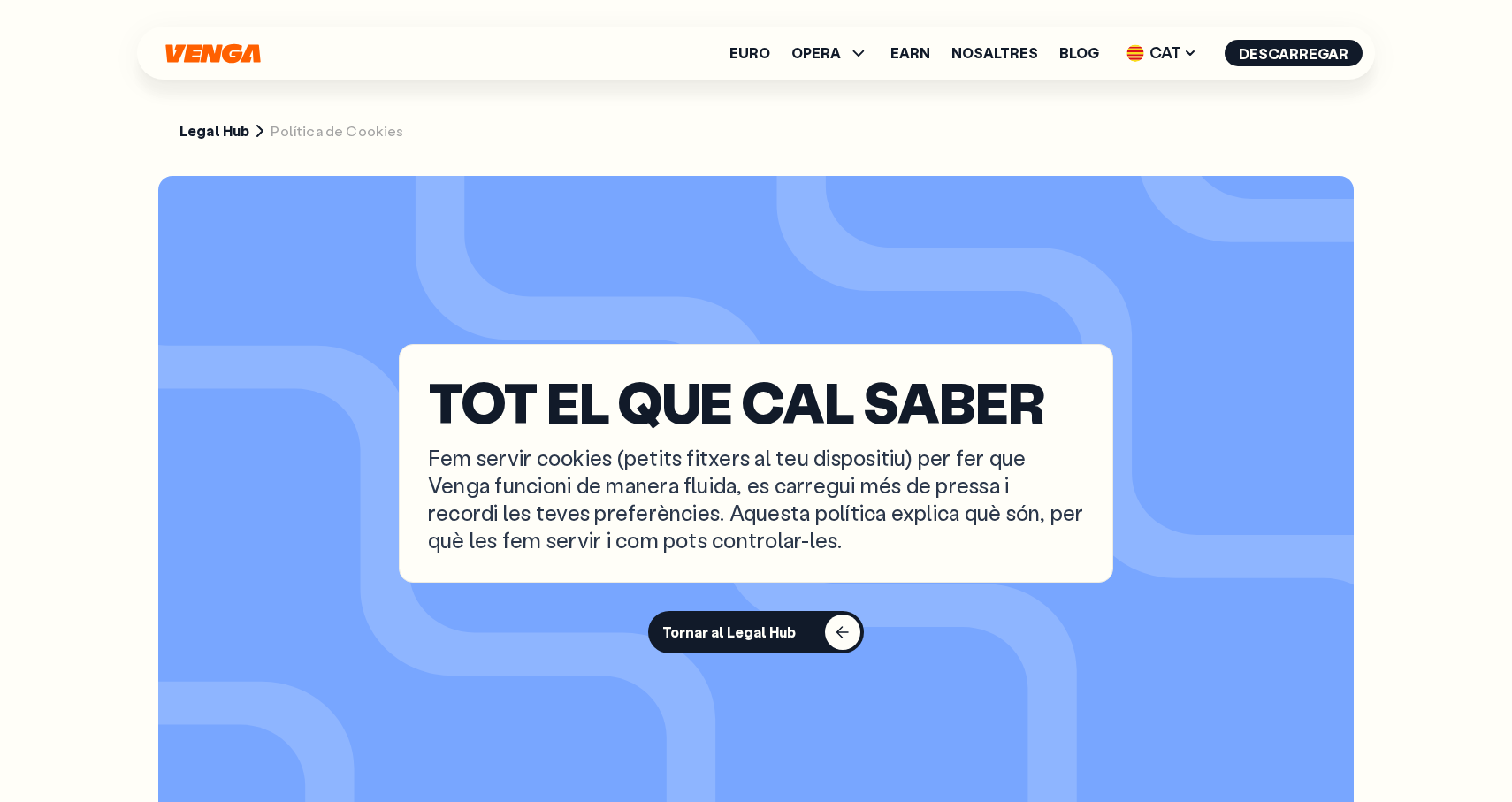
click at [806, 246] on section "TOT EL QUE CAL SABER Fem servir cookies (petits fitxers al teu dispositiu) per …" at bounding box center [756, 498] width 1195 height 645
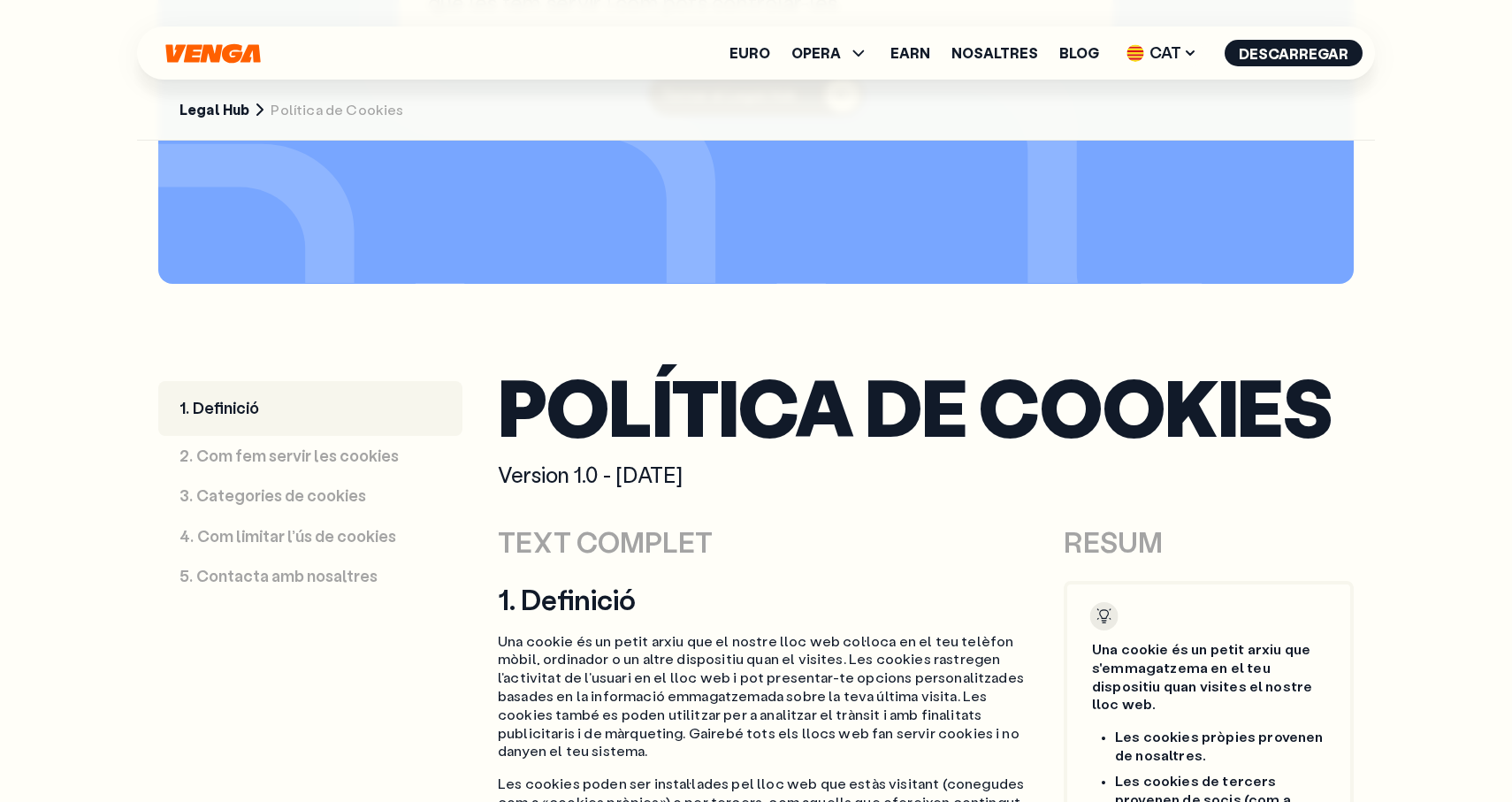
click at [309, 466] on p "Com fem servir les cookies" at bounding box center [297, 456] width 202 height 19
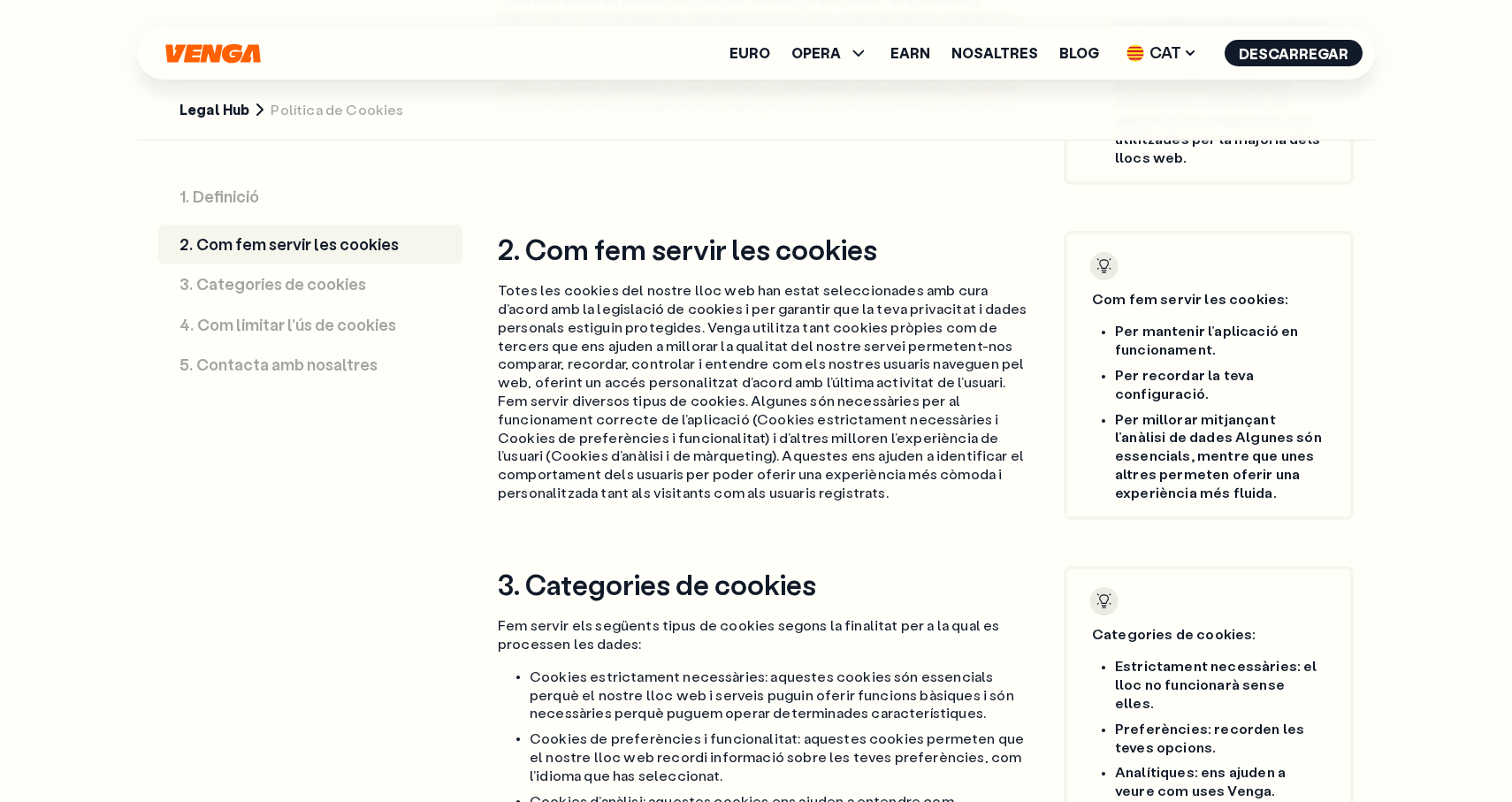
click at [263, 205] on link "1 . Definició" at bounding box center [310, 197] width 304 height 55
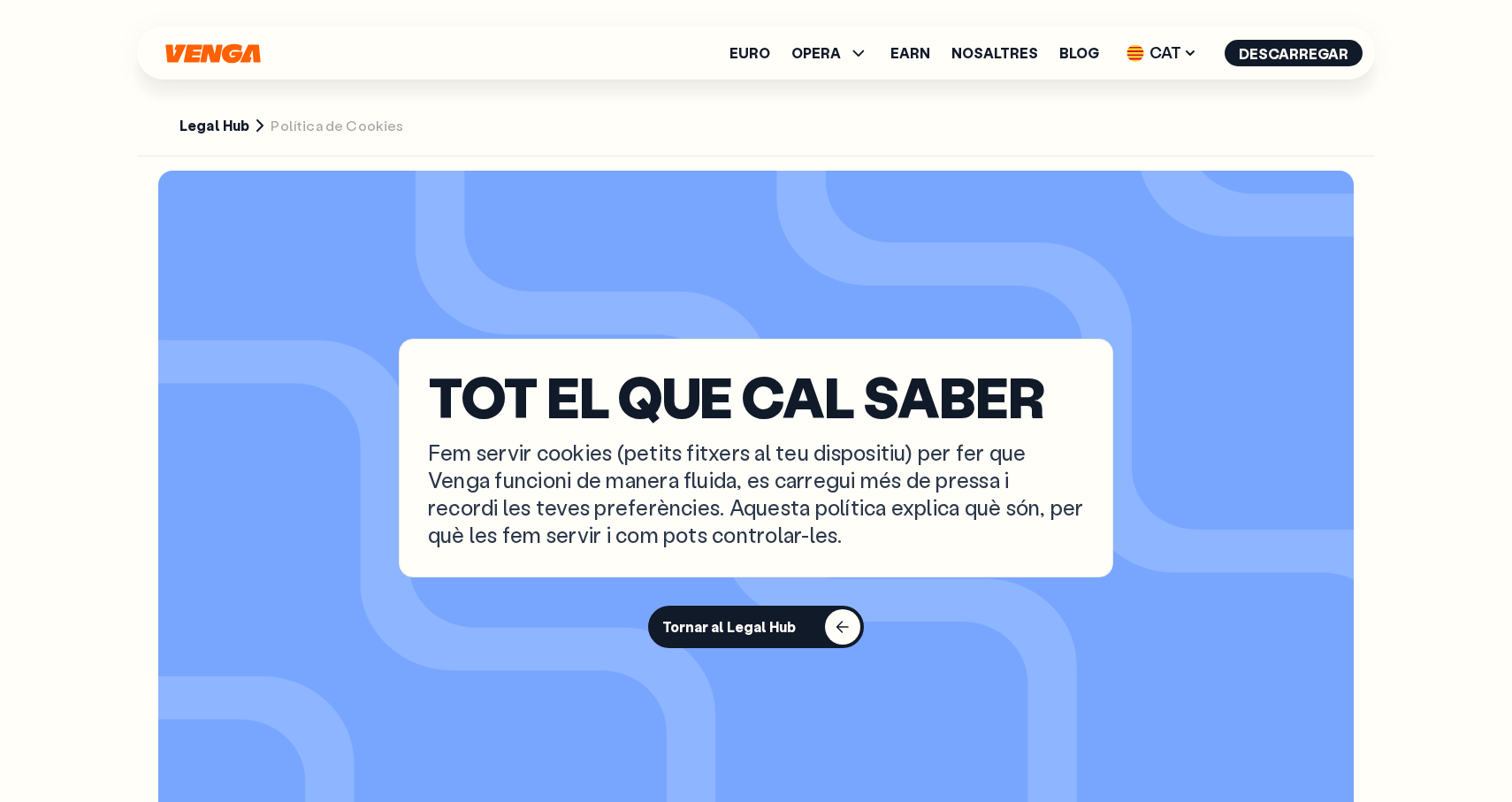
scroll to position [1, 0]
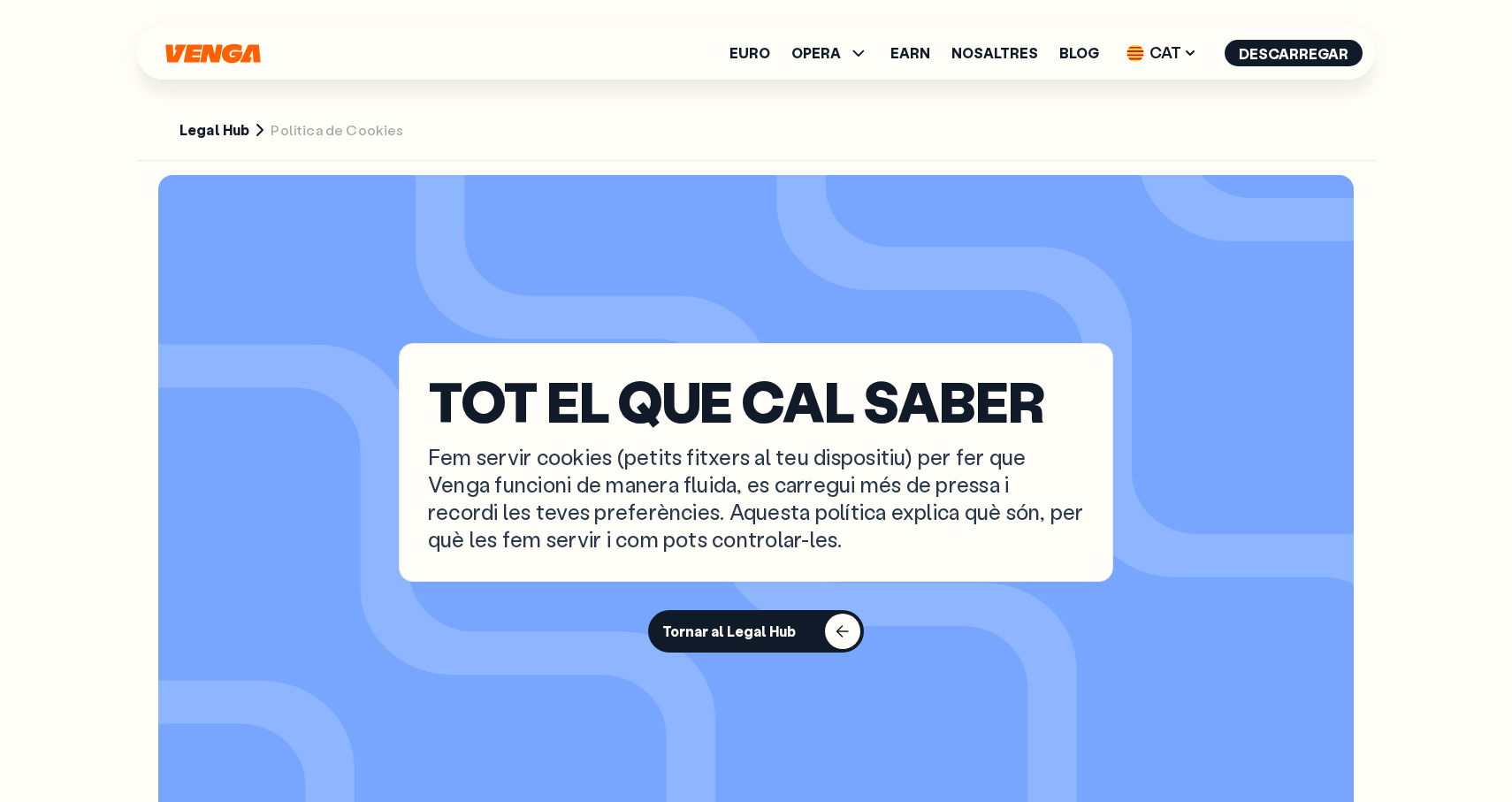
click at [727, 657] on section "TOT EL QUE CAL SABER Fem servir cookies (petits fitxers al teu dispositiu) per …" at bounding box center [756, 497] width 1195 height 645
click at [725, 633] on div "Tornar al Legal Hub" at bounding box center [729, 632] width 133 height 17
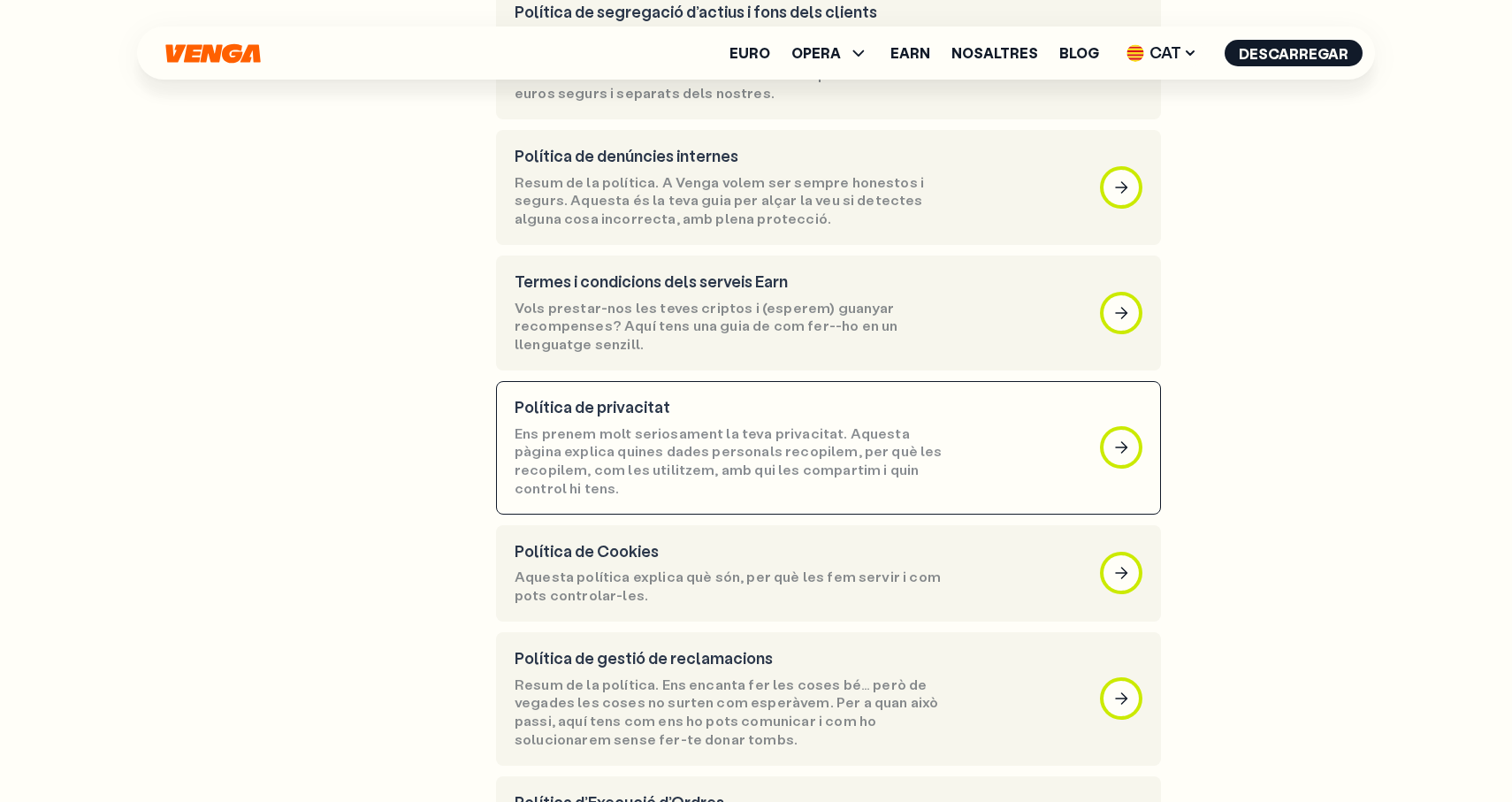
scroll to position [759, 0]
click at [744, 424] on p "Ens prenem molt seriosament la teva privacitat. Aquesta pàgina explica quines d…" at bounding box center [729, 460] width 430 height 74
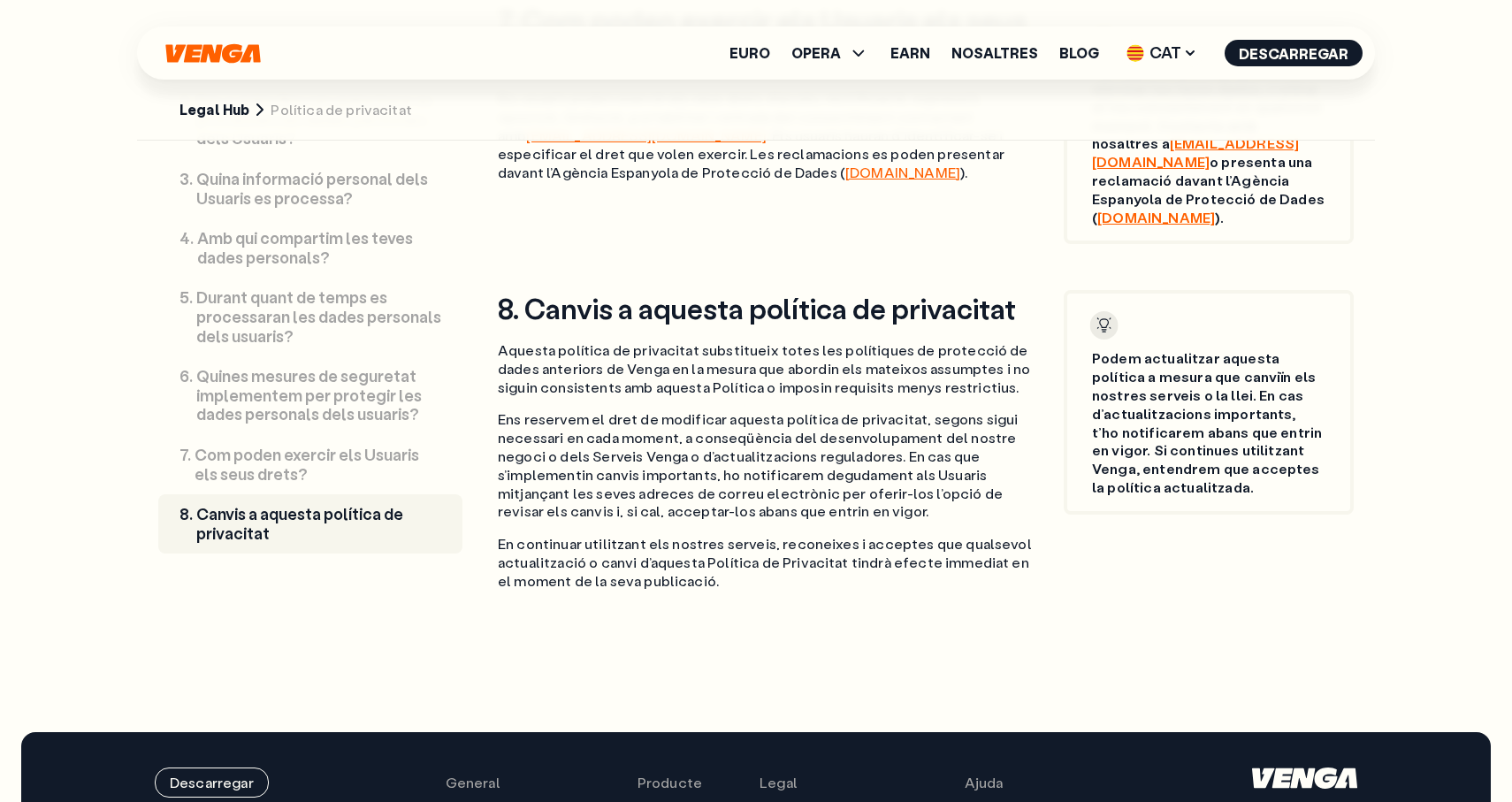
scroll to position [5412, 0]
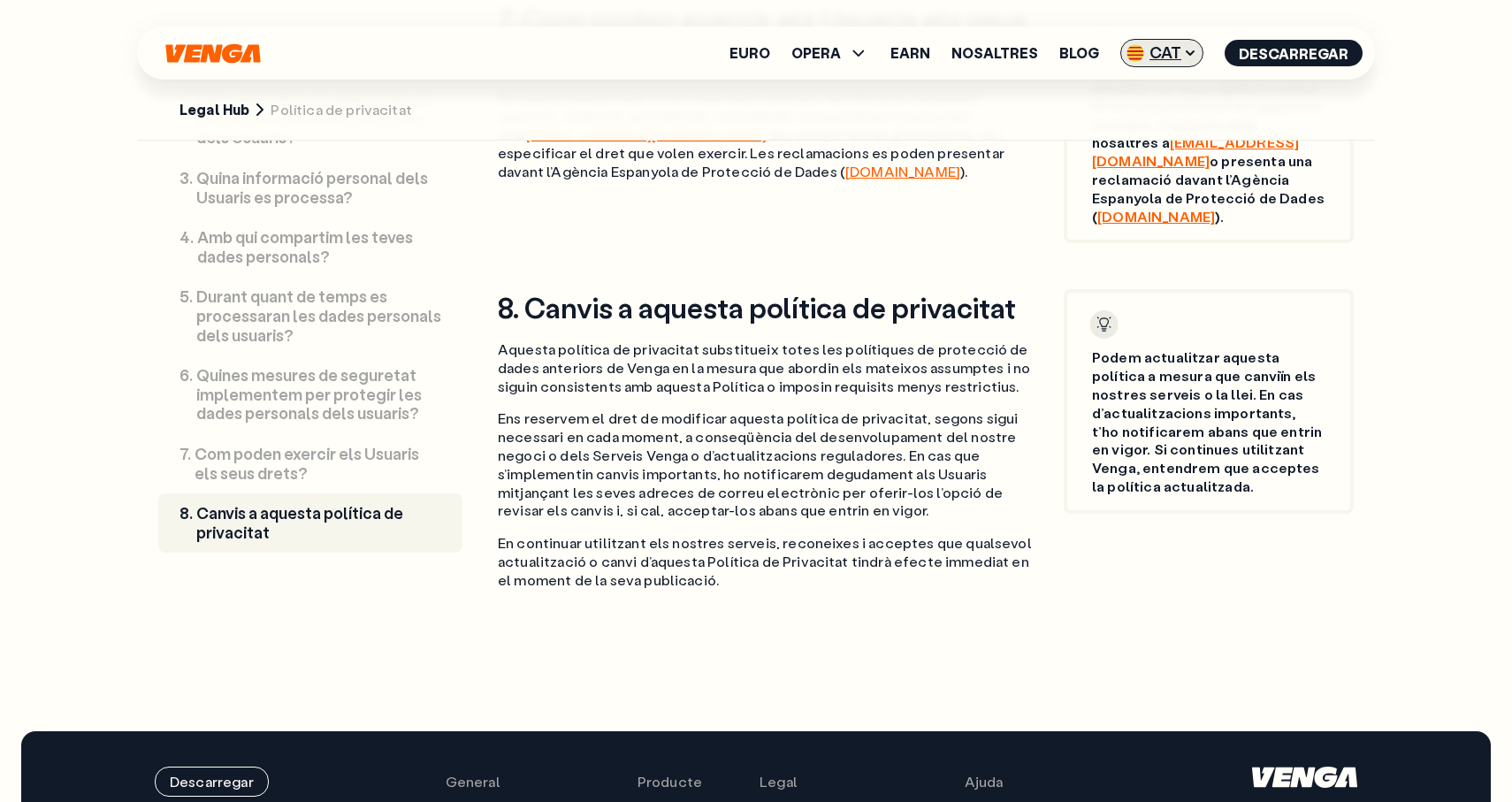
click at [1159, 39] on span "CAT" at bounding box center [1161, 52] width 83 height 29
click at [1147, 132] on link "Español - ES" at bounding box center [1136, 122] width 134 height 34
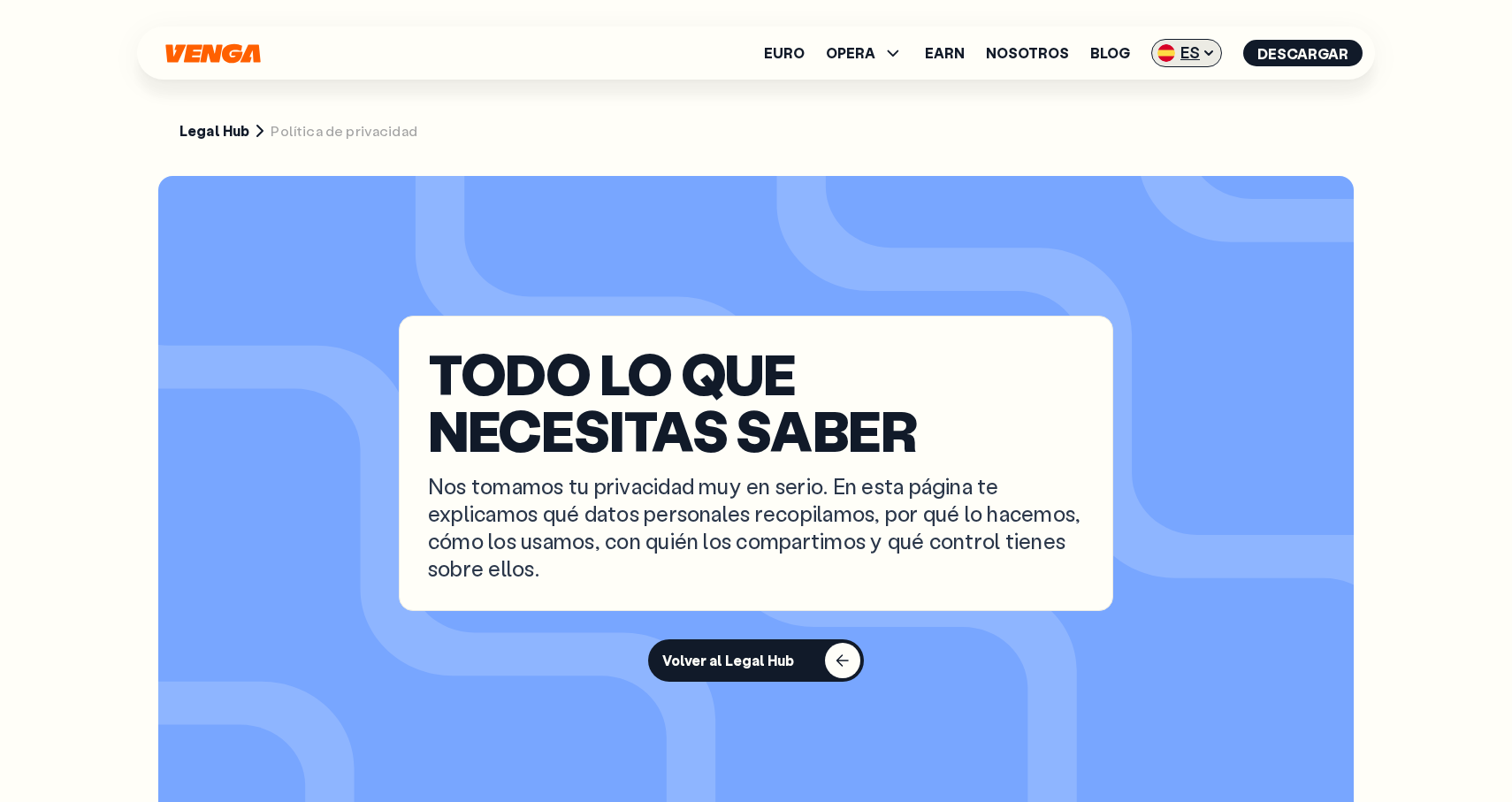
click at [1207, 41] on span "ES" at bounding box center [1186, 52] width 71 height 29
click at [1181, 85] on div "English - EN" at bounding box center [1137, 88] width 87 height 17
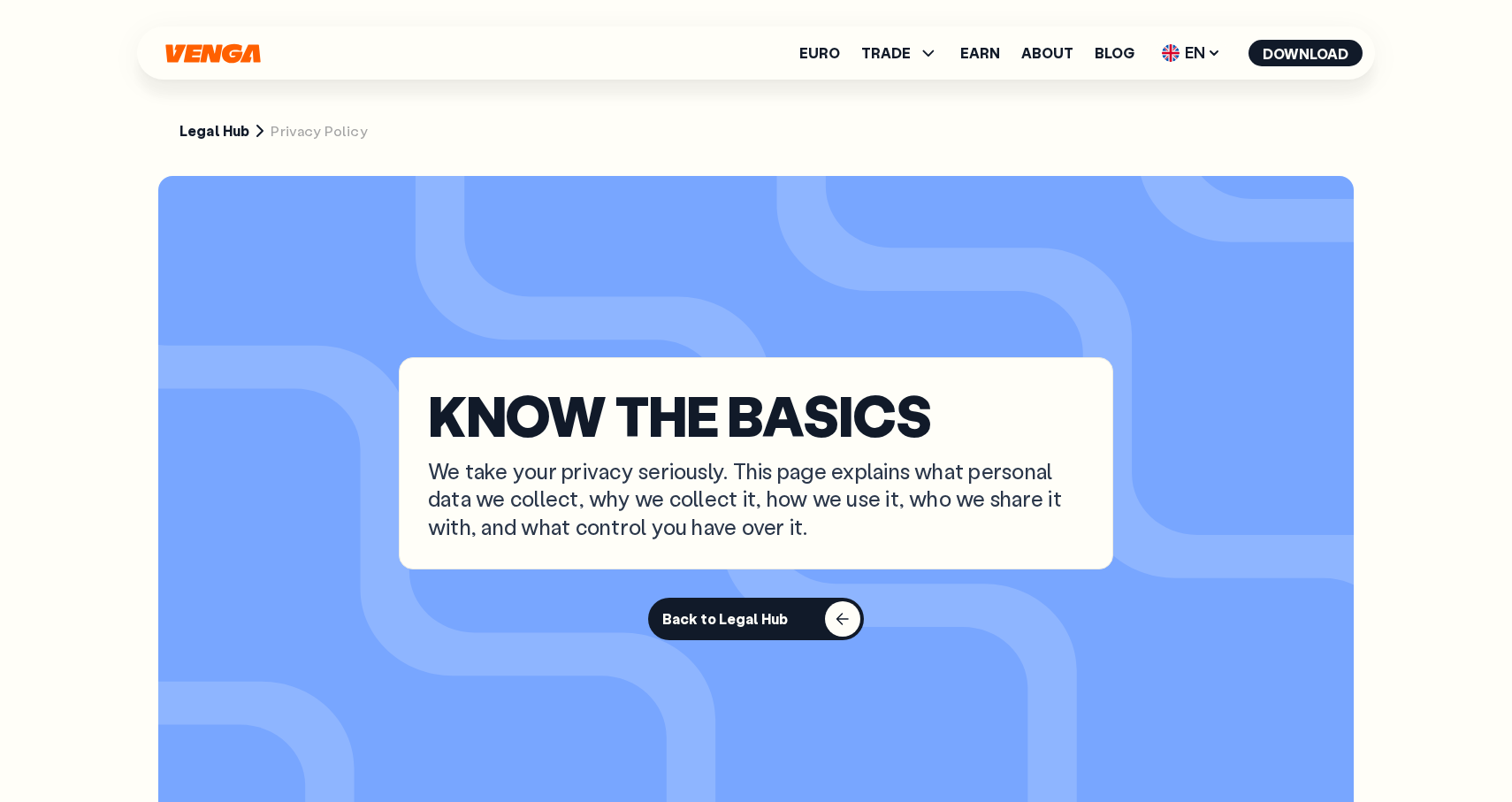
click at [957, 233] on section "KNOW THE BASICS We take your privacy seriously. This page explains what persona…" at bounding box center [756, 498] width 1195 height 645
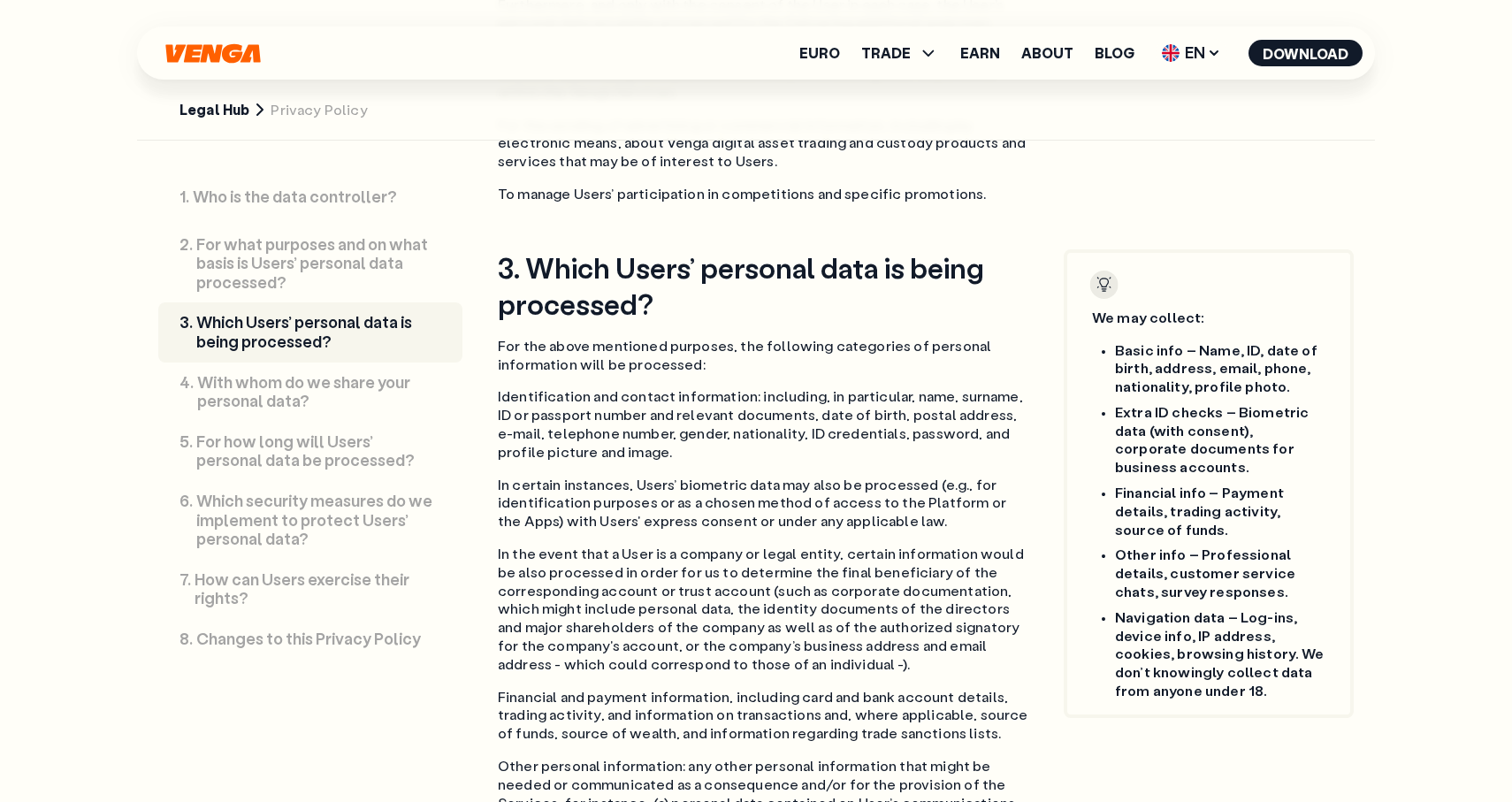
scroll to position [2318, 0]
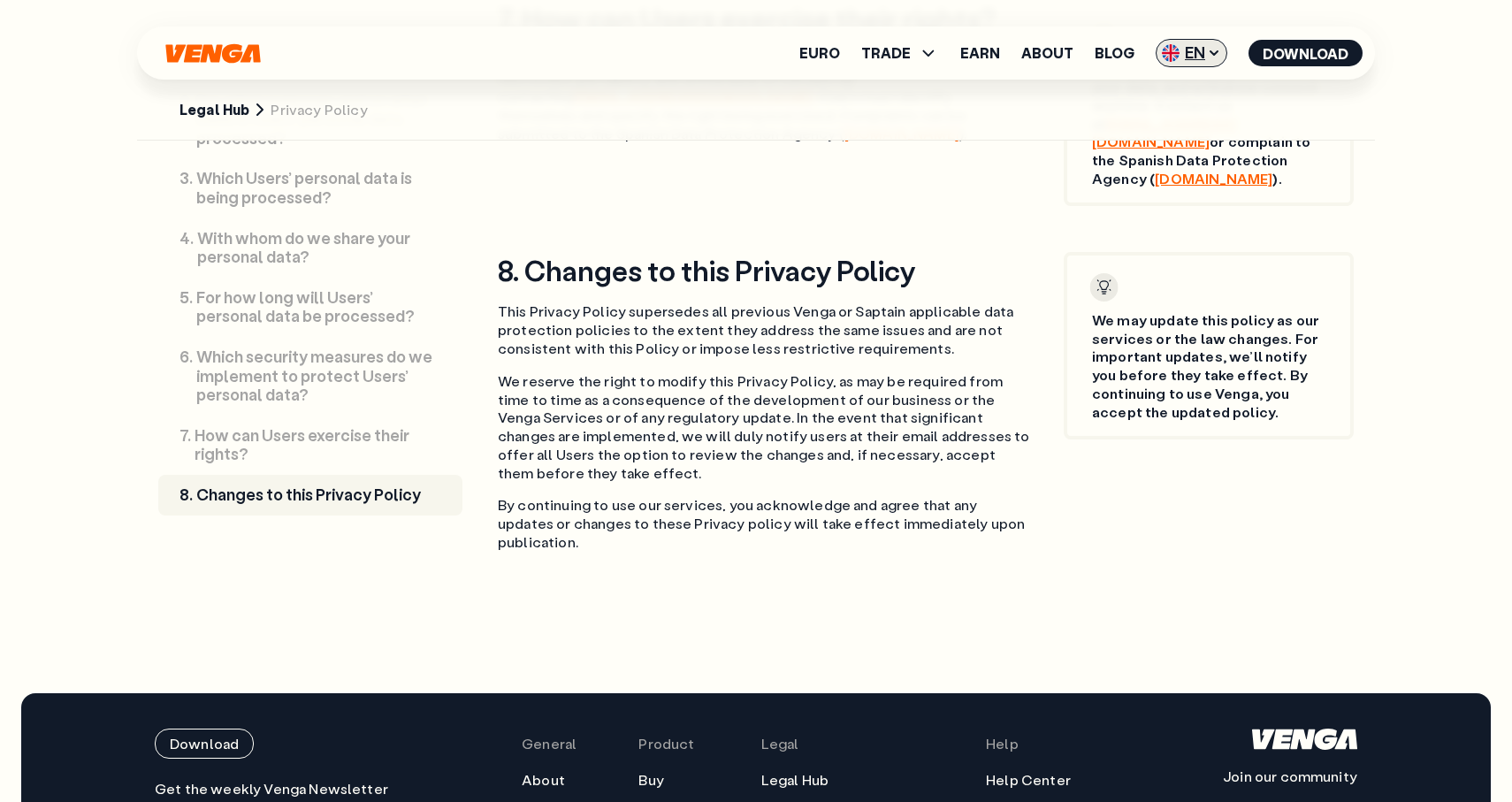
click at [1165, 52] on img at bounding box center [1170, 52] width 17 height 17
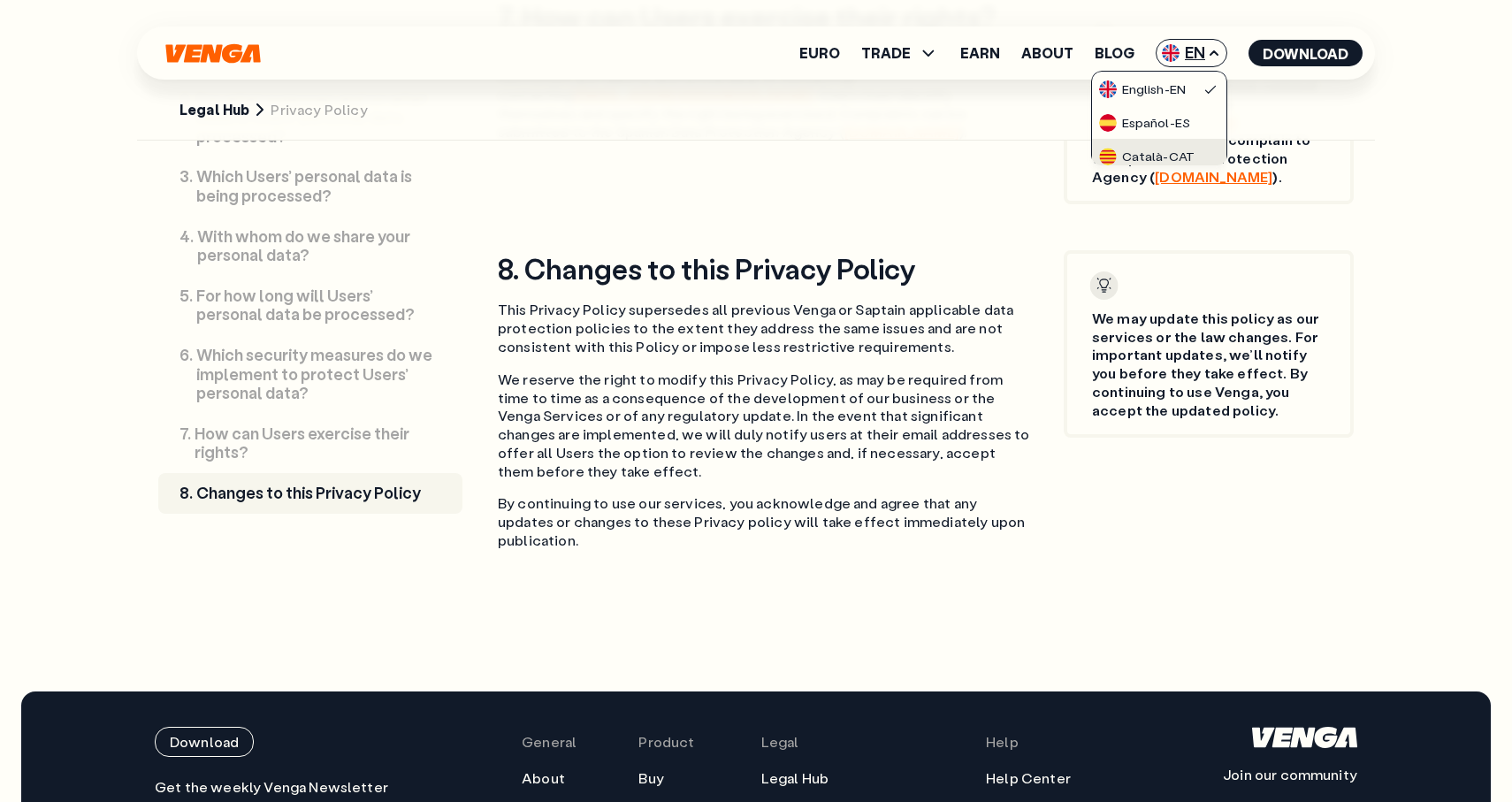
scroll to position [5127, 0]
click at [1168, 150] on div "Català - CAT" at bounding box center [1147, 156] width 96 height 17
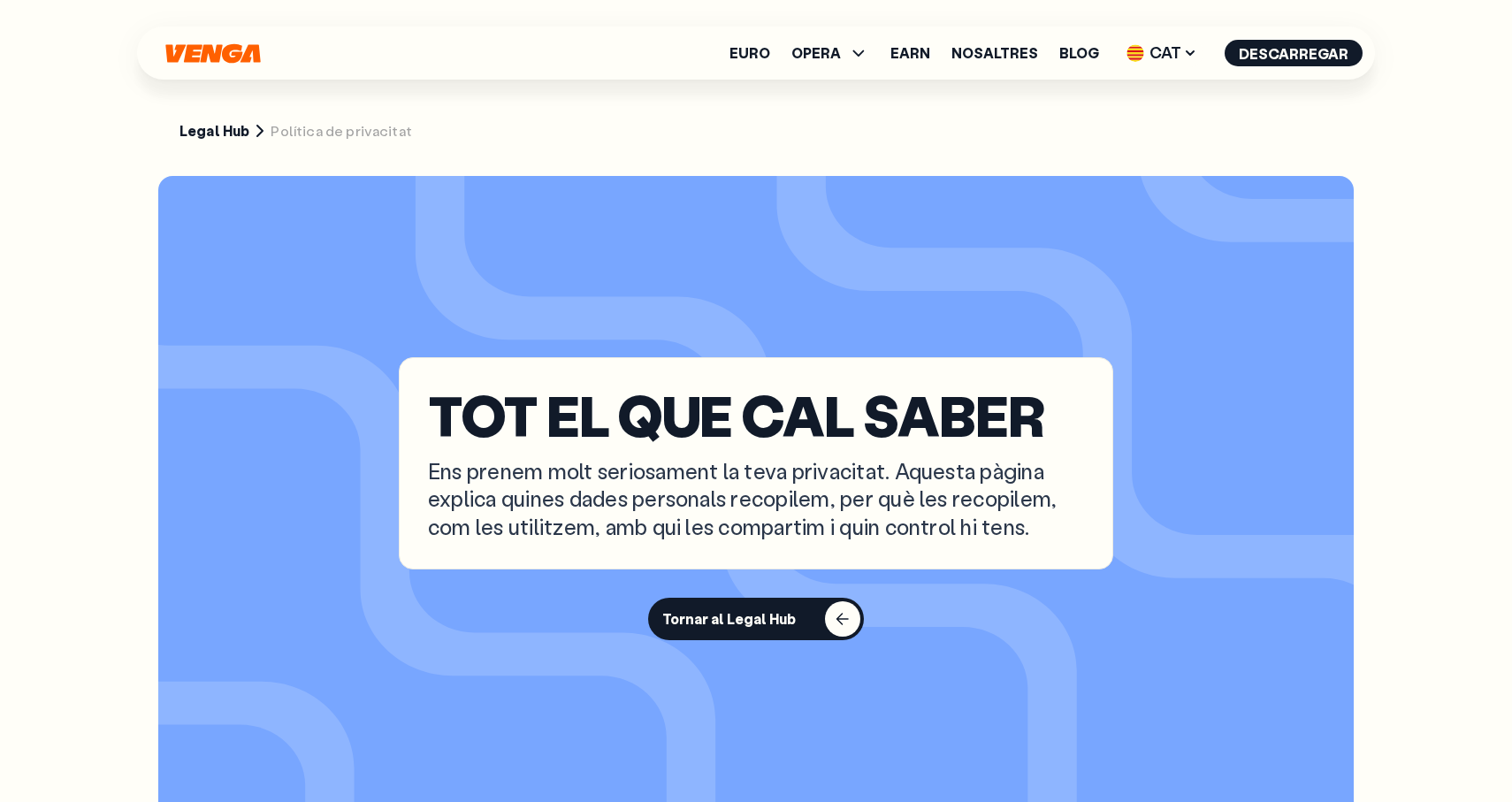
click at [692, 442] on p "TOT EL QUE CAL SABER" at bounding box center [756, 414] width 656 height 56
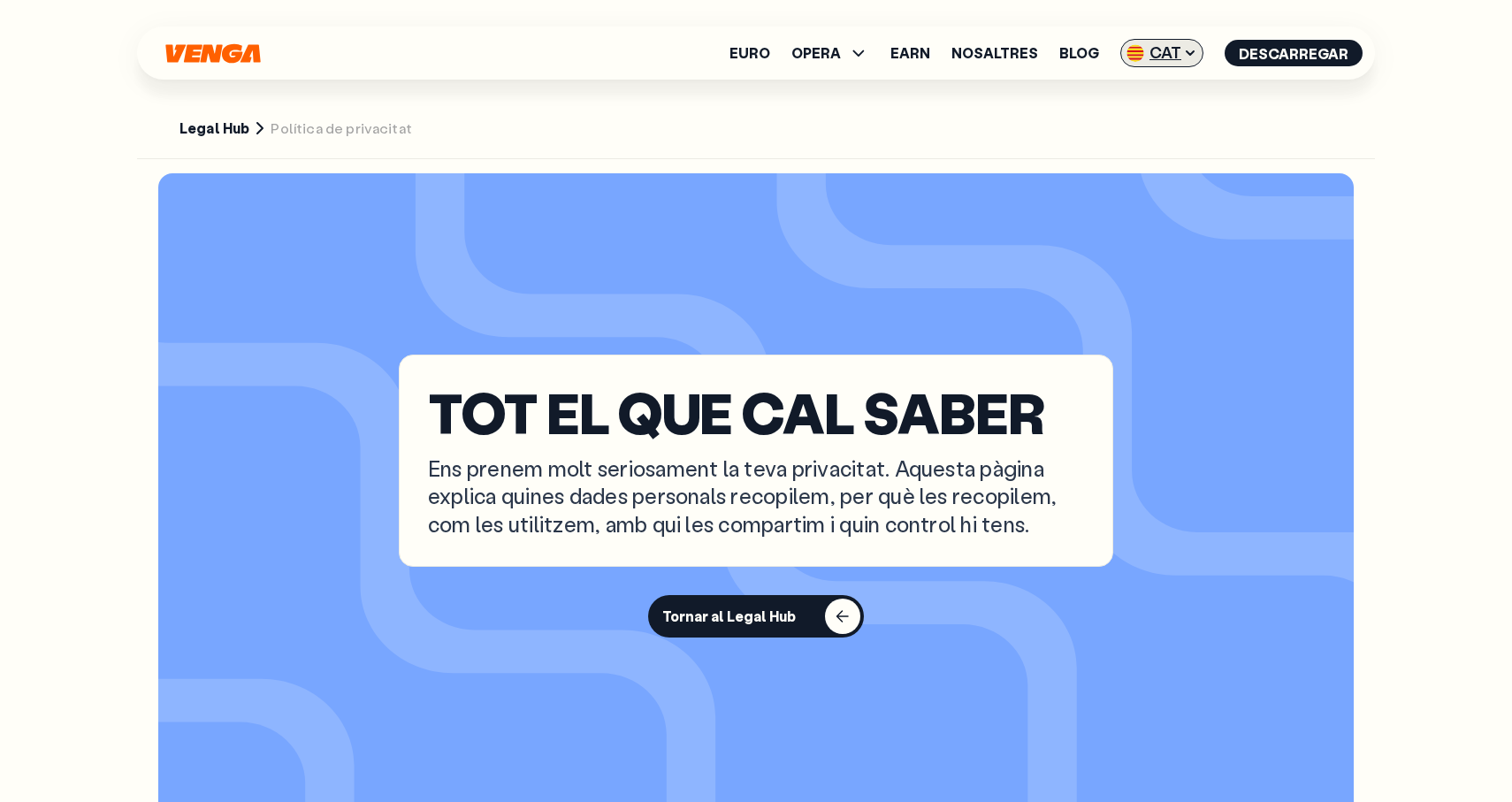
click at [1166, 54] on span "CAT" at bounding box center [1161, 52] width 83 height 29
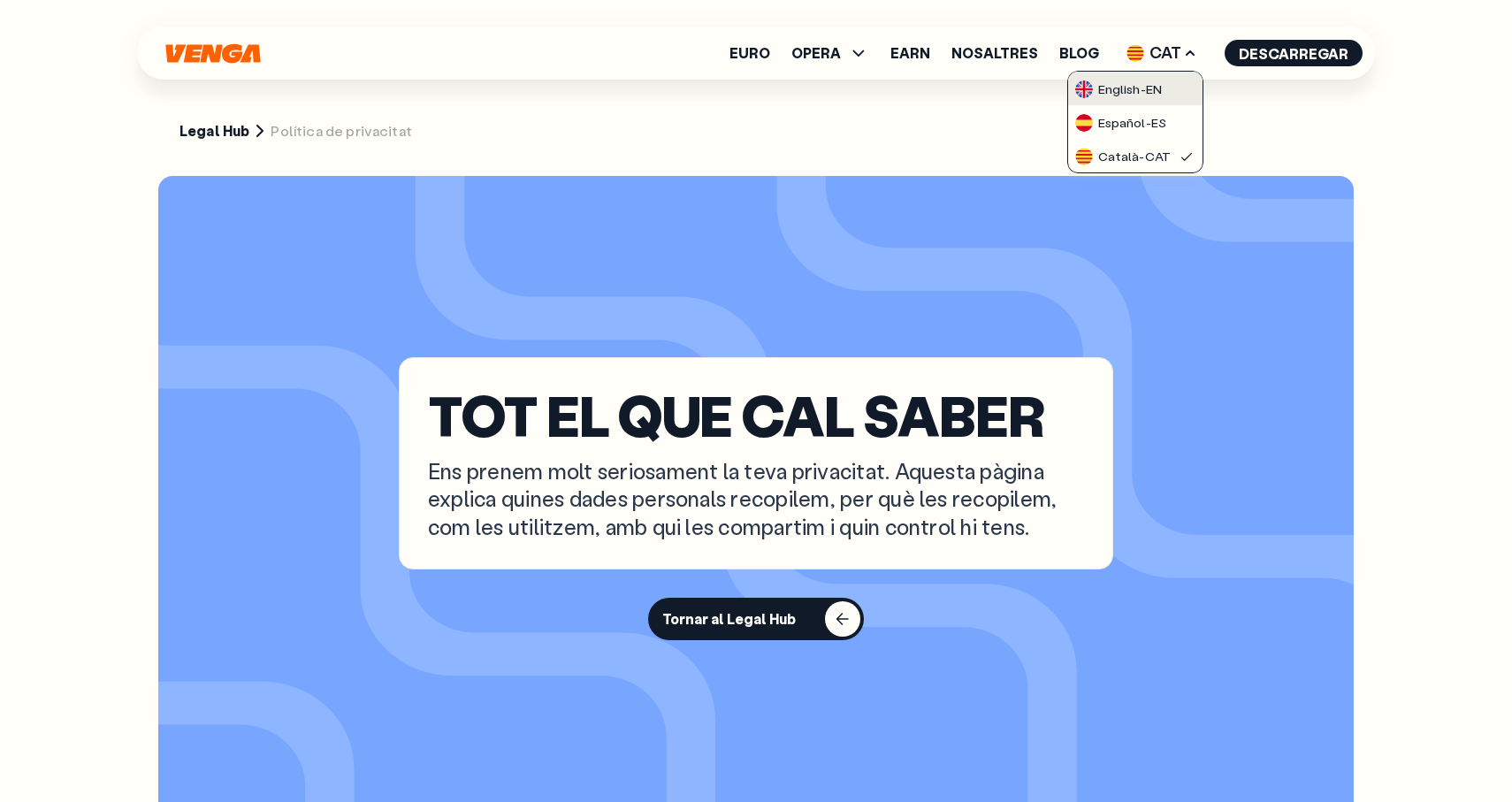
click at [1166, 79] on link "English - EN" at bounding box center [1136, 88] width 134 height 34
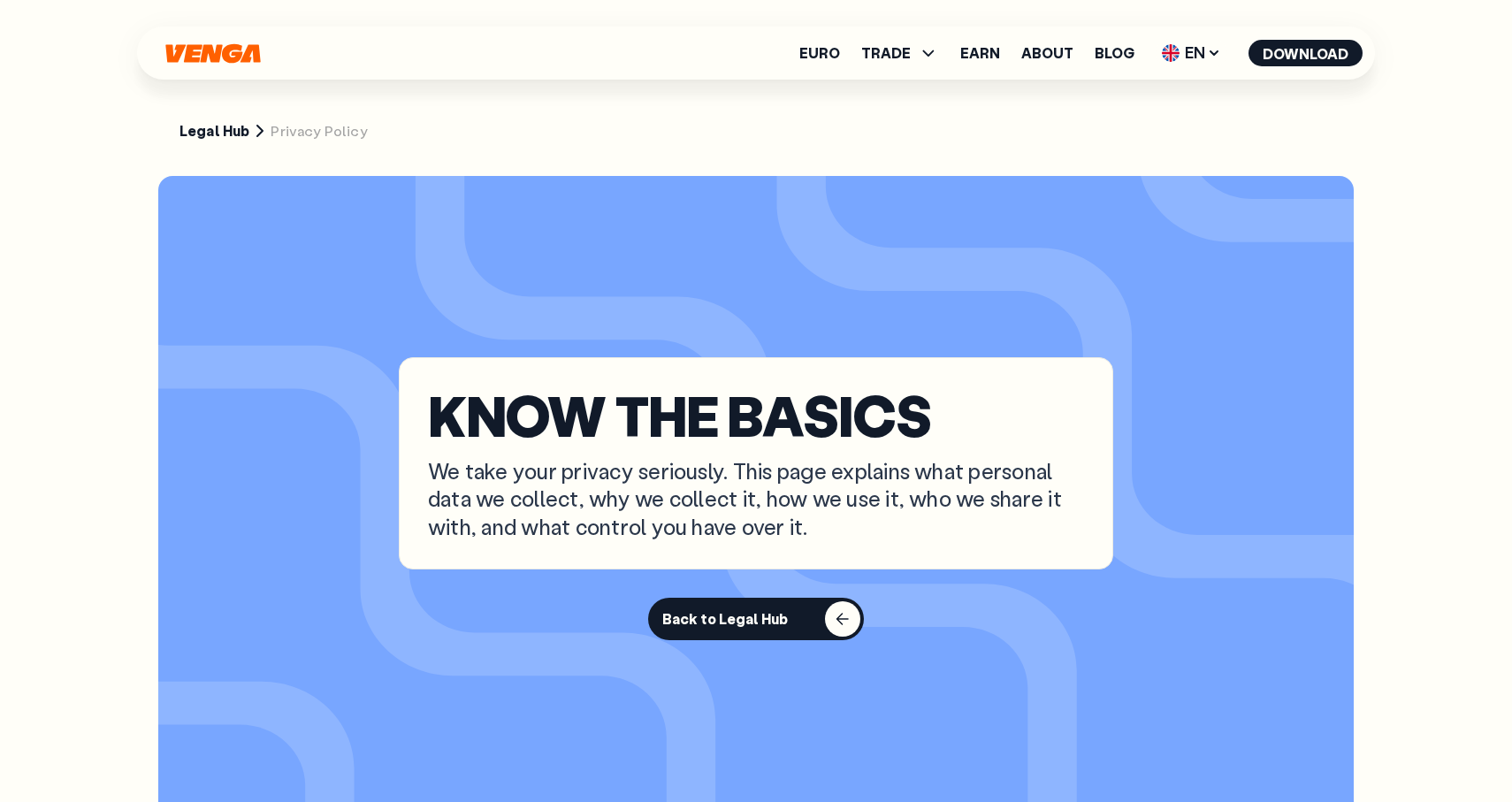
click at [225, 122] on link "Legal Hub" at bounding box center [214, 132] width 70 height 18
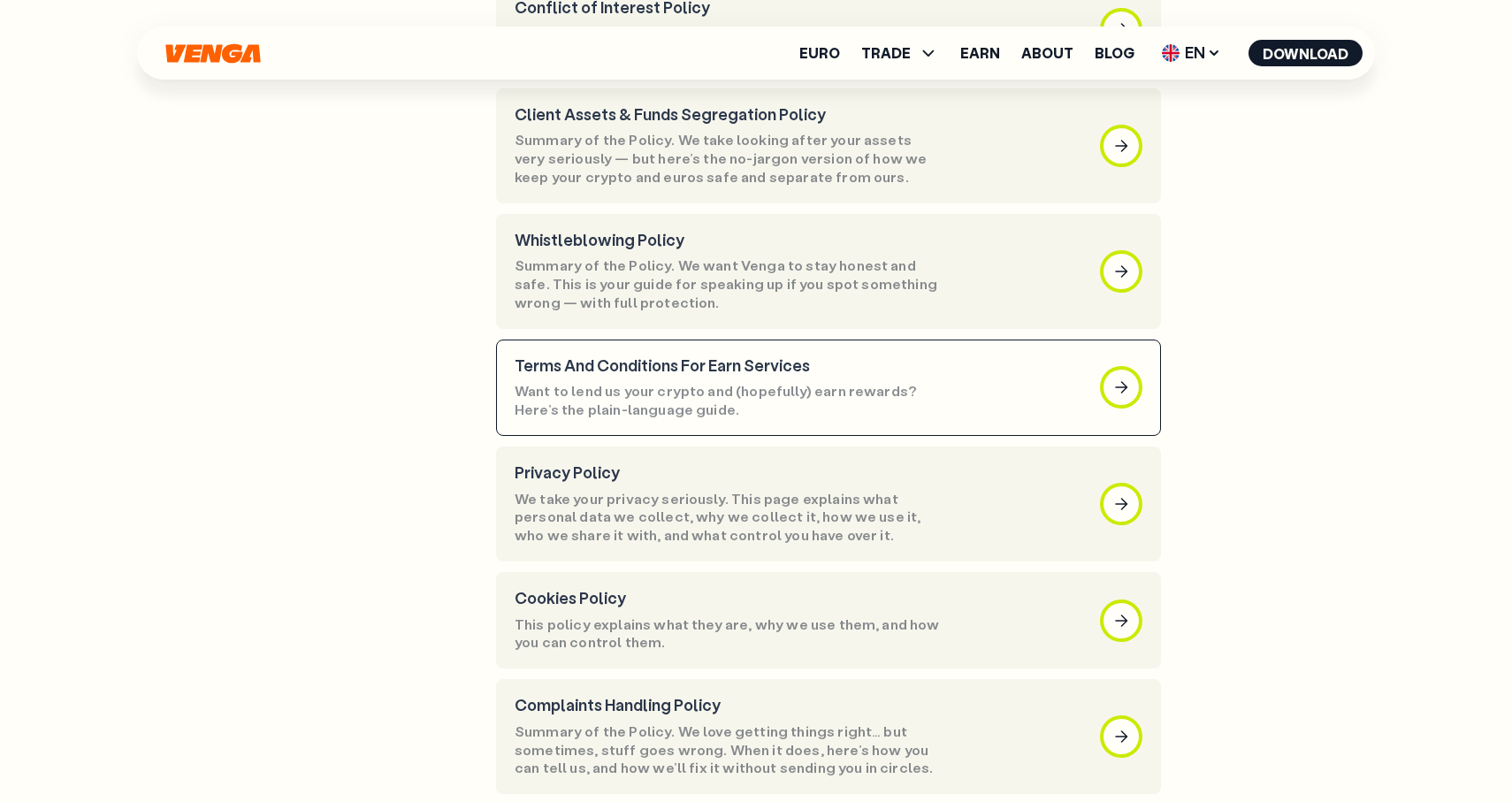
scroll to position [602, 0]
click at [658, 382] on p "Want to lend us your crypto and (hopefully) earn rewards? Here’s the plain-lang…" at bounding box center [729, 399] width 430 height 37
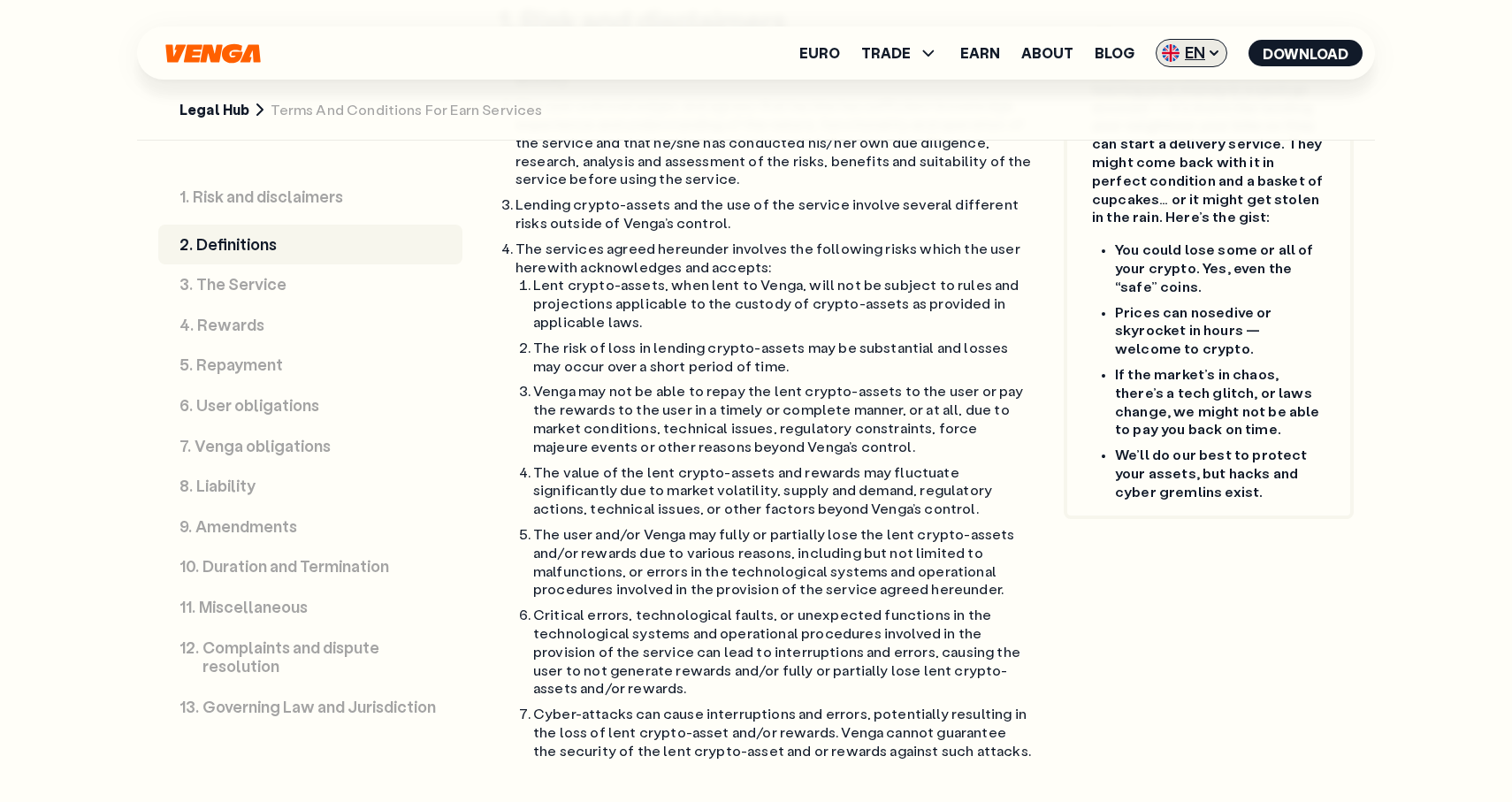
click at [1192, 54] on span "EN" at bounding box center [1192, 52] width 72 height 29
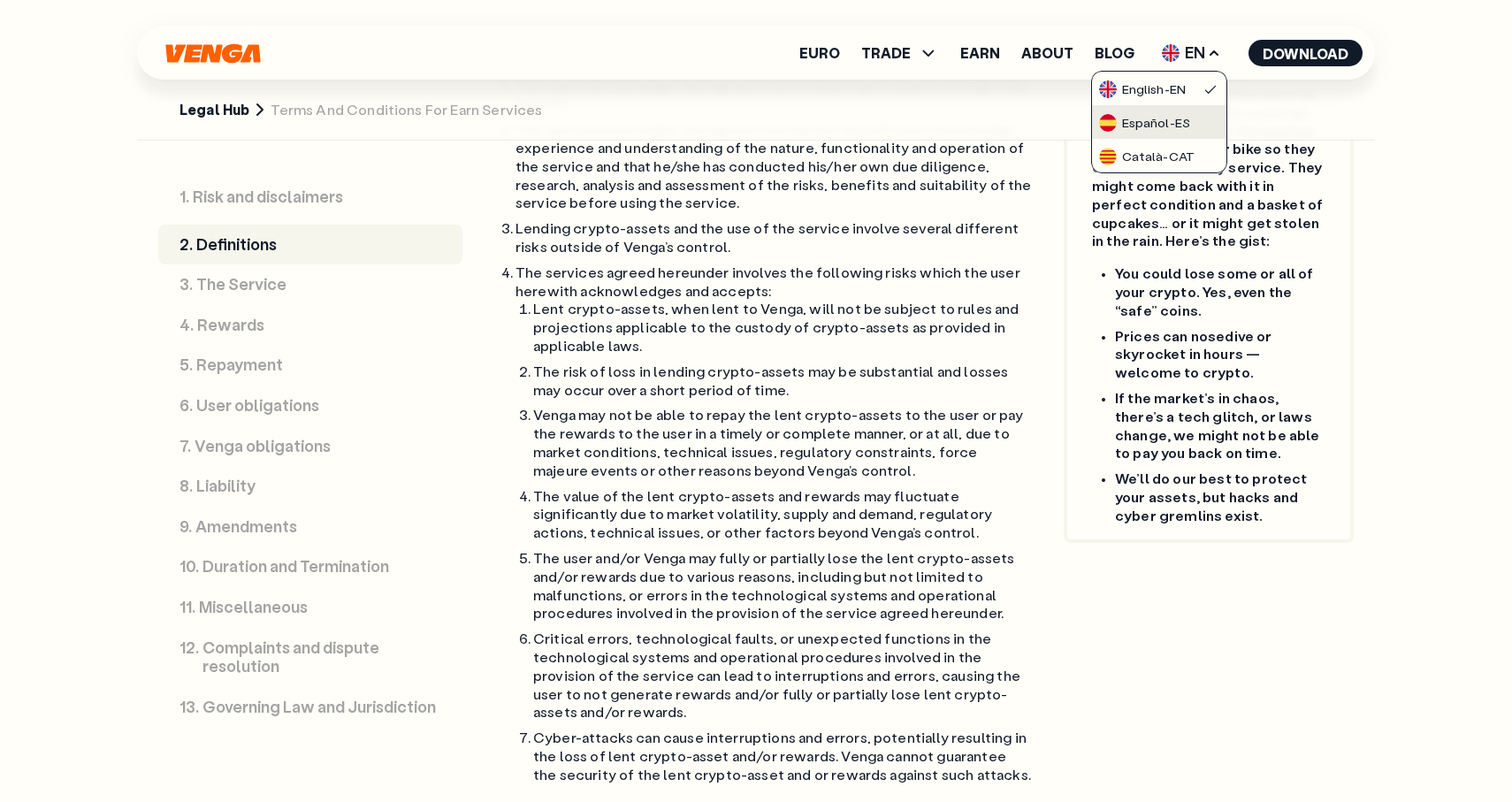
scroll to position [1228, 0]
click at [1184, 116] on div "Español - ES" at bounding box center [1144, 122] width 91 height 17
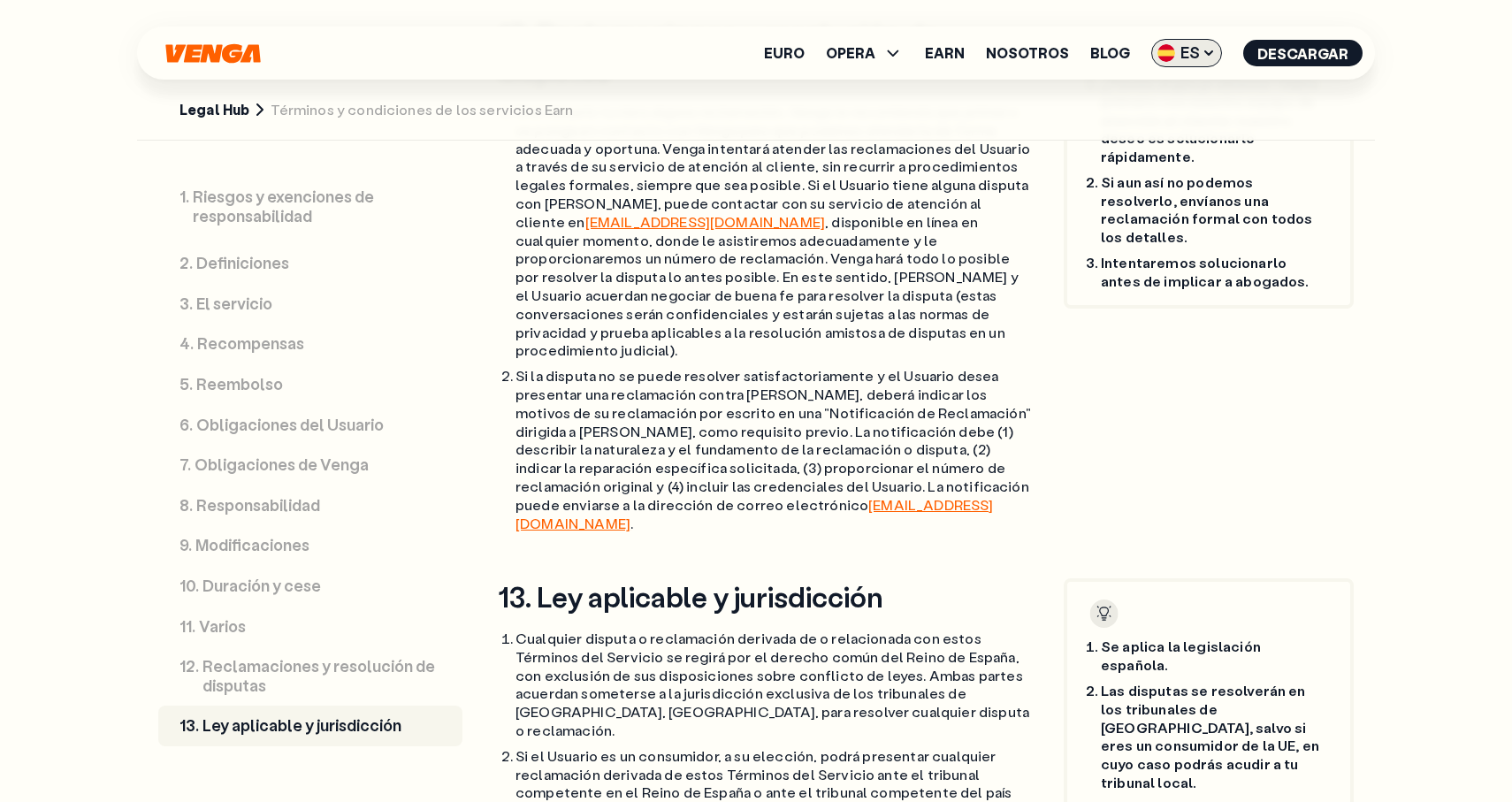
scroll to position [8126, 0]
click at [1196, 61] on span "ES" at bounding box center [1186, 52] width 71 height 29
click at [1176, 142] on link "Català - CAT" at bounding box center [1154, 156] width 134 height 34
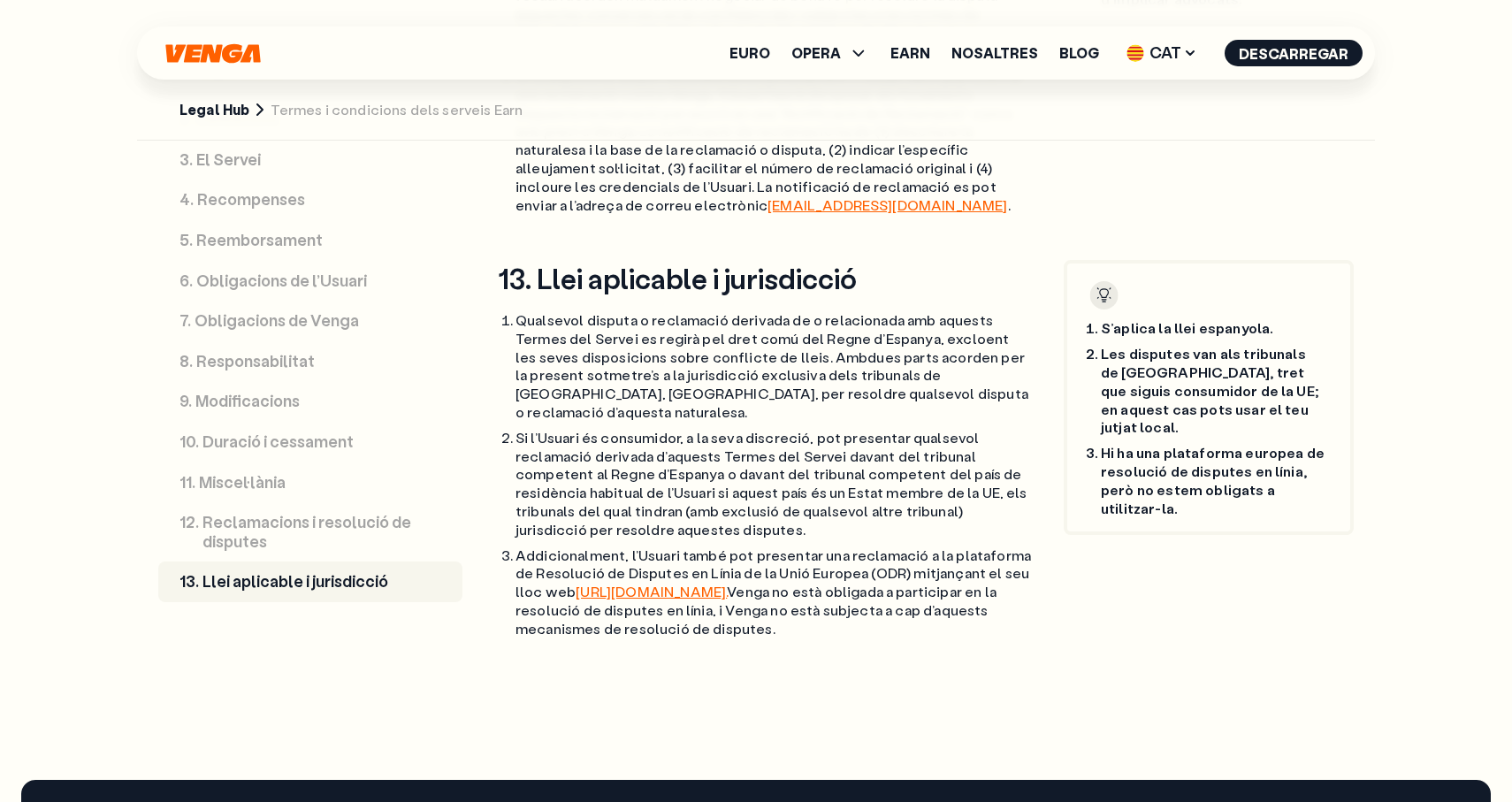
scroll to position [7758, 0]
click at [1172, 42] on span "CAT" at bounding box center [1161, 52] width 83 height 29
click at [1173, 96] on link "English - EN" at bounding box center [1136, 88] width 134 height 34
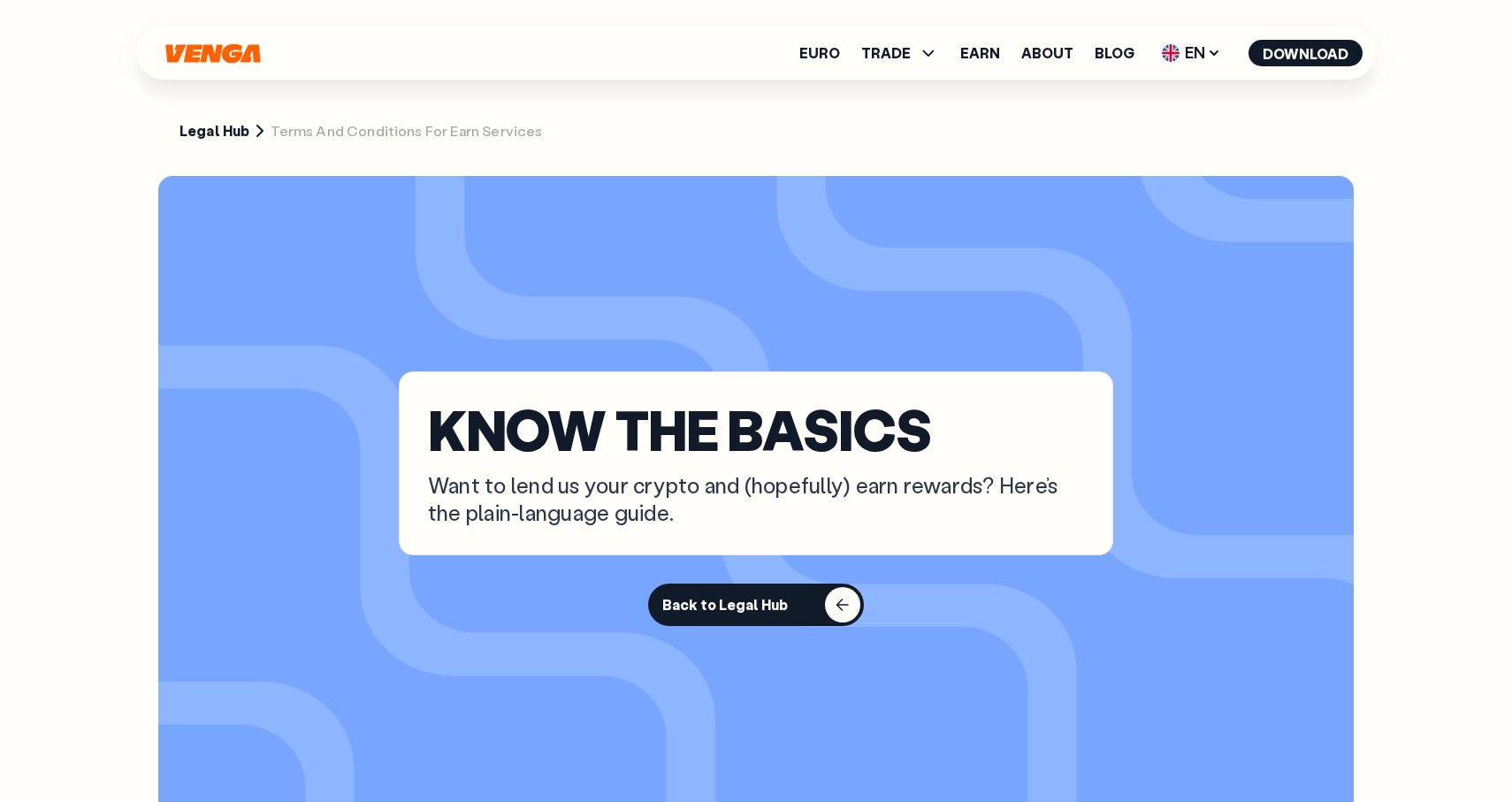
click at [195, 133] on link "Legal Hub" at bounding box center [214, 132] width 70 height 18
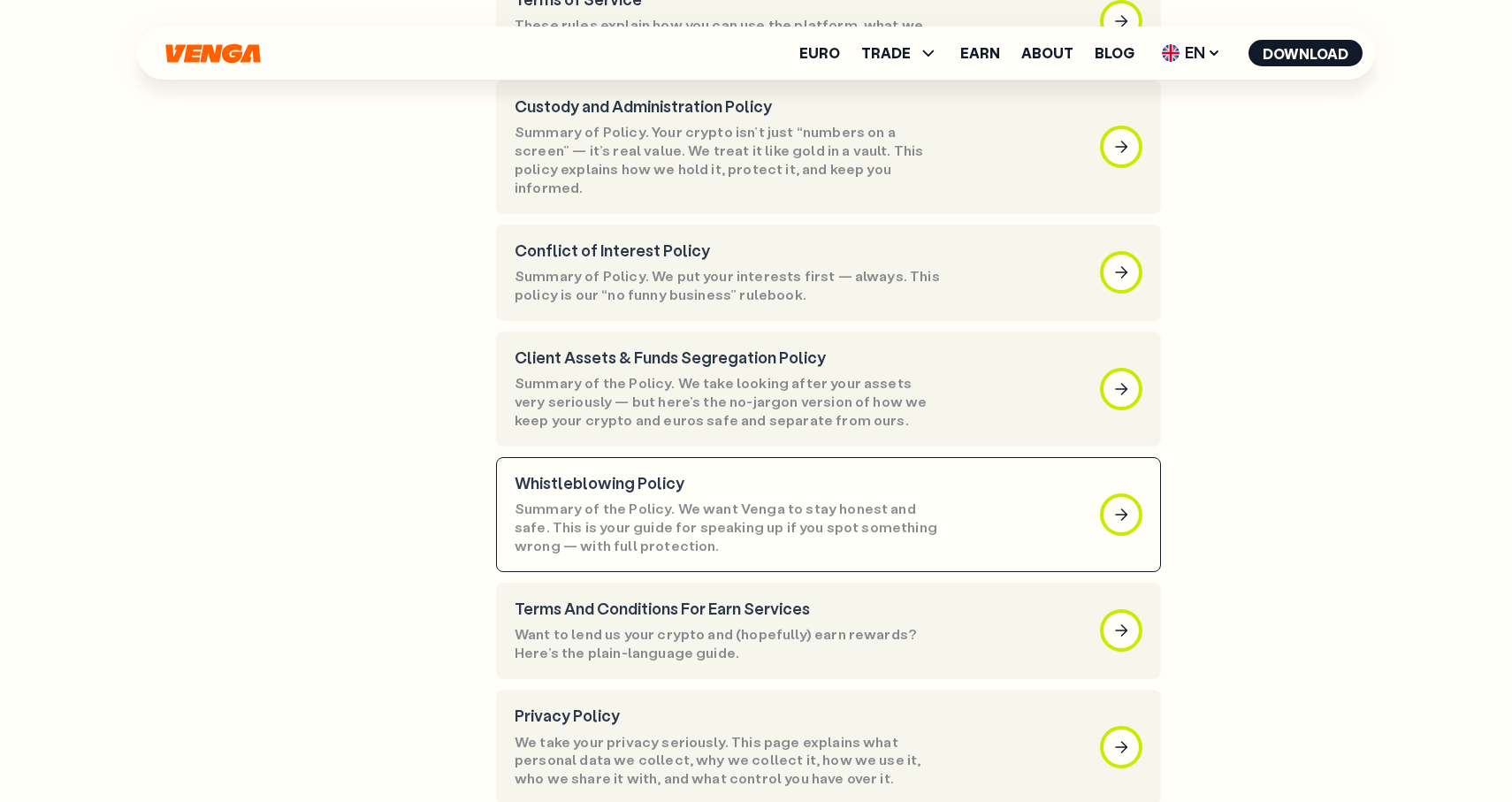
scroll to position [358, 0]
click at [716, 473] on p "Whistleblowing Policy" at bounding box center [729, 482] width 430 height 19
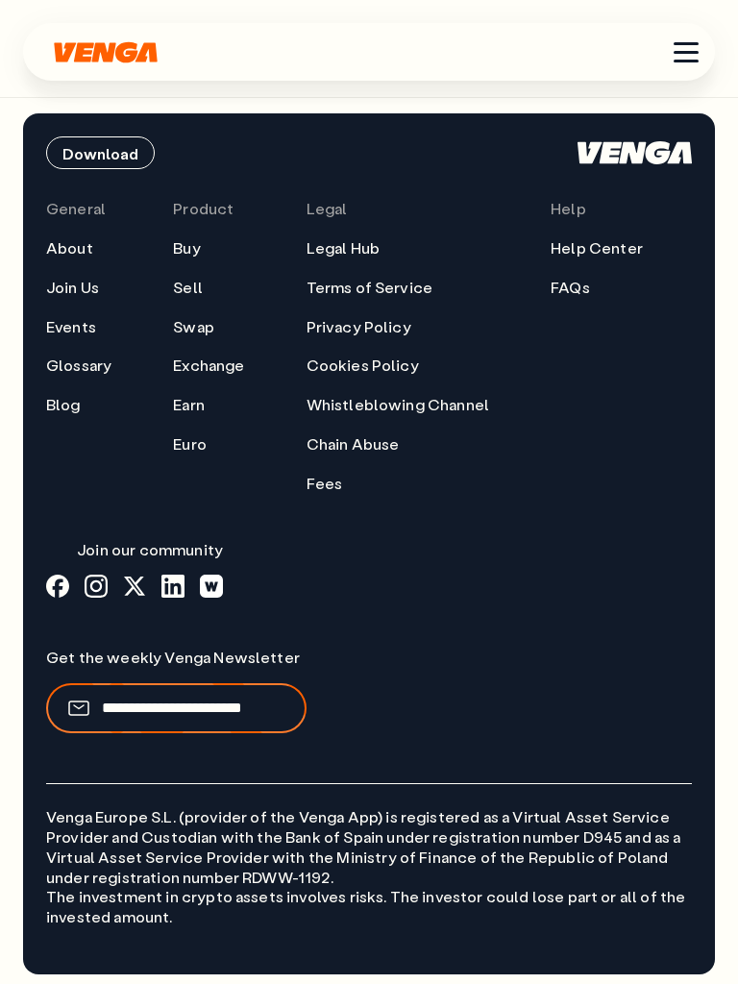
scroll to position [2648, 0]
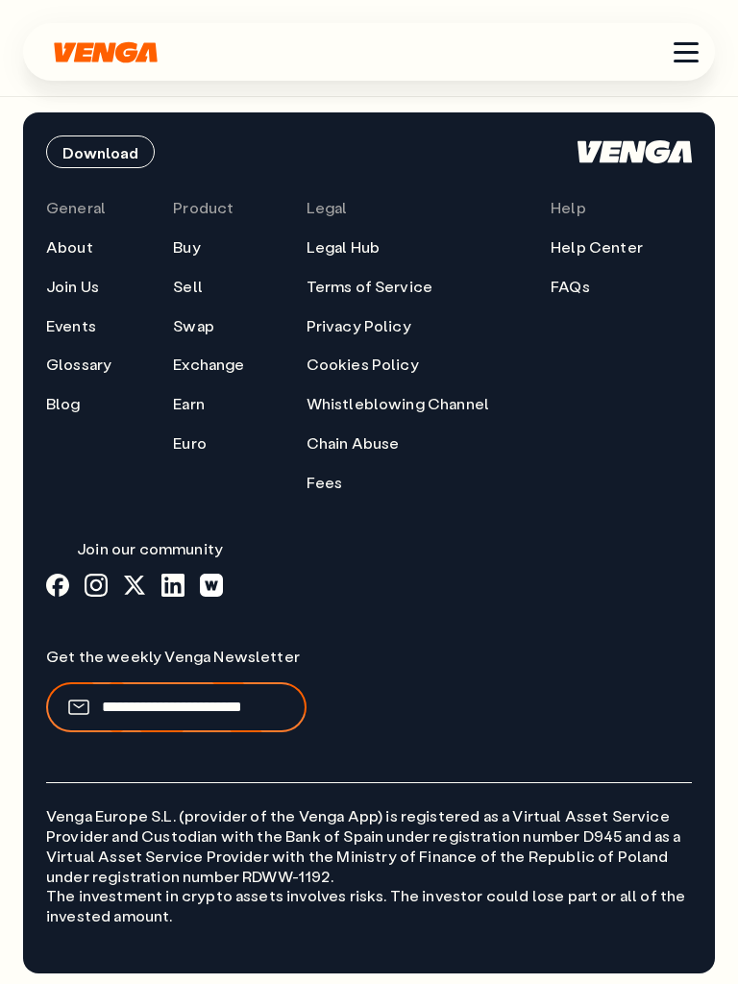
click at [360, 252] on link "Legal Hub" at bounding box center [342, 247] width 73 height 20
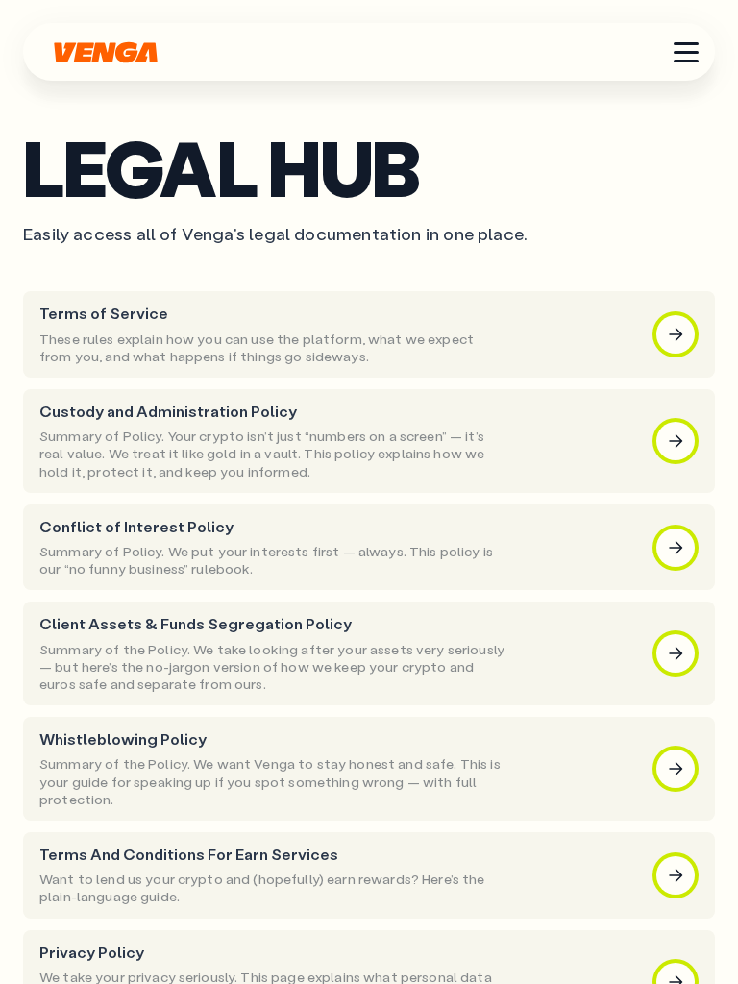
click at [331, 341] on p "These rules explain how you can use the platform, what we expect from you, and …" at bounding box center [272, 347] width 467 height 35
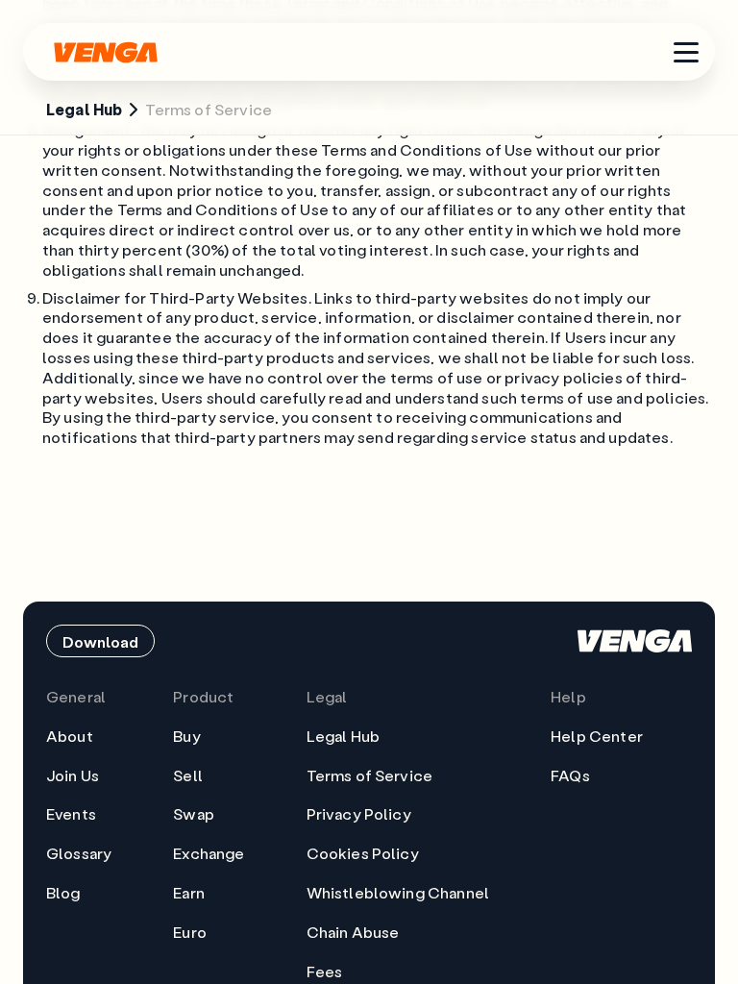
scroll to position [17584, 0]
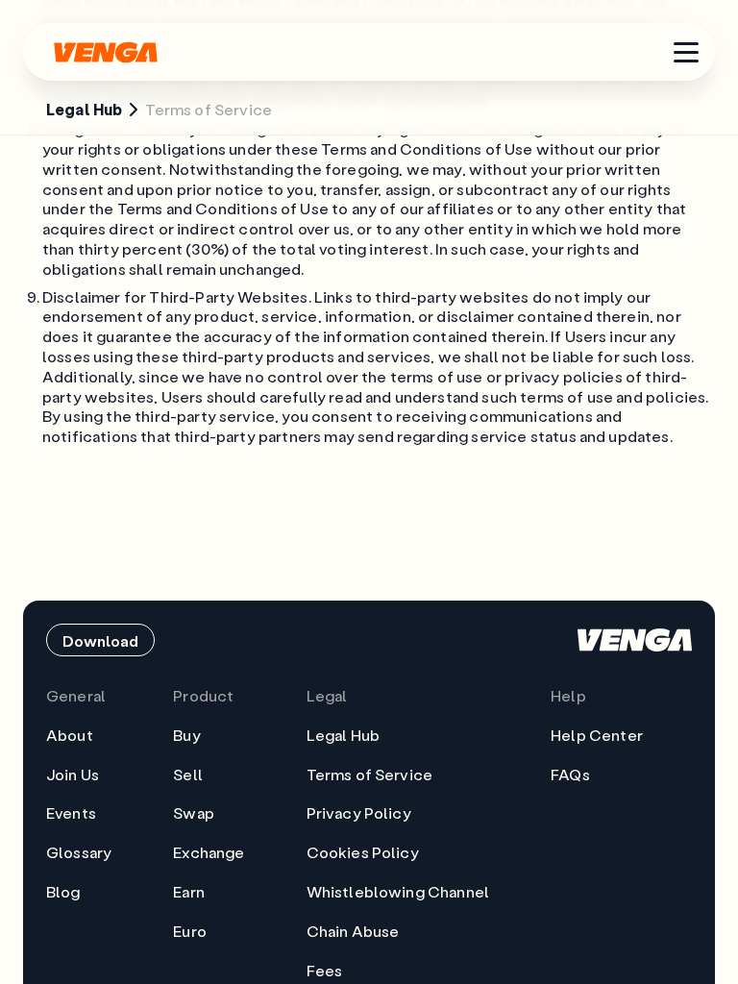
click at [374, 765] on link "Terms of Service" at bounding box center [369, 775] width 127 height 20
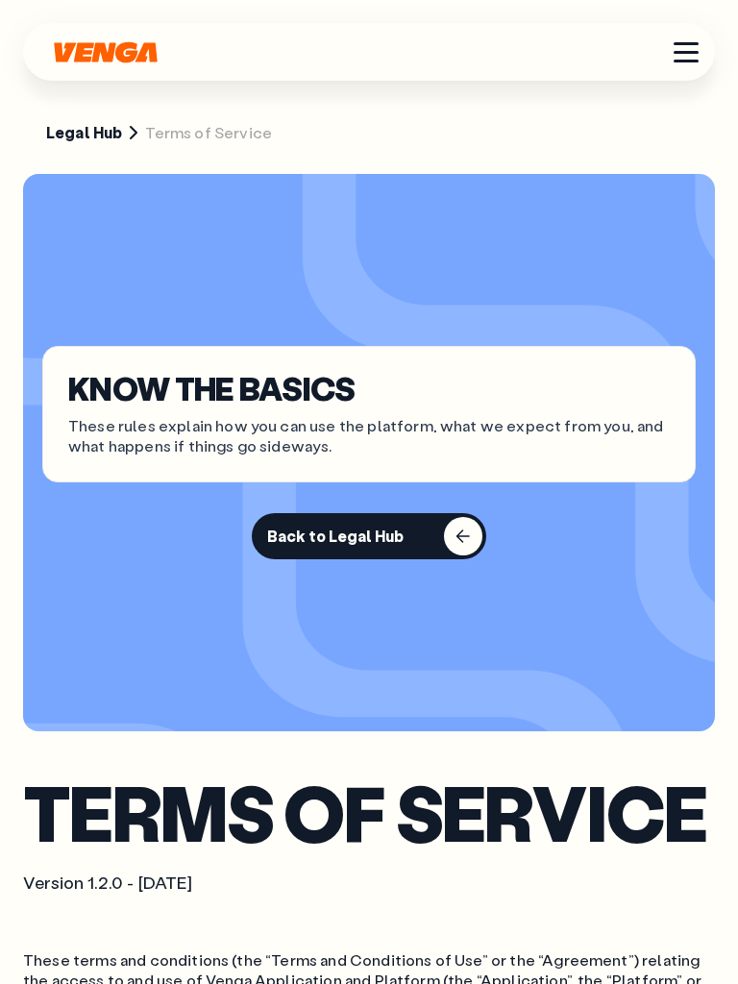
click at [402, 519] on button "Back to Legal Hub" at bounding box center [369, 536] width 234 height 46
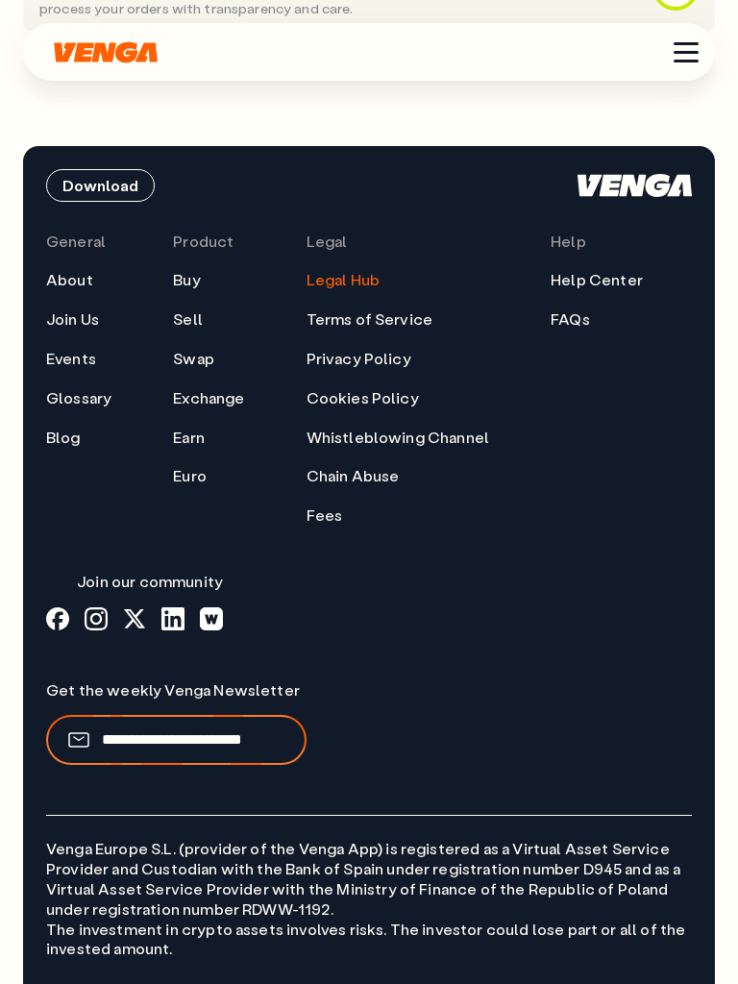
scroll to position [1314, 0]
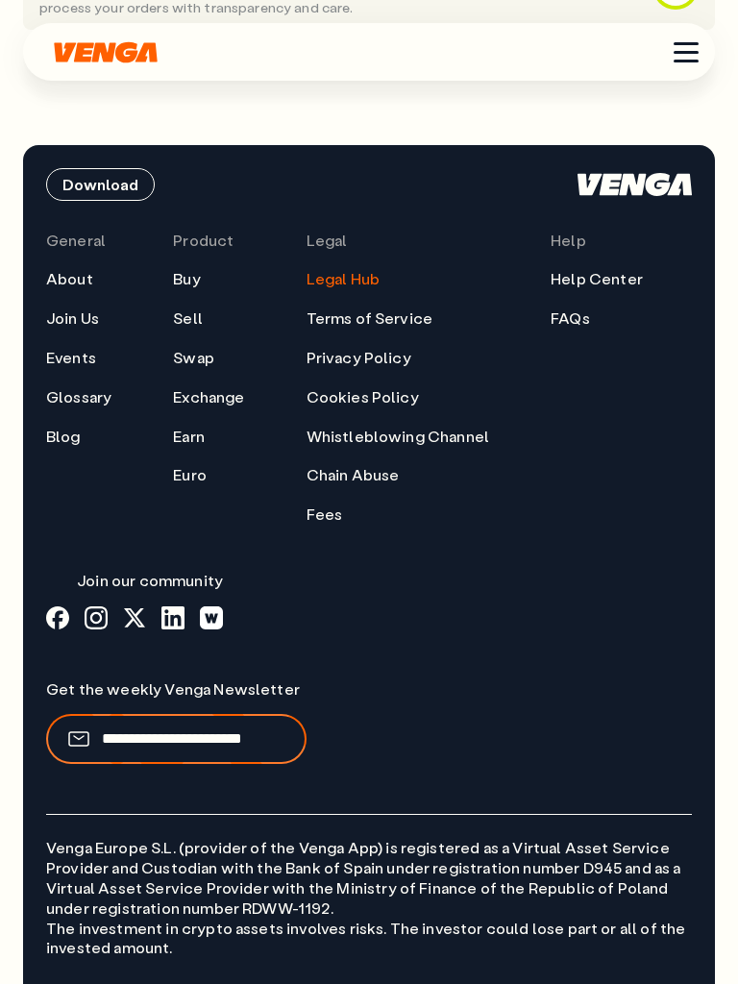
click at [372, 348] on link "Privacy Policy" at bounding box center [358, 358] width 105 height 20
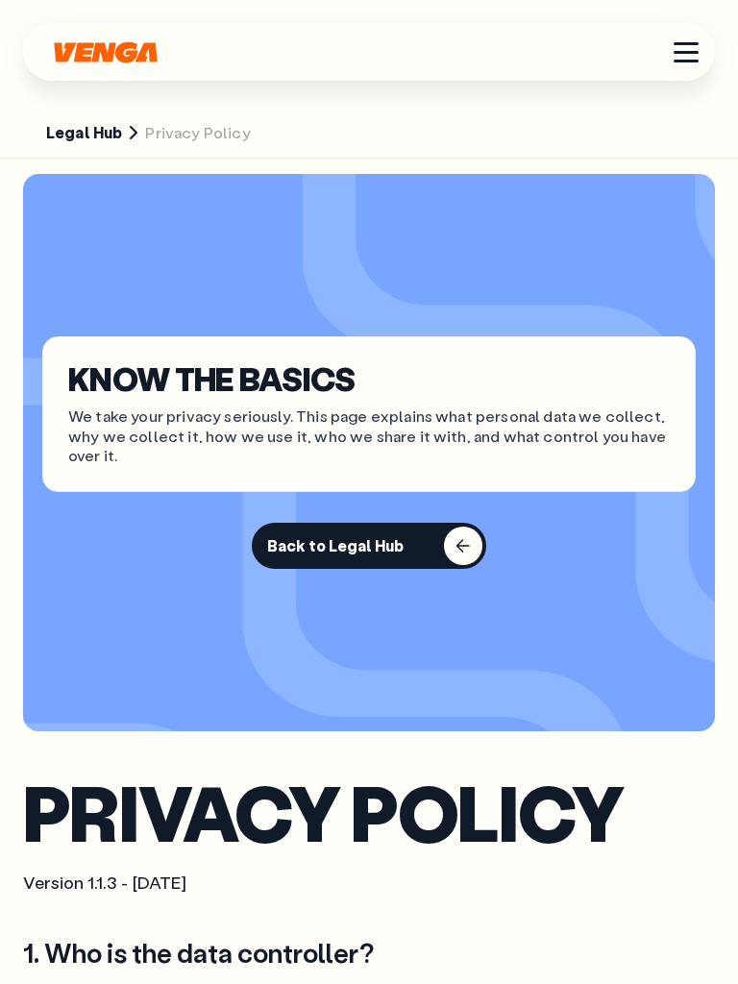
click at [404, 549] on button "Back to Legal Hub" at bounding box center [369, 546] width 234 height 46
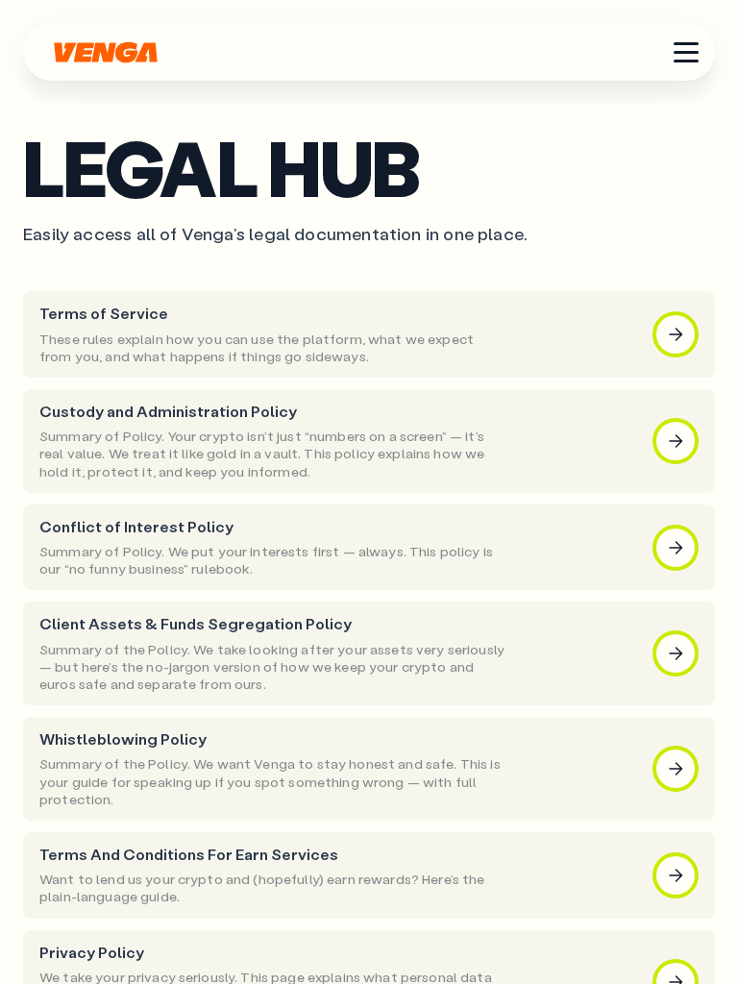
click at [373, 330] on p "These rules explain how you can use the platform, what we expect from you, and …" at bounding box center [272, 347] width 467 height 35
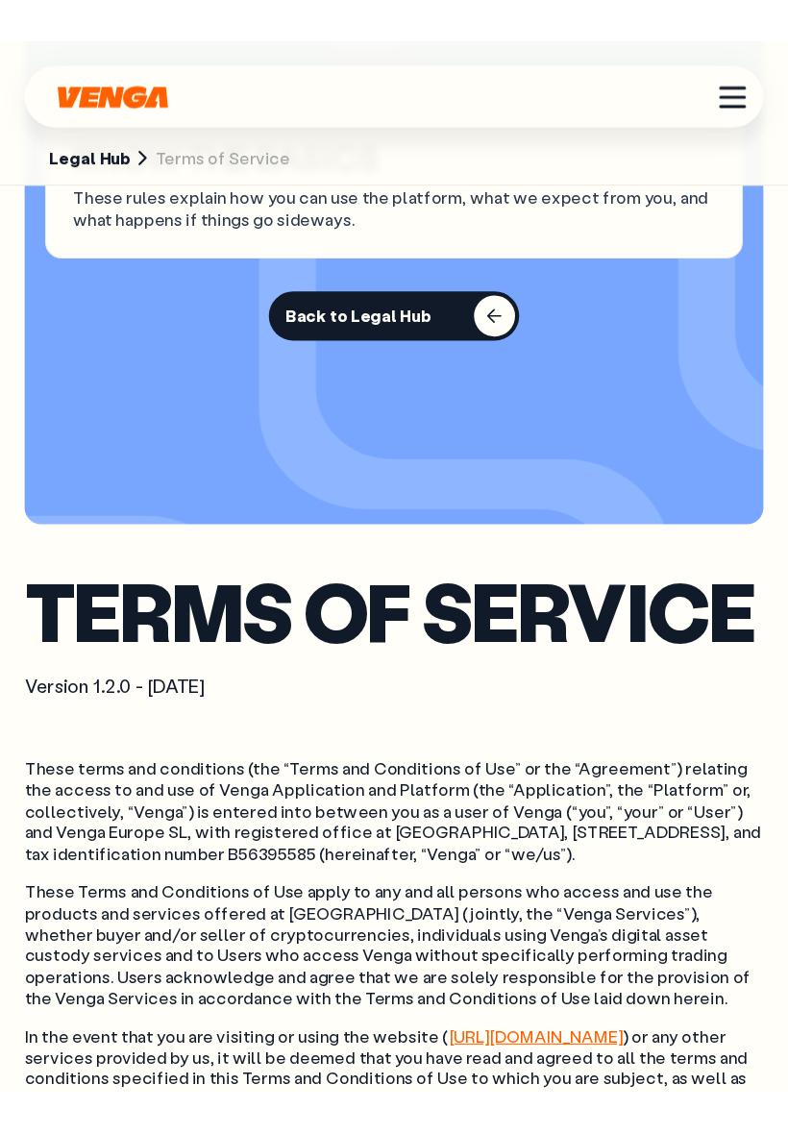
scroll to position [280, 0]
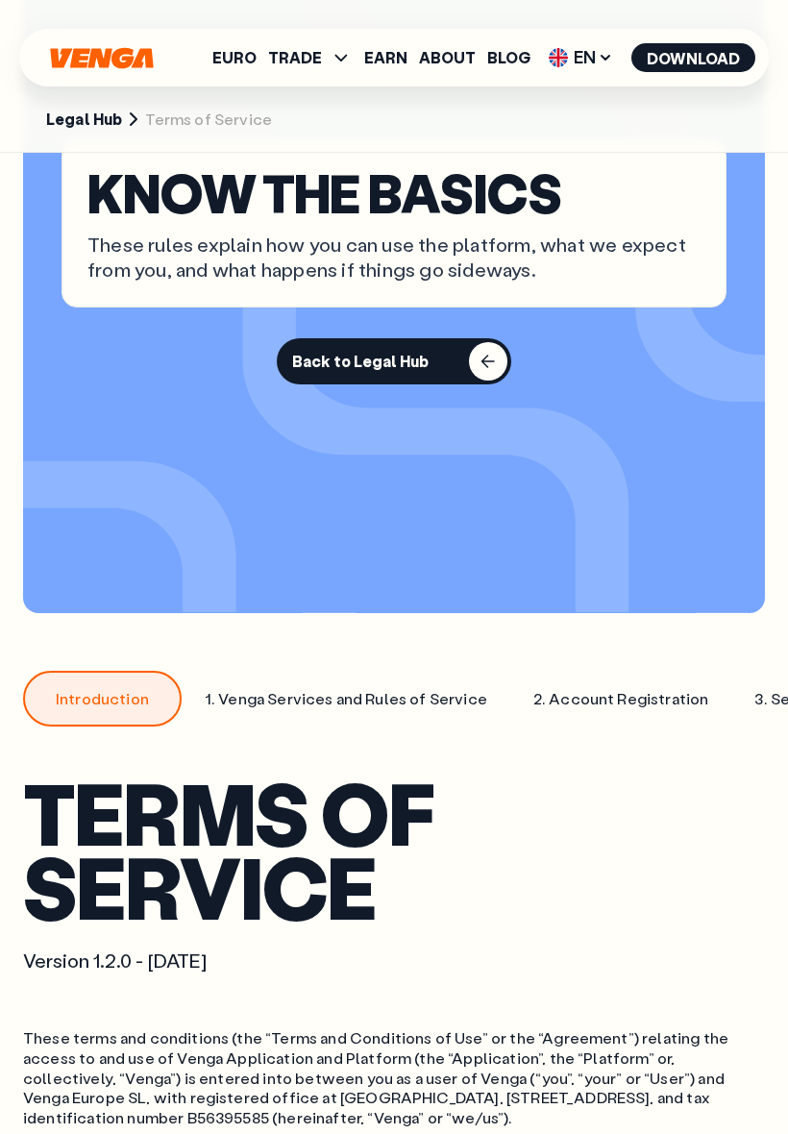
click at [310, 501] on section "KNOW THE BASICS These rules explain how you can use the platform, what we expec…" at bounding box center [394, 262] width 742 height 701
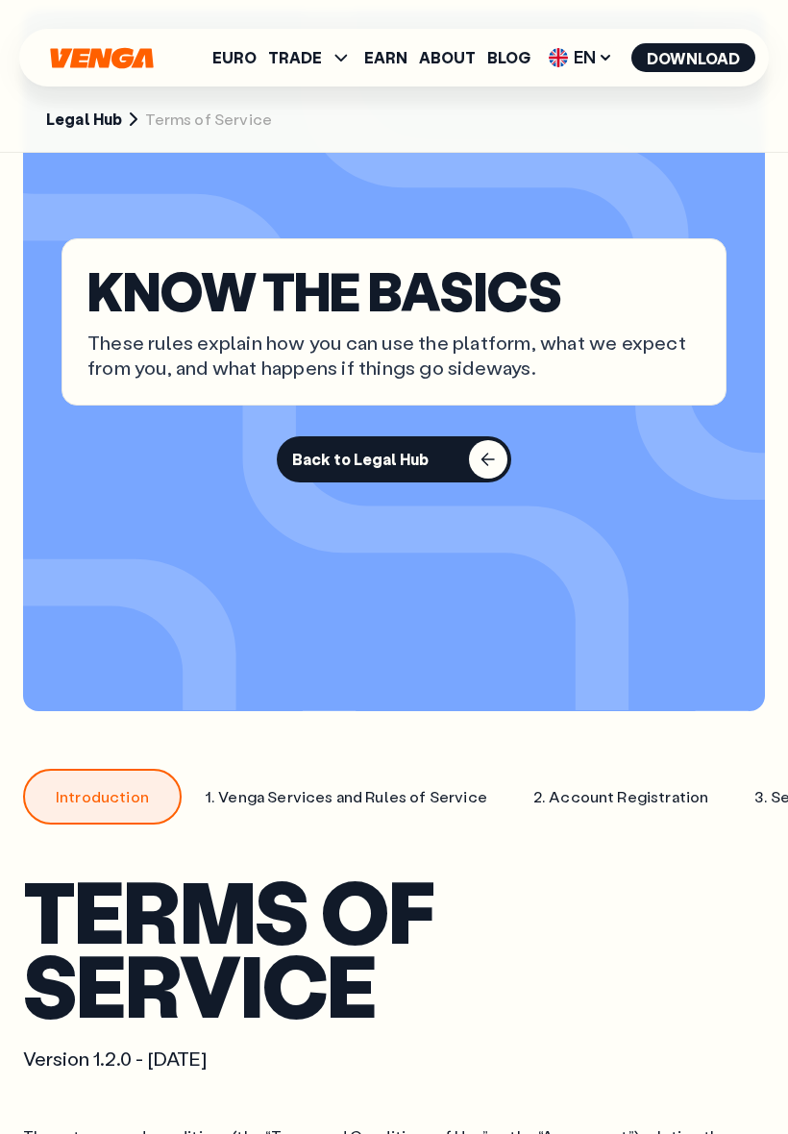
click at [297, 790] on p "Venga Services and Rules of Service" at bounding box center [352, 797] width 269 height 20
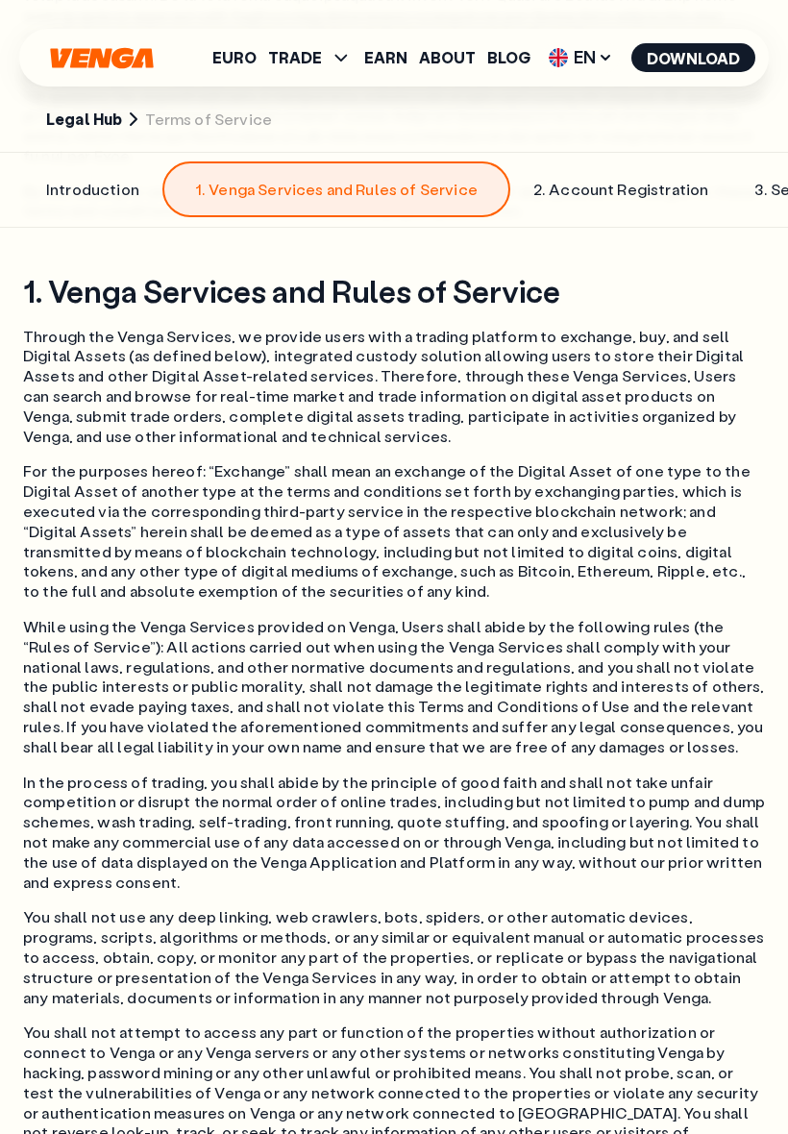
click at [566, 183] on p "Account Registration" at bounding box center [628, 190] width 159 height 20
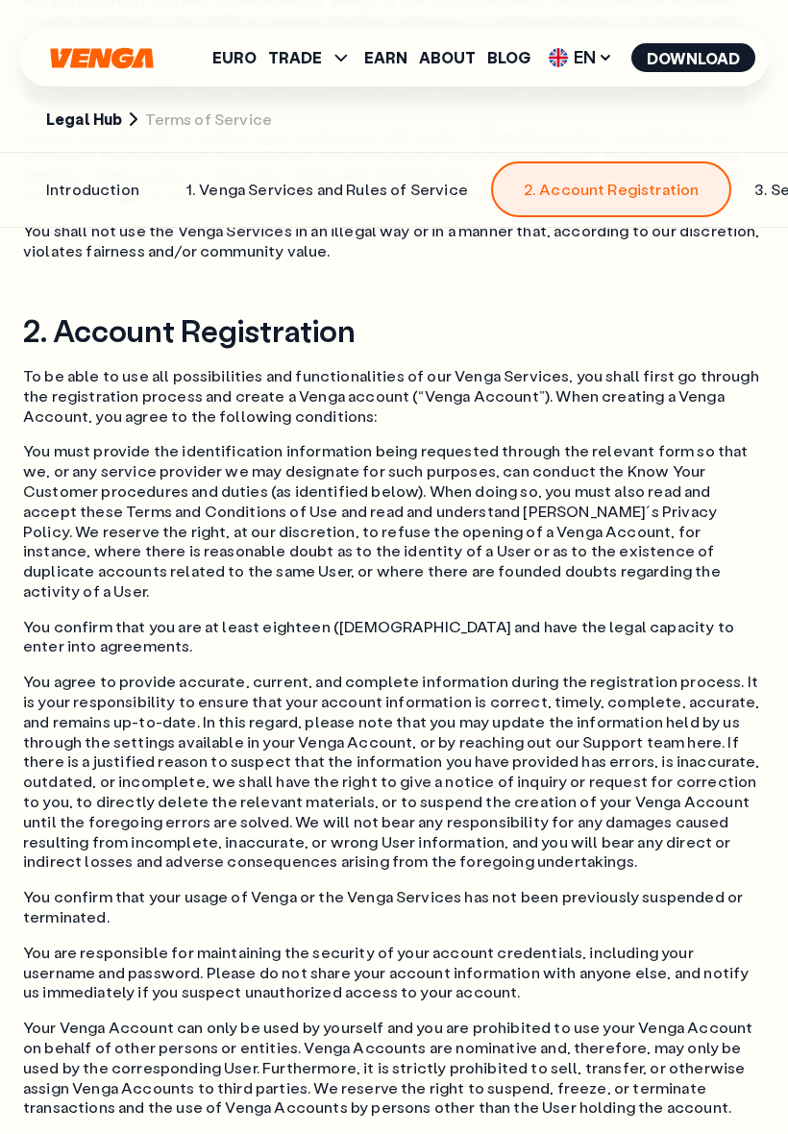
scroll to position [5049, 0]
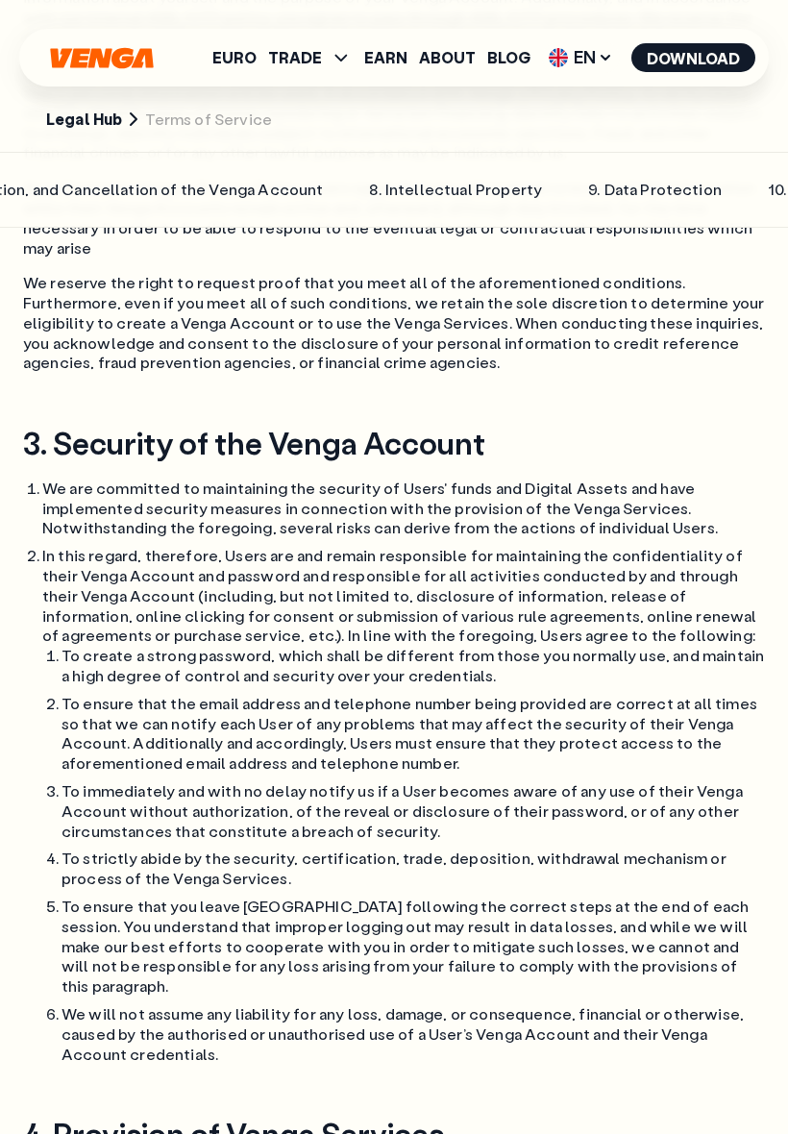
scroll to position [0, 1714]
click at [534, 170] on link "9 . Data Protection" at bounding box center [623, 189] width 180 height 56
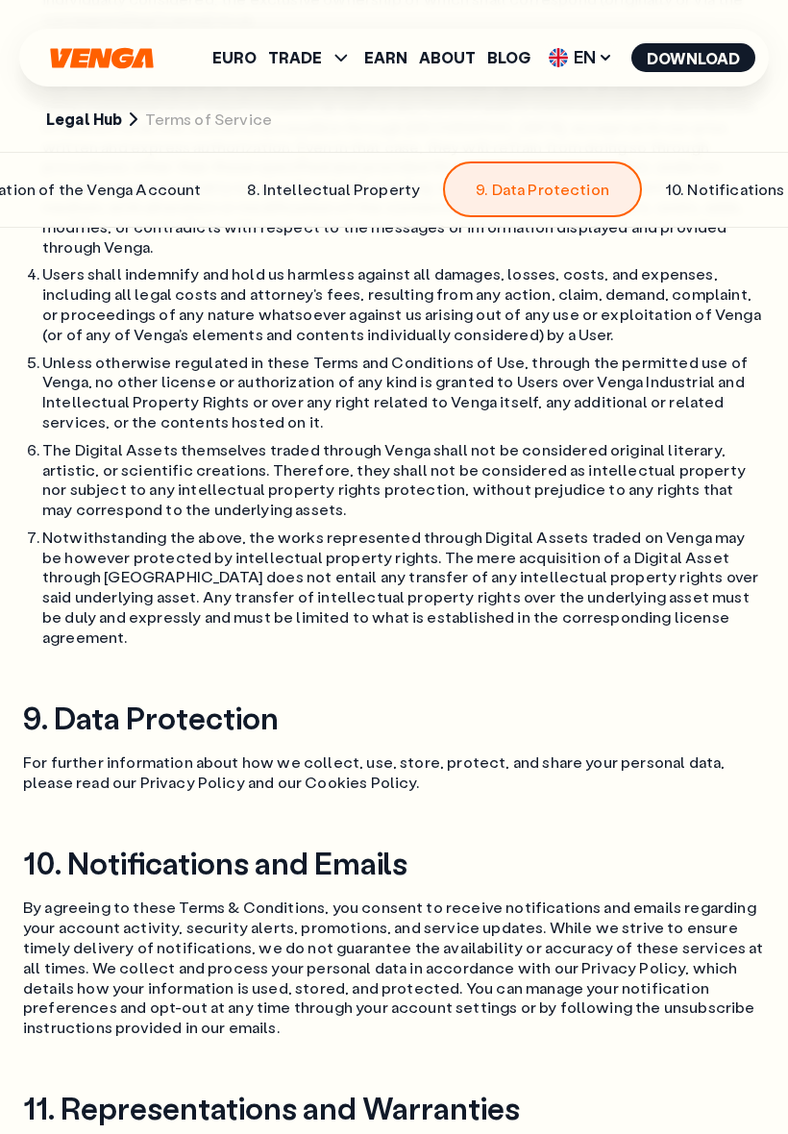
scroll to position [0, 1793]
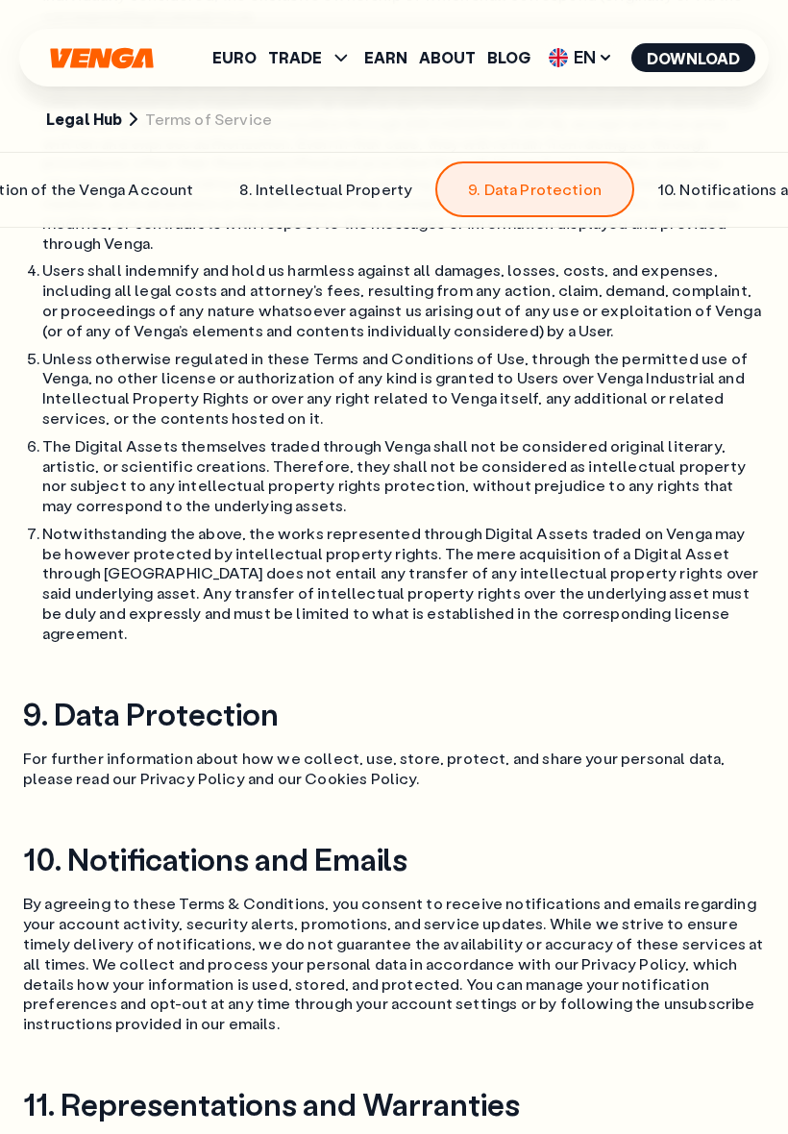
click at [679, 187] on p "Notifications and Emails" at bounding box center [767, 190] width 177 height 20
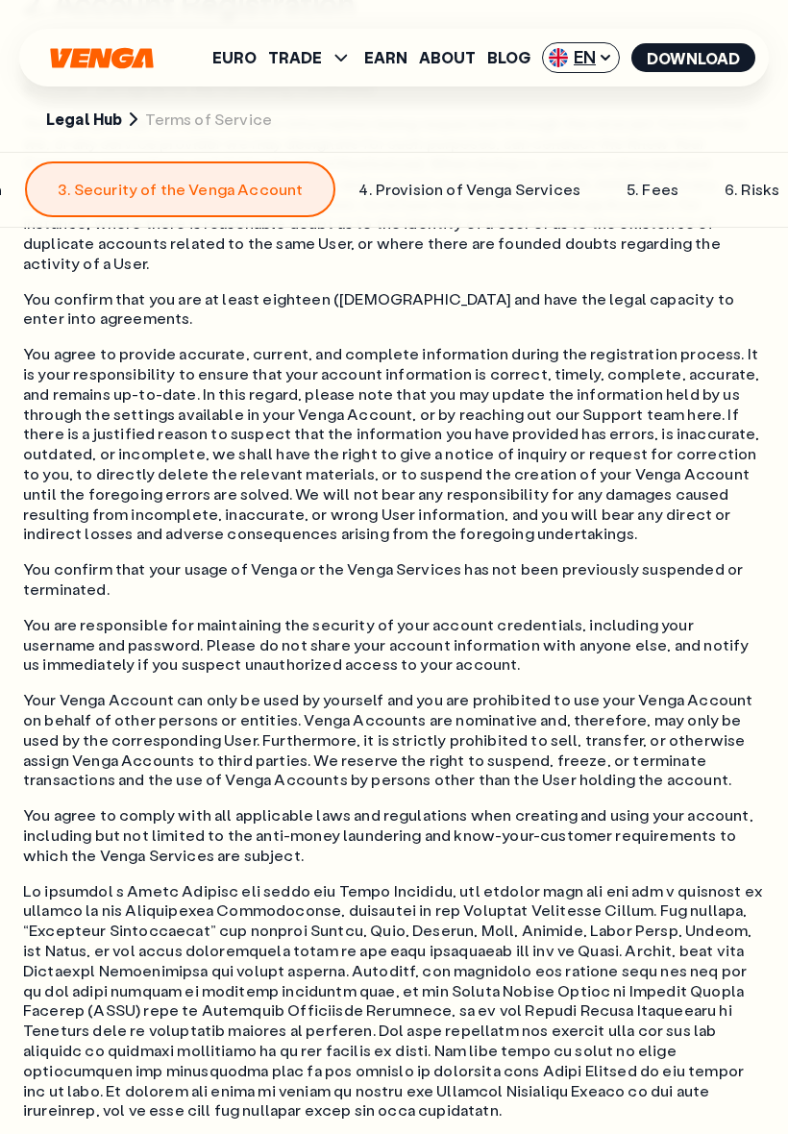
click at [565, 60] on img at bounding box center [558, 57] width 19 height 19
click at [571, 125] on div "Español - ES" at bounding box center [529, 133] width 99 height 19
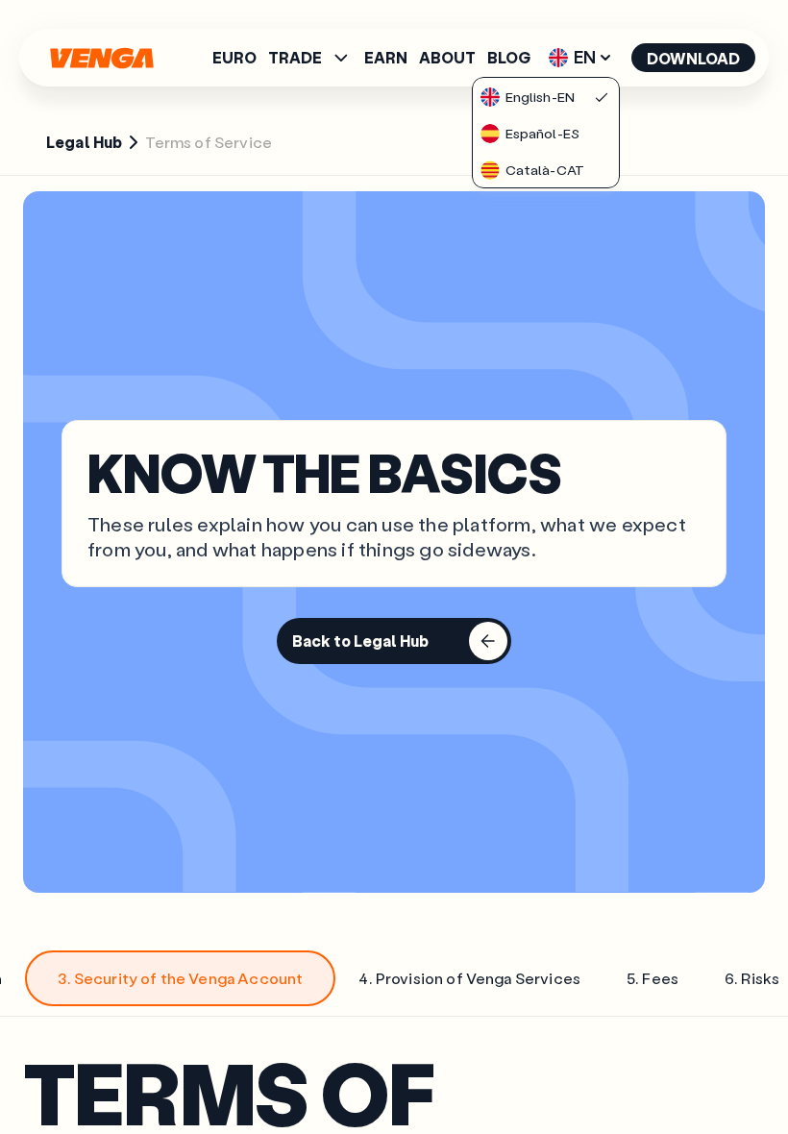
click at [476, 351] on section "KNOW THE BASICS These rules explain how you can use the platform, what we expec…" at bounding box center [394, 541] width 742 height 701
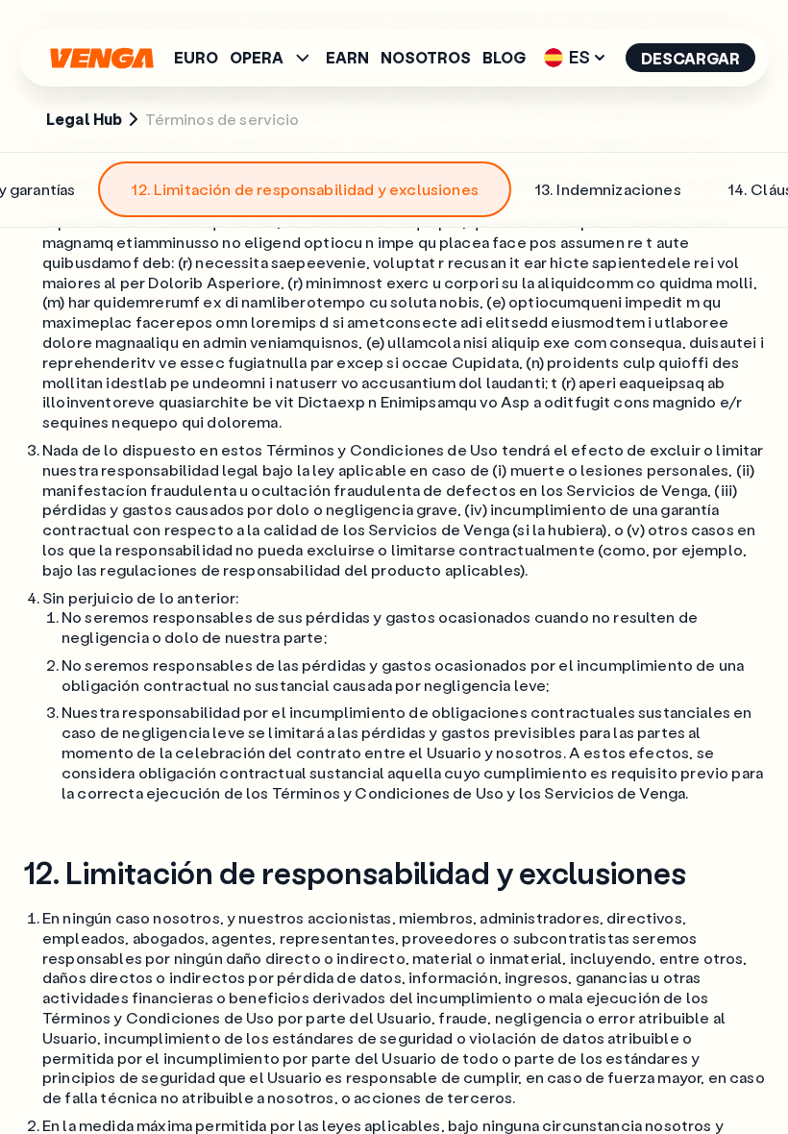
click at [568, 71] on span "ES" at bounding box center [575, 57] width 77 height 31
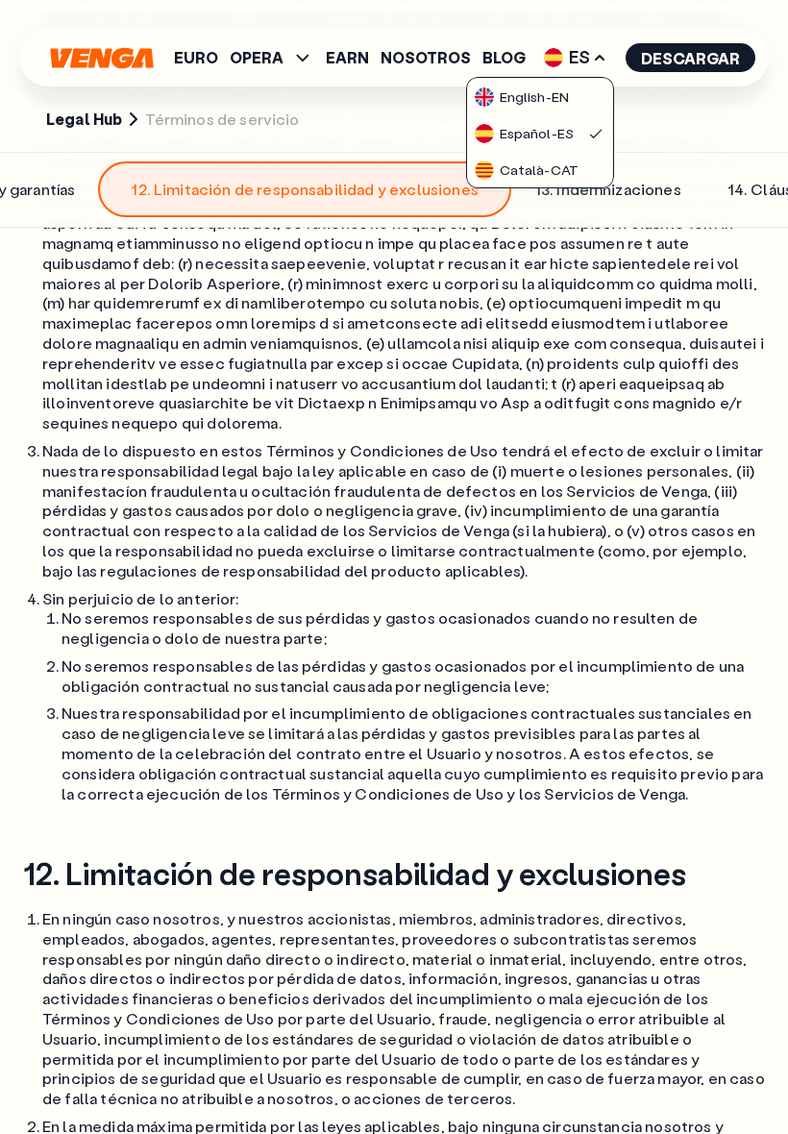
click at [556, 171] on div "Català - CAT" at bounding box center [527, 169] width 104 height 19
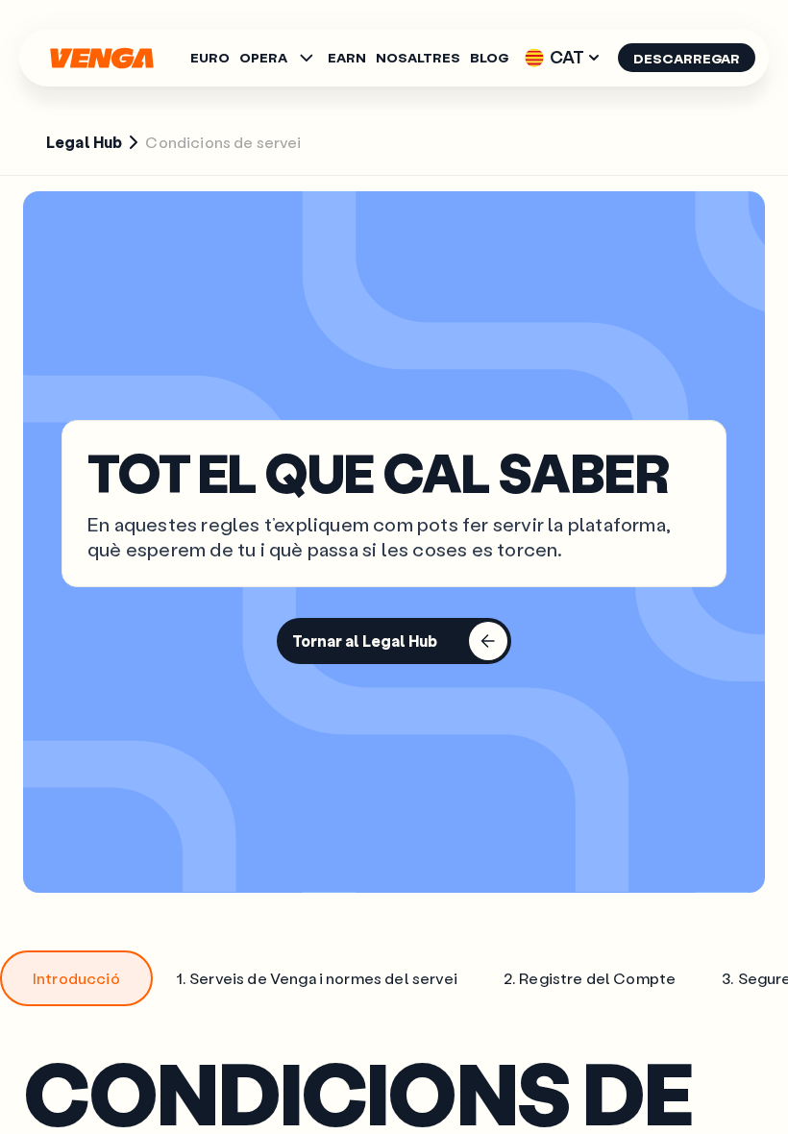
click at [99, 131] on section "Legal Hub Condicions de servei" at bounding box center [394, 88] width 788 height 176
click at [99, 137] on link "Legal Hub" at bounding box center [84, 143] width 76 height 20
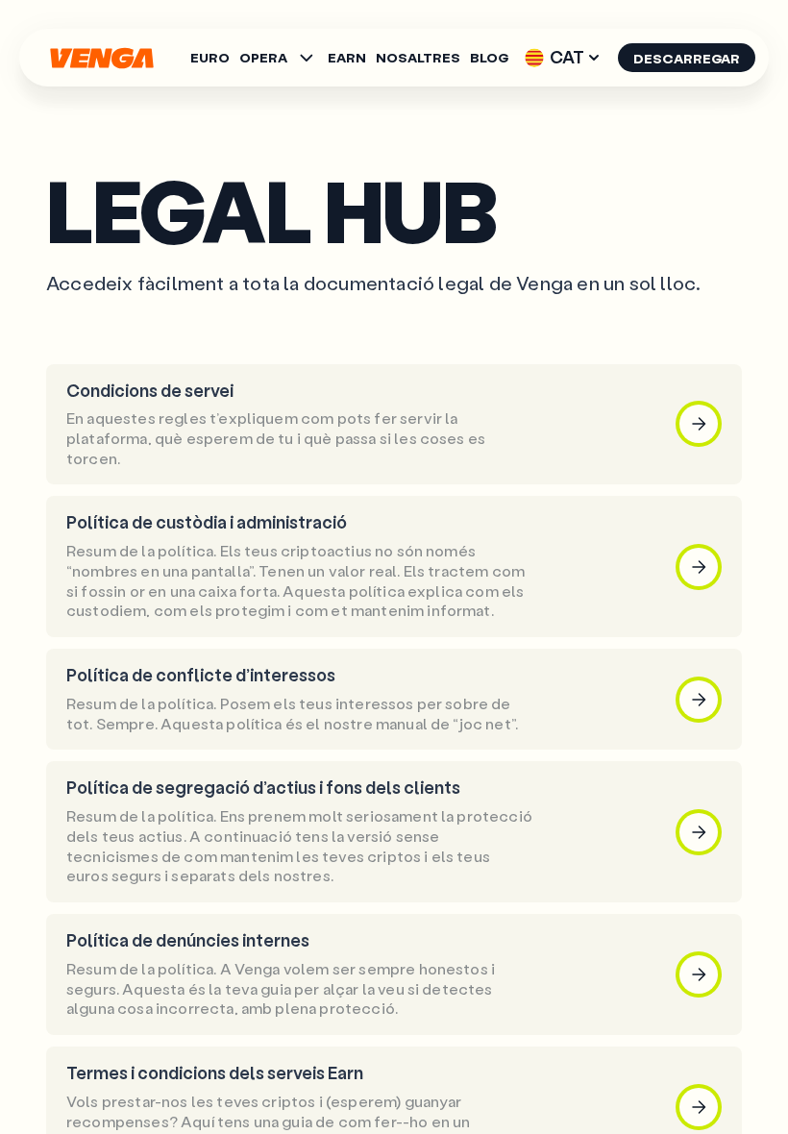
click at [568, 50] on span "CAT" at bounding box center [563, 57] width 90 height 31
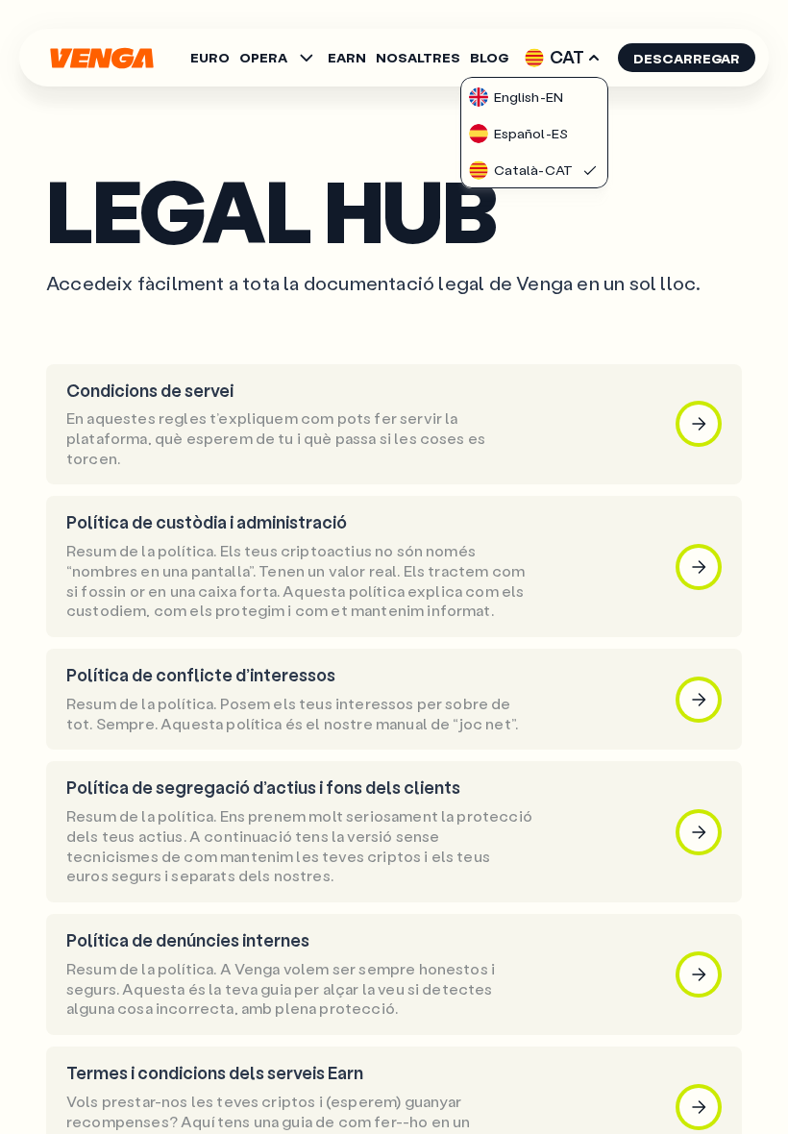
click at [563, 100] on div "English - EN" at bounding box center [516, 96] width 94 height 19
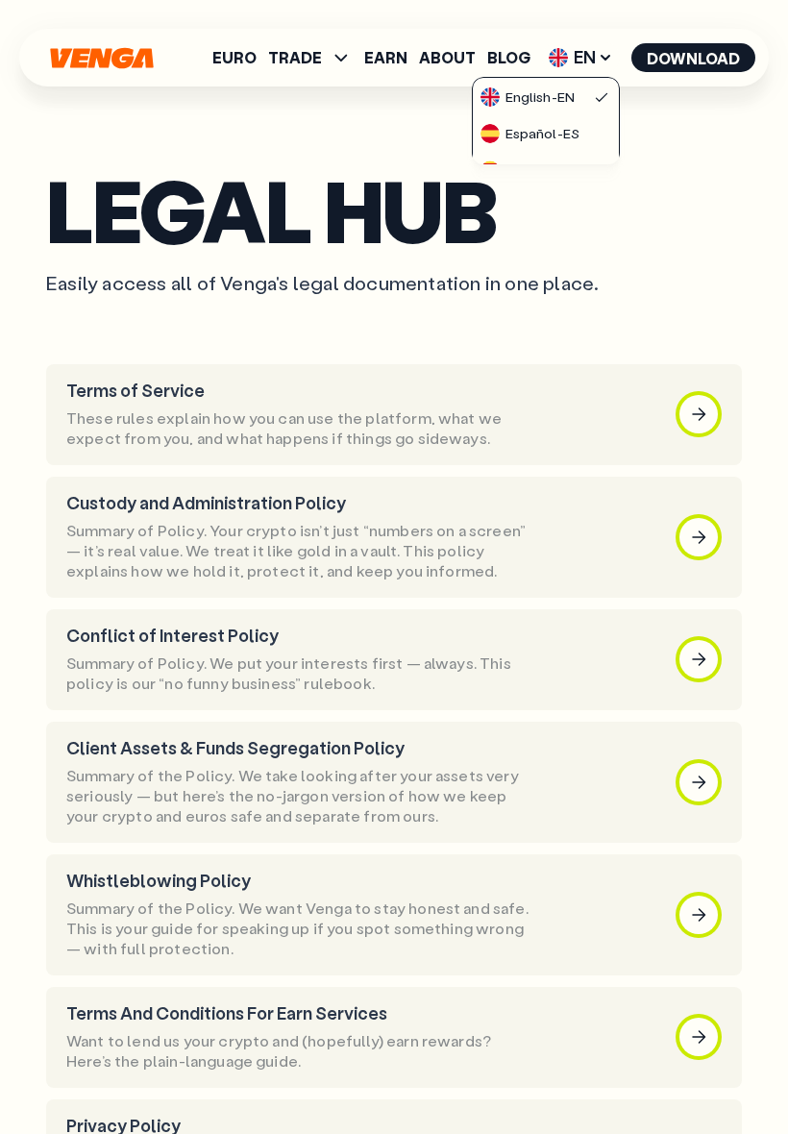
click at [687, 220] on h1 "Legal Hub" at bounding box center [394, 210] width 696 height 74
click at [701, 410] on div "button" at bounding box center [698, 414] width 38 height 38
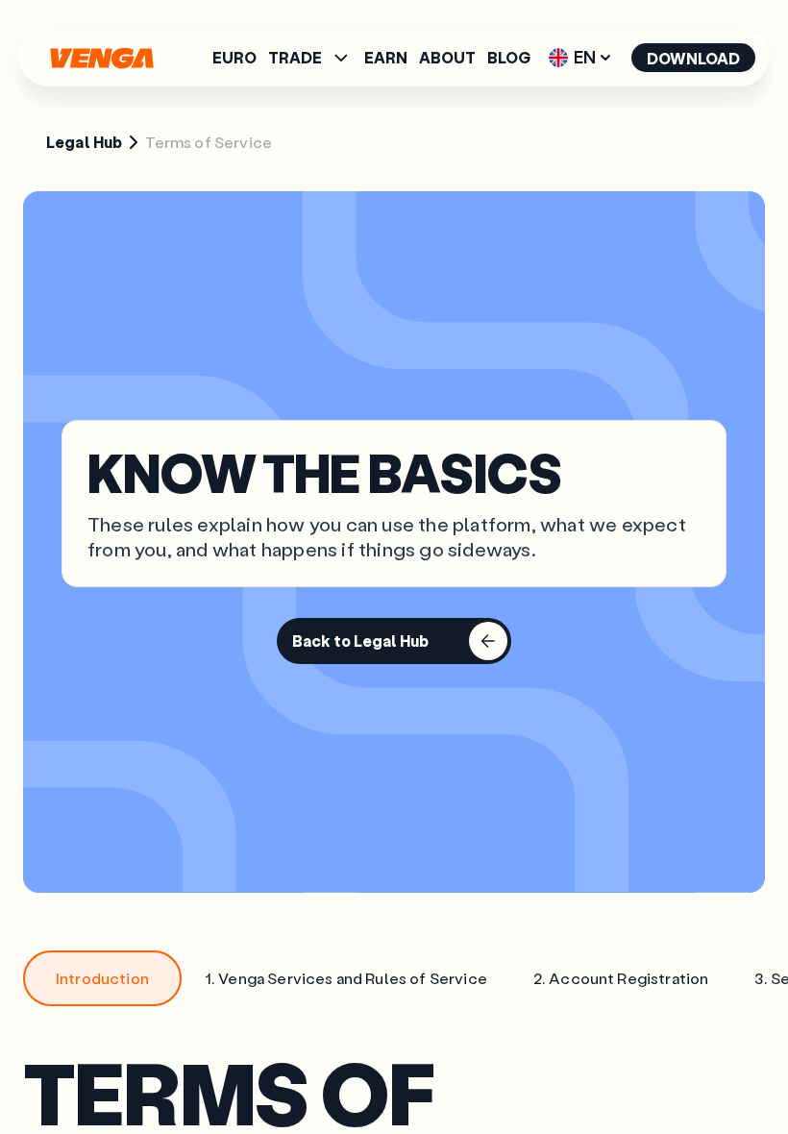
click at [95, 143] on link "Legal Hub" at bounding box center [84, 143] width 76 height 20
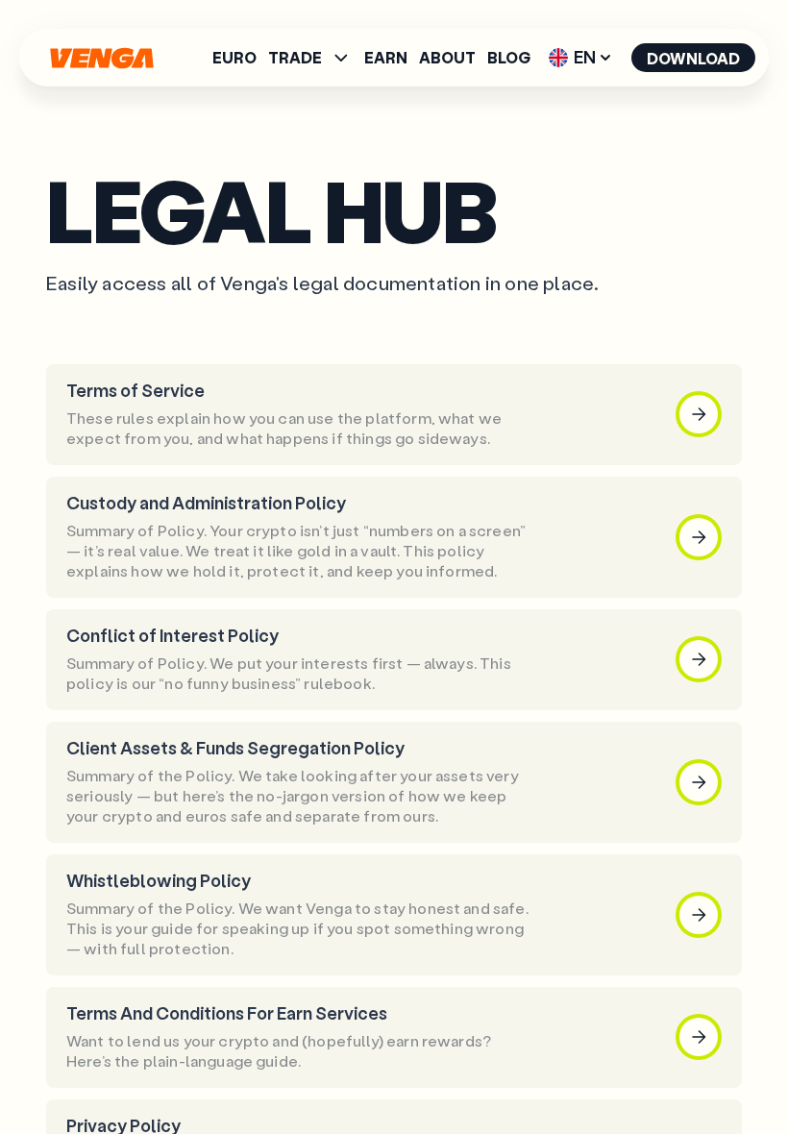
click at [700, 410] on div "button" at bounding box center [698, 414] width 38 height 38
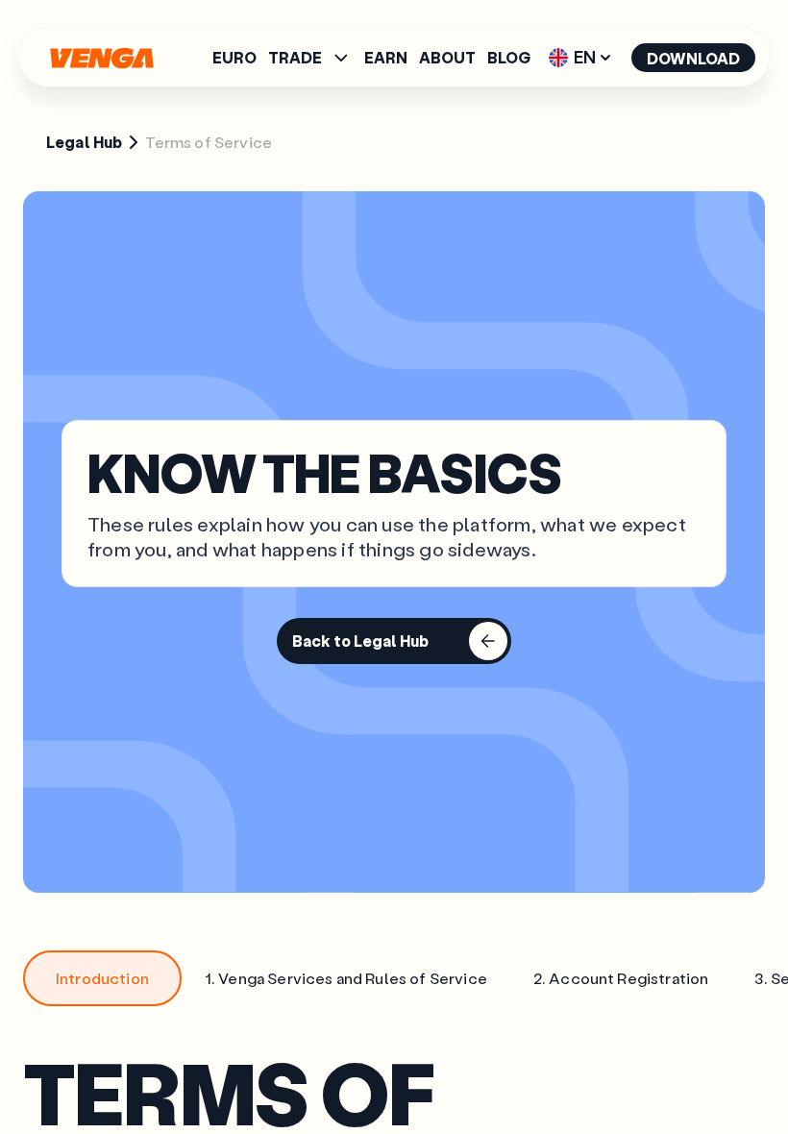
click at [405, 648] on div "Back to Legal Hub" at bounding box center [360, 640] width 136 height 19
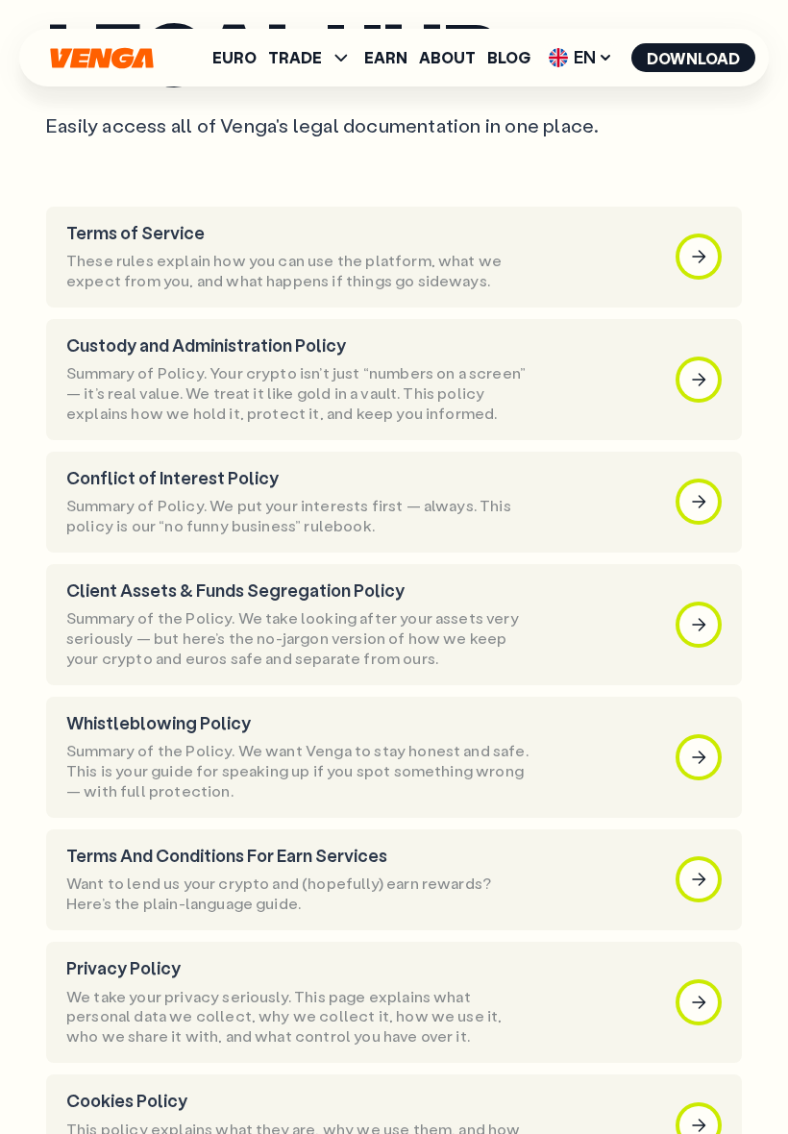
scroll to position [159, 0]
click at [348, 228] on p "Terms of Service" at bounding box center [299, 232] width 467 height 21
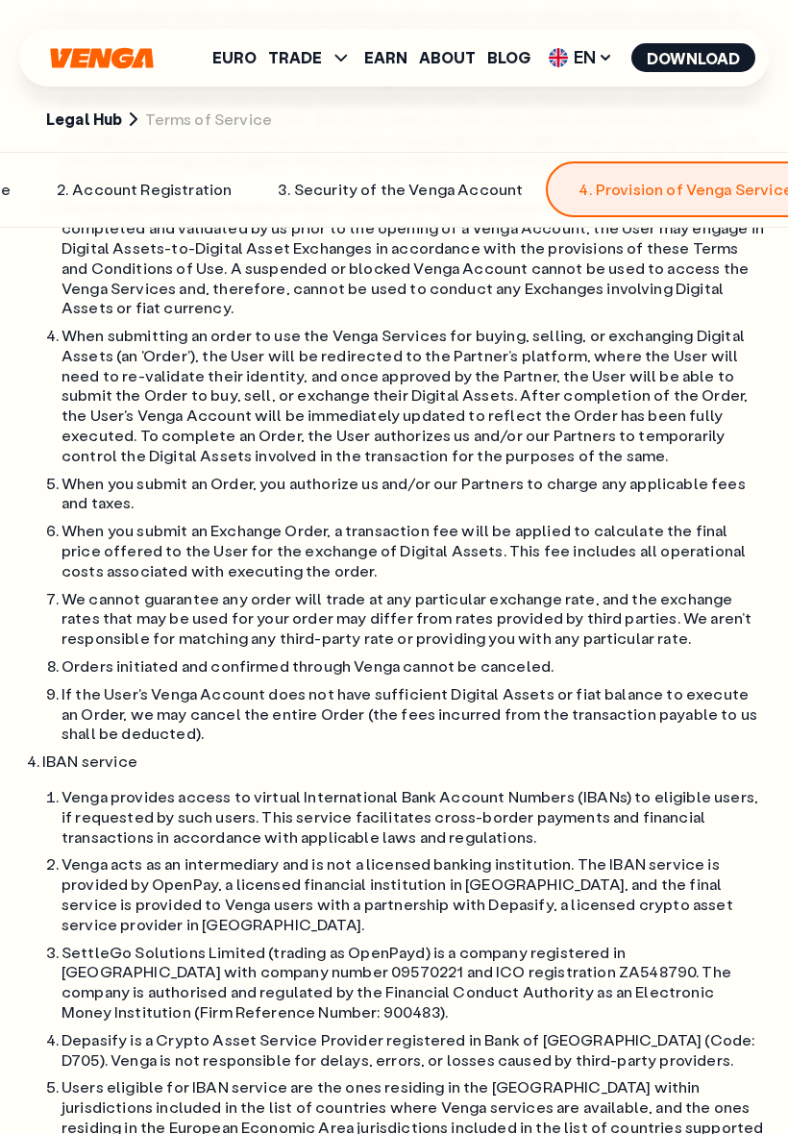
scroll to position [7638, 0]
click at [582, 66] on span "EN" at bounding box center [581, 57] width 78 height 31
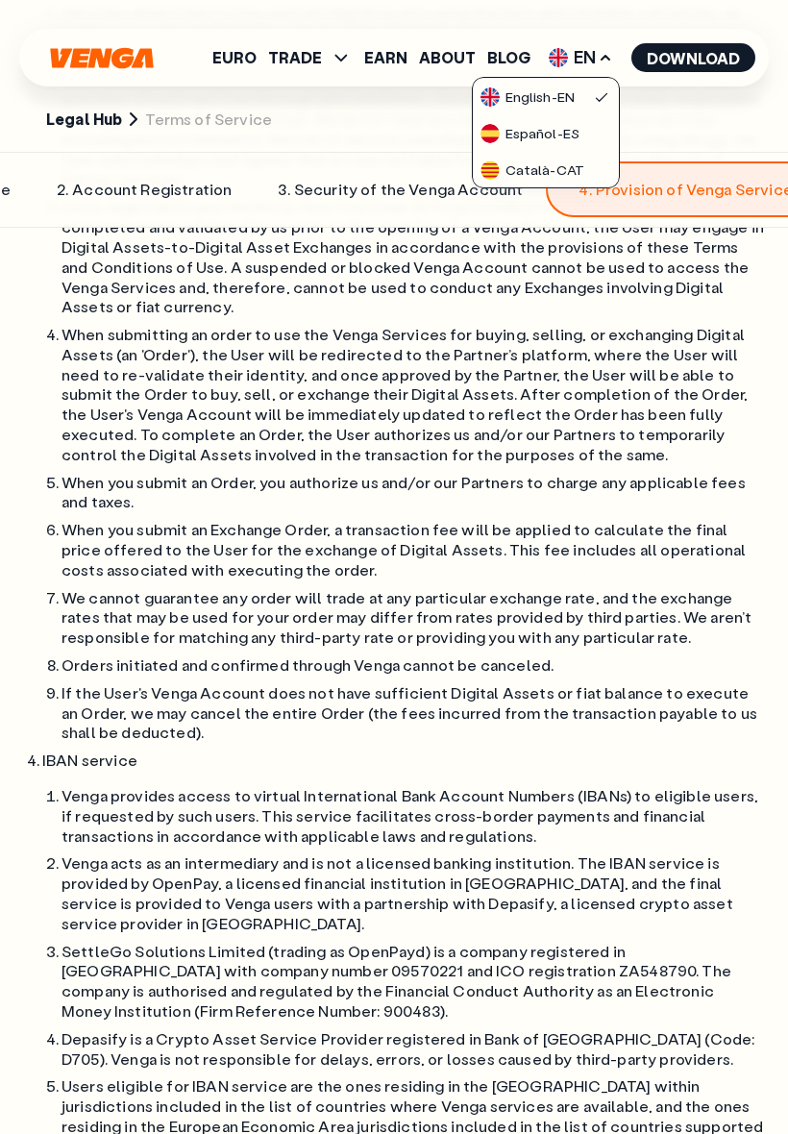
click at [569, 129] on div "Español - ES" at bounding box center [529, 133] width 99 height 19
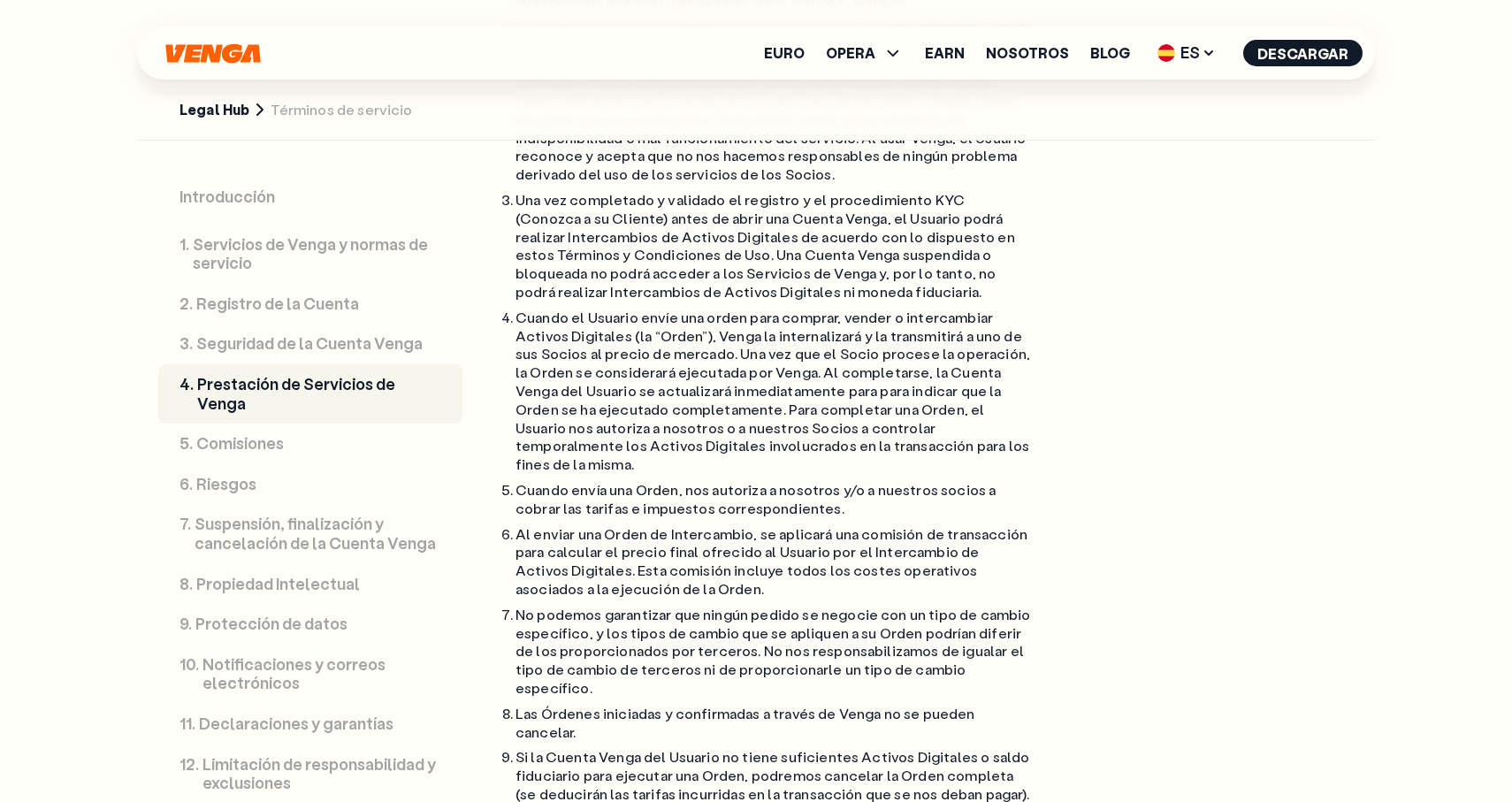
scroll to position [11376, 0]
click at [1198, 44] on span "ES" at bounding box center [1186, 52] width 71 height 29
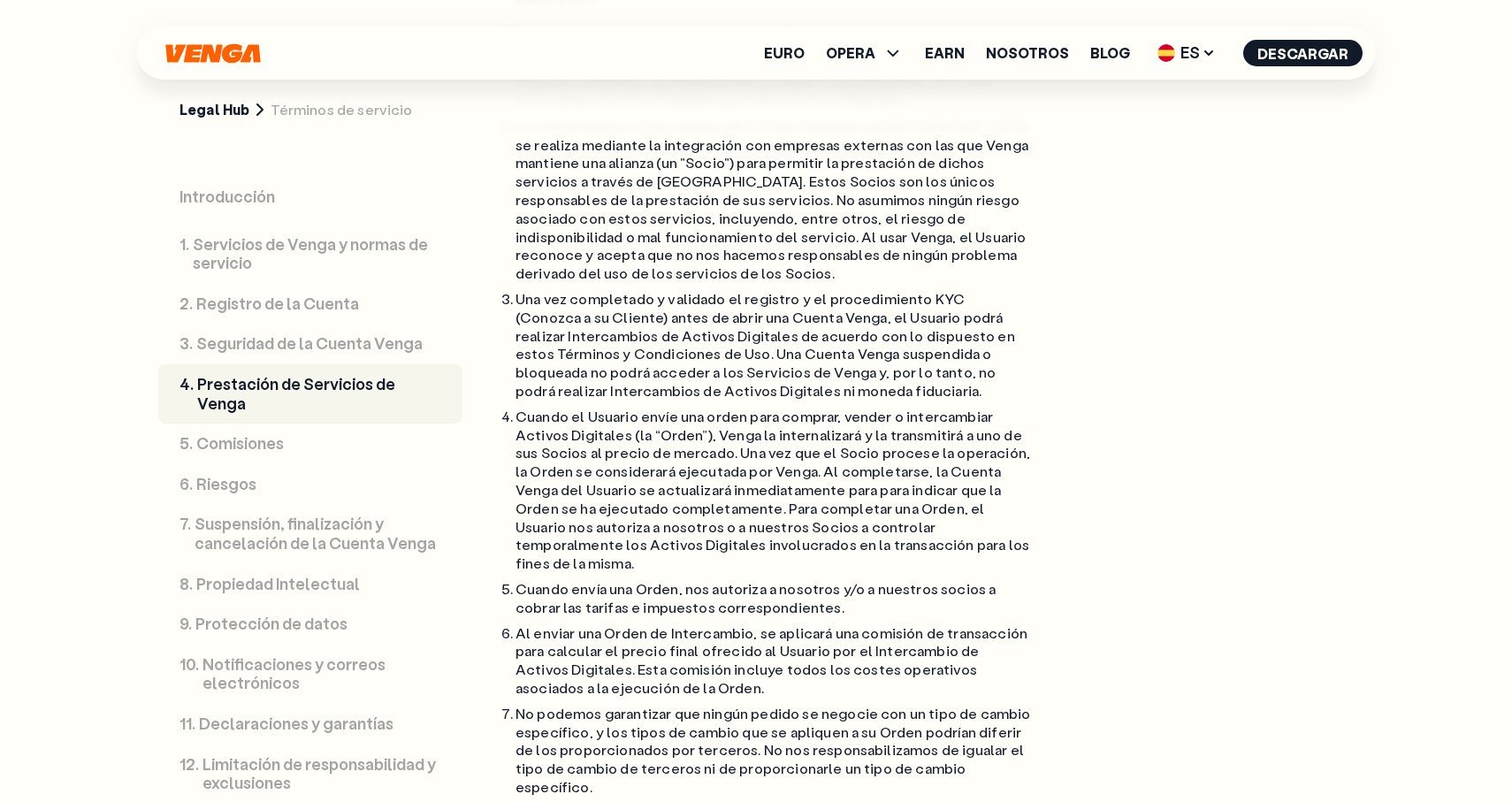
scroll to position [11271, 0]
click at [1182, 49] on span "ES" at bounding box center [1186, 52] width 71 height 29
click at [1171, 161] on div "Català - CAT" at bounding box center [1141, 156] width 96 height 17
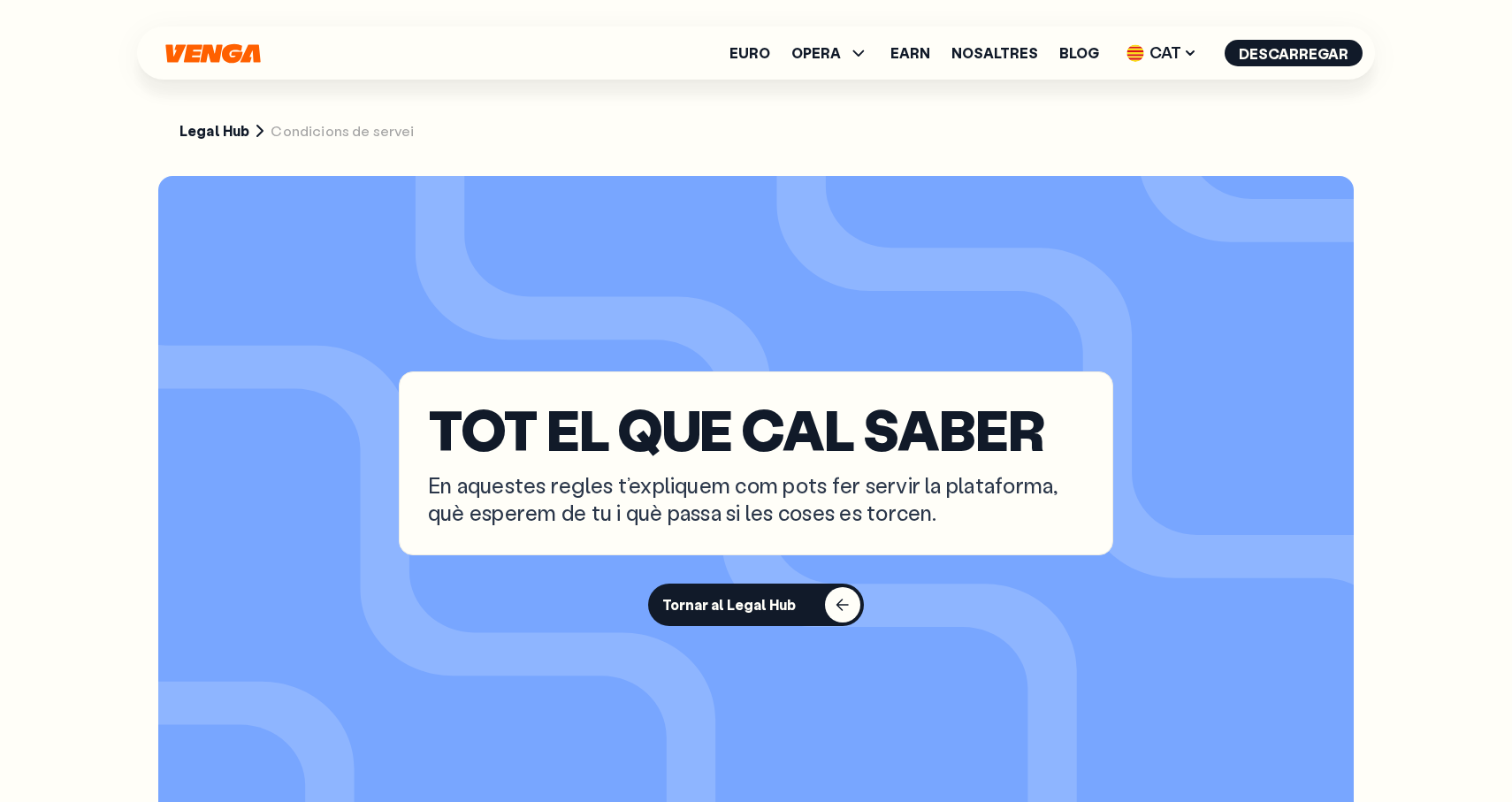
click at [832, 401] on p "TOT EL QUE CAL SABER" at bounding box center [756, 428] width 656 height 56
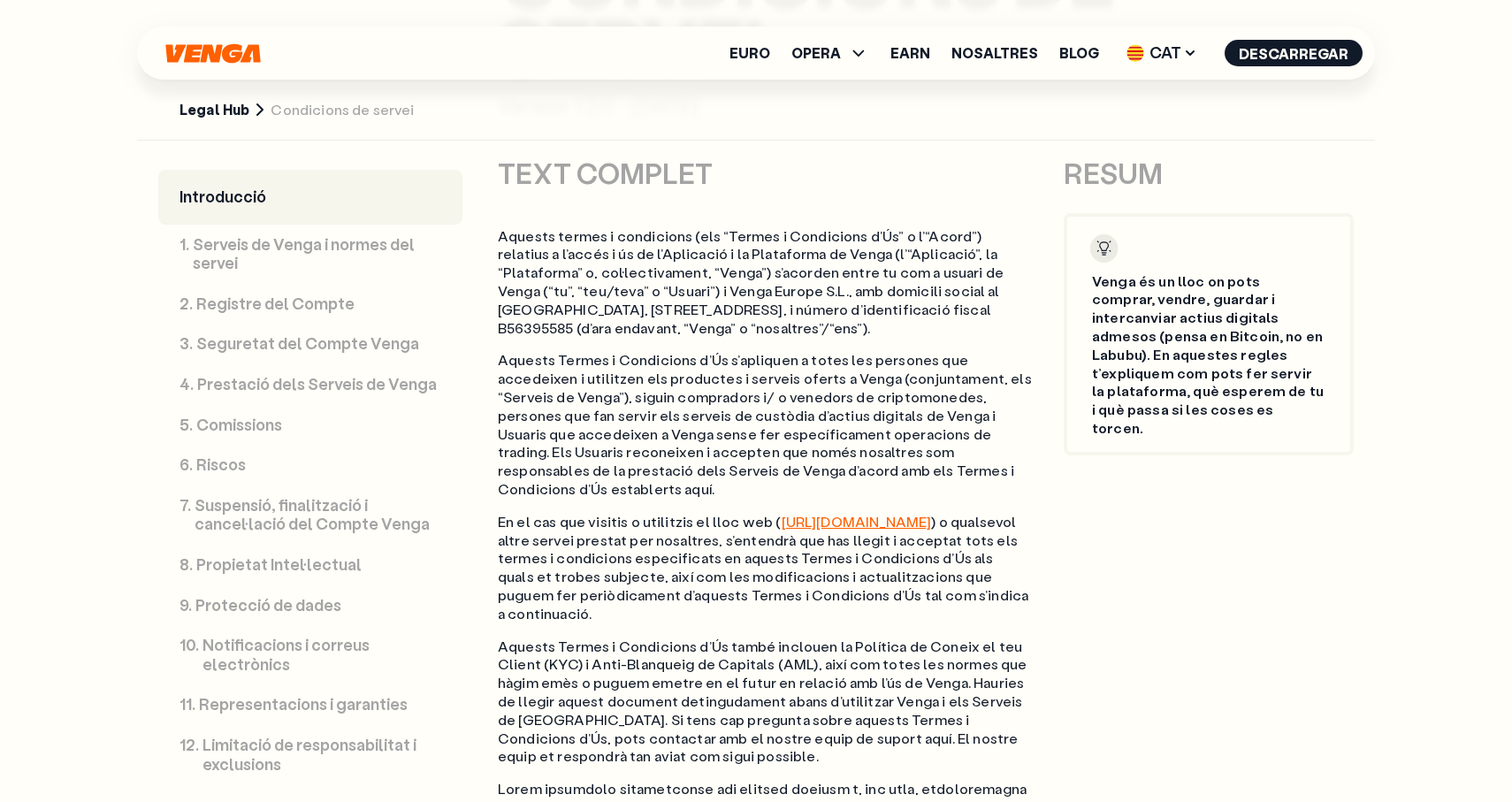
click at [237, 394] on link "4 . Prestació dels Serveis de Venga" at bounding box center [310, 385] width 304 height 41
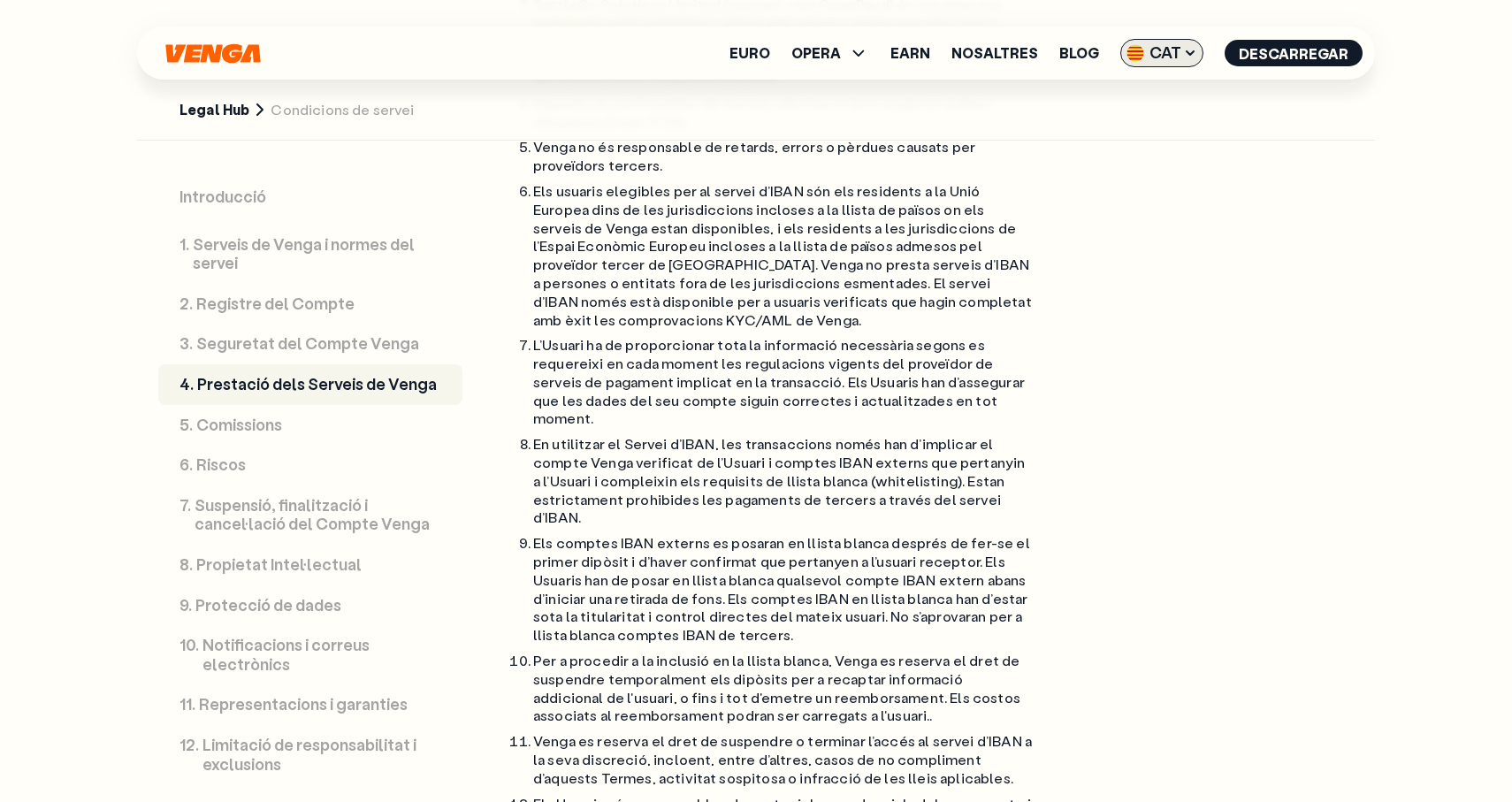
scroll to position [9428, 0]
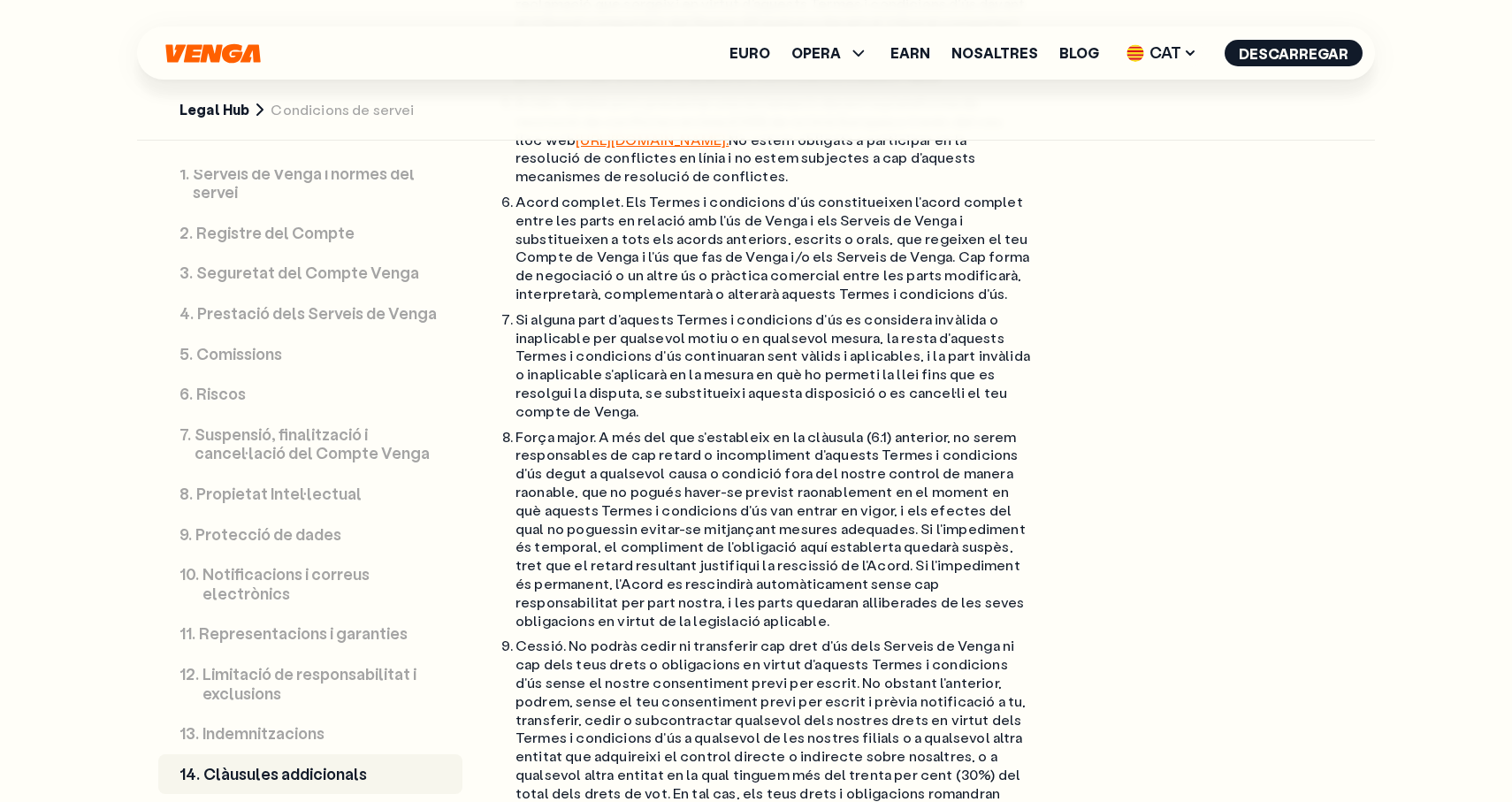
scroll to position [19267, 0]
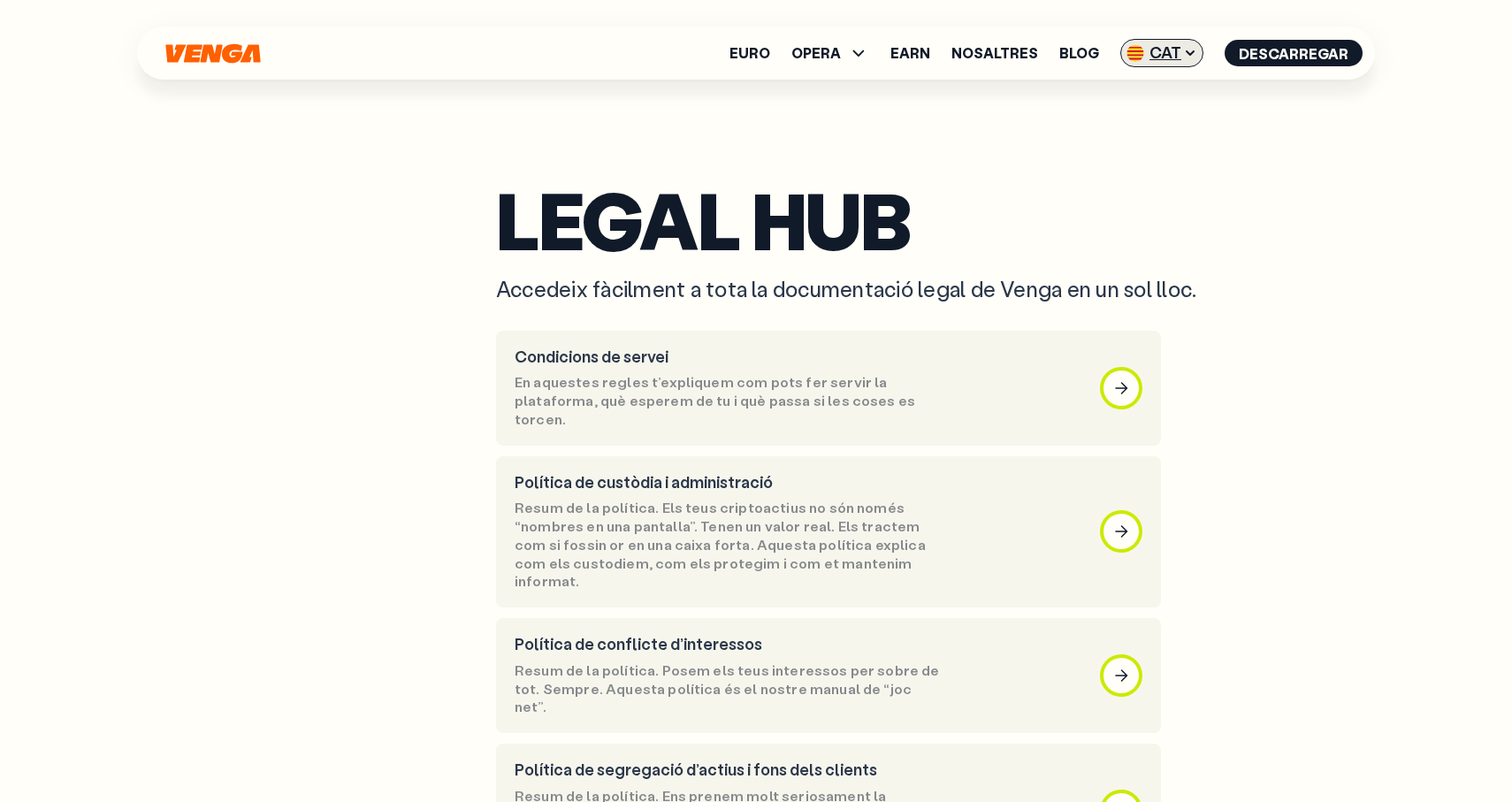
click at [1148, 53] on span "CAT" at bounding box center [1161, 52] width 83 height 29
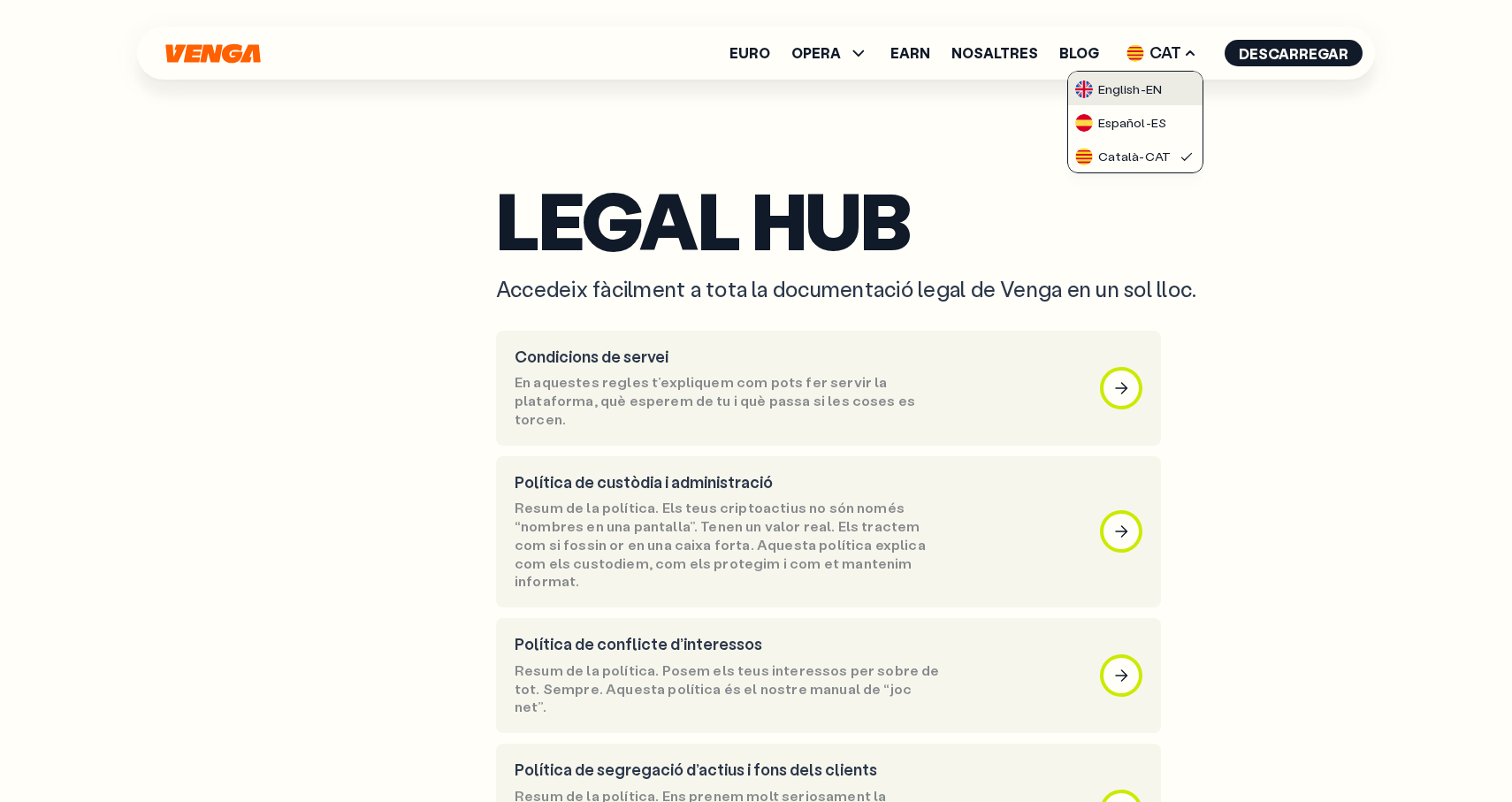
click at [1148, 89] on div "English - EN" at bounding box center [1118, 88] width 87 height 17
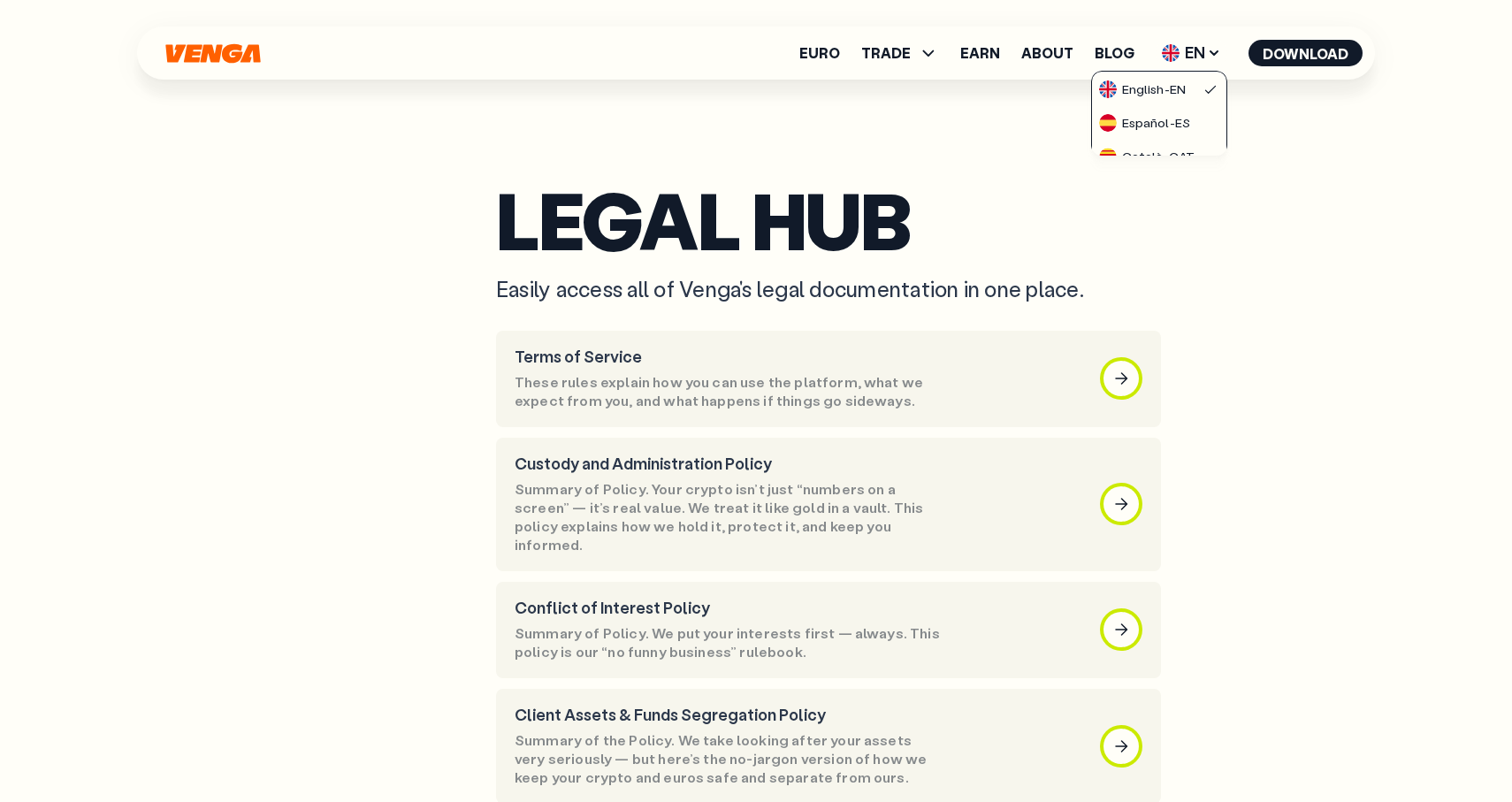
click at [1272, 273] on section "Legal Hub Easily access all of Venga's legal documentation in one place." at bounding box center [923, 244] width 854 height 117
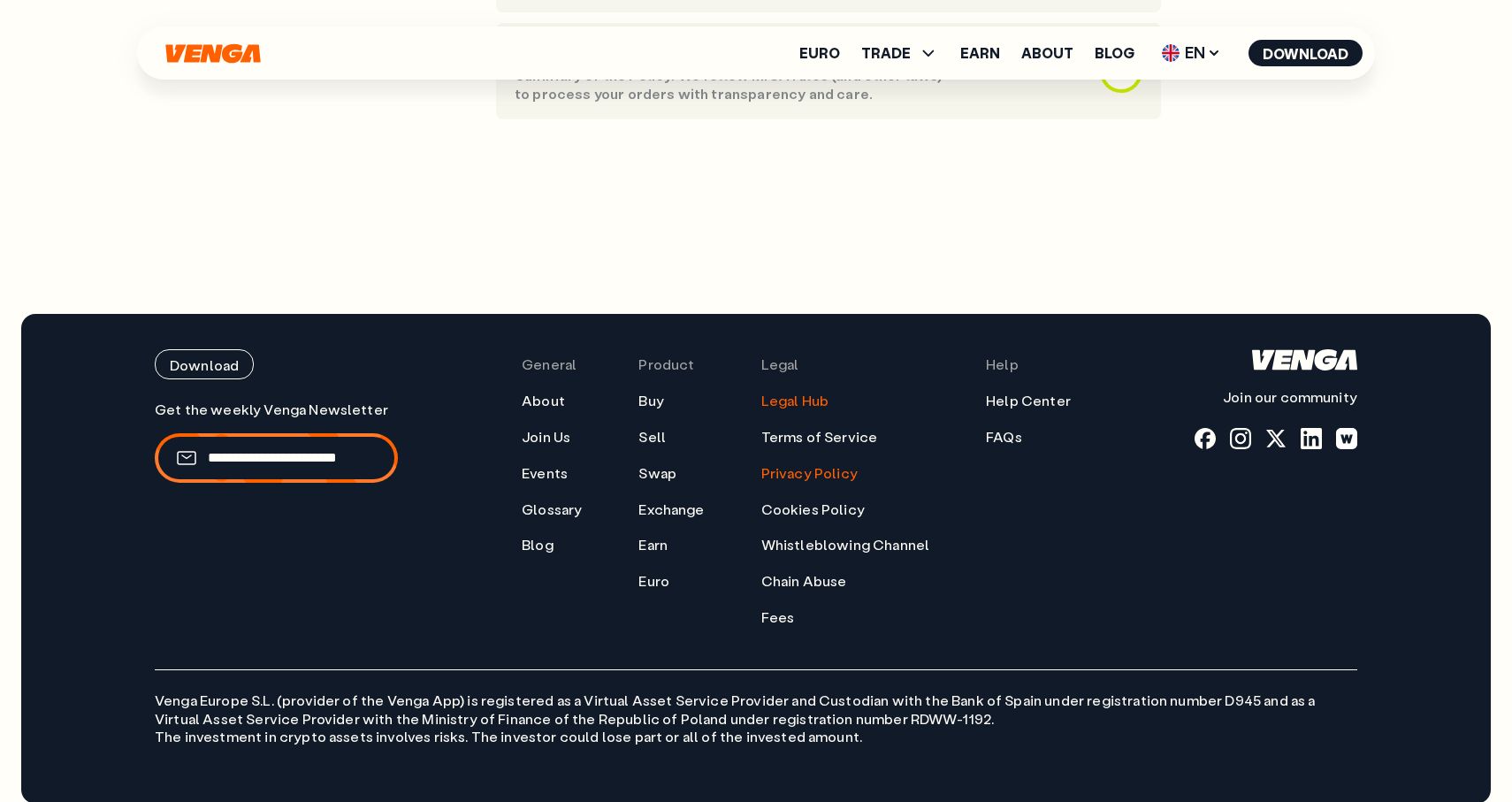
scroll to position [1384, 0]
click at [821, 427] on link "Terms of Service" at bounding box center [819, 436] width 117 height 18
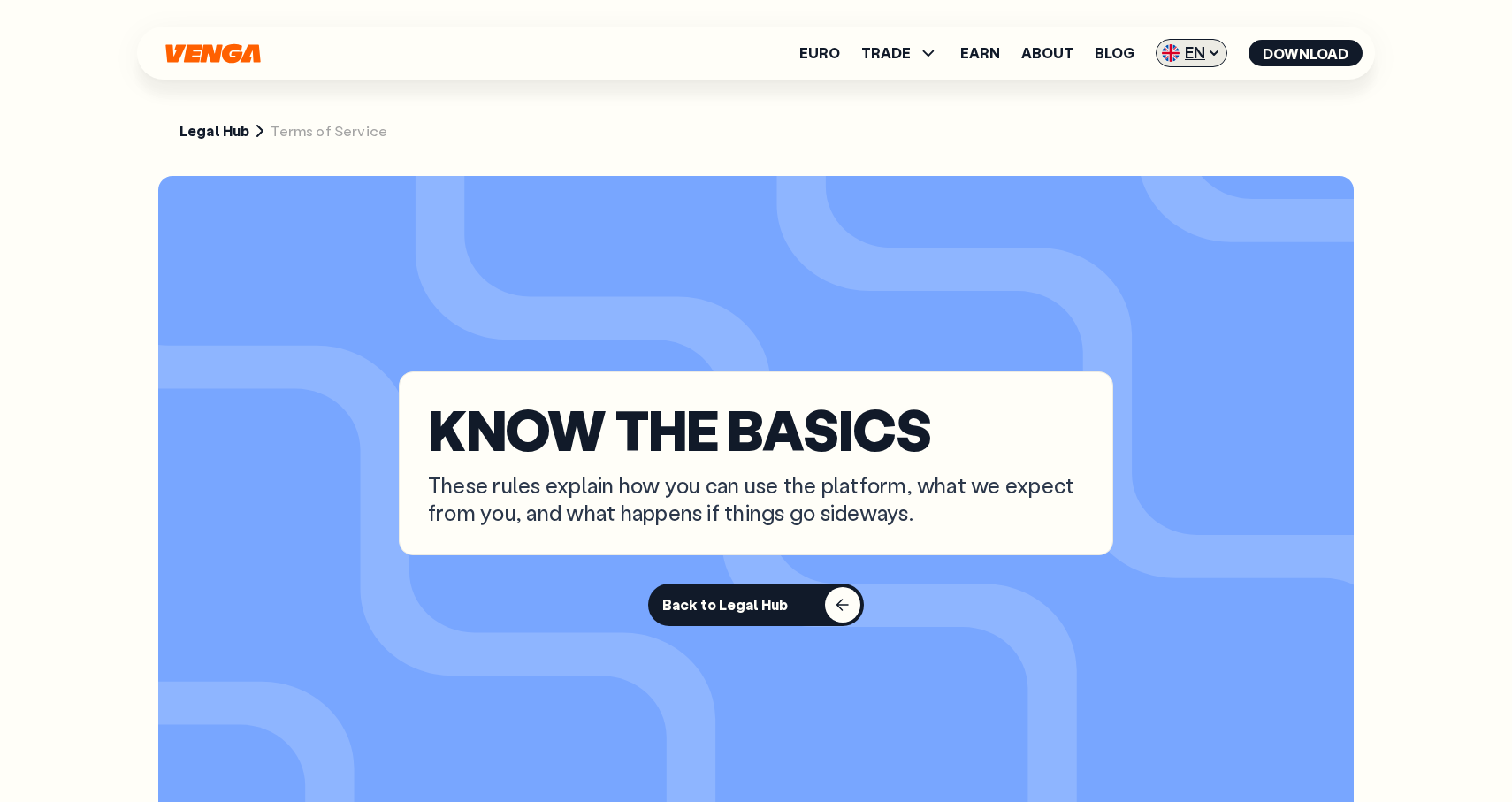
click at [1204, 46] on span "EN" at bounding box center [1192, 52] width 72 height 29
click at [1184, 124] on div "Español - ES" at bounding box center [1144, 122] width 91 height 17
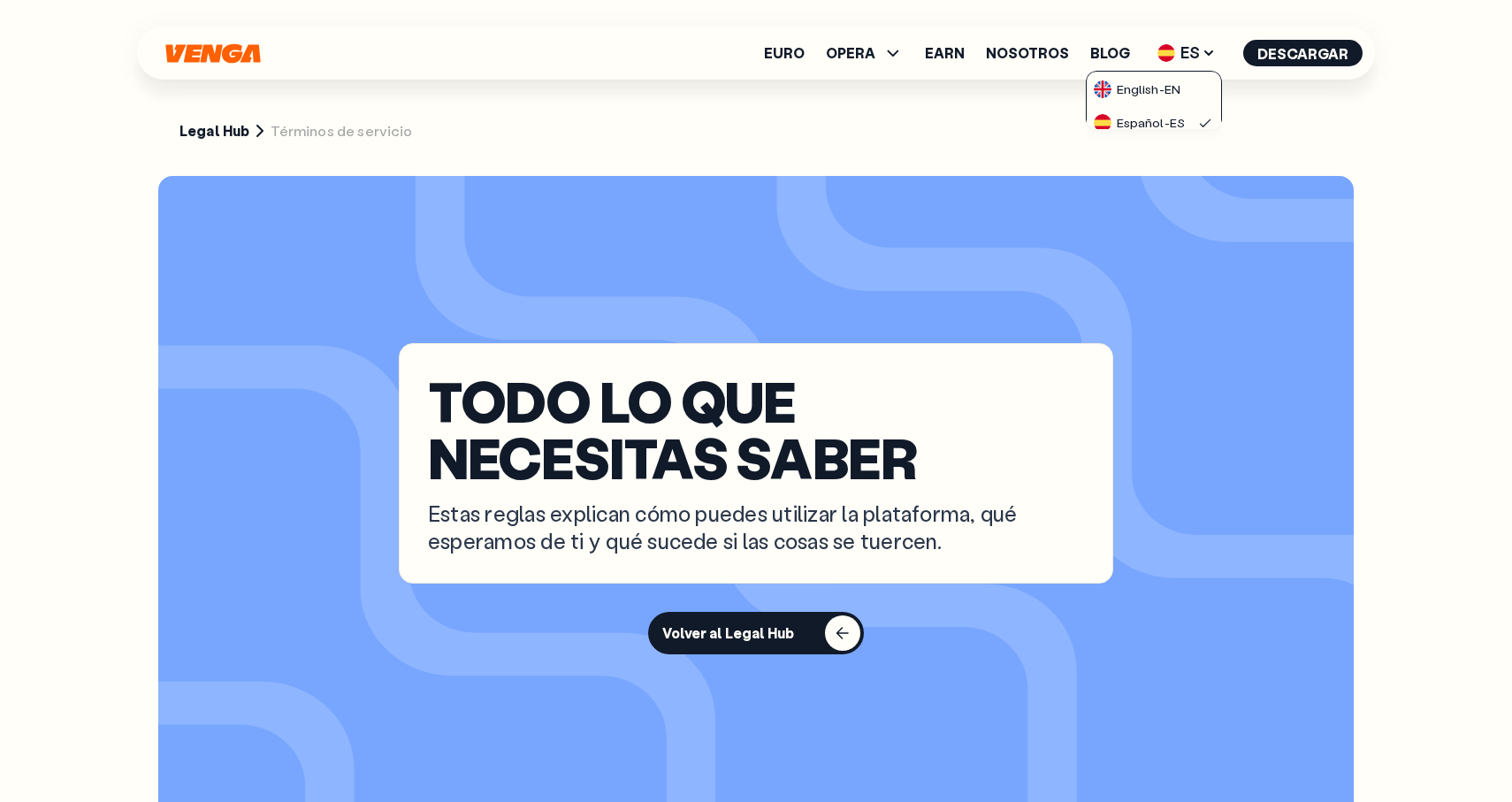
click at [1171, 332] on section "TODO LO QUE NECESITAS SABER Estas reglas explican cómo puedes utilizar la plata…" at bounding box center [756, 498] width 1195 height 645
click at [749, 645] on button "Volver al Legal Hub" at bounding box center [756, 633] width 215 height 42
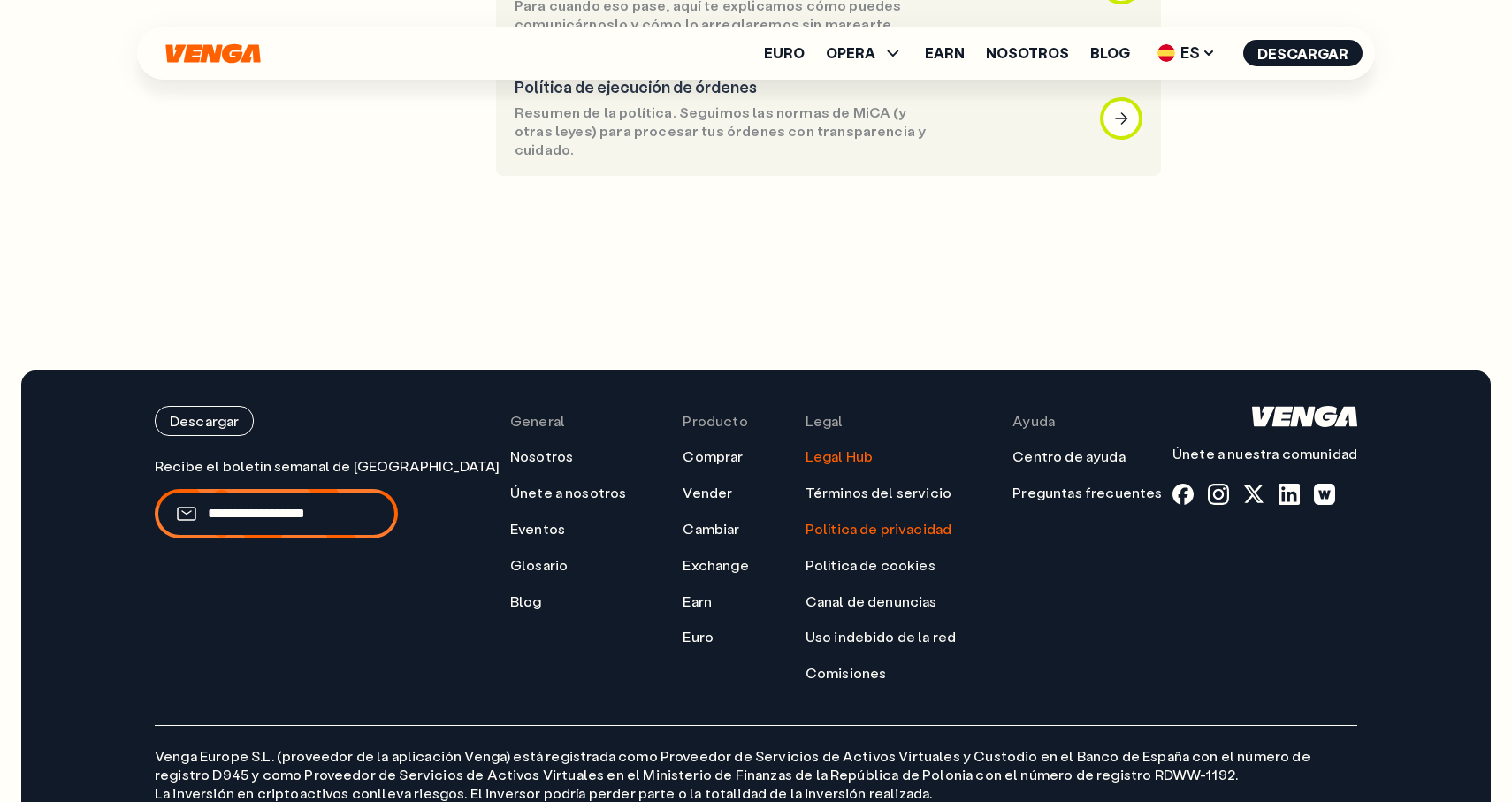
scroll to position [1476, 0]
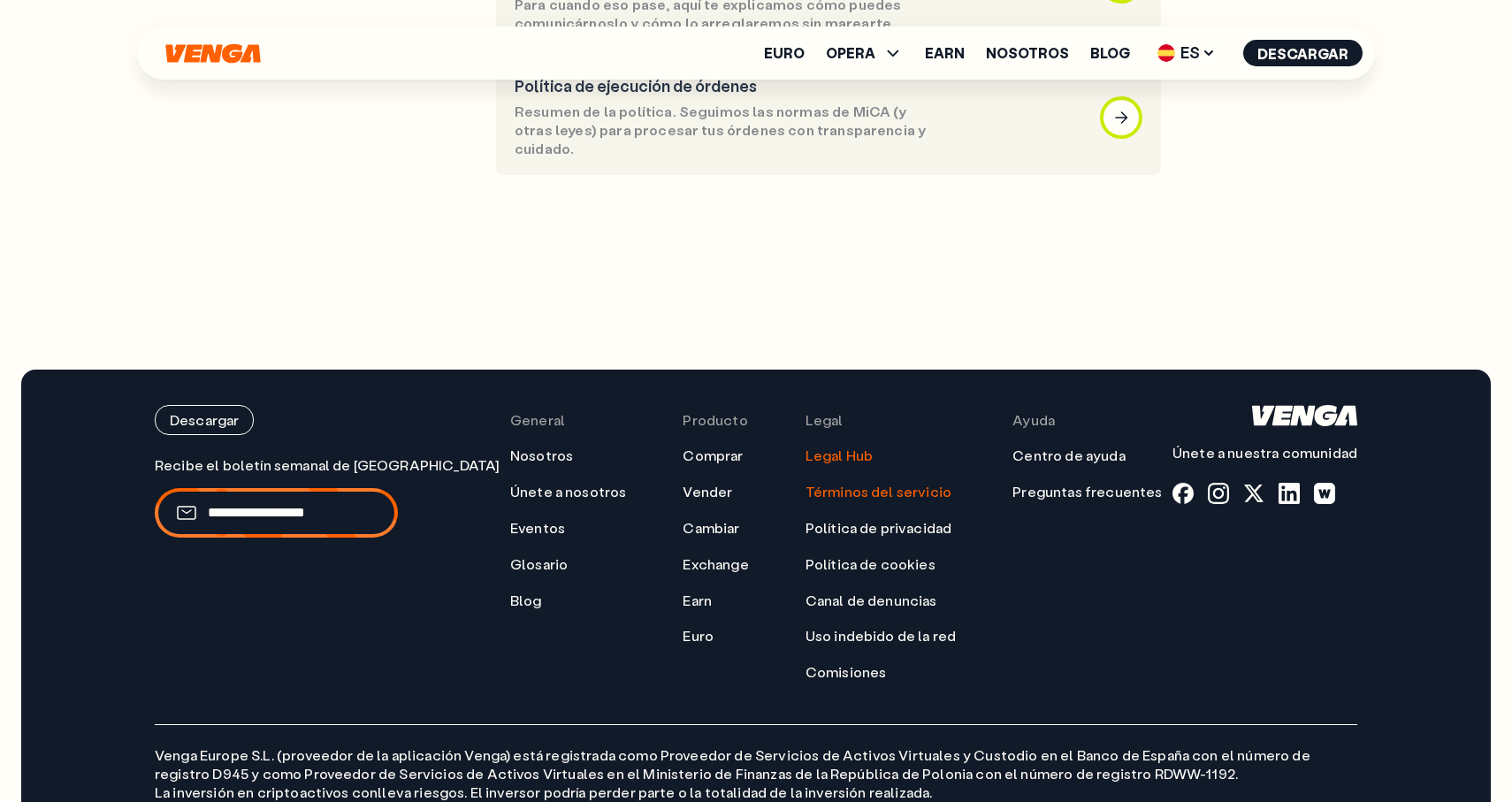
click at [835, 483] on link "Términos del servicio" at bounding box center [878, 493] width 146 height 18
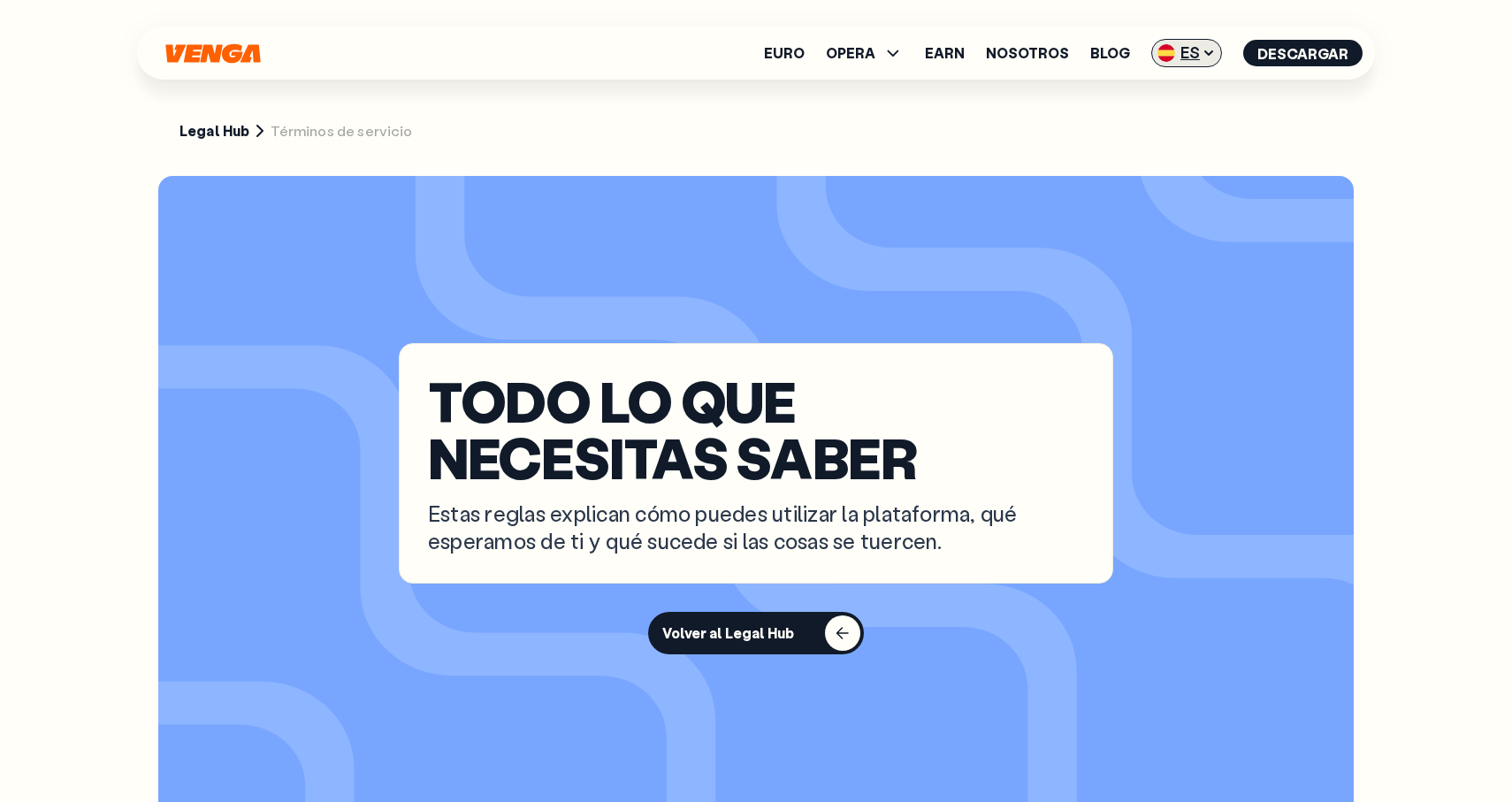
click at [1188, 59] on span "ES" at bounding box center [1186, 52] width 71 height 29
click at [1169, 165] on link "Català - CAT" at bounding box center [1154, 156] width 134 height 34
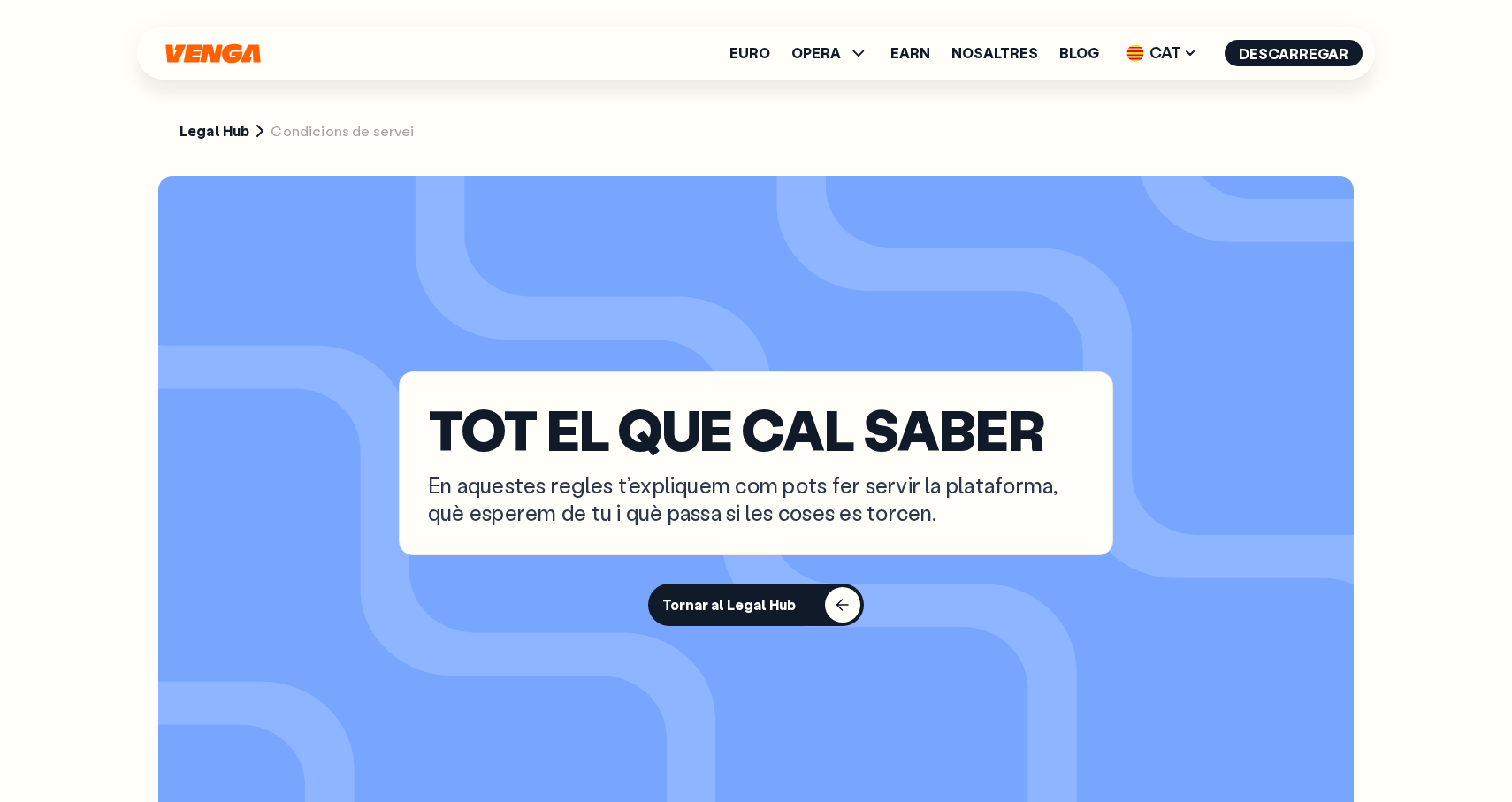
click at [870, 216] on section "TOT EL QUE CAL SABER En aquestes regles t’expliquem com pots fer servir la plat…" at bounding box center [756, 498] width 1195 height 645
click at [795, 589] on button "Tornar al Legal Hub" at bounding box center [756, 605] width 215 height 42
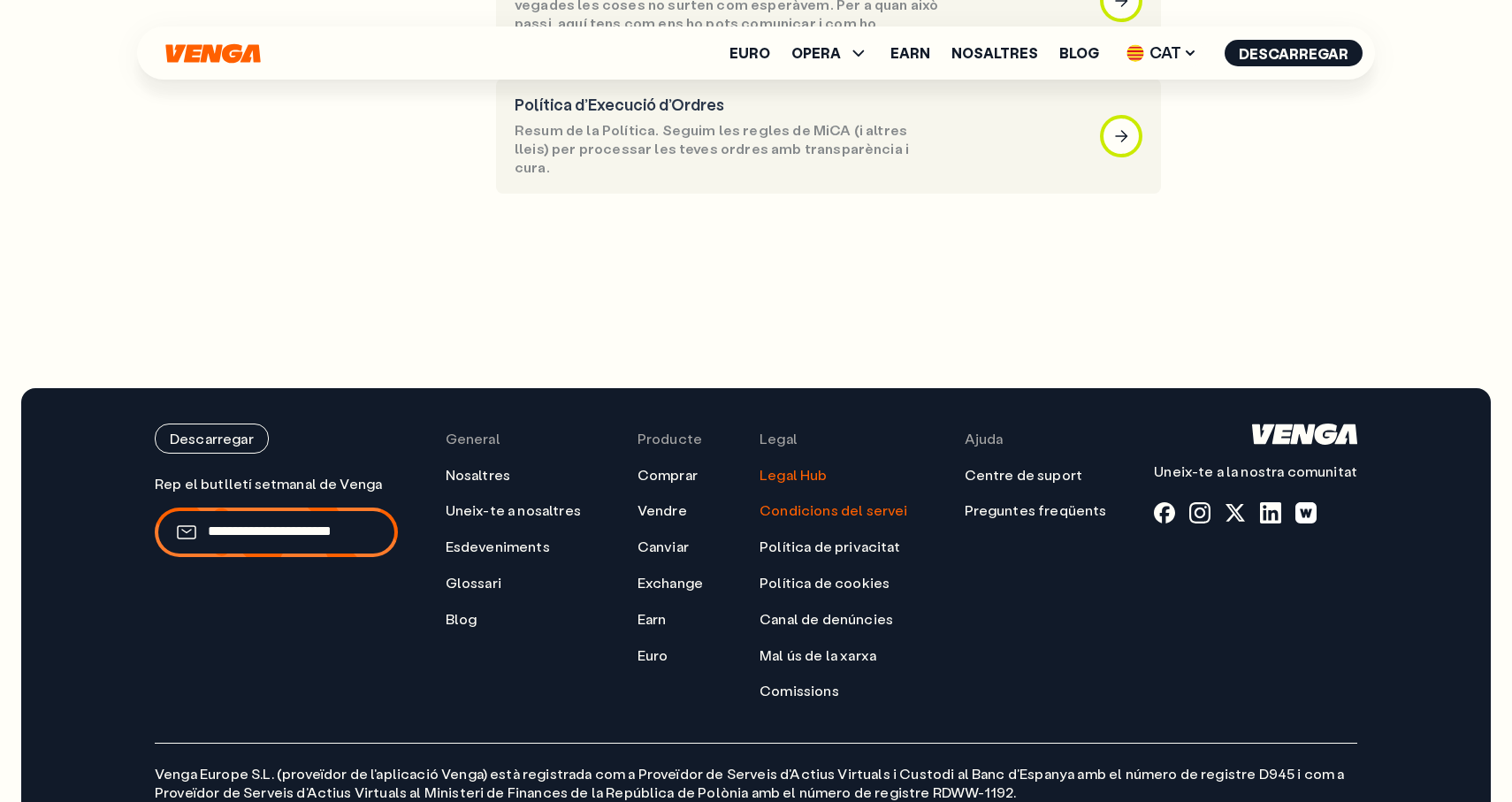
click at [803, 502] on link "Condicions del servei" at bounding box center [833, 511] width 147 height 18
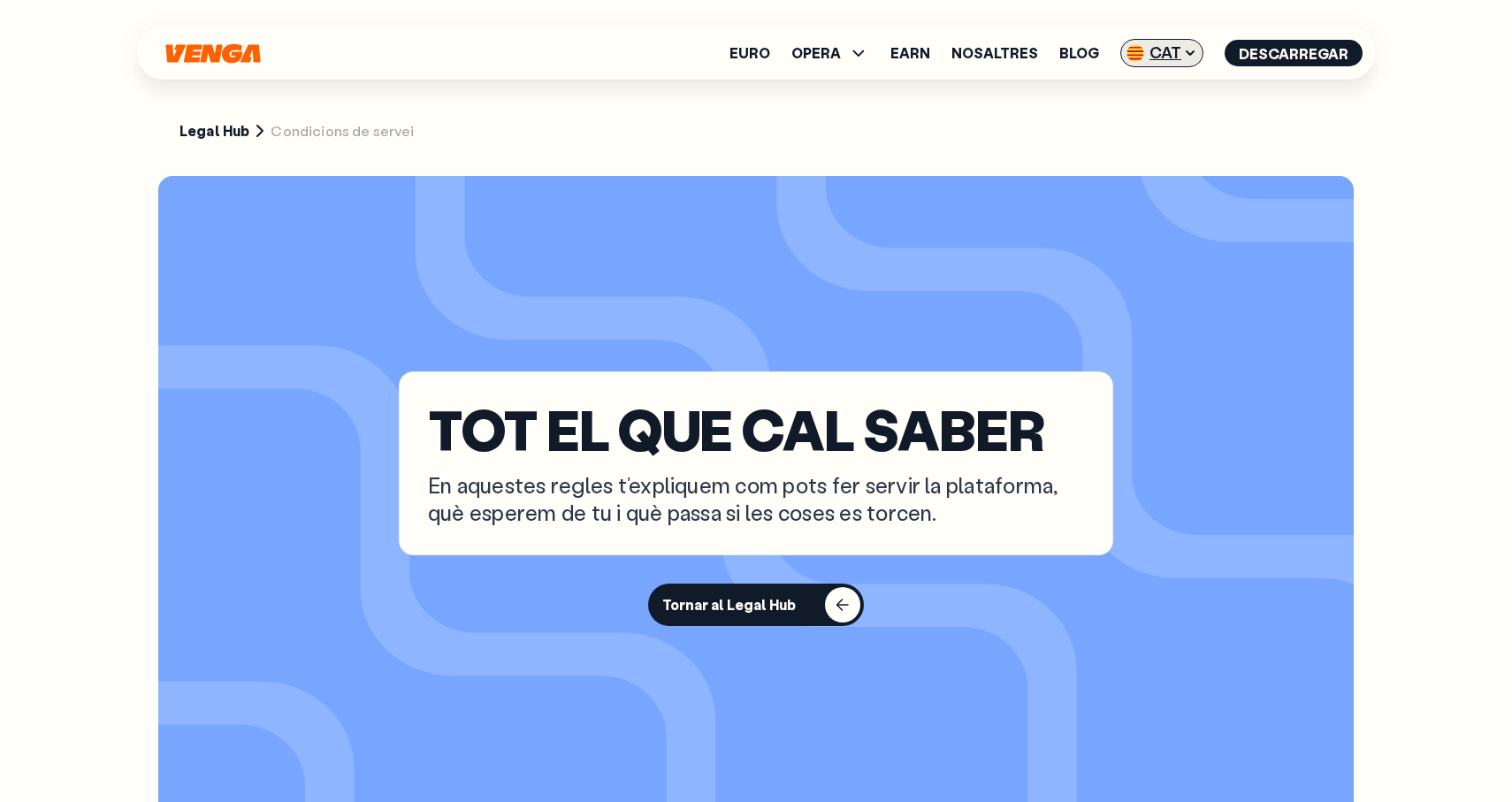
click at [1139, 54] on img at bounding box center [1135, 52] width 17 height 17
click at [1157, 89] on div "English - EN" at bounding box center [1118, 88] width 87 height 17
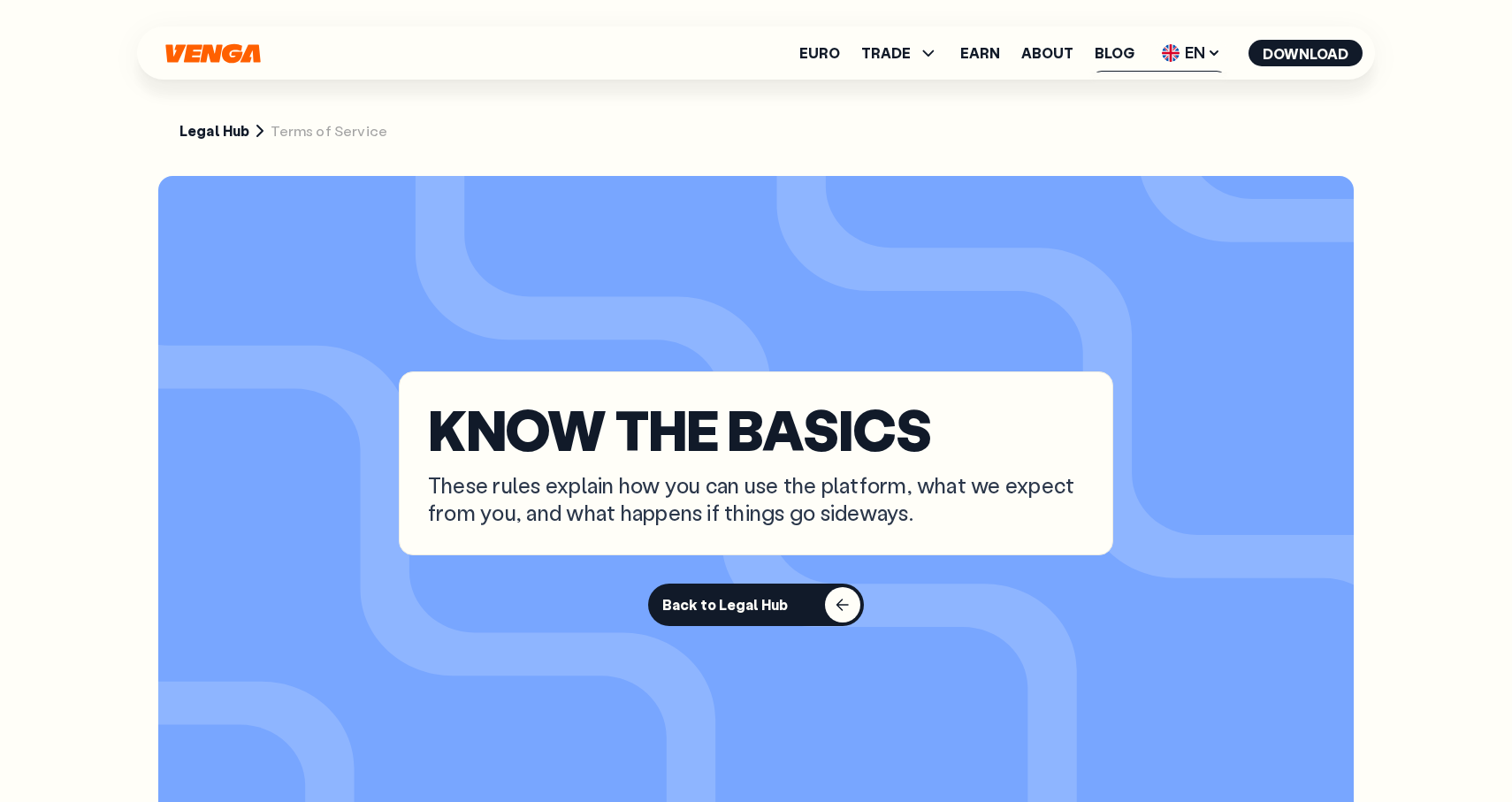
click at [794, 140] on section "Legal Hub Terms of Service" at bounding box center [756, 81] width 1238 height 162
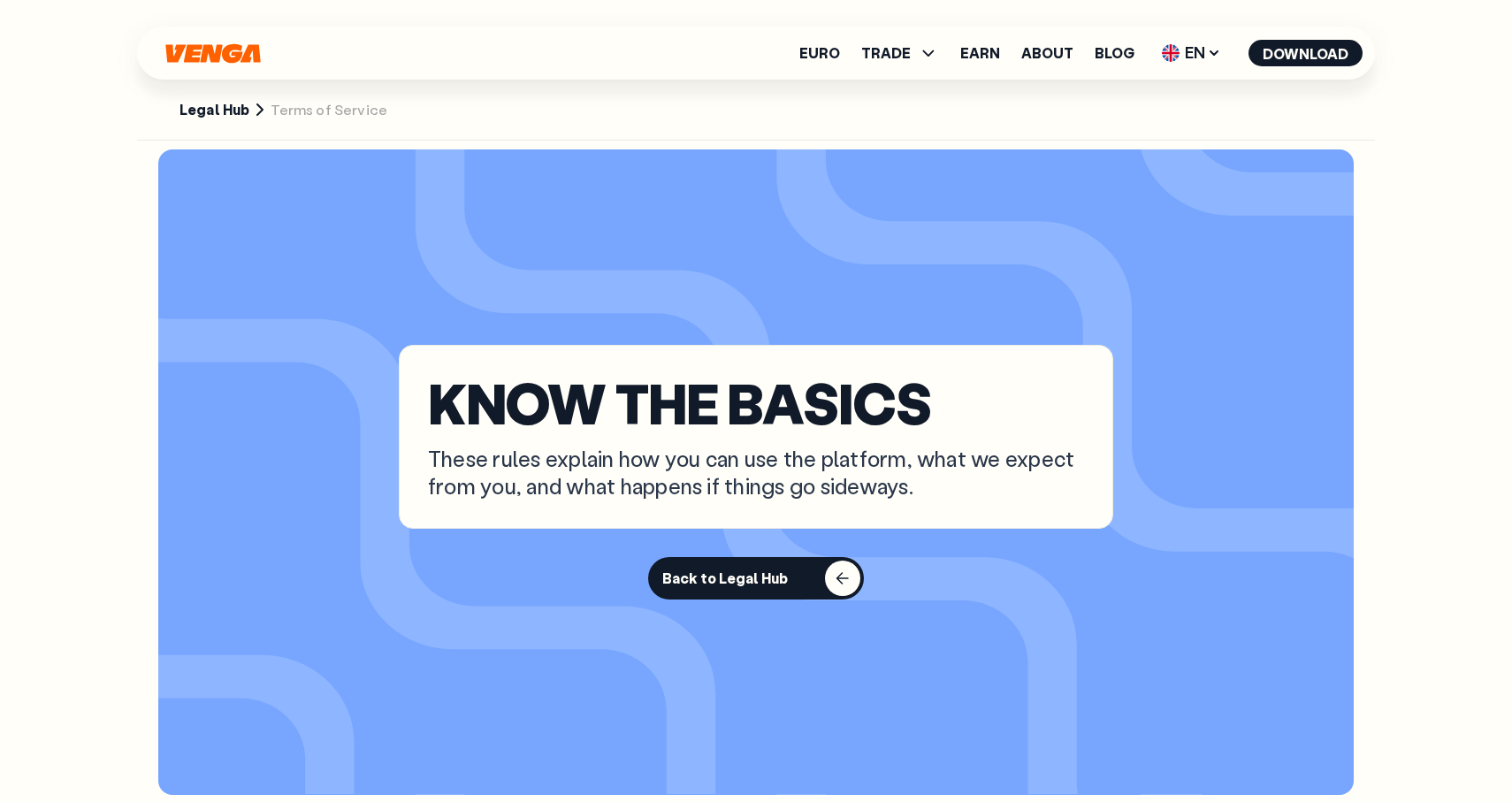
scroll to position [27, 0]
click at [243, 110] on link "Legal Hub" at bounding box center [214, 110] width 70 height 18
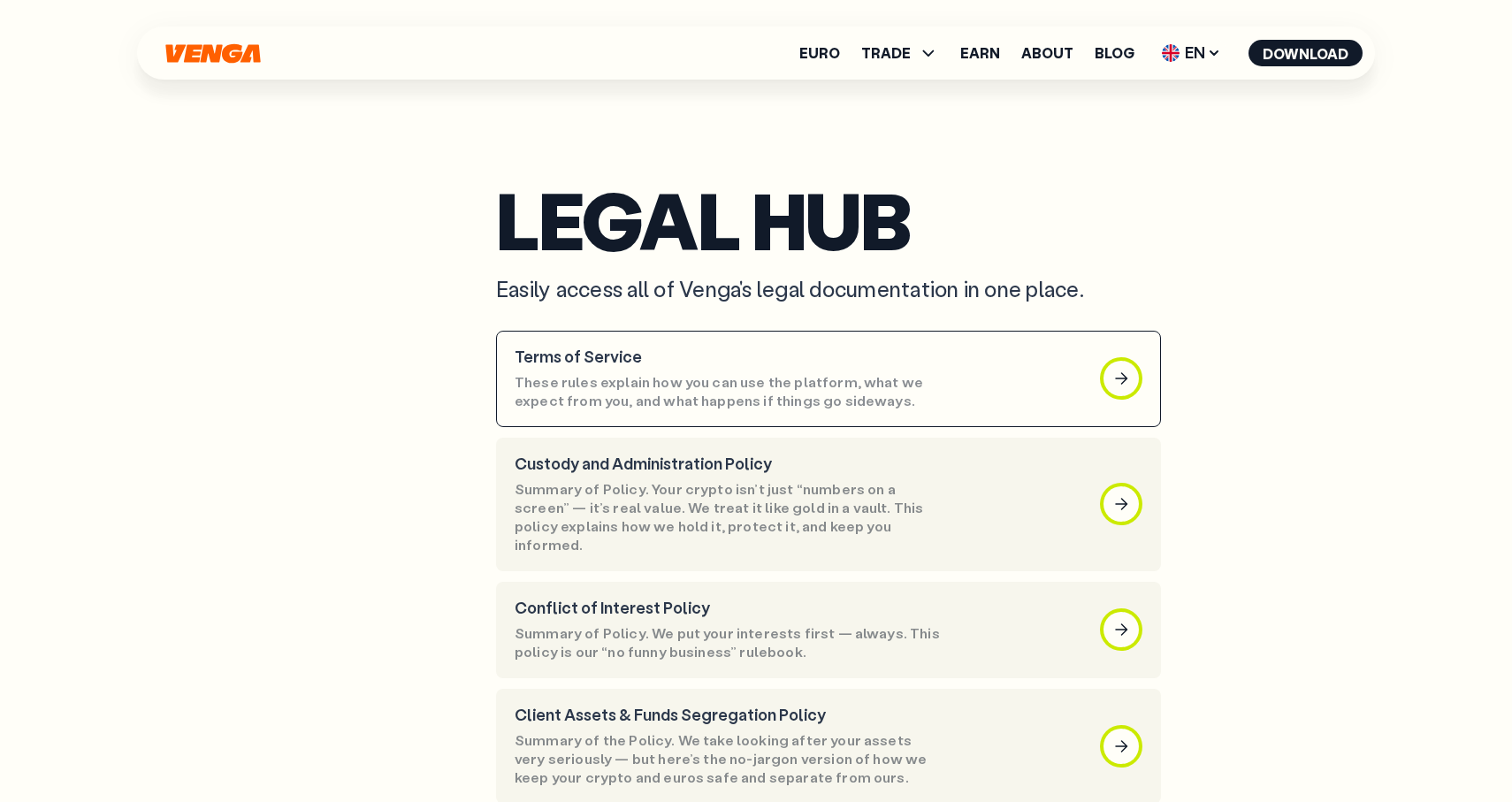
click at [595, 393] on p "These rules explain how you can use the platform, what we expect from you, and …" at bounding box center [729, 391] width 430 height 37
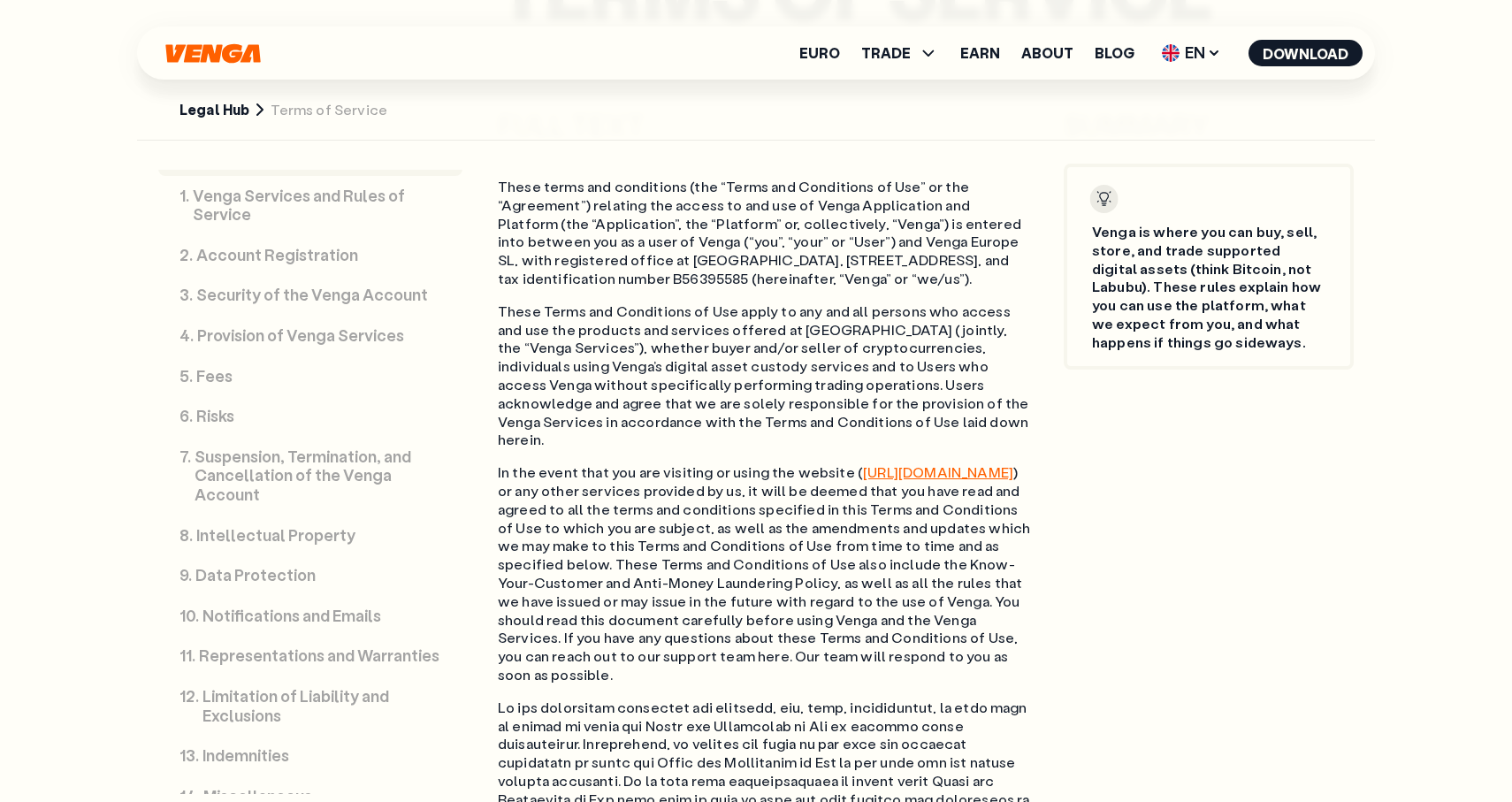
scroll to position [106, 0]
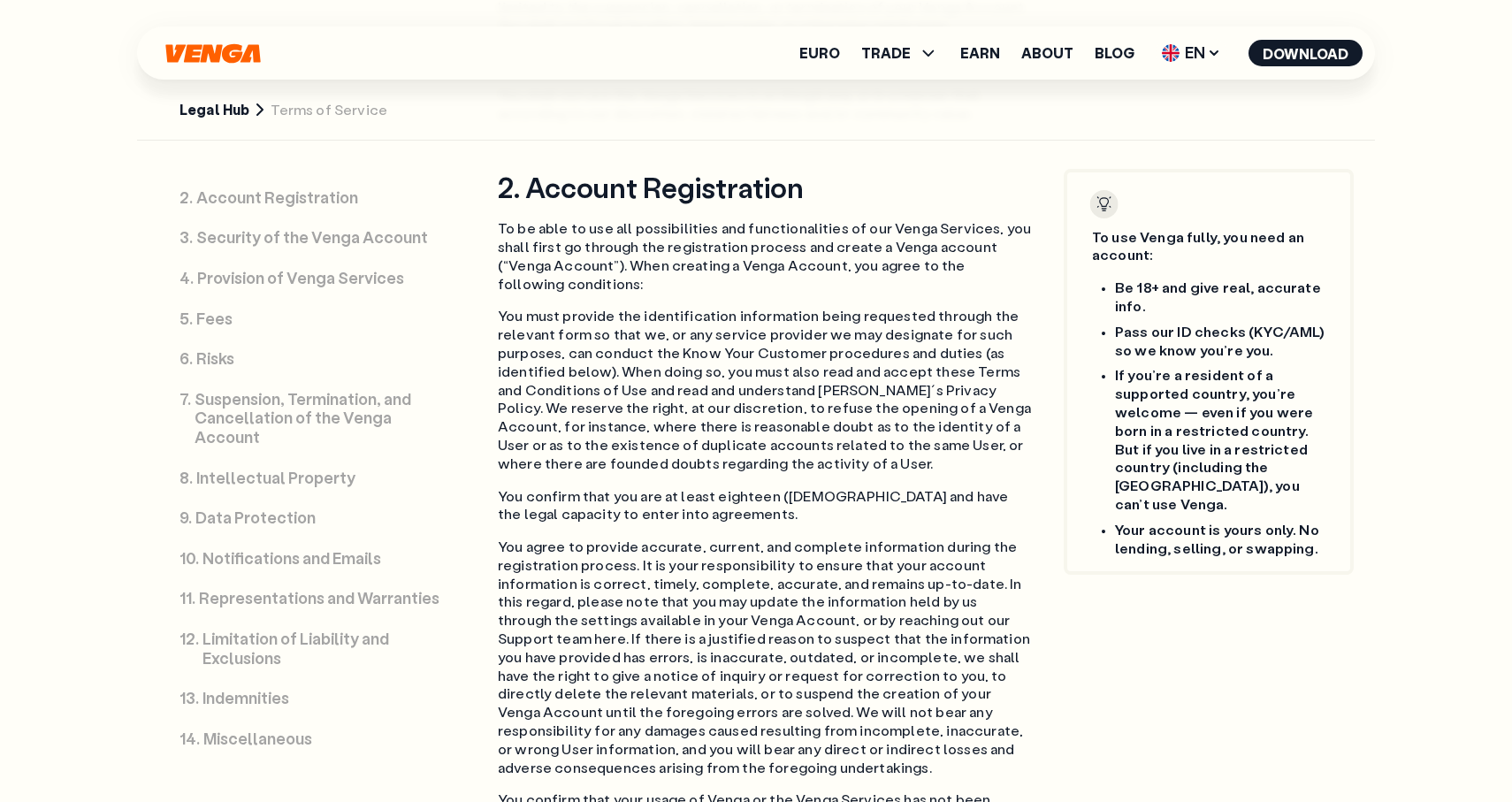
click at [270, 741] on p "Miscellaneous" at bounding box center [258, 739] width 109 height 19
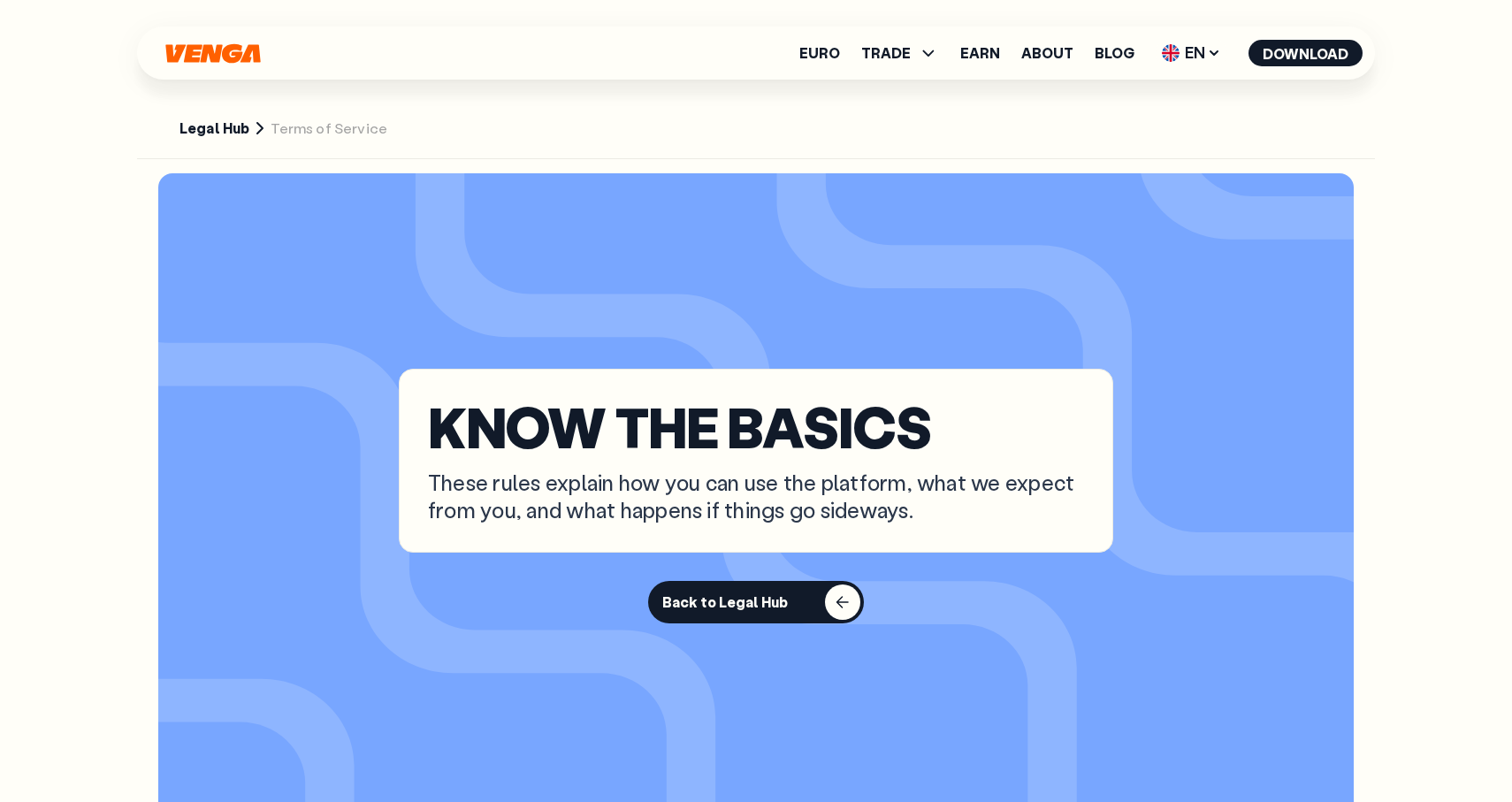
scroll to position [1, 0]
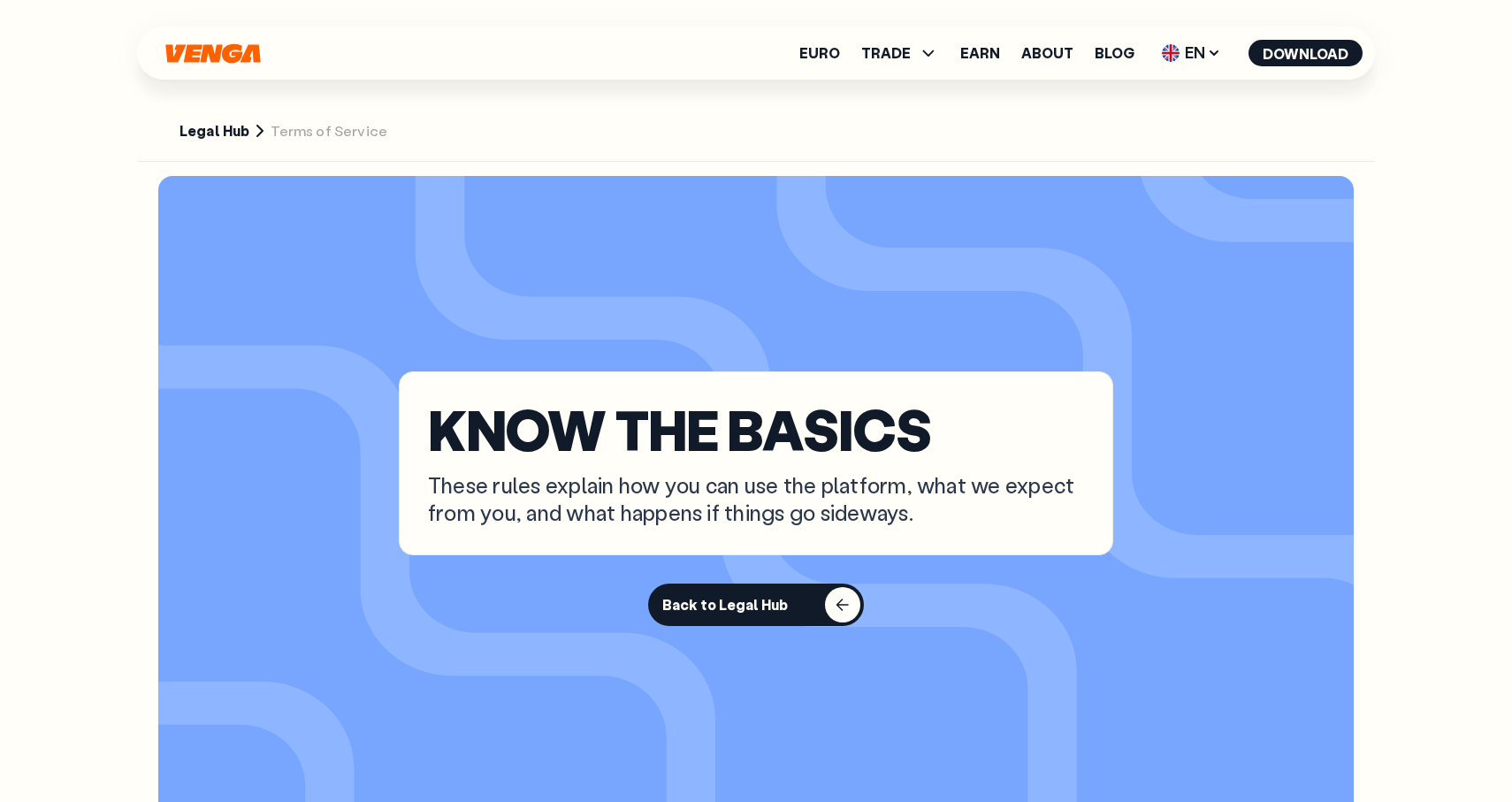
click at [791, 609] on button "Back to Legal Hub" at bounding box center [756, 605] width 215 height 42
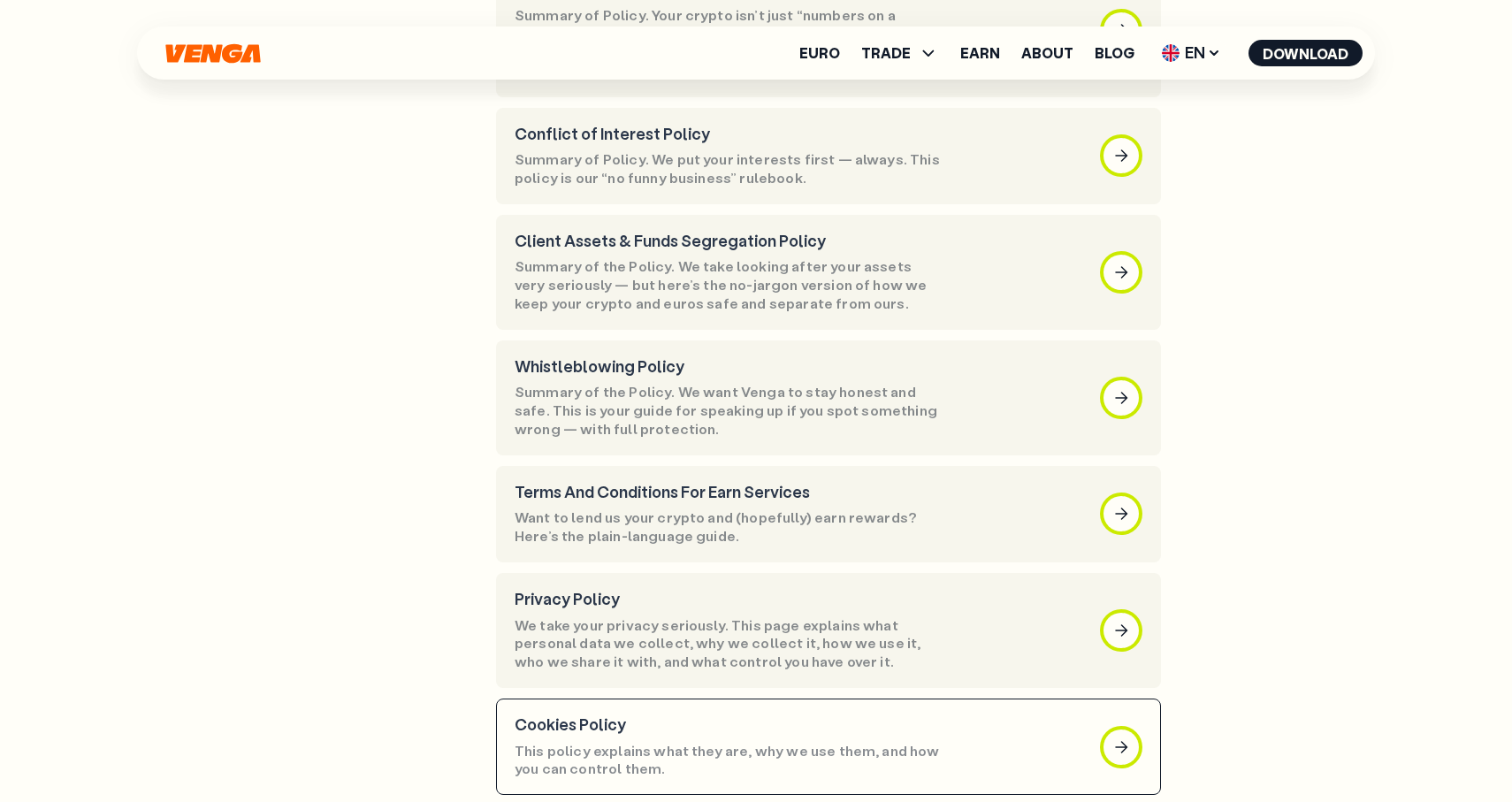
click at [776, 742] on p "This policy explains what they are, why we use them, and how you can control th…" at bounding box center [729, 761] width 430 height 37
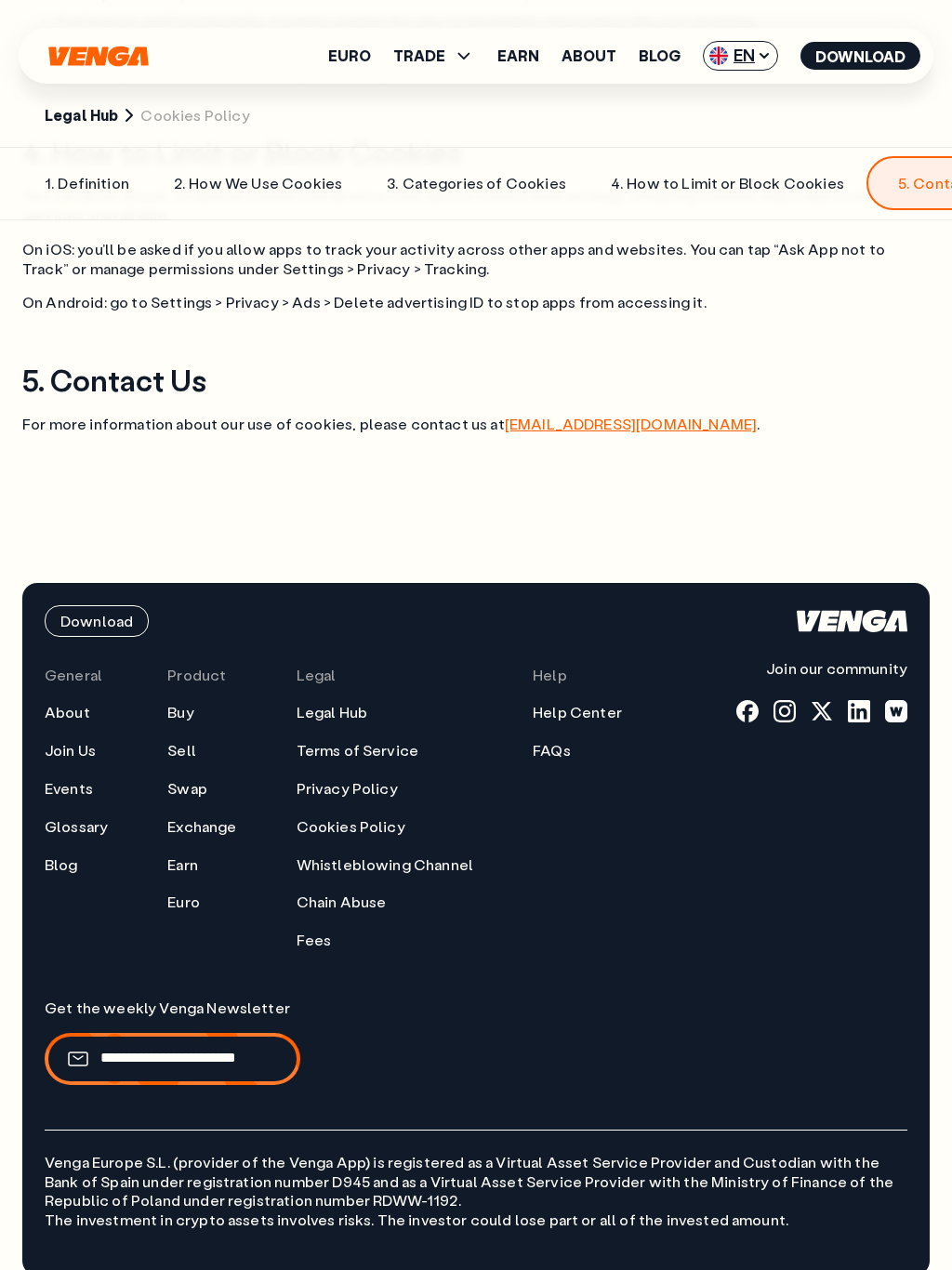
click at [746, 62] on span "EN" at bounding box center [740, 55] width 75 height 30
click at [739, 128] on div "Español - ES" at bounding box center [691, 129] width 96 height 18
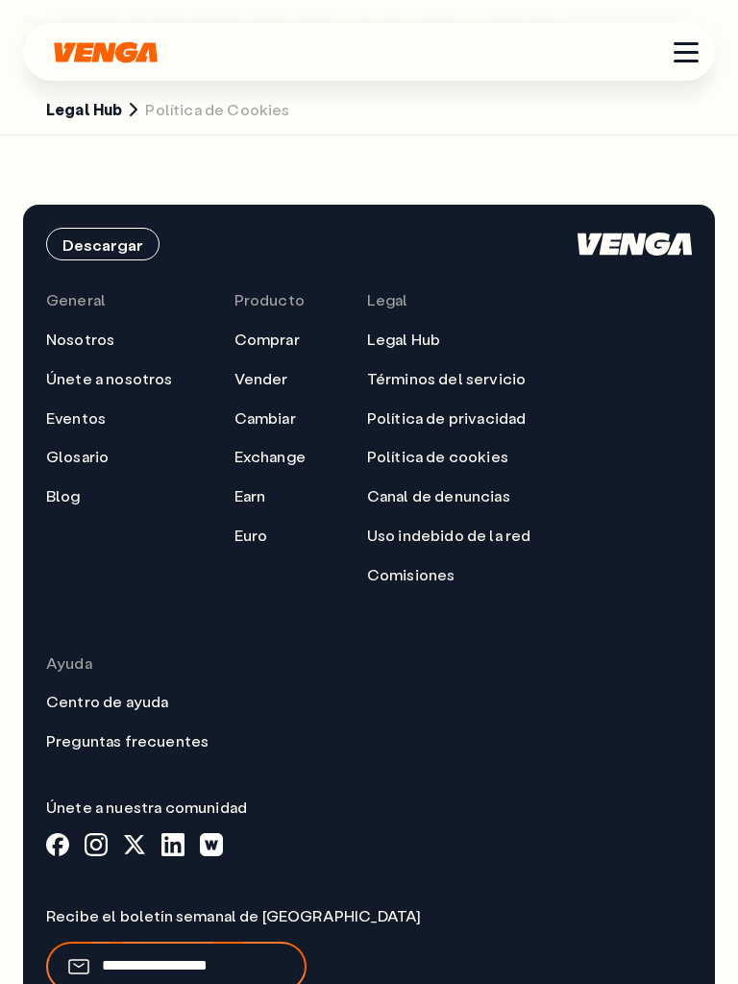
scroll to position [2451, 0]
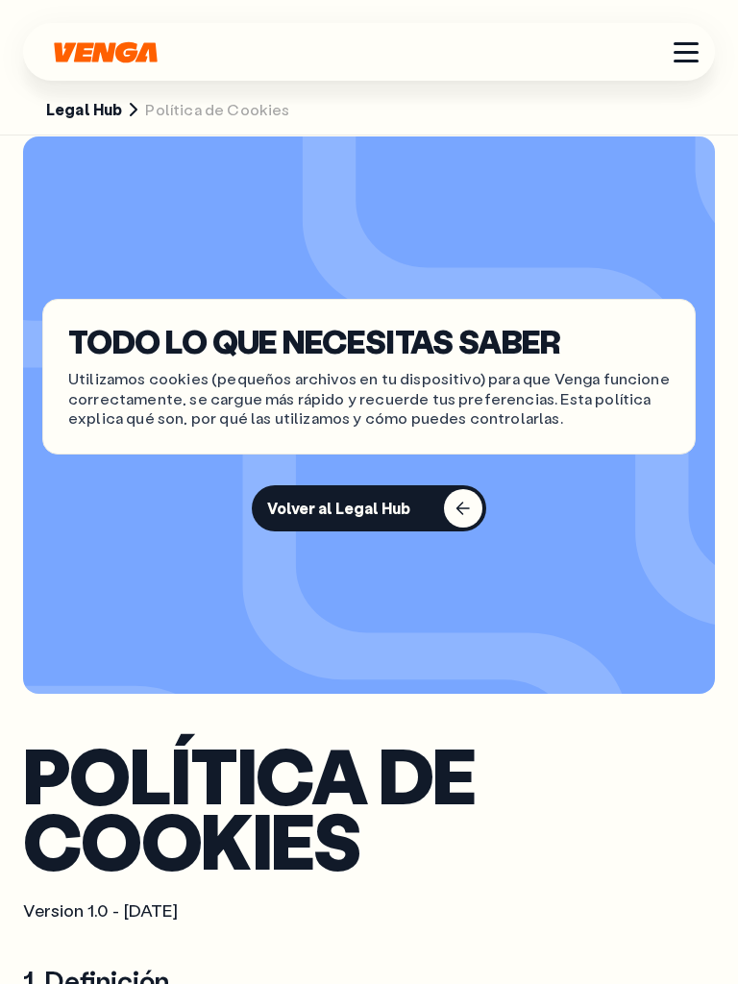
click at [688, 52] on div "Menú" at bounding box center [685, 52] width 25 height 3
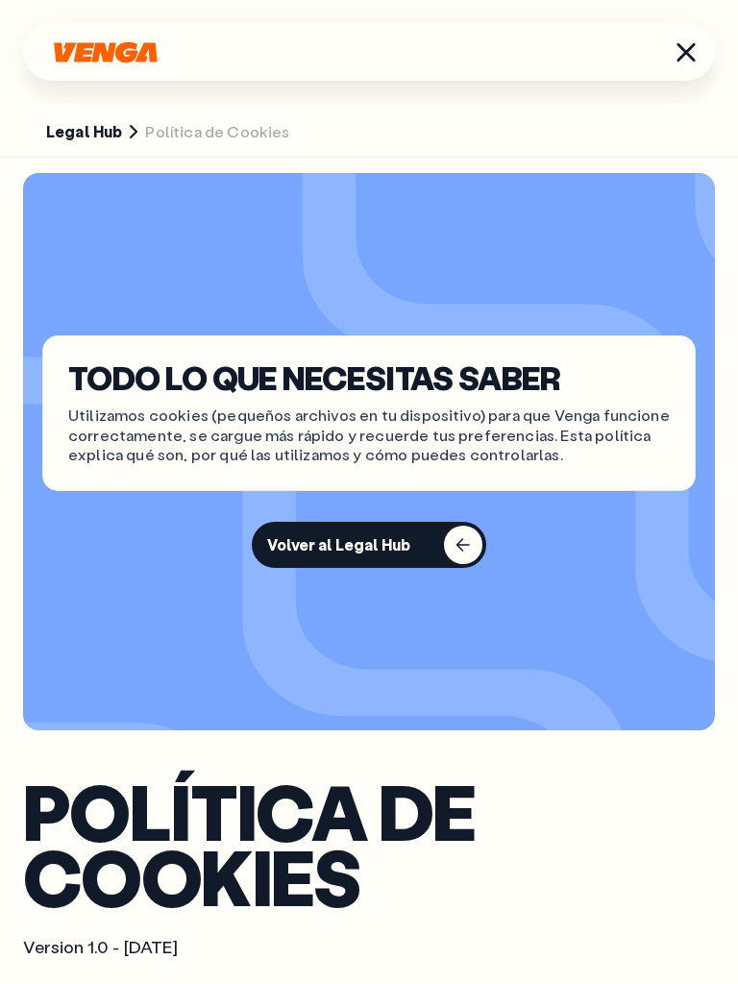
scroll to position [0, 0]
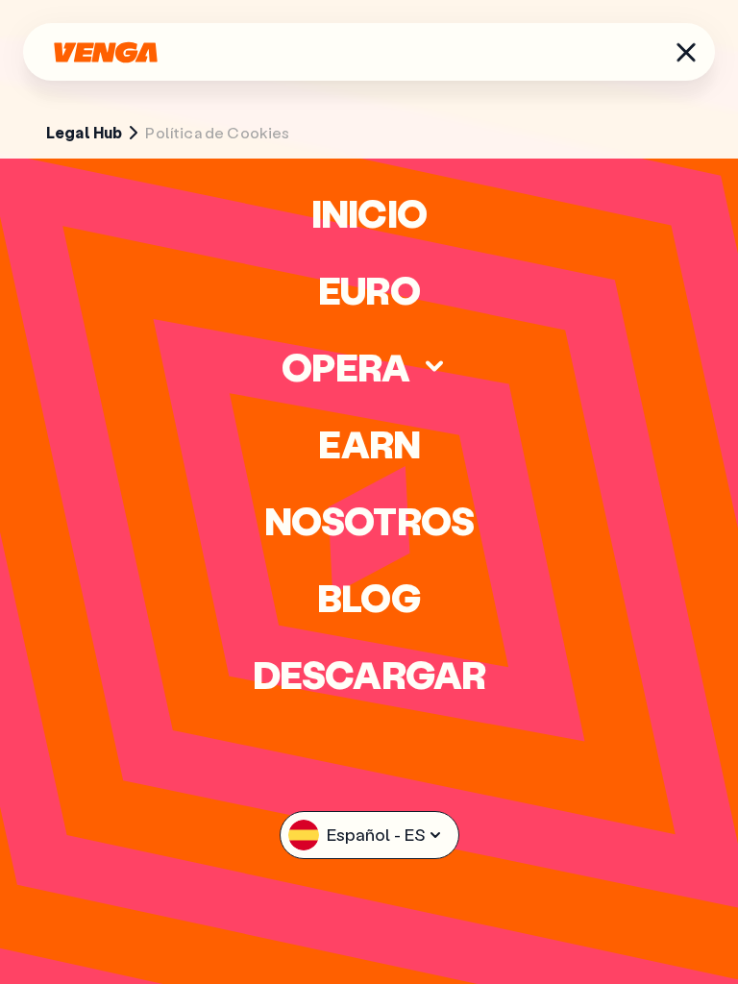
click at [404, 838] on span "Español - ES" at bounding box center [370, 835] width 180 height 48
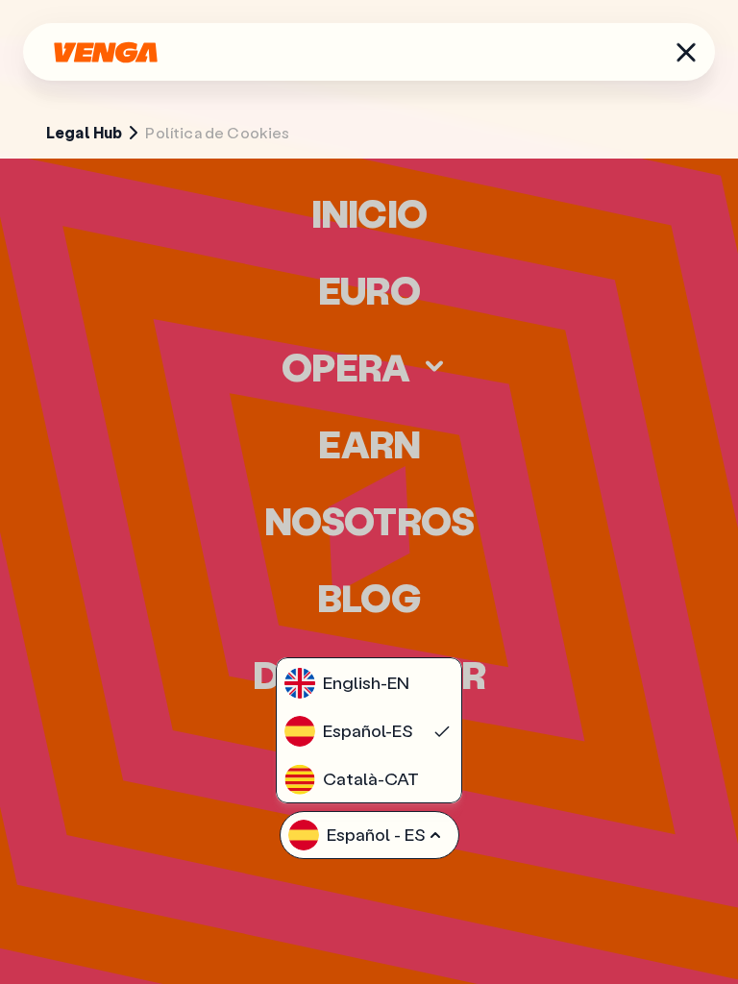
click at [410, 779] on div "Català - CAT" at bounding box center [351, 779] width 135 height 31
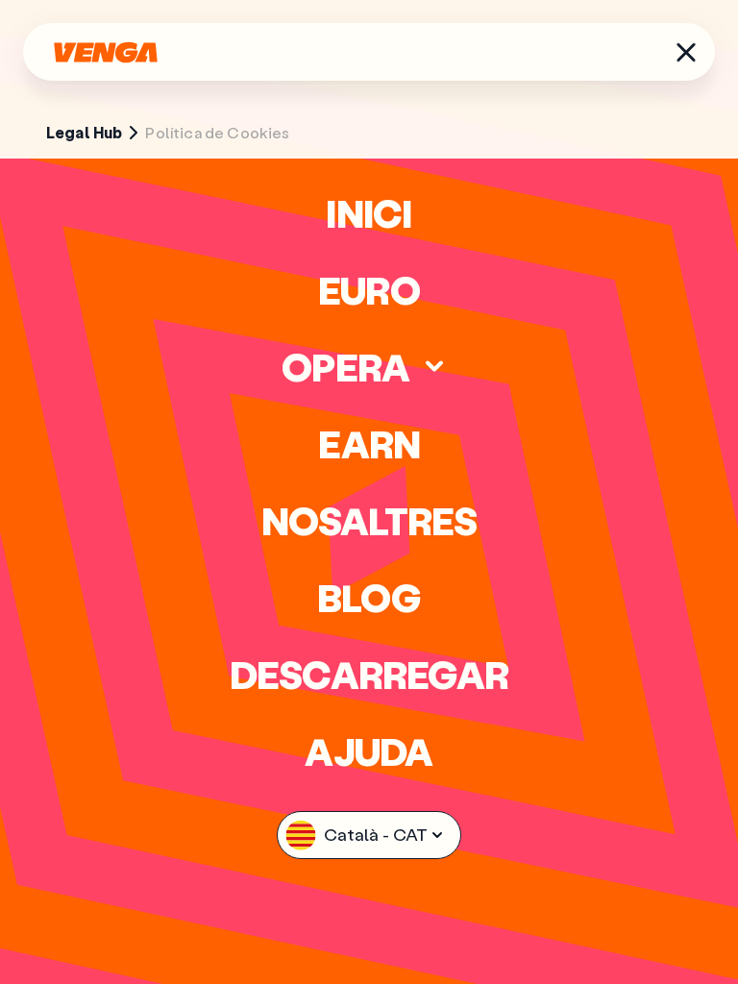
click at [686, 66] on button "Menú" at bounding box center [686, 52] width 31 height 31
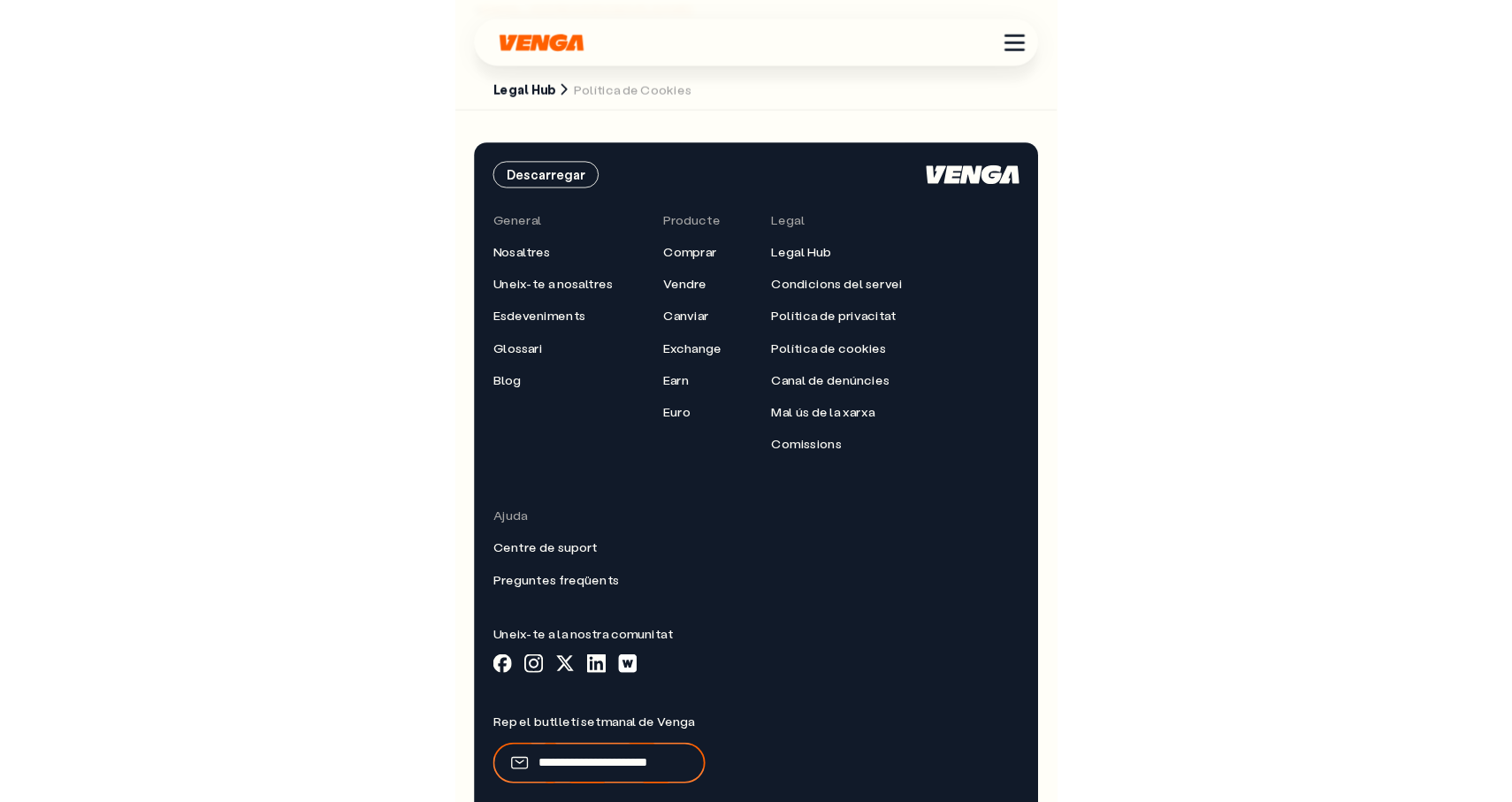
scroll to position [2231, 0]
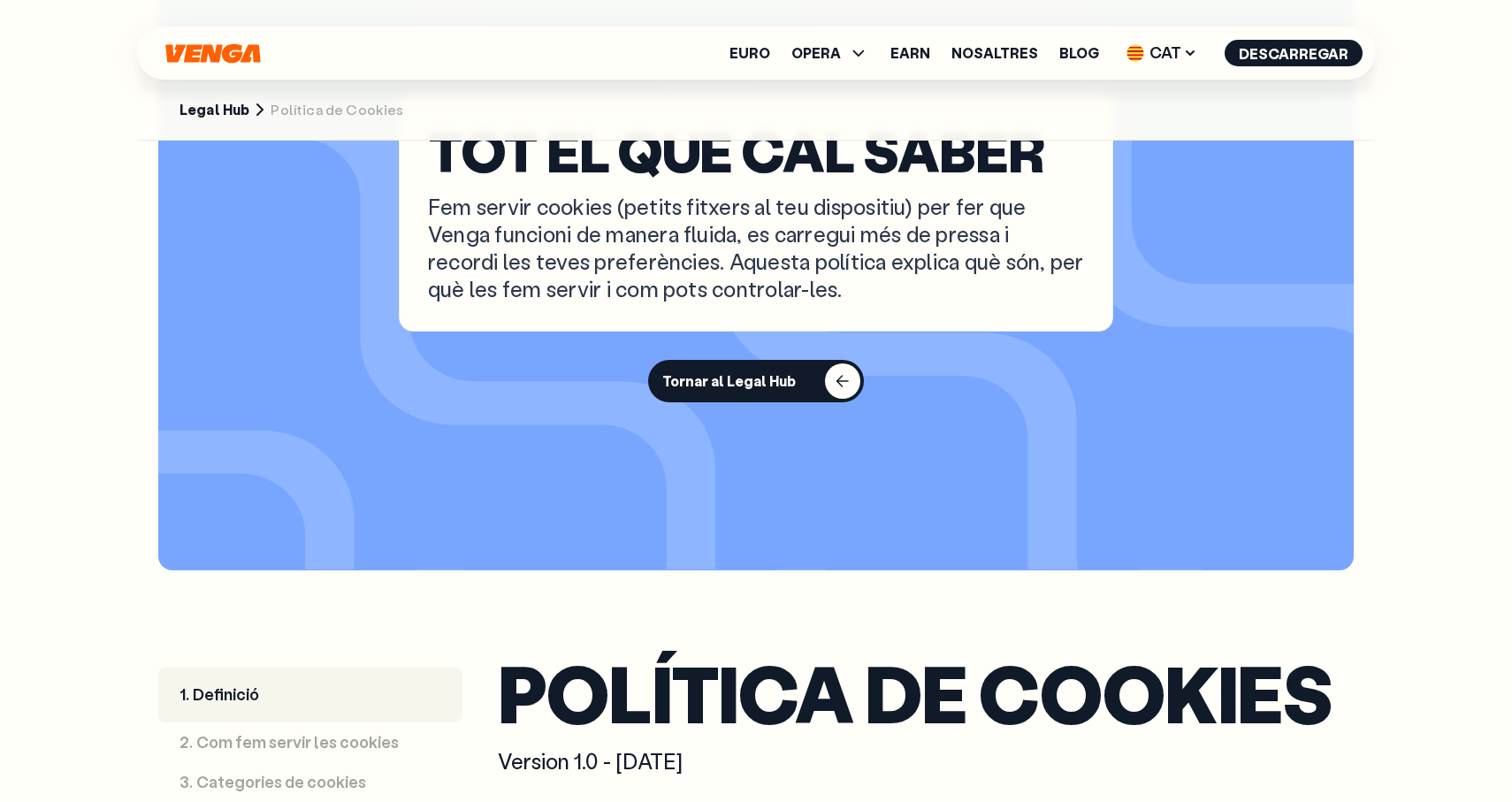
click at [221, 115] on link "Legal Hub" at bounding box center [214, 110] width 70 height 18
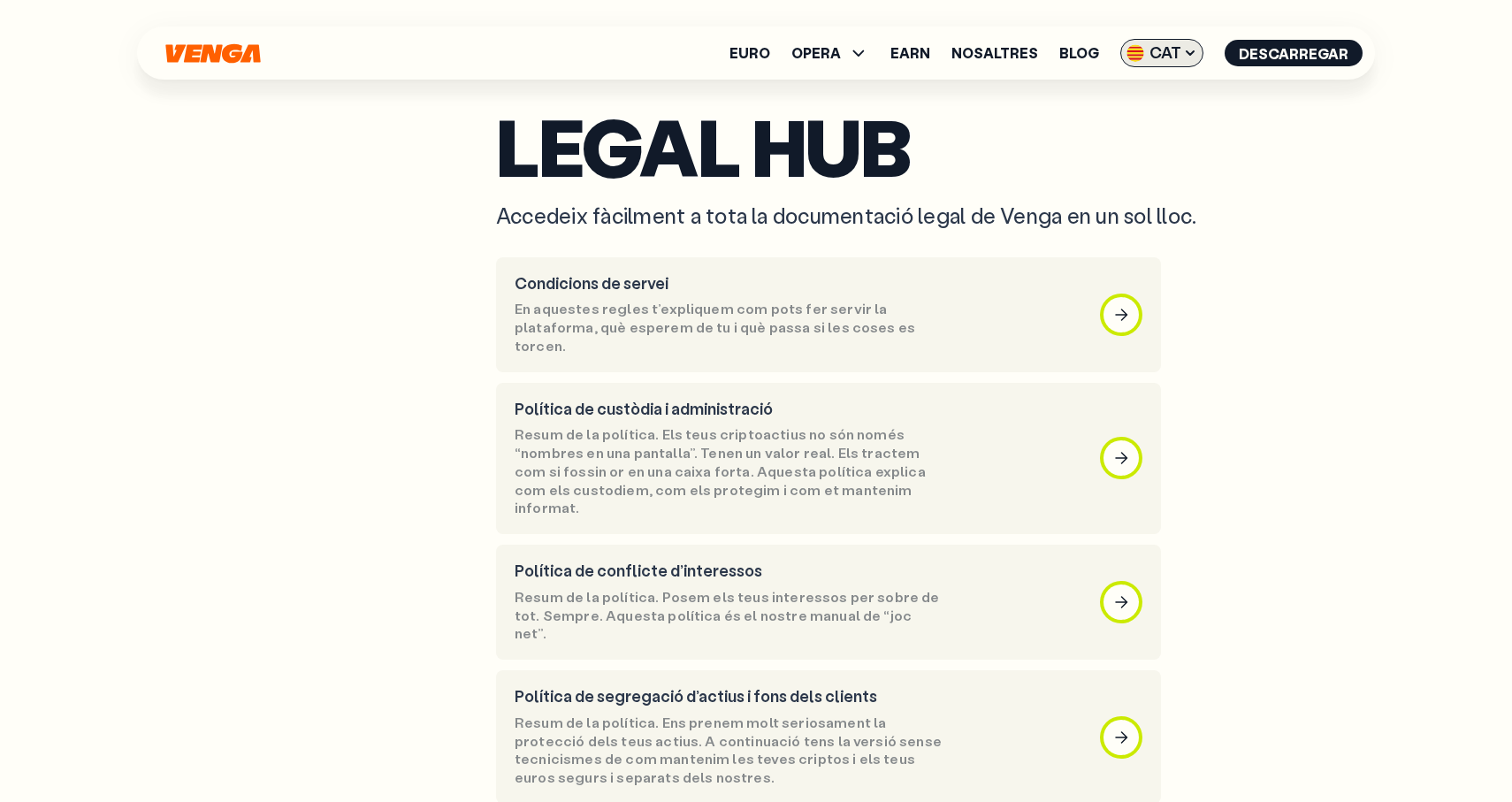
scroll to position [75, 0]
click at [1177, 46] on span "CAT" at bounding box center [1161, 52] width 83 height 29
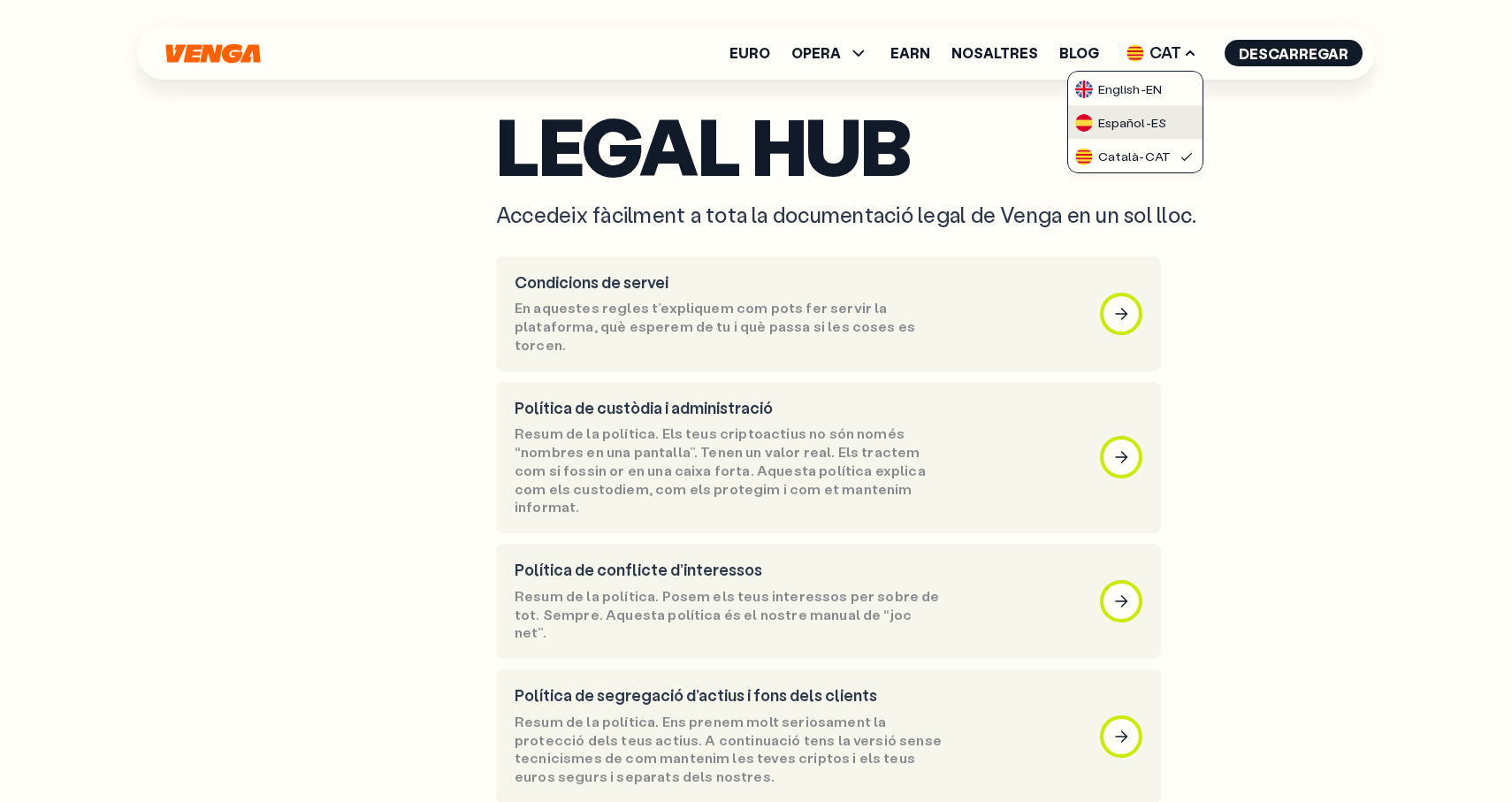
click at [1160, 120] on div "Español - ES" at bounding box center [1120, 122] width 91 height 17
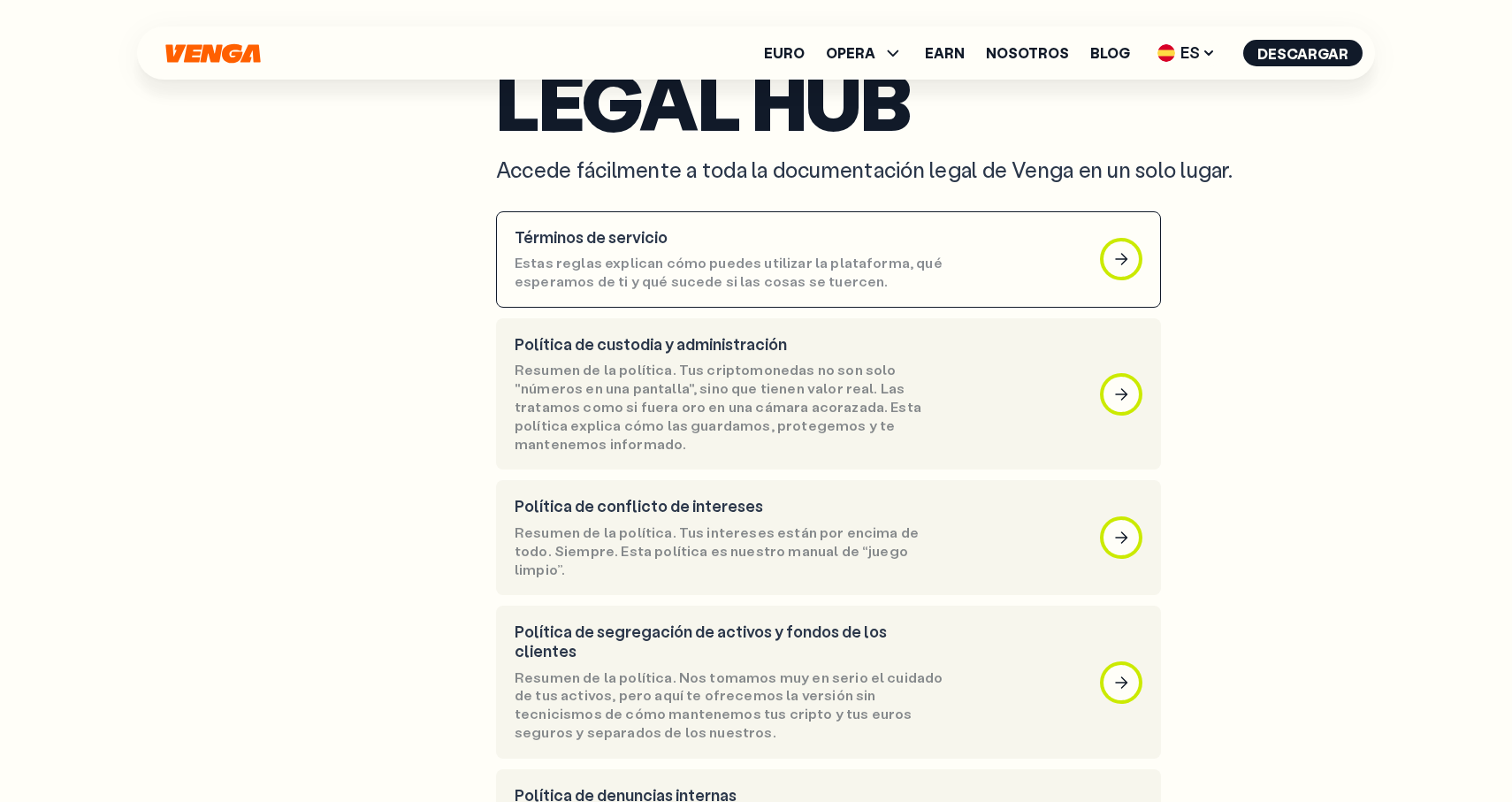
scroll to position [119, 0]
click at [776, 249] on div "Términos de servicio Estas reglas explican cómo puedes utilizar la plataforma, …" at bounding box center [729, 261] width 430 height 63
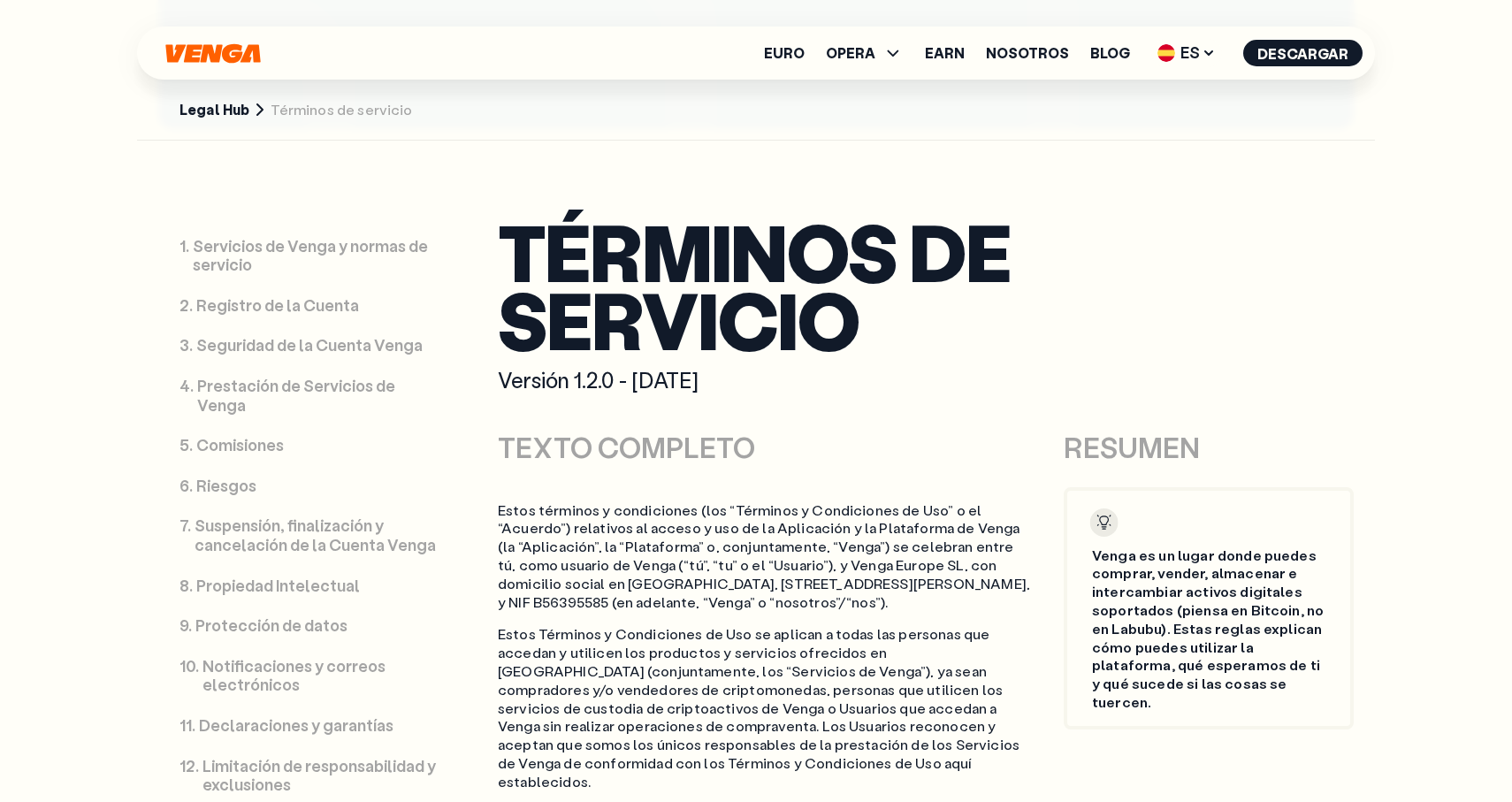
scroll to position [56, 0]
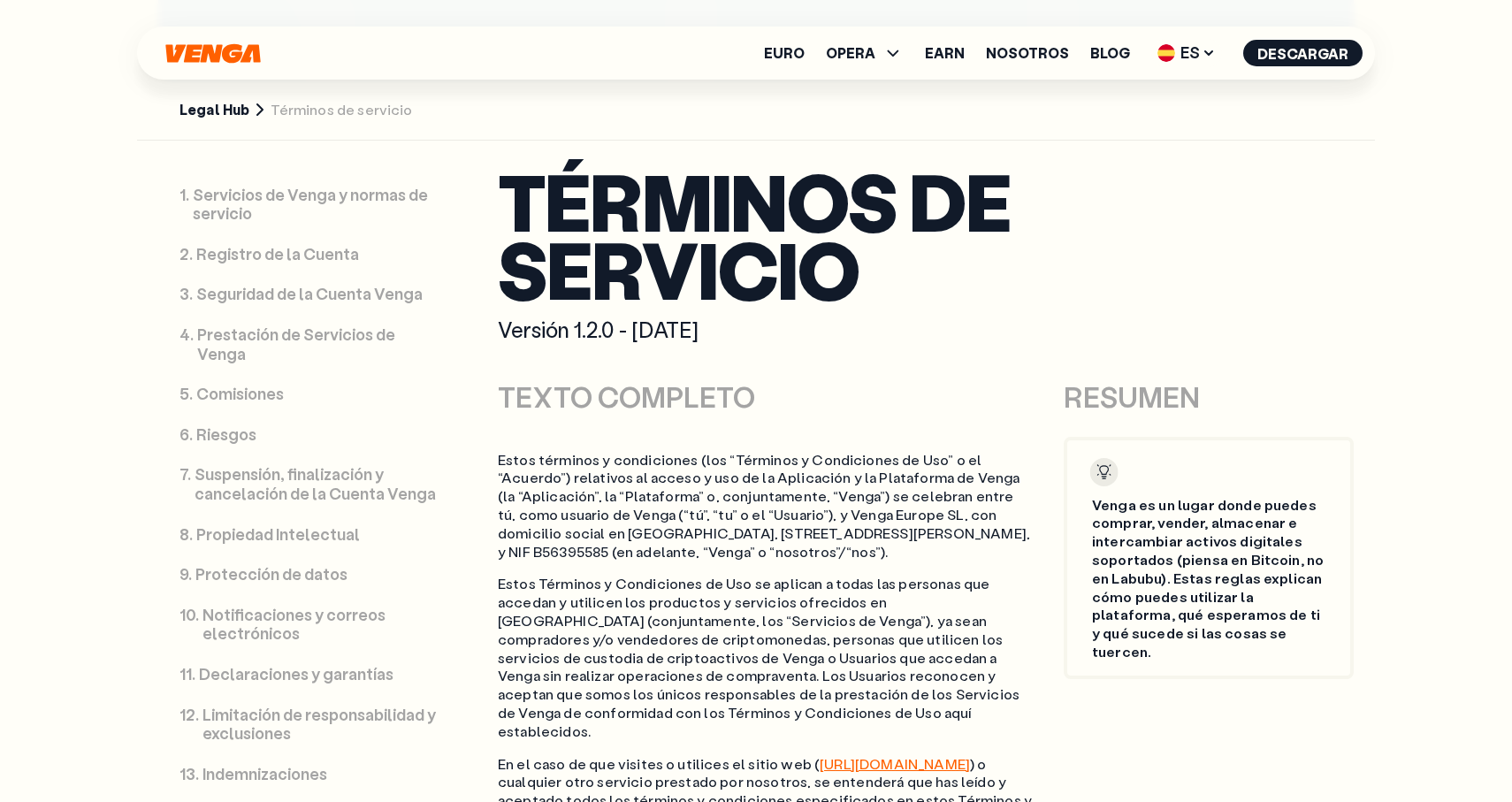
click at [226, 346] on link "4 . Prestación de Servicios de Venga" at bounding box center [310, 344] width 304 height 59
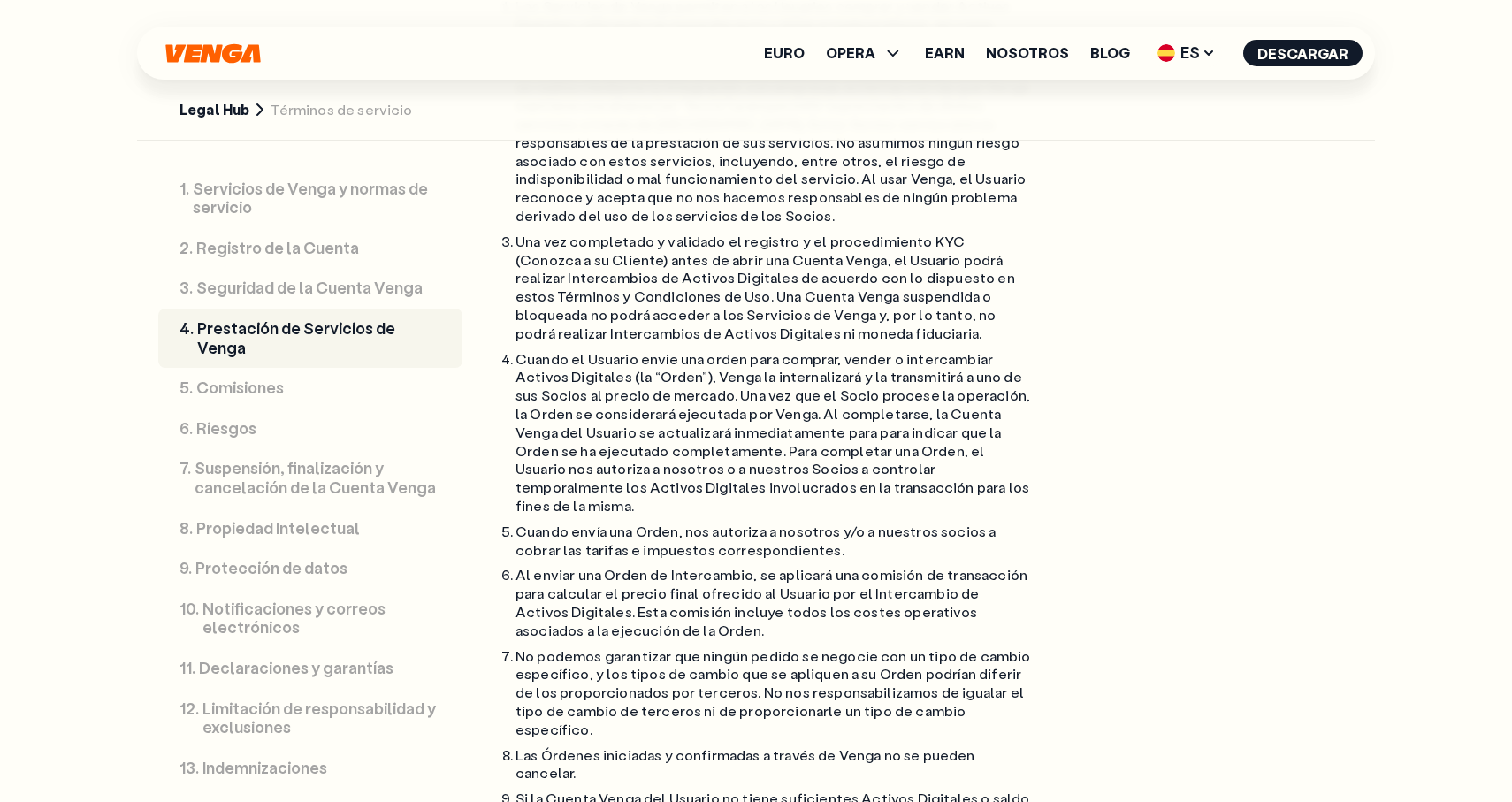
scroll to position [11347, 0]
click at [40, 198] on main "Legal Hub Términos de servicio TODO LO QUE NECESITAS SABER Estas reglas explica…" at bounding box center [756, 323] width 1512 height 23340
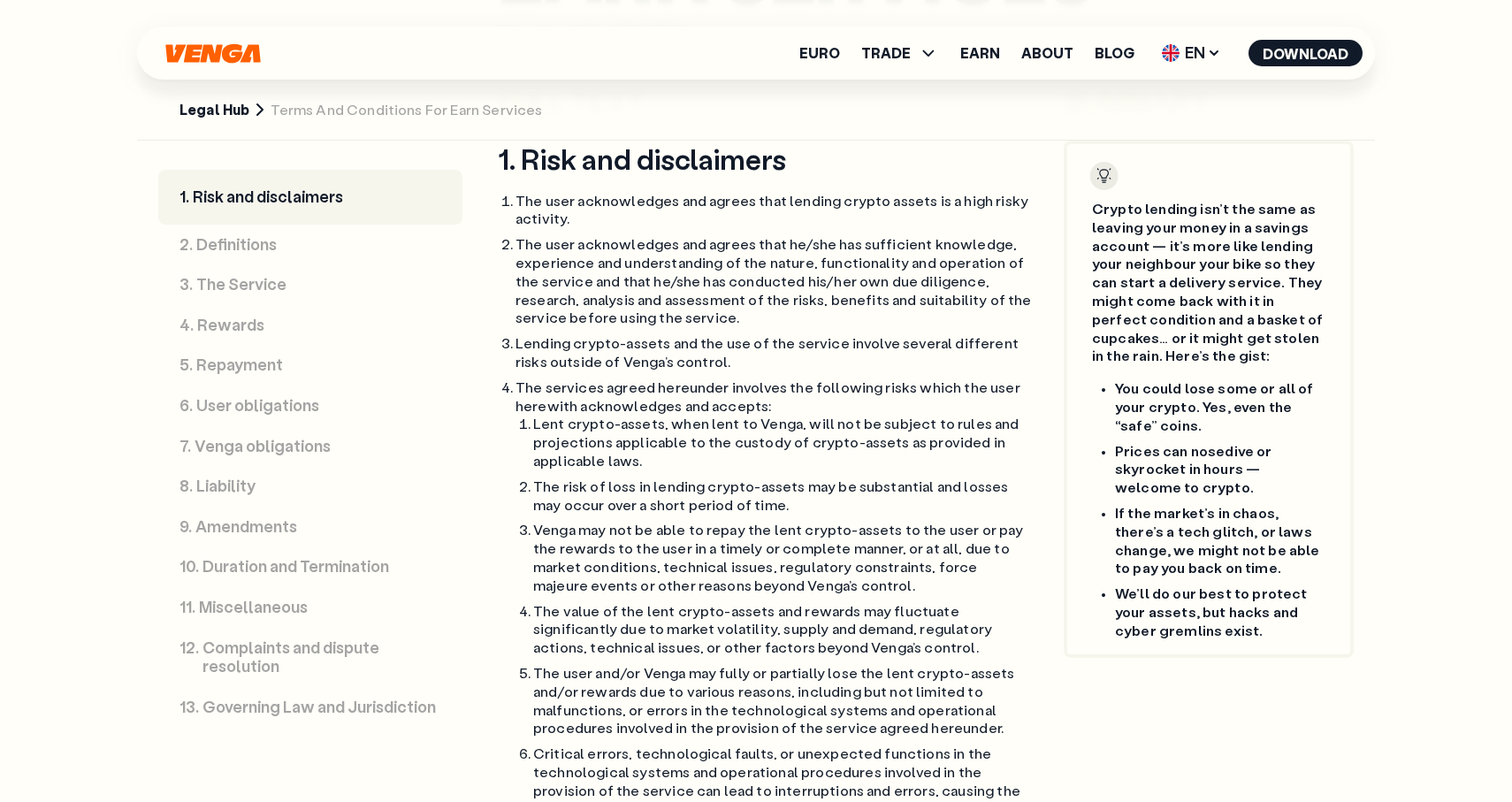
scroll to position [1108, 0]
click at [227, 114] on link "Legal Hub" at bounding box center [214, 110] width 70 height 18
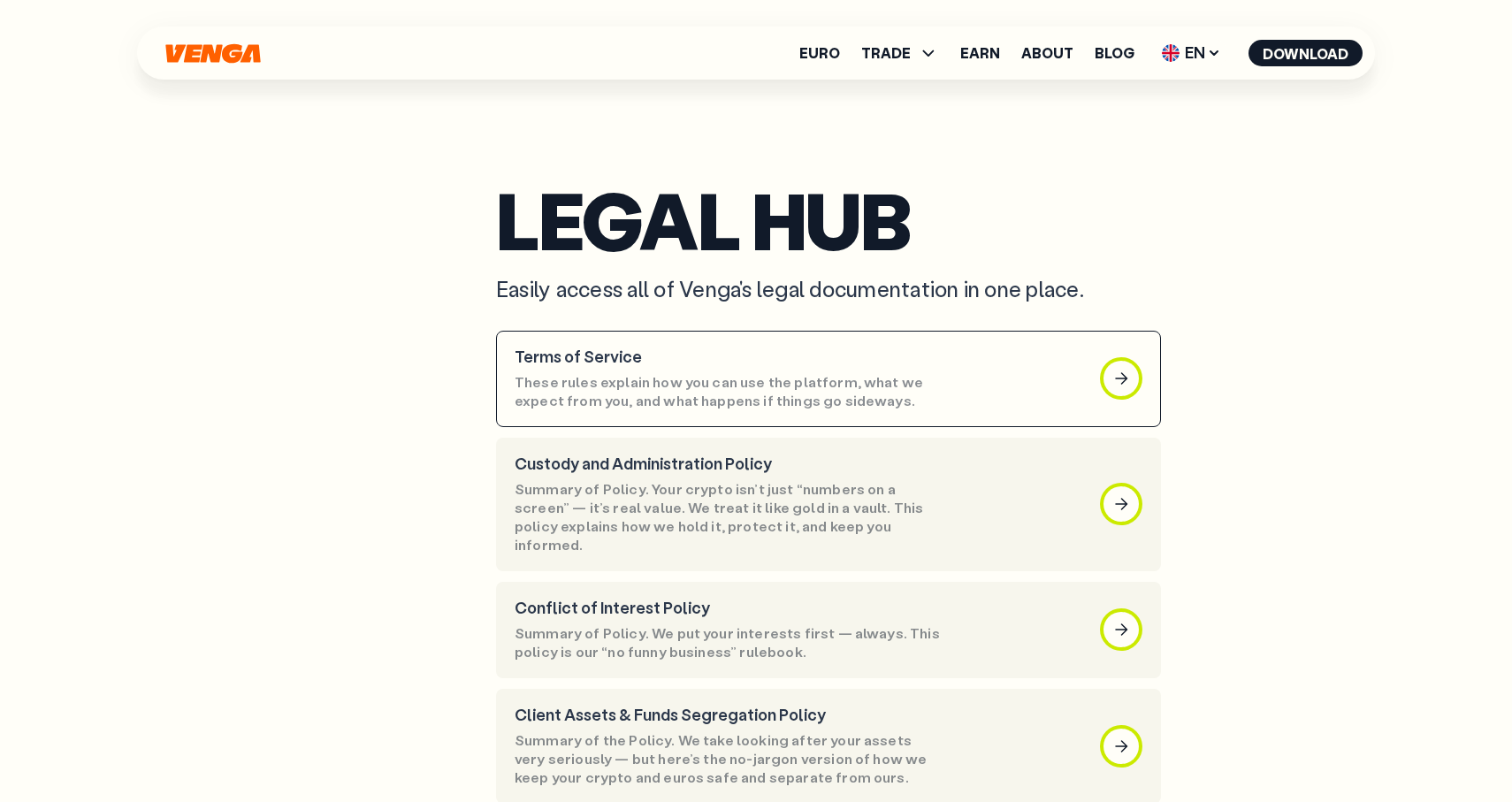
click at [615, 345] on article "Terms of Service These rules explain how you can use the platform, what we expe…" at bounding box center [828, 378] width 664 height 97
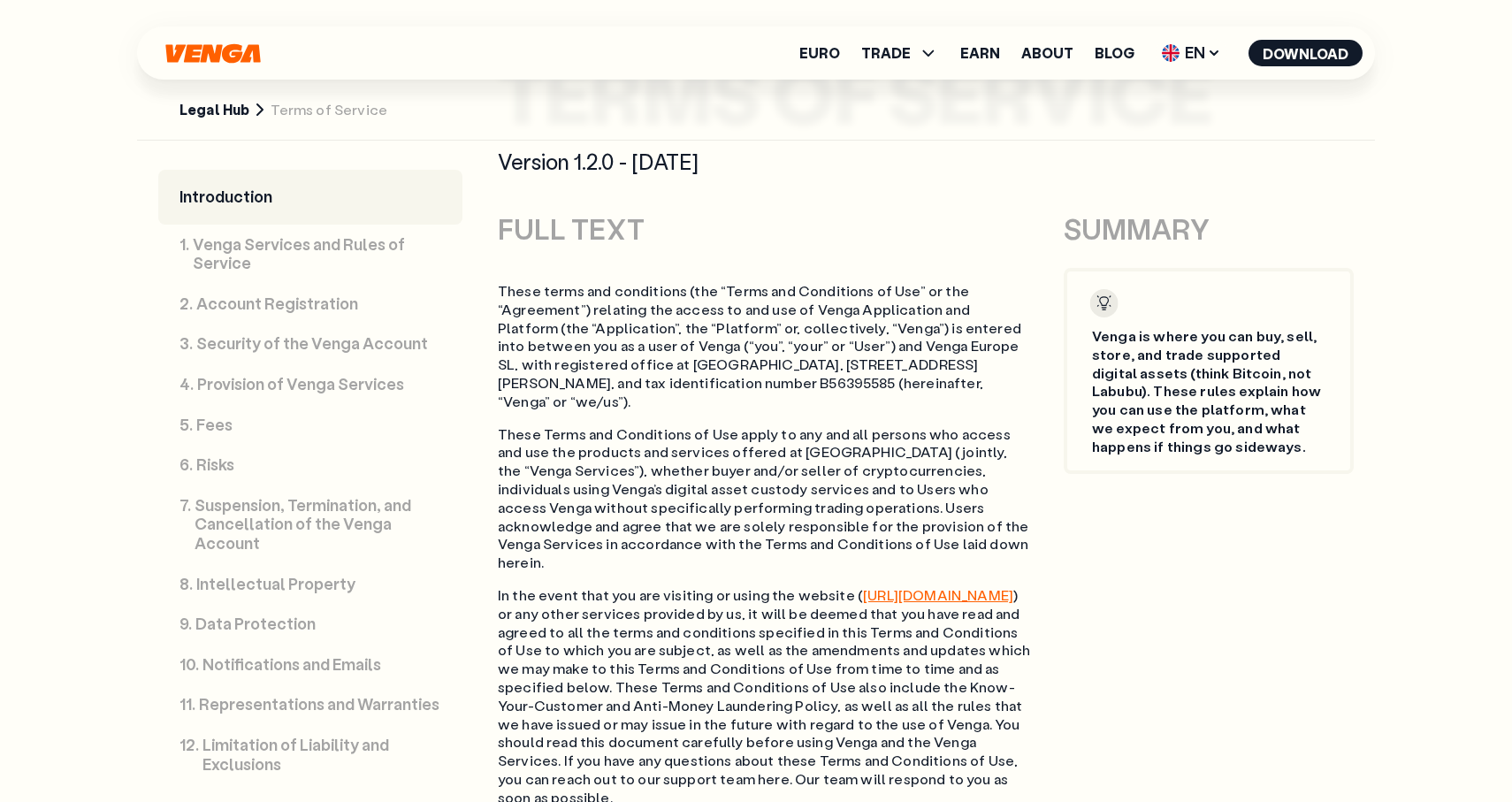
click at [284, 392] on p "Provision of Venga Services" at bounding box center [300, 384] width 207 height 19
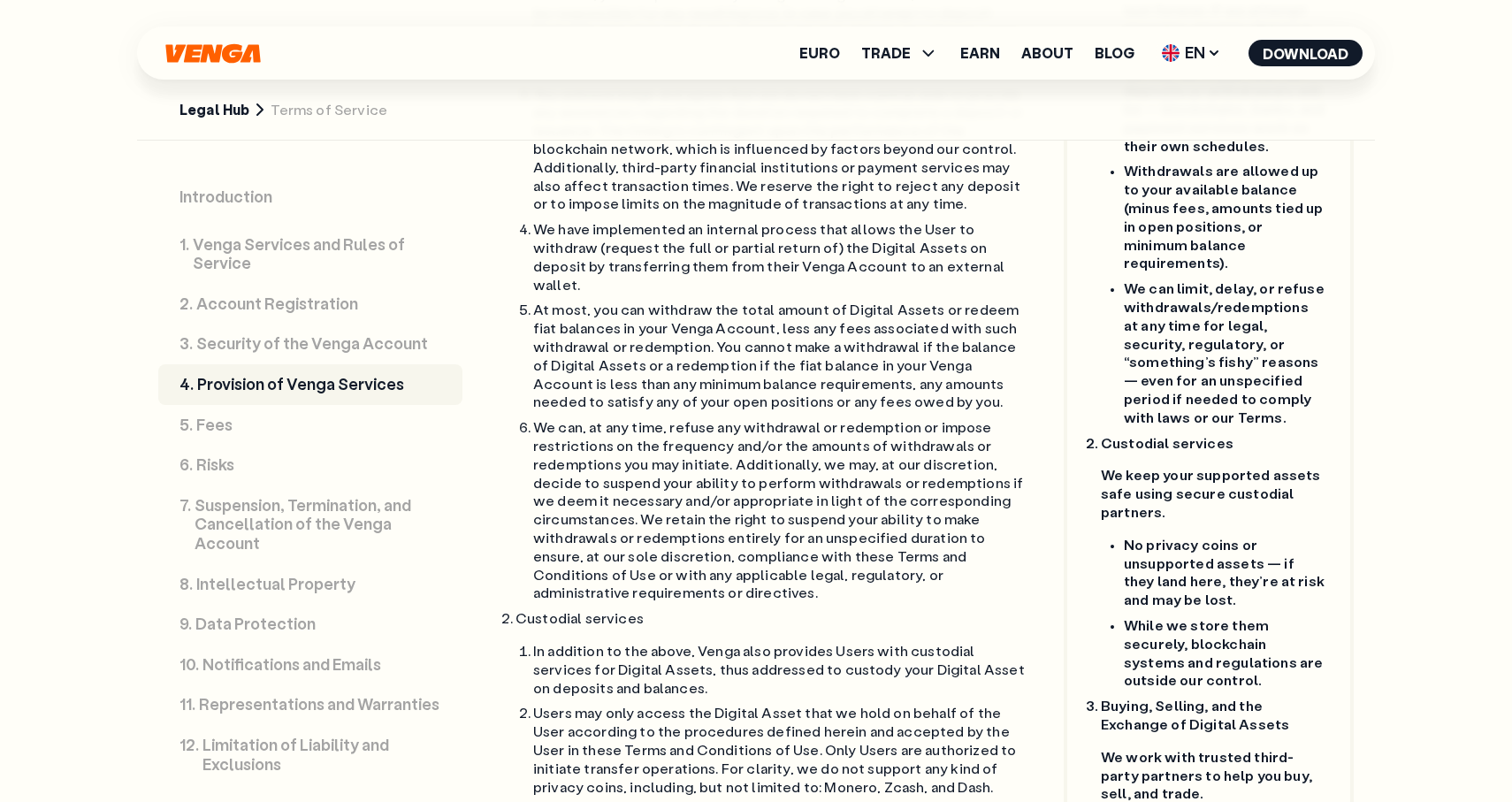
scroll to position [6643, 0]
